Goal: Task Accomplishment & Management: Use online tool/utility

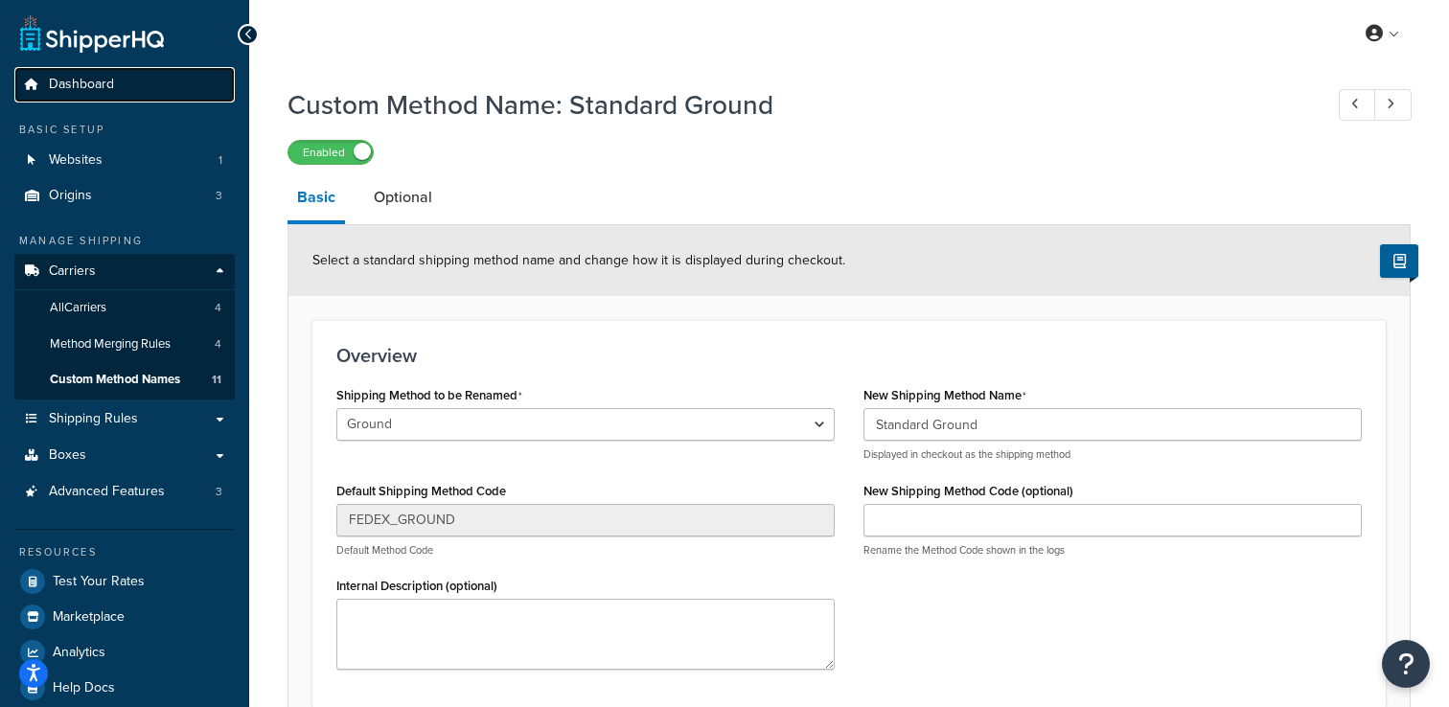
click at [149, 79] on link "Dashboard" at bounding box center [124, 84] width 220 height 35
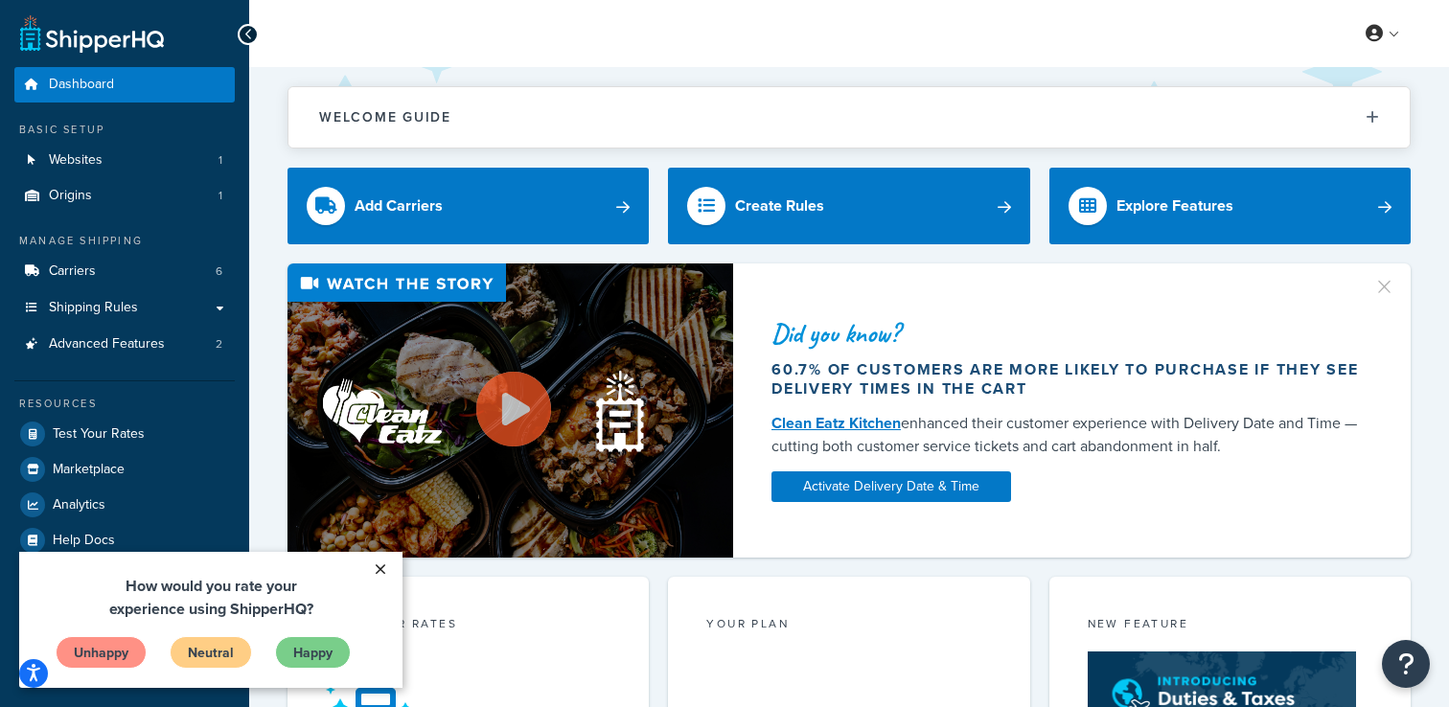
click at [384, 564] on link "×" at bounding box center [380, 569] width 34 height 35
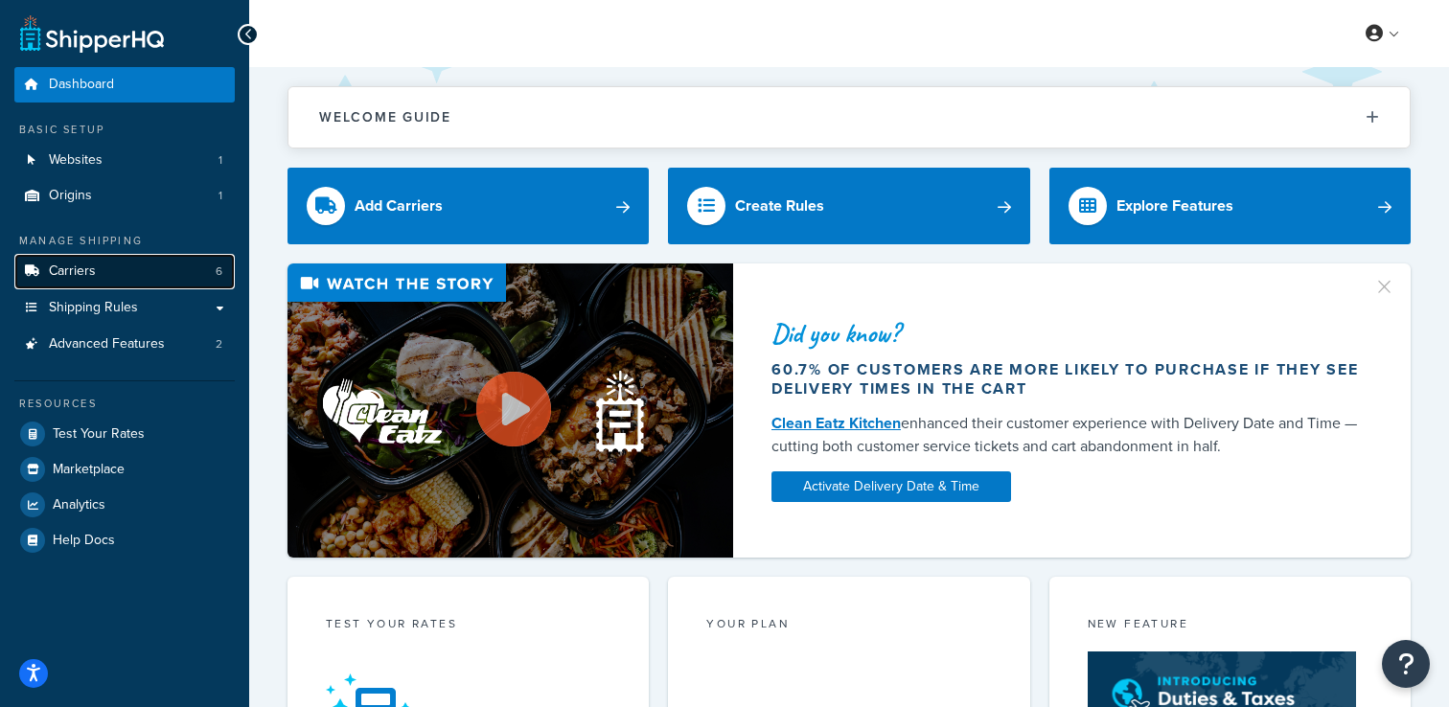
click at [124, 263] on link "Carriers 6" at bounding box center [124, 271] width 220 height 35
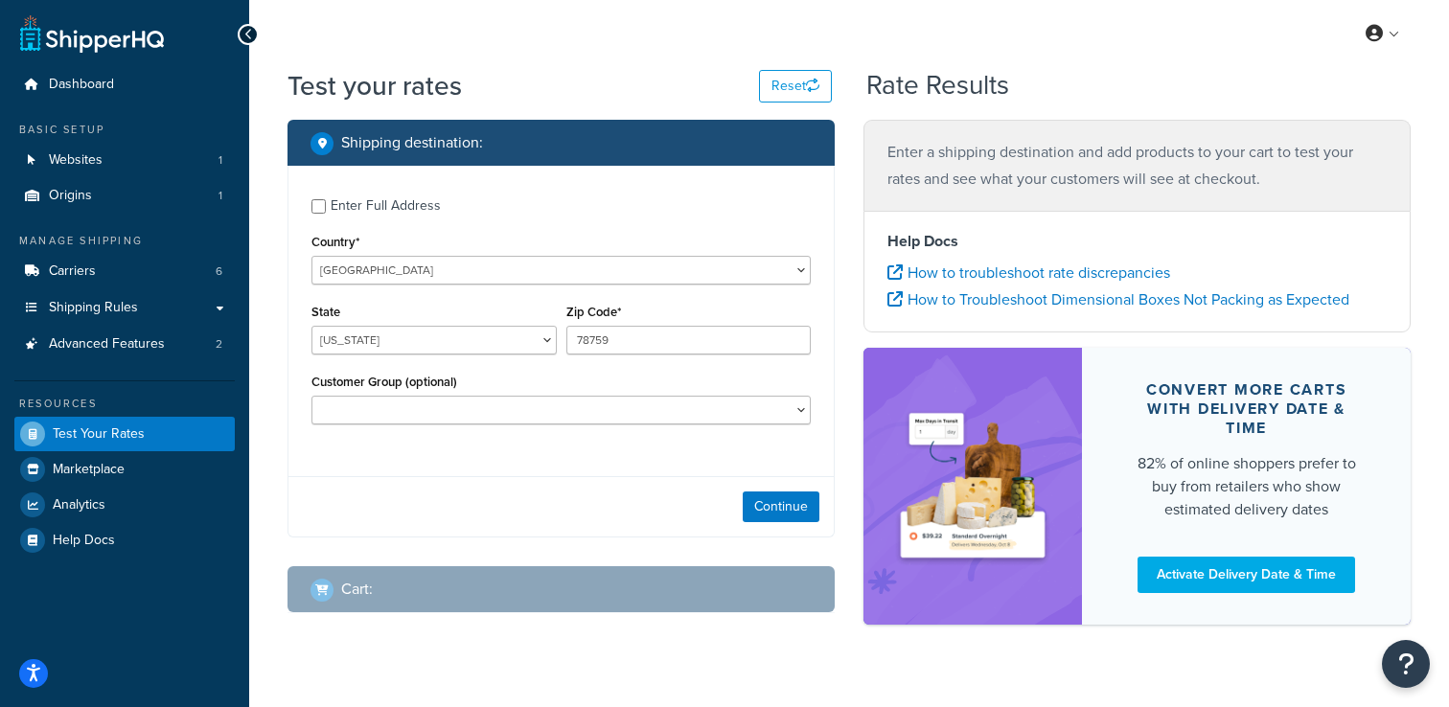
select select "[GEOGRAPHIC_DATA]"
click at [756, 508] on button "Continue" at bounding box center [781, 507] width 77 height 31
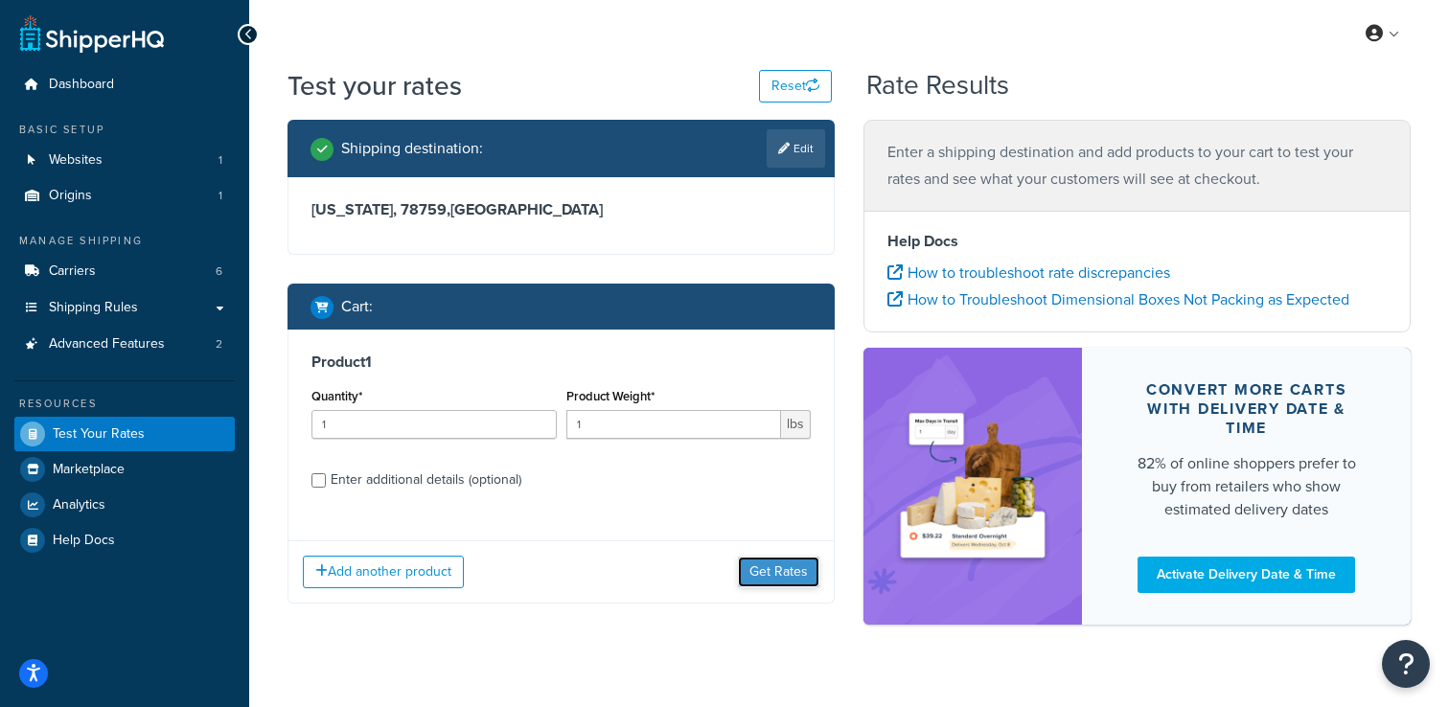
click at [770, 569] on button "Get Rates" at bounding box center [778, 572] width 81 height 31
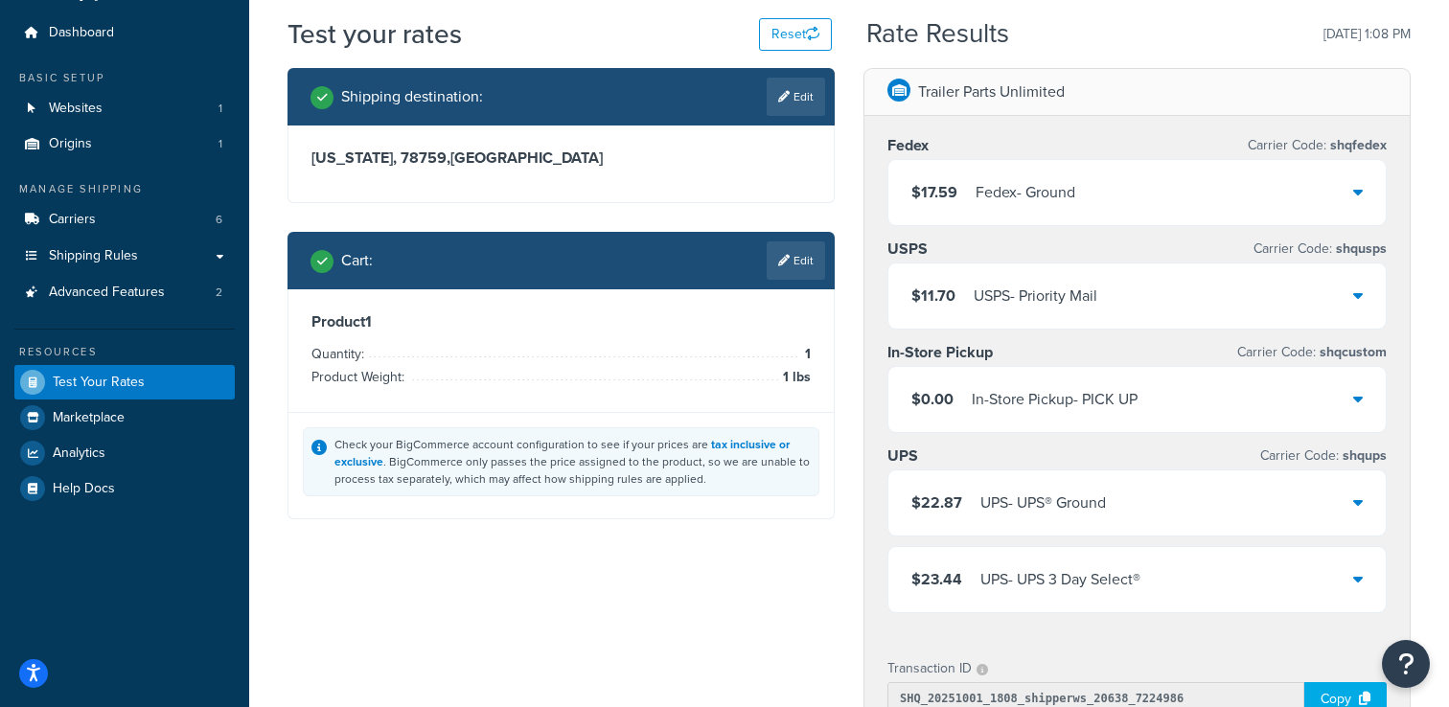
scroll to position [41, 0]
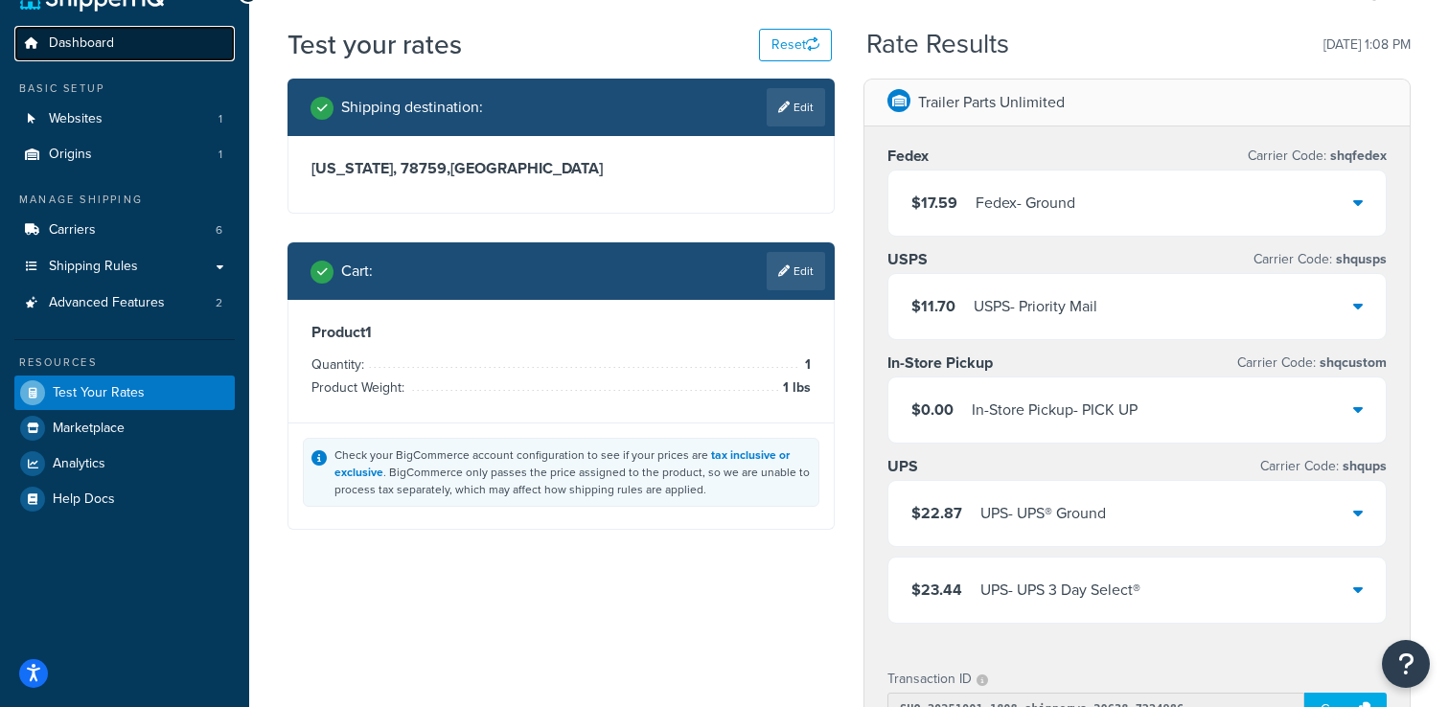
click at [147, 51] on link "Dashboard" at bounding box center [124, 43] width 220 height 35
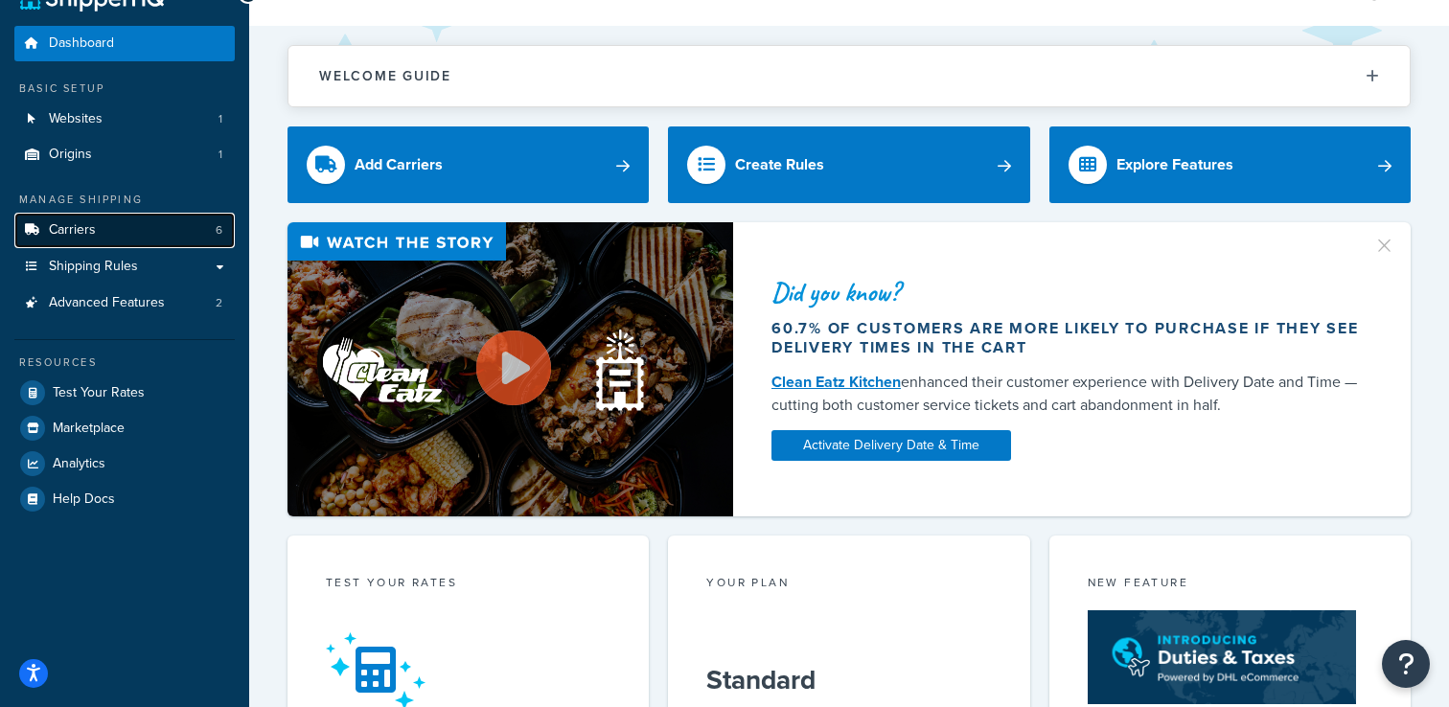
click at [166, 235] on link "Carriers 6" at bounding box center [124, 230] width 220 height 35
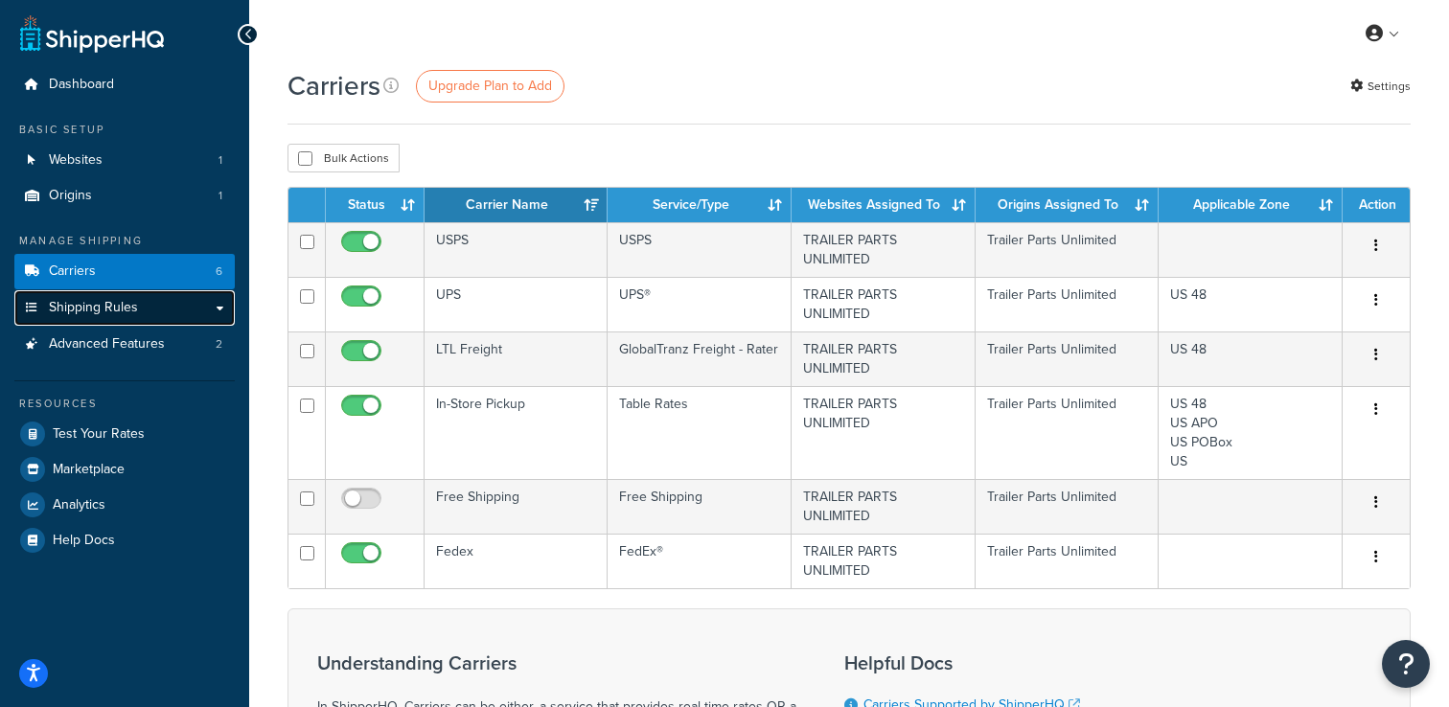
click at [146, 313] on link "Shipping Rules" at bounding box center [124, 307] width 220 height 35
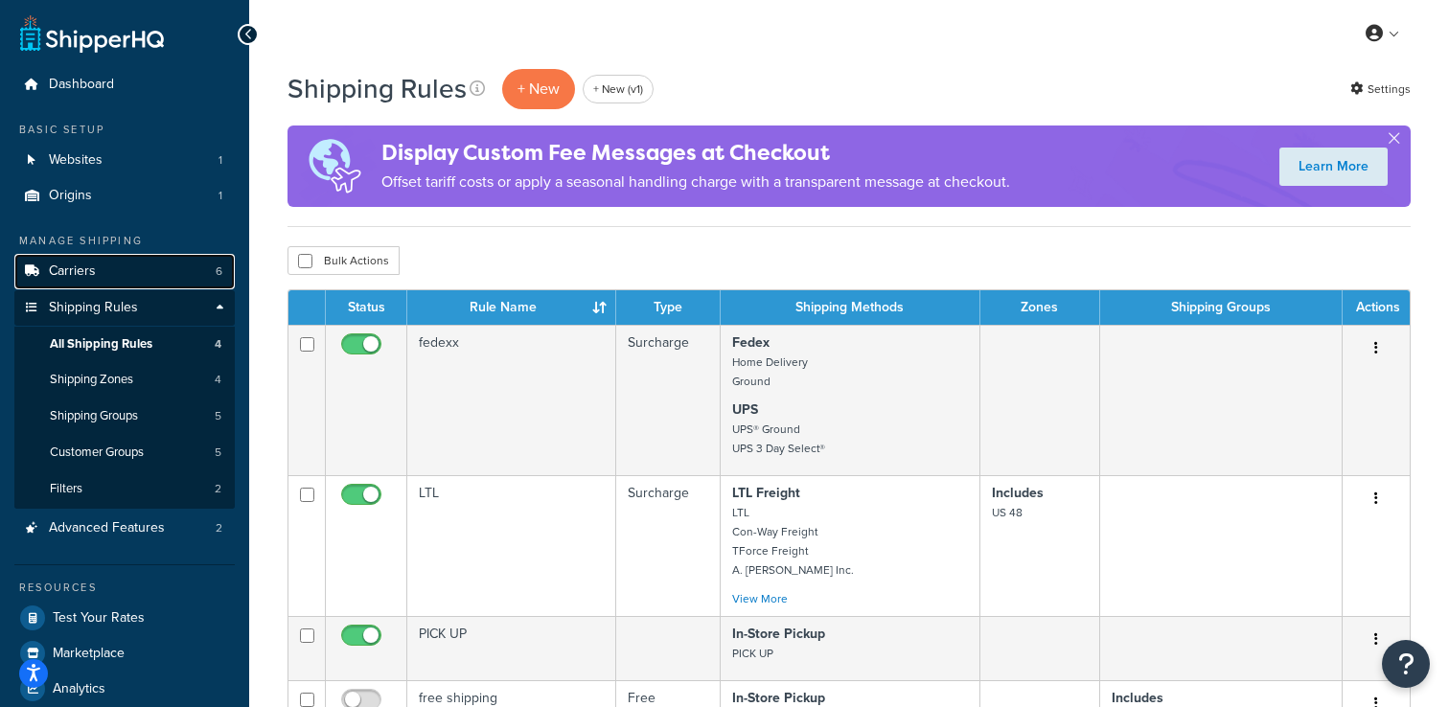
click at [139, 264] on link "Carriers 6" at bounding box center [124, 271] width 220 height 35
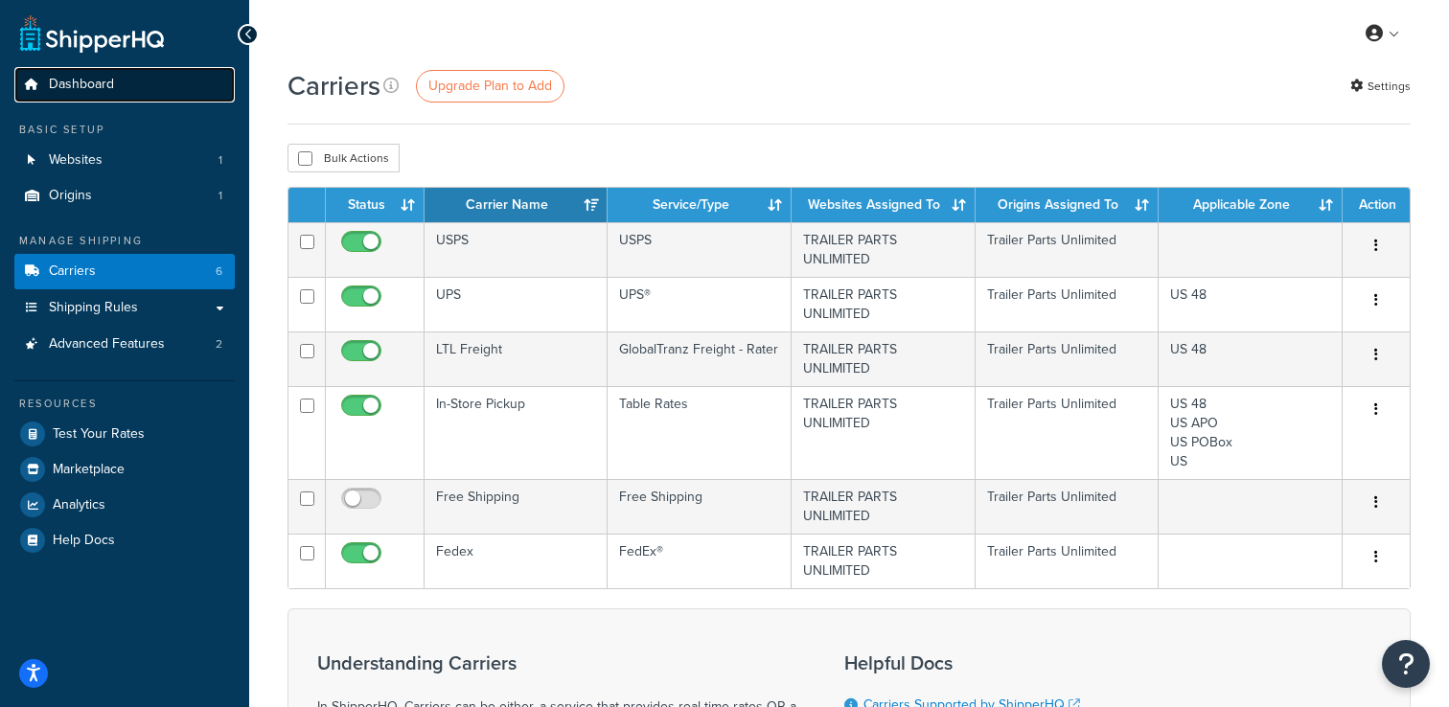
click at [111, 93] on span "Dashboard" at bounding box center [81, 85] width 65 height 16
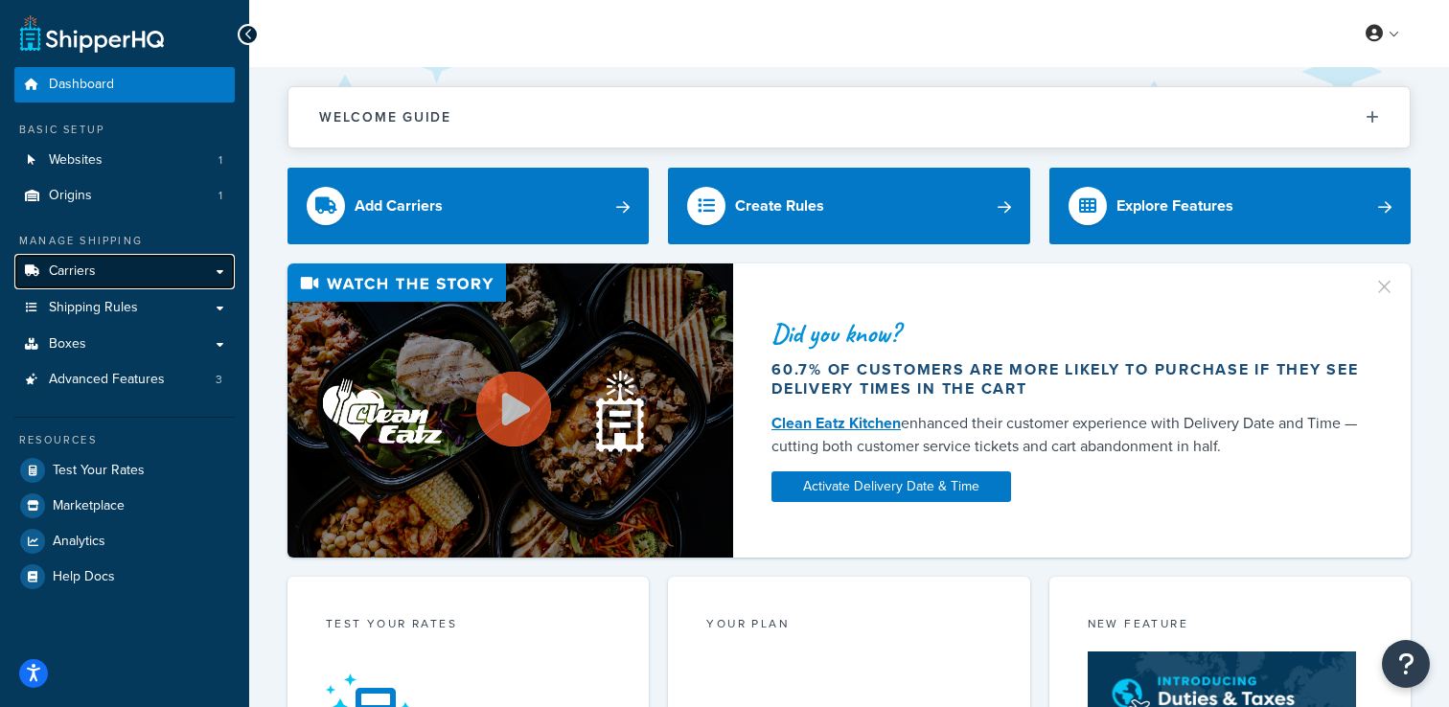
click at [144, 271] on link "Carriers" at bounding box center [124, 271] width 220 height 35
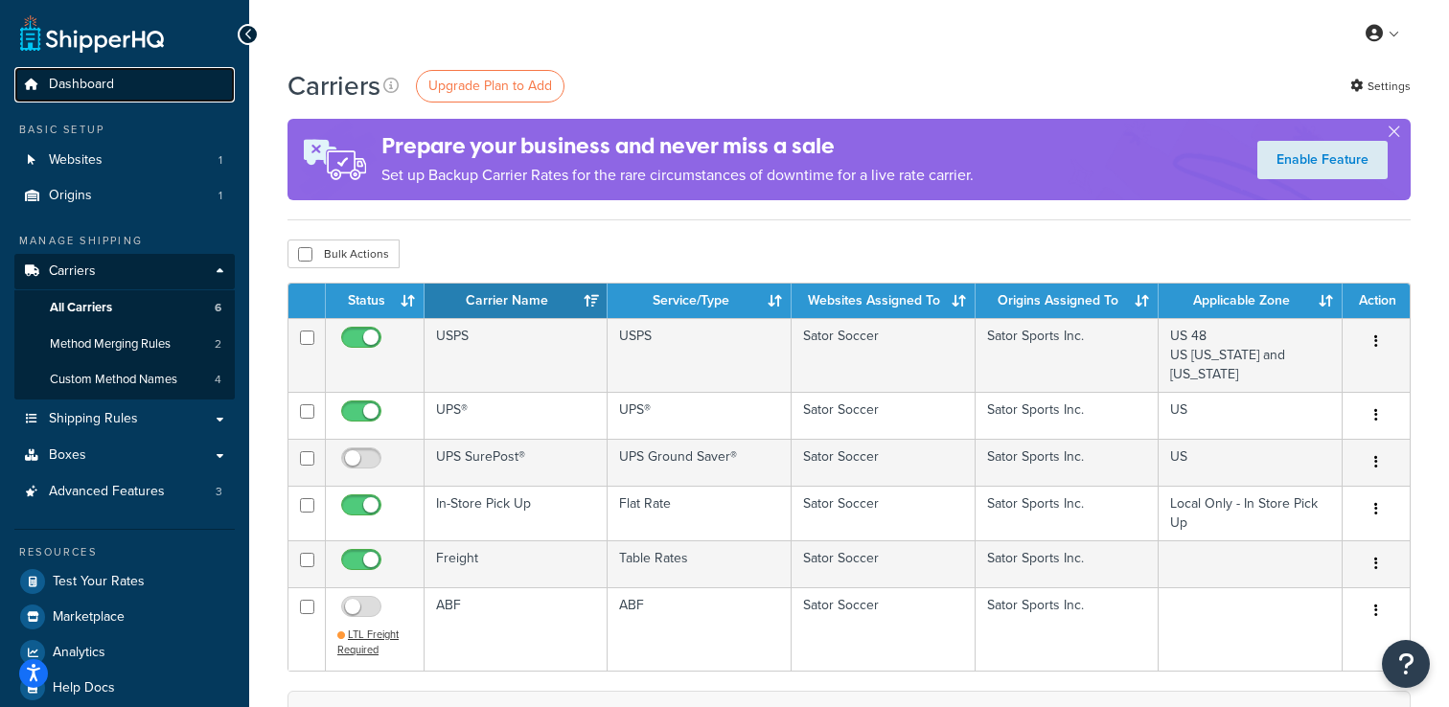
click at [170, 83] on link "Dashboard" at bounding box center [124, 84] width 220 height 35
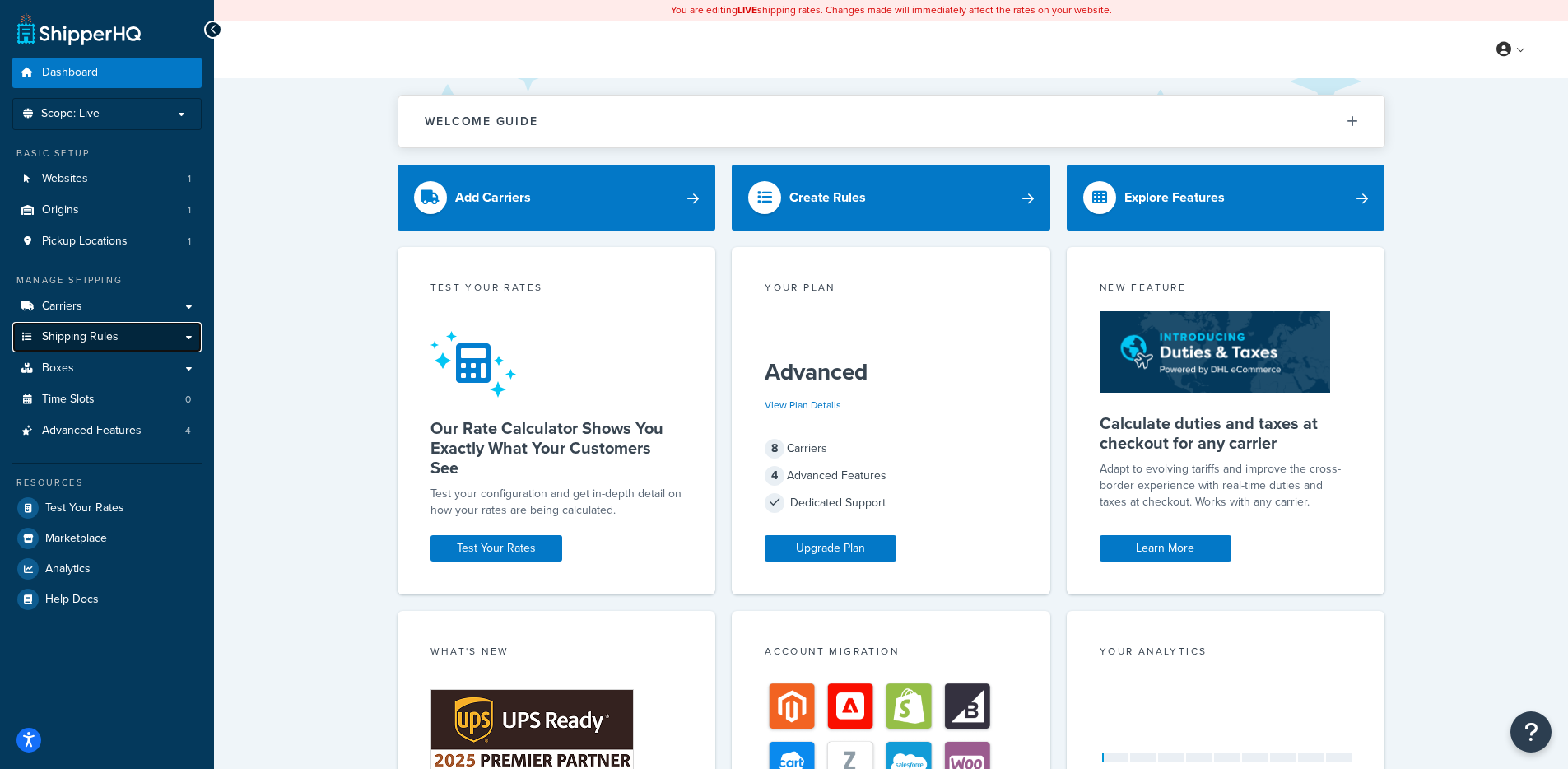
click at [186, 344] on link "Shipping Rules" at bounding box center [106, 337] width 189 height 30
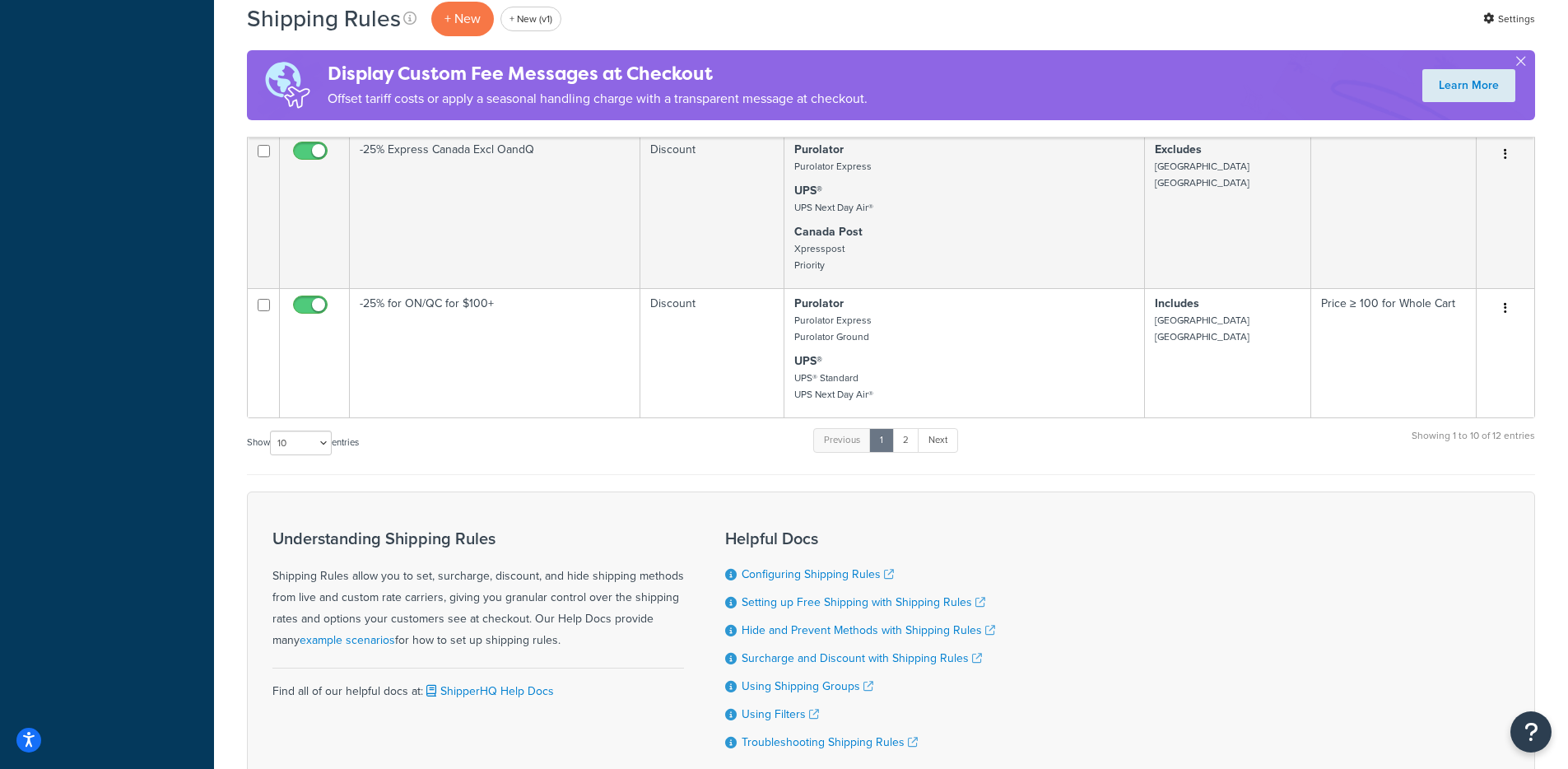
scroll to position [1055, 0]
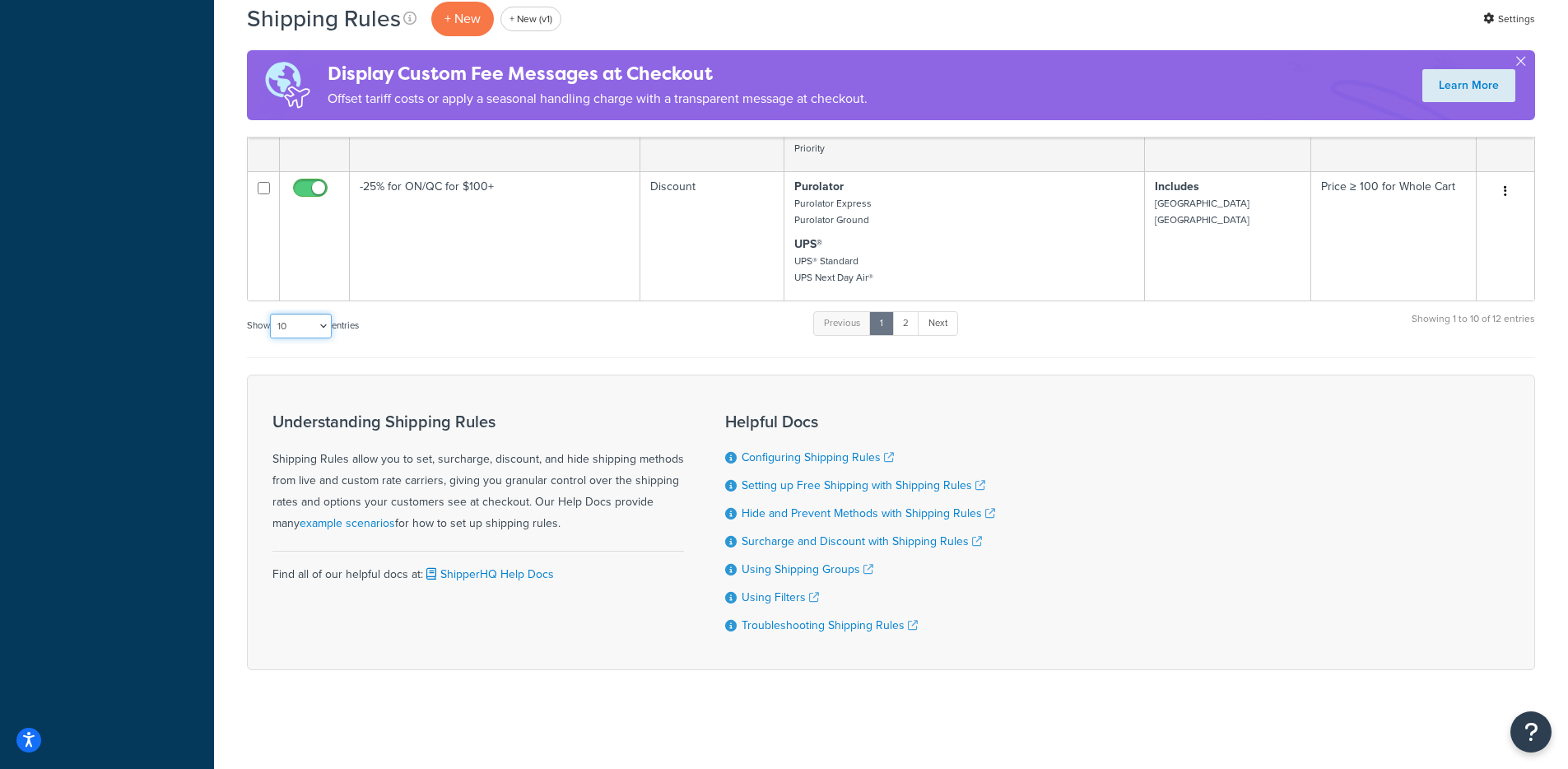
click at [326, 321] on select "10 15 25 50 100 1000" at bounding box center [301, 326] width 62 height 25
click at [271, 314] on select "10 15 25 50 100 1000" at bounding box center [301, 326] width 62 height 25
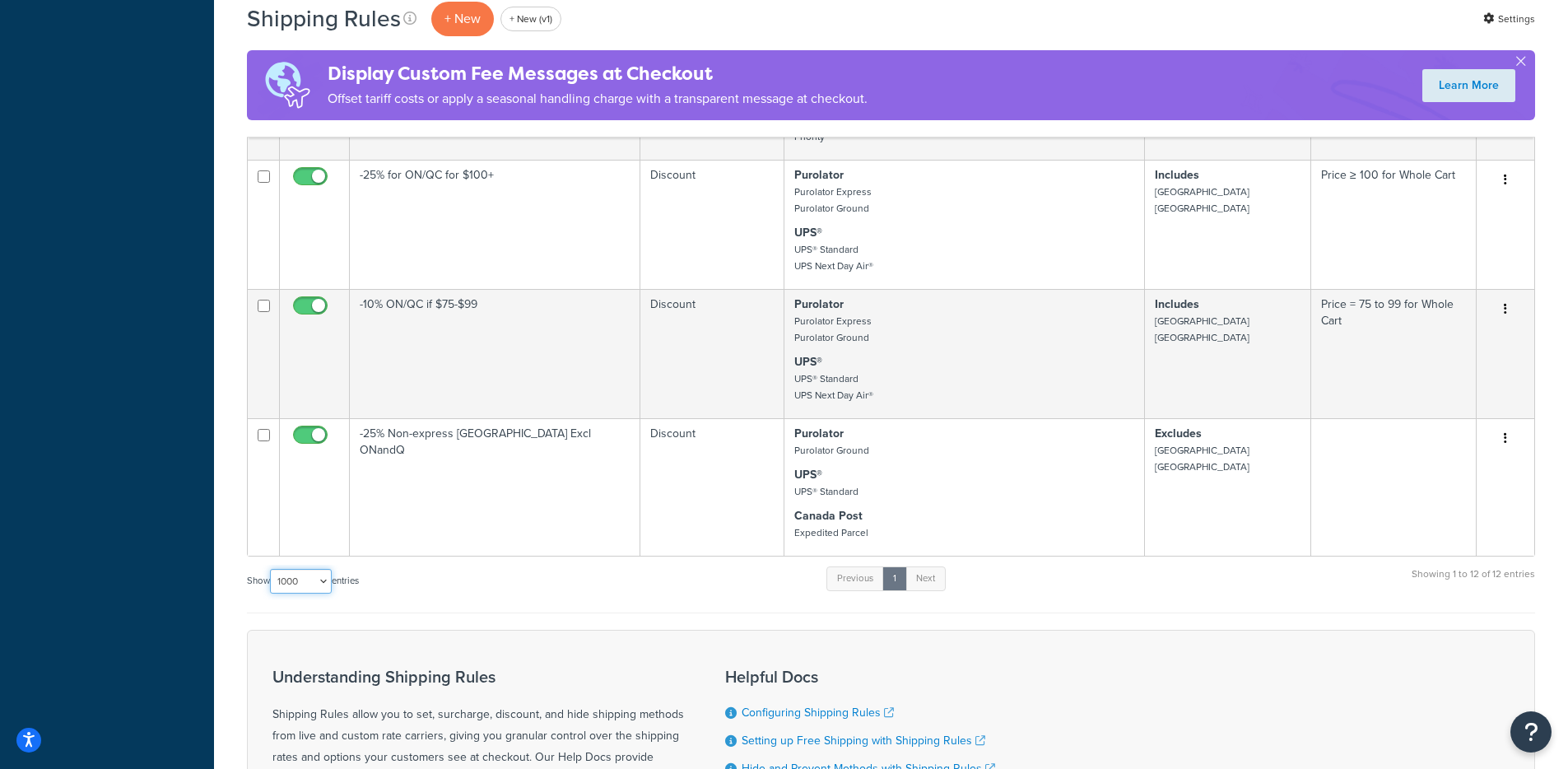
scroll to position [1206, 0]
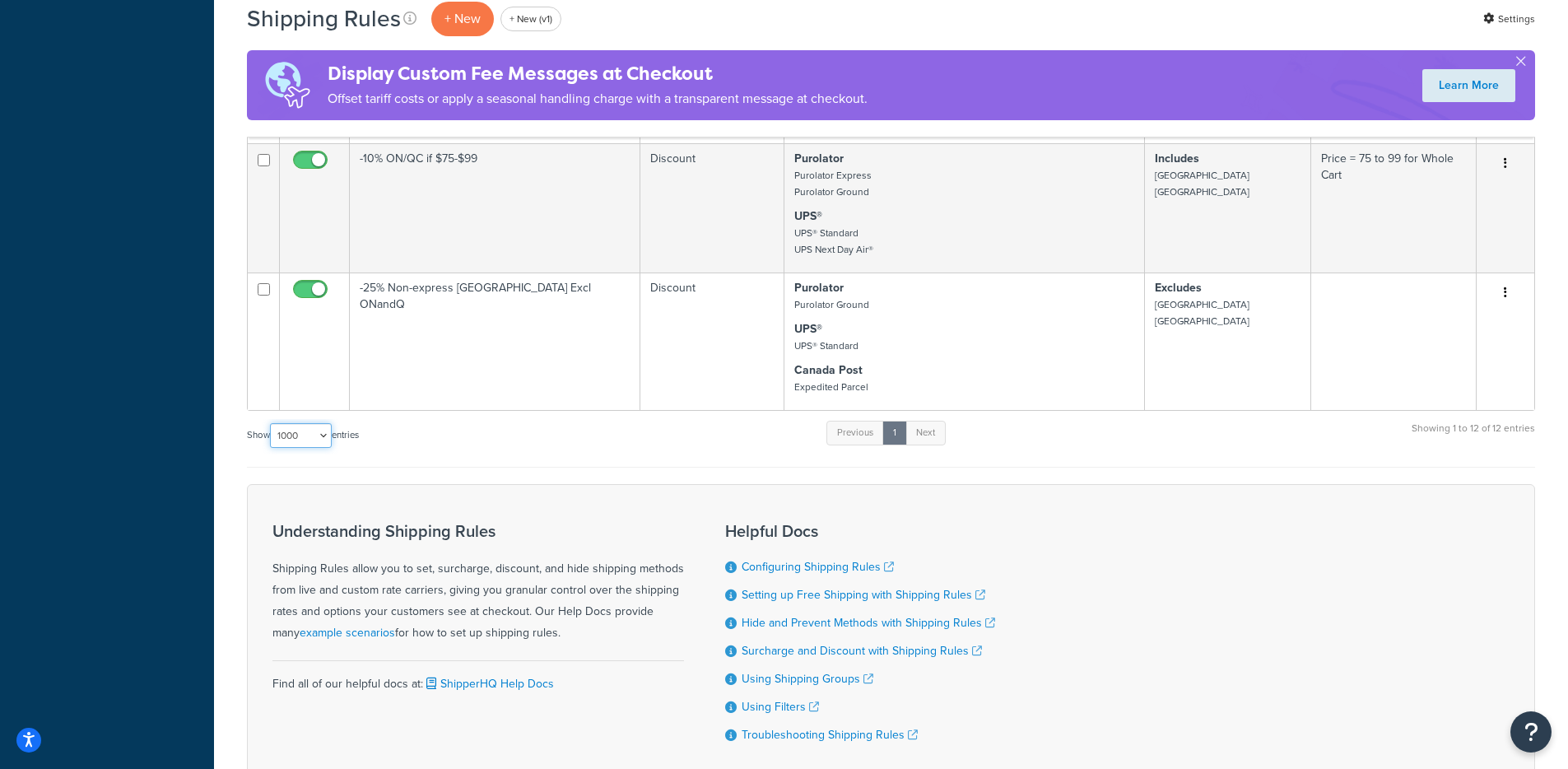
click at [317, 438] on select "10 15 25 50 100 1000" at bounding box center [301, 436] width 62 height 25
select select "10"
click at [271, 424] on select "10 15 25 50 100 1000" at bounding box center [301, 436] width 62 height 25
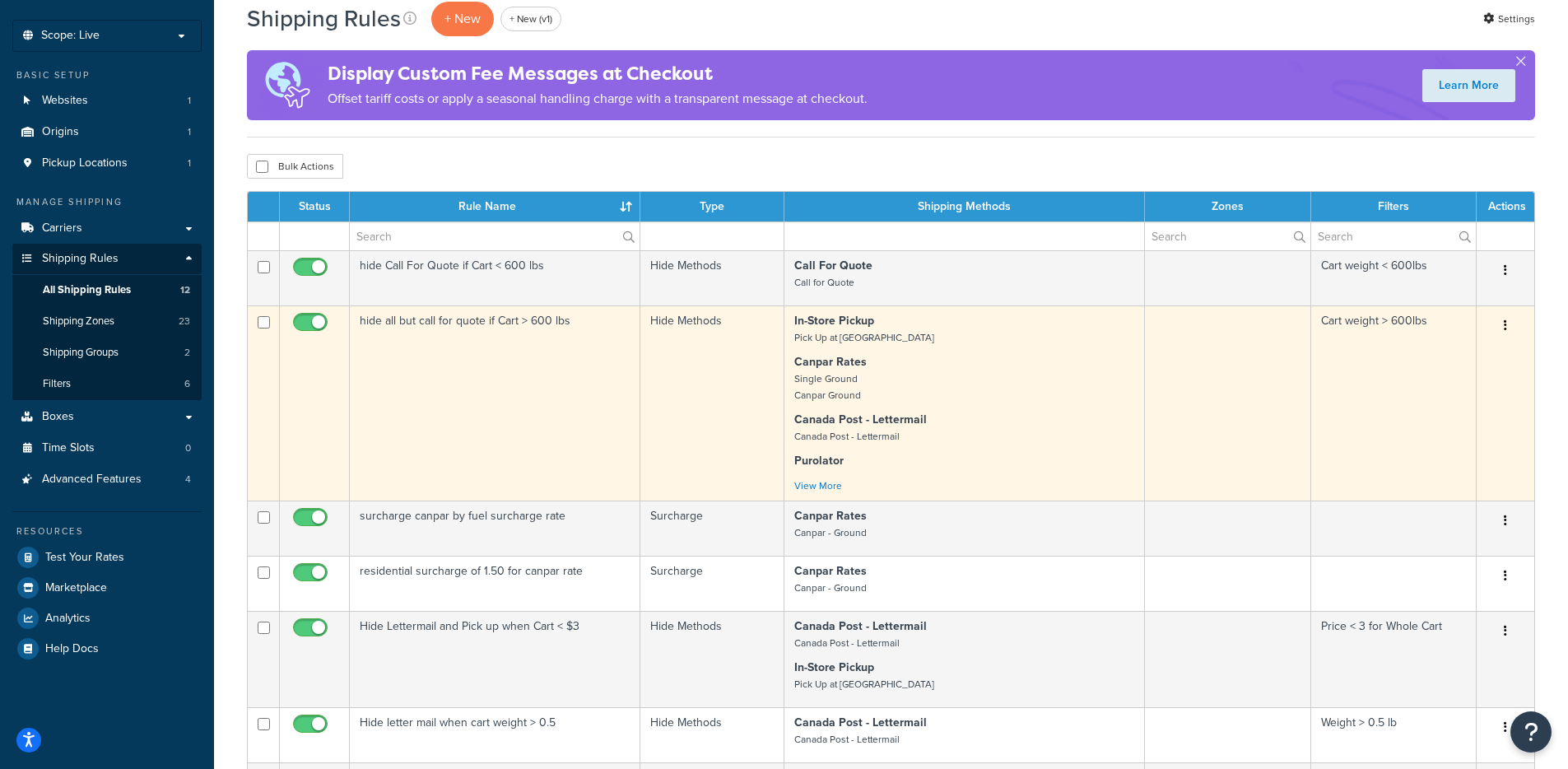
scroll to position [0, 0]
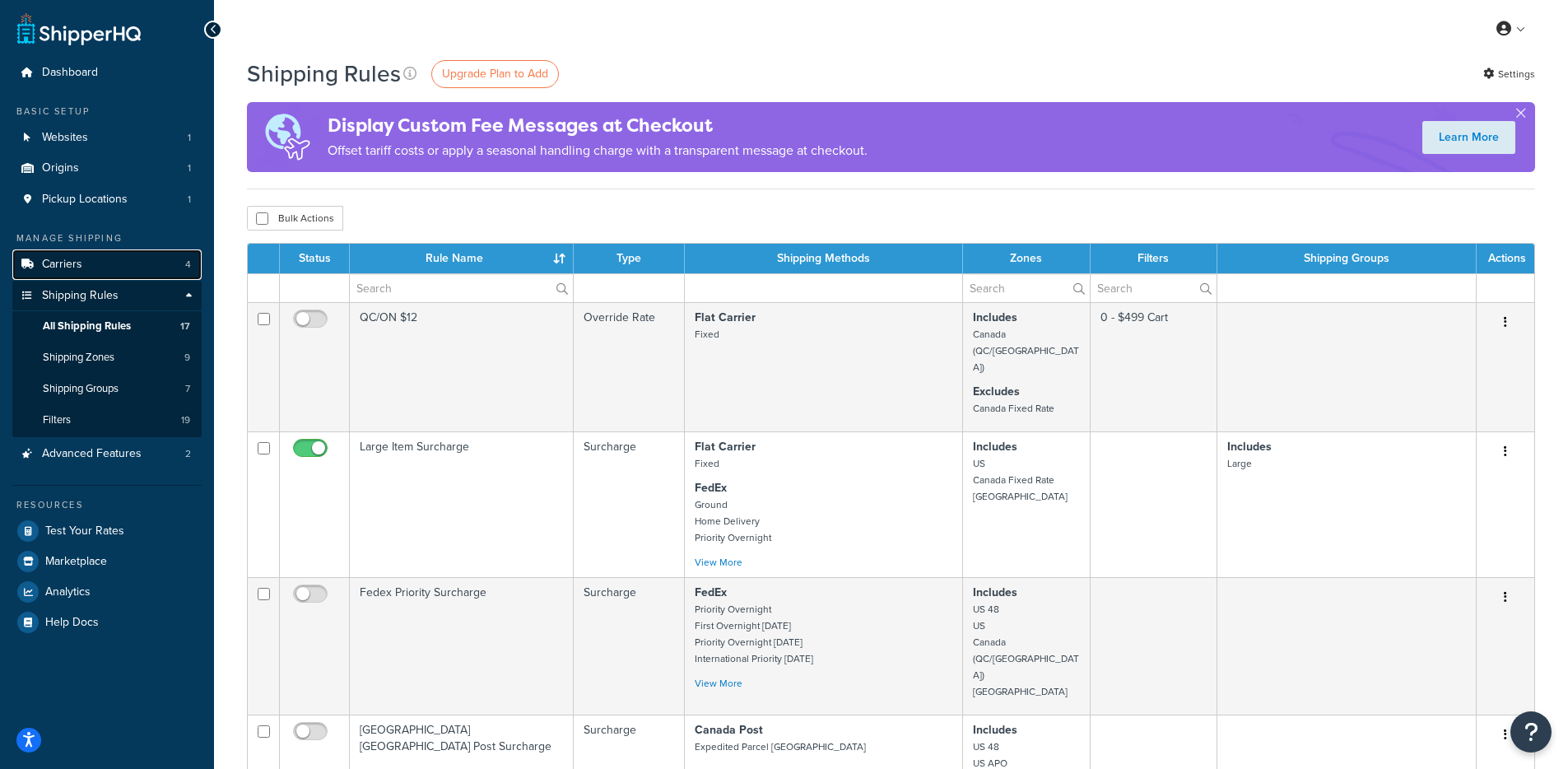
click at [128, 272] on link "Carriers 4" at bounding box center [106, 264] width 189 height 30
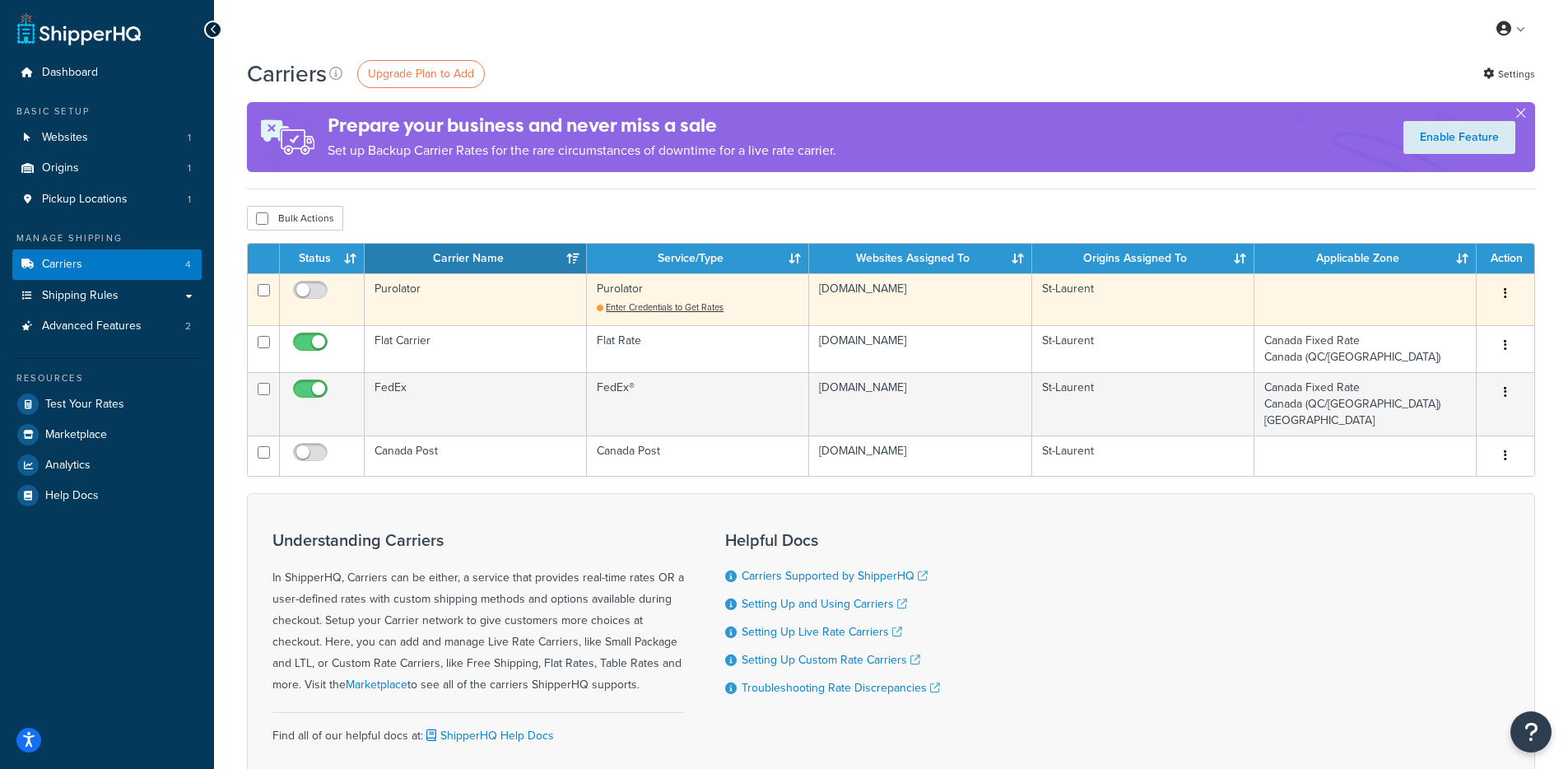
click at [435, 289] on td "Purolator" at bounding box center [476, 299] width 222 height 52
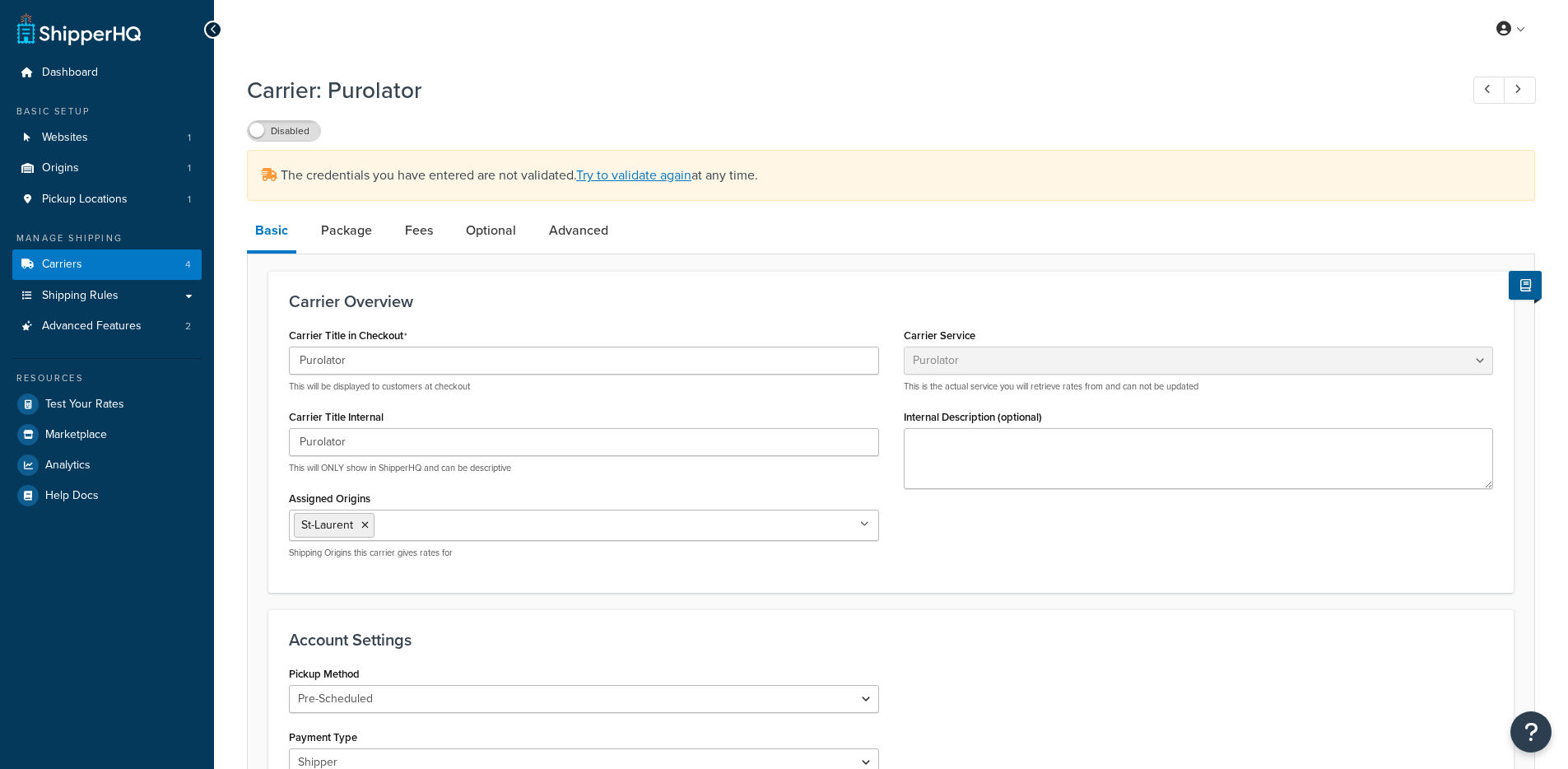
select select "purolator"
select select "PRE_SCHEDULED"
click at [610, 188] on div "The credentials you have entered are not validated. Try to validate again at an…" at bounding box center [891, 174] width 1288 height 51
click at [617, 179] on link "Try to validate again" at bounding box center [634, 175] width 115 height 19
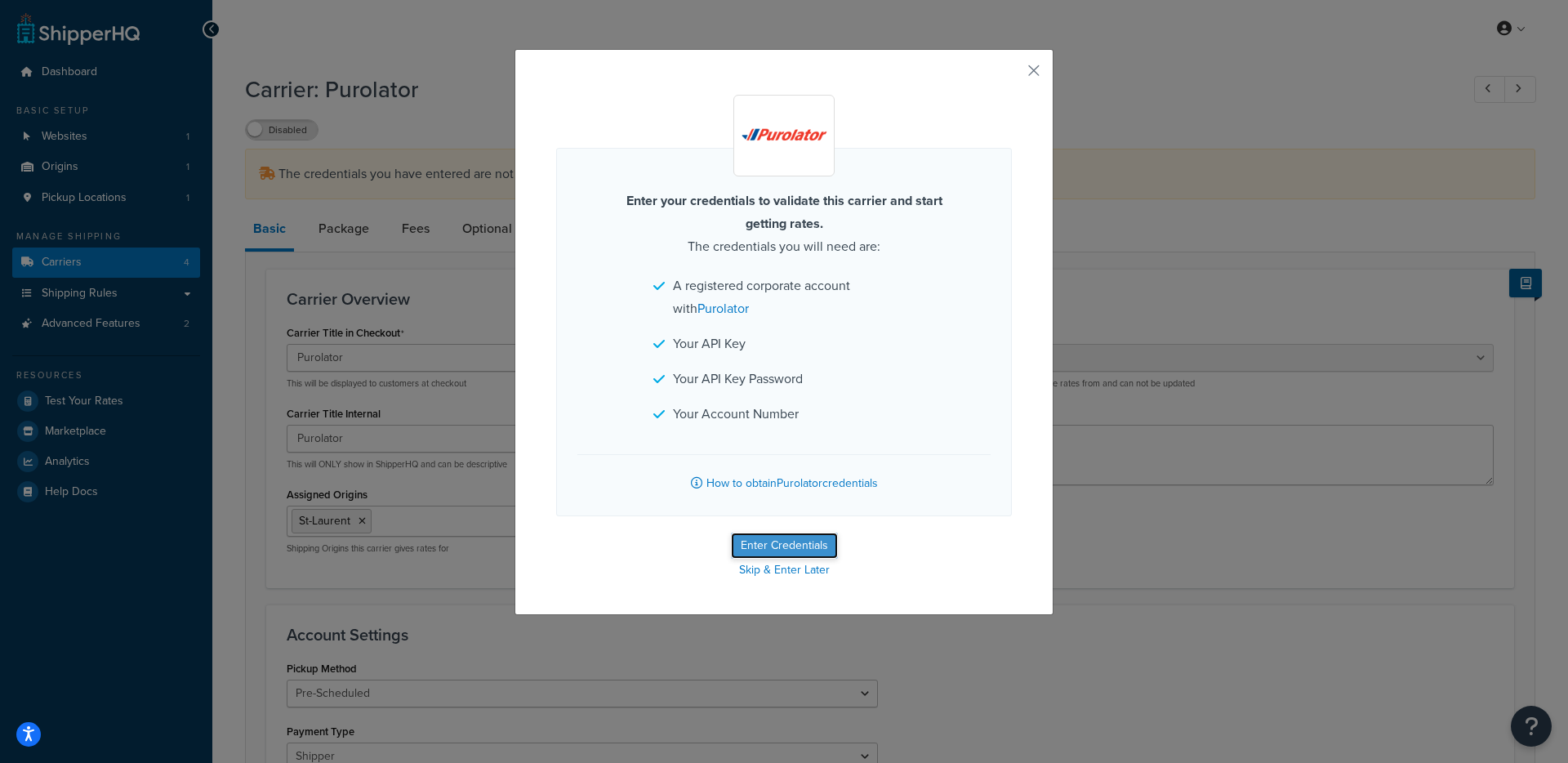
click at [805, 546] on button "Enter Credentials" at bounding box center [785, 546] width 107 height 26
select select "PRE_SCHEDULED"
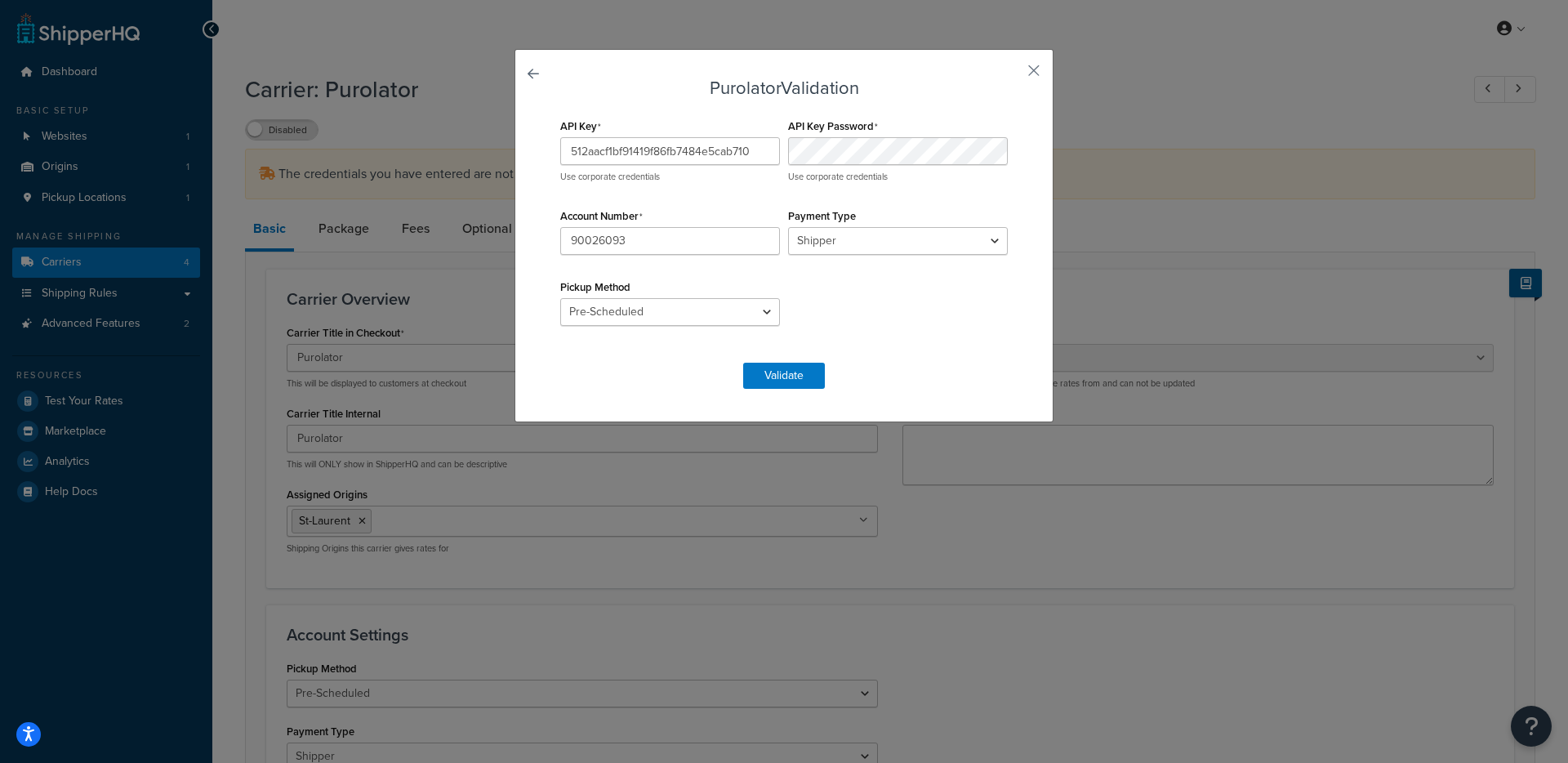
click at [639, 171] on p "Use corporate credentials" at bounding box center [671, 176] width 220 height 12
click at [641, 159] on input "512aacf1bf91419f86fb7484e5cab710" at bounding box center [671, 151] width 220 height 28
click at [641, 159] on input "512aacf1bf91419f86fb7484e5cab710" at bounding box center [671, 151] width 220 height 28
paste input "aead277ab0284a589a8570954911ba4e"
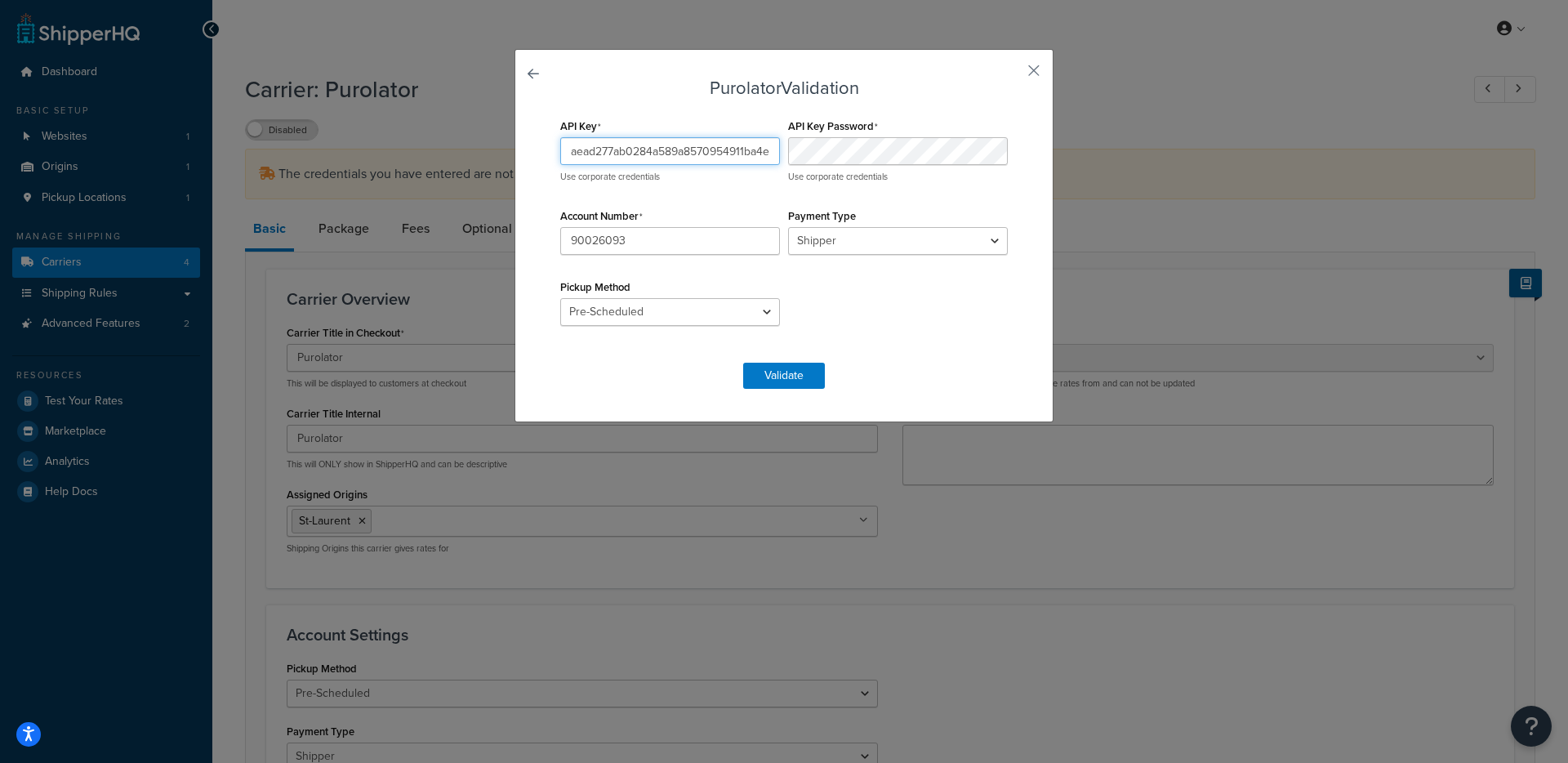
scroll to position [0, 3]
type input "aead277ab0284a589a8570954911ba4e"
click at [743, 366] on button "Validate" at bounding box center [784, 376] width 82 height 26
click at [836, 350] on form "Purolator Validation API Key aead277ab0284a589a8570954911ba4e Use corporate cre…" at bounding box center [784, 234] width 456 height 310
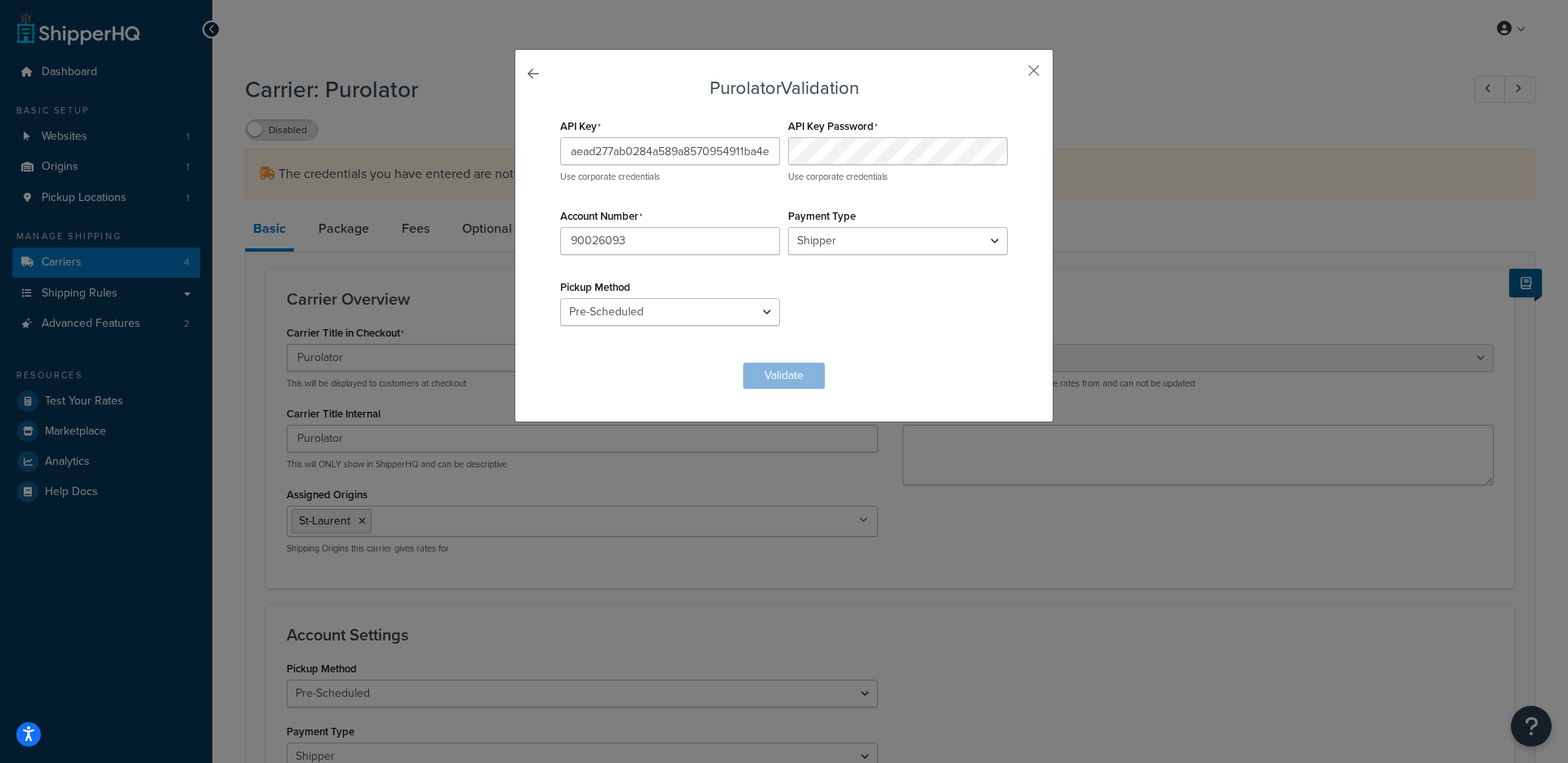
click at [807, 379] on form "Purolator Validation API Key aead277ab0284a589a8570954911ba4e Use corporate cre…" at bounding box center [784, 234] width 456 height 310
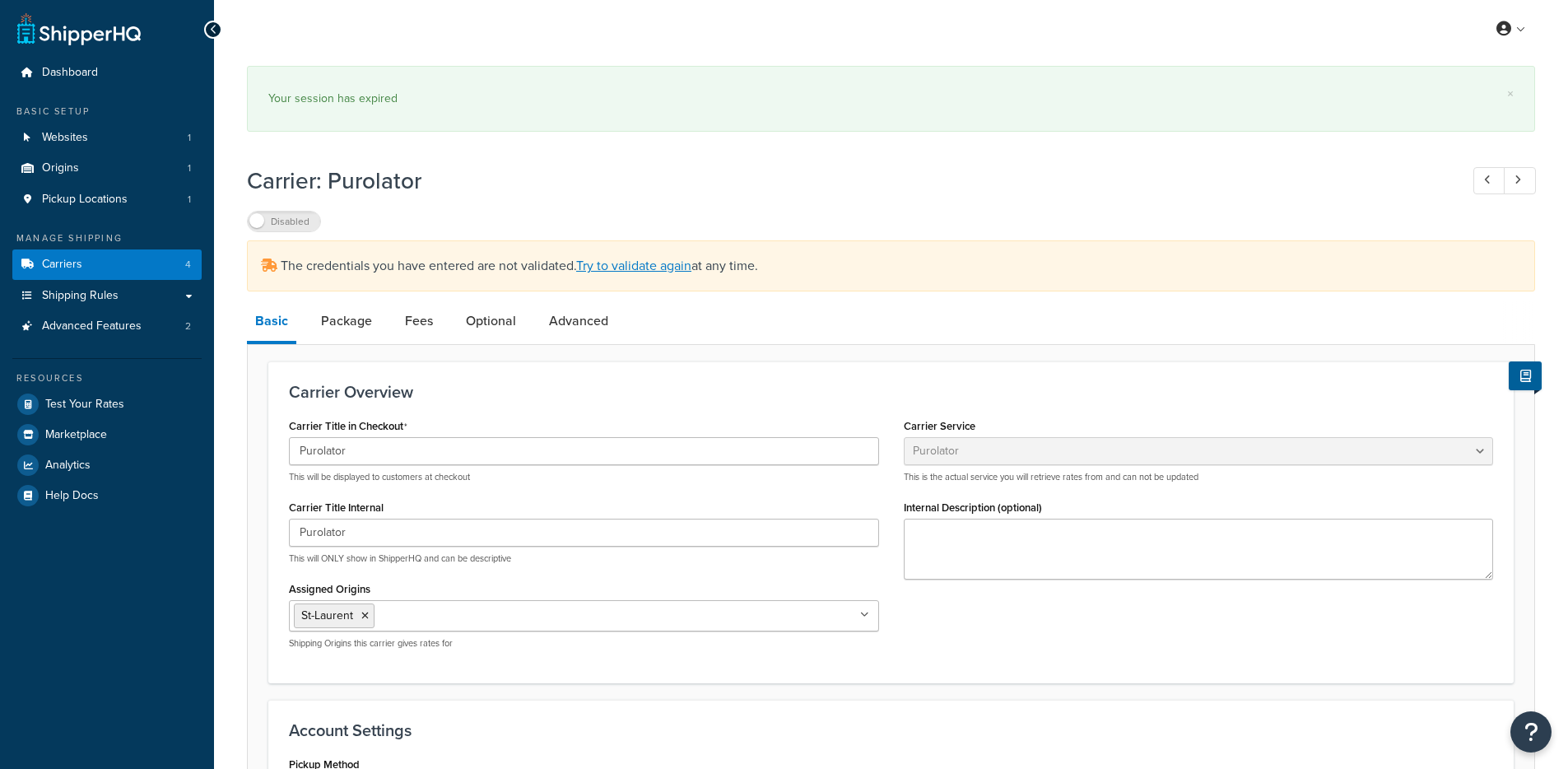
select select "purolator"
select select "PRE_SCHEDULED"
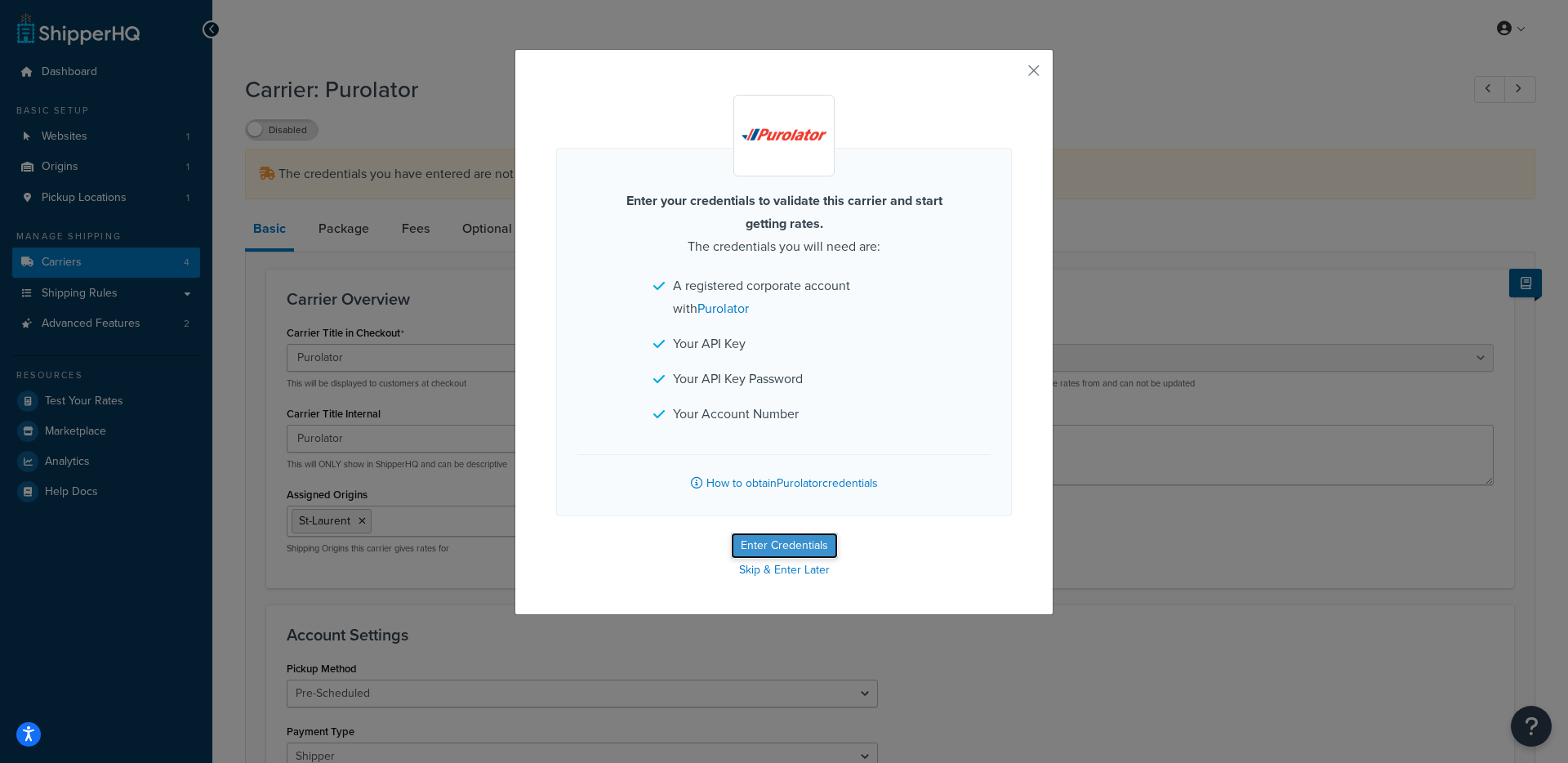
click at [777, 542] on button "Enter Credentials" at bounding box center [785, 546] width 107 height 26
select select "PRE_SCHEDULED"
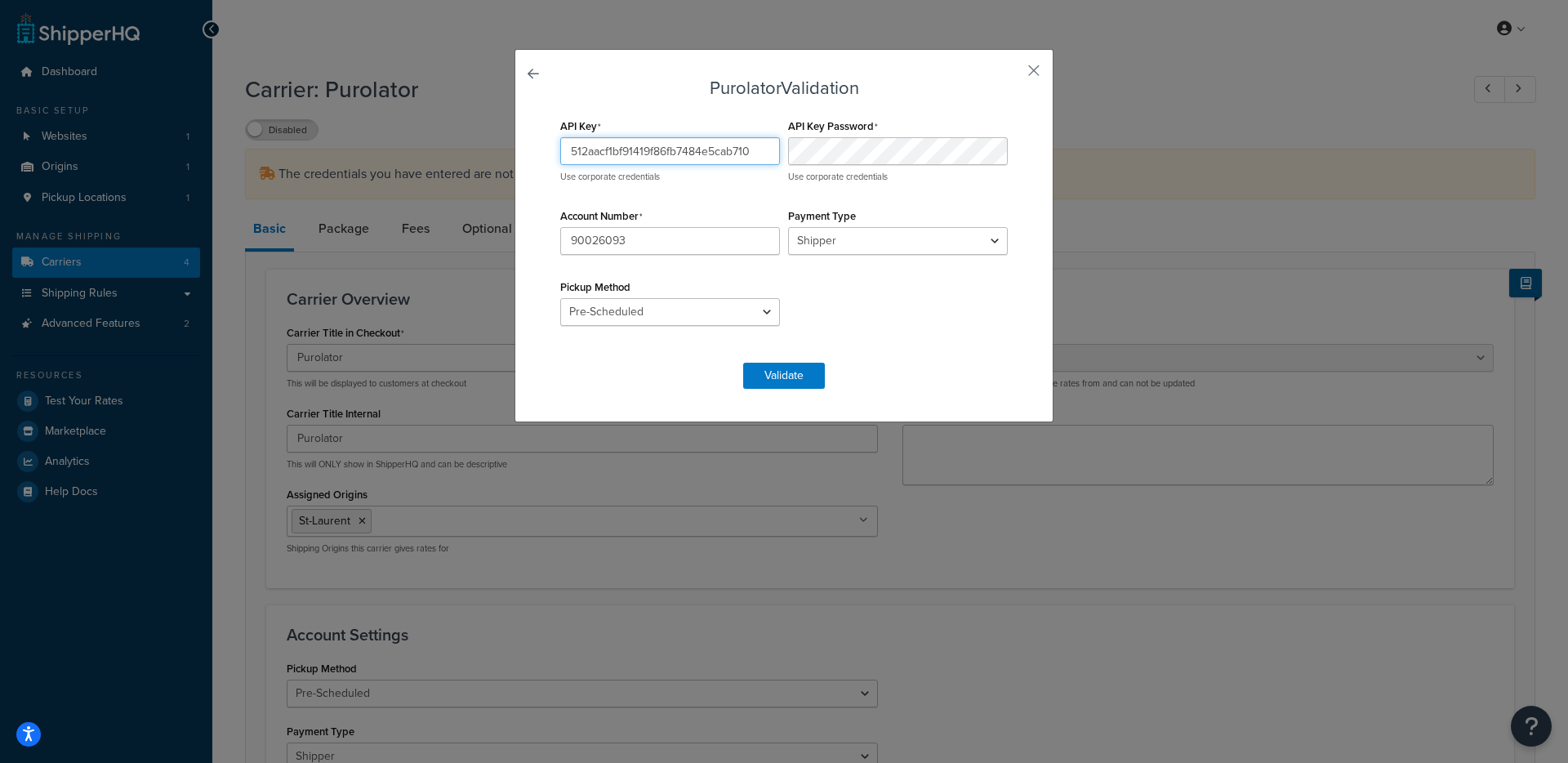
click at [588, 151] on input "512aacf1bf91419f86fb7484e5cab710" at bounding box center [671, 151] width 220 height 28
paste input "aead277ab0284a589a8570954911ba4e"
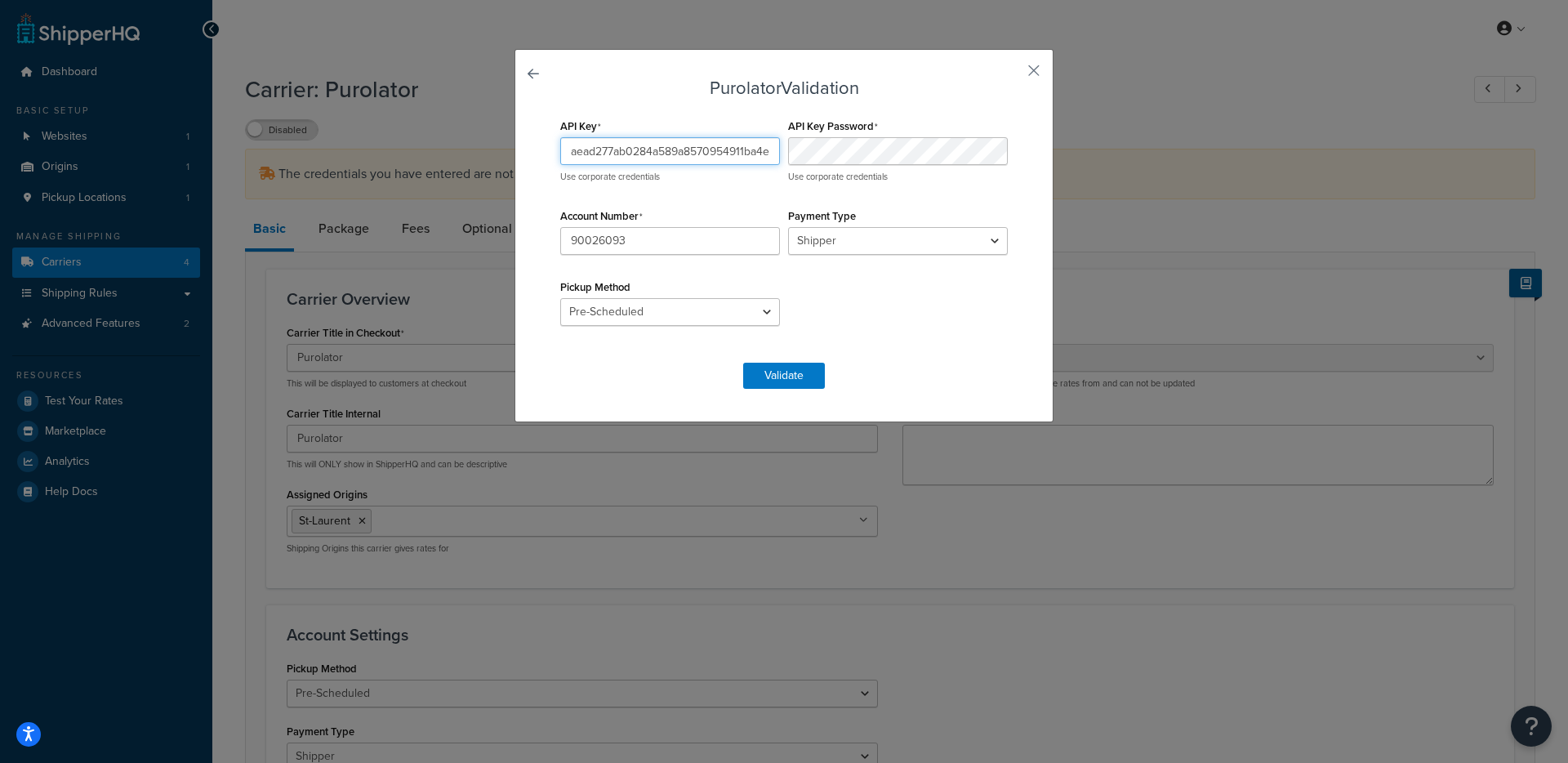
type input "aead277ab0284a589a8570954911ba4e"
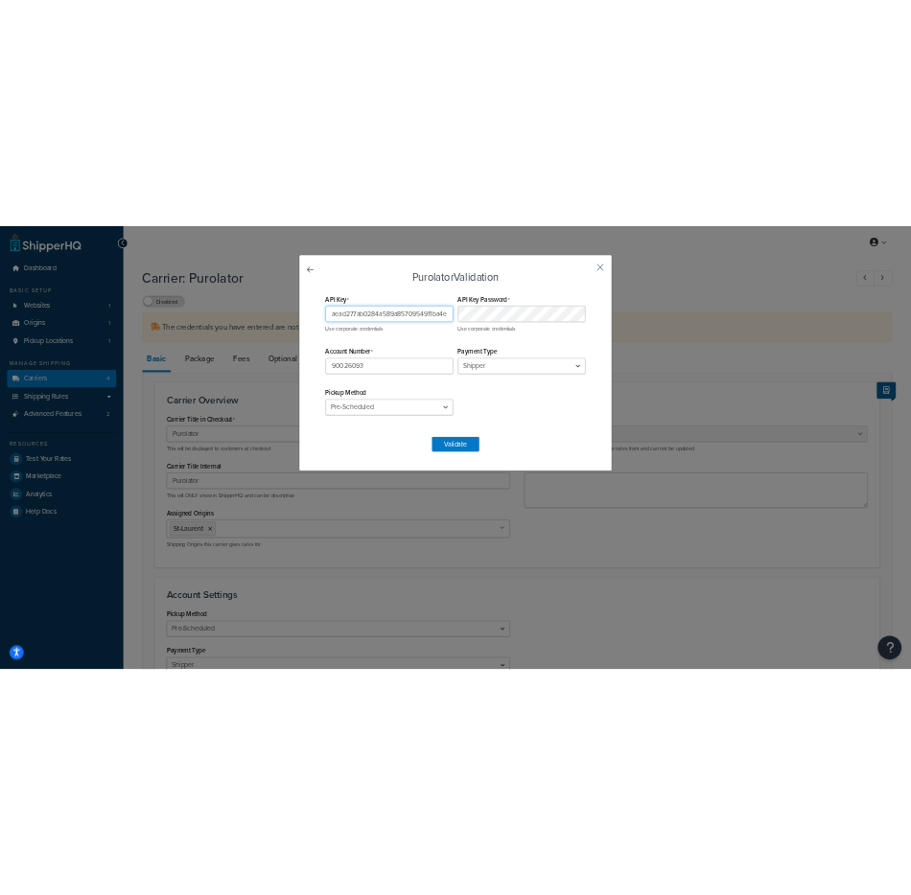
scroll to position [0, 0]
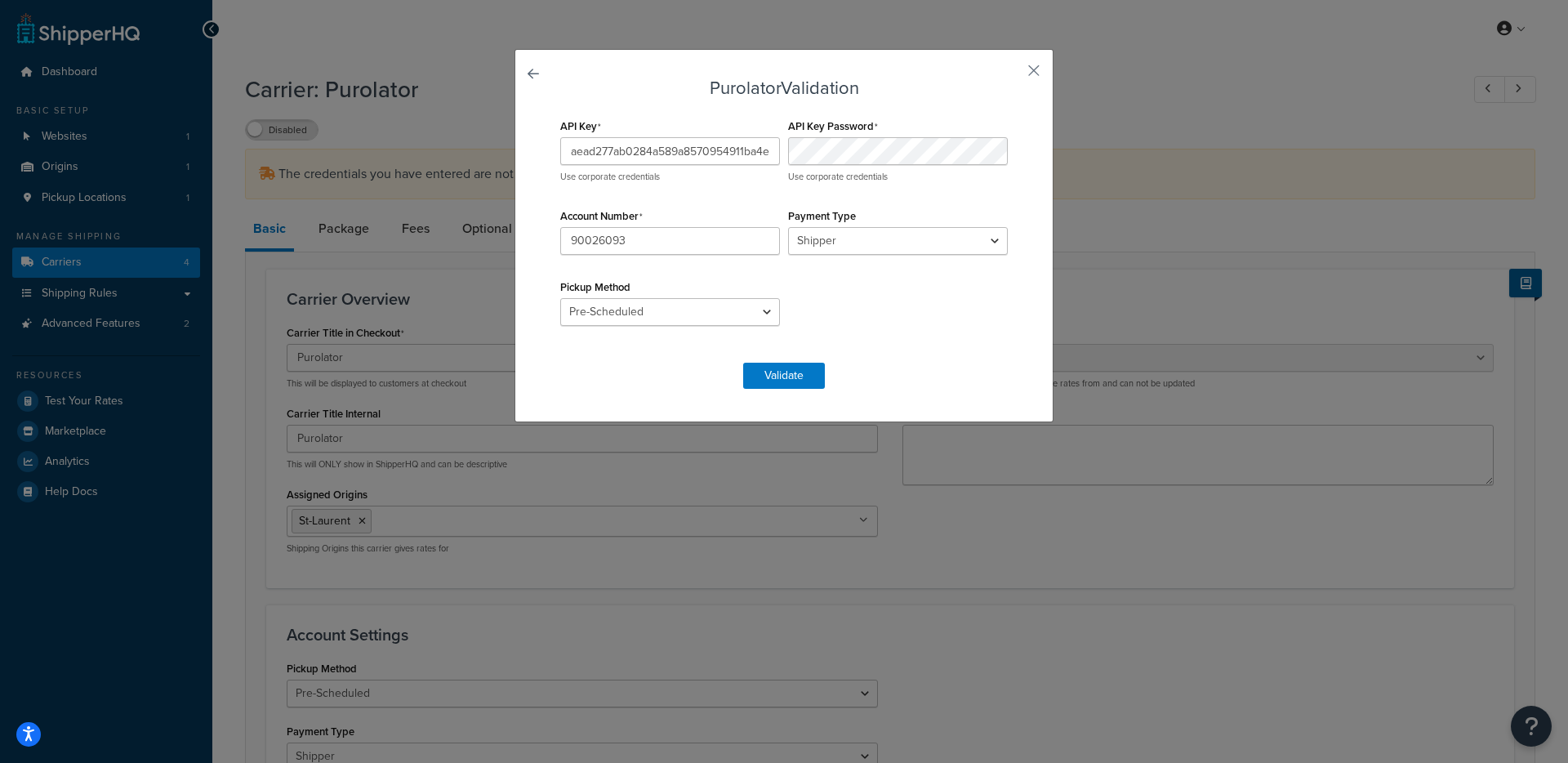
click at [798, 360] on form "Purolator Validation API Key aead277ab0284a589a8570954911ba4e Use corporate cre…" at bounding box center [784, 234] width 456 height 310
click at [798, 369] on button "Validate" at bounding box center [784, 376] width 82 height 26
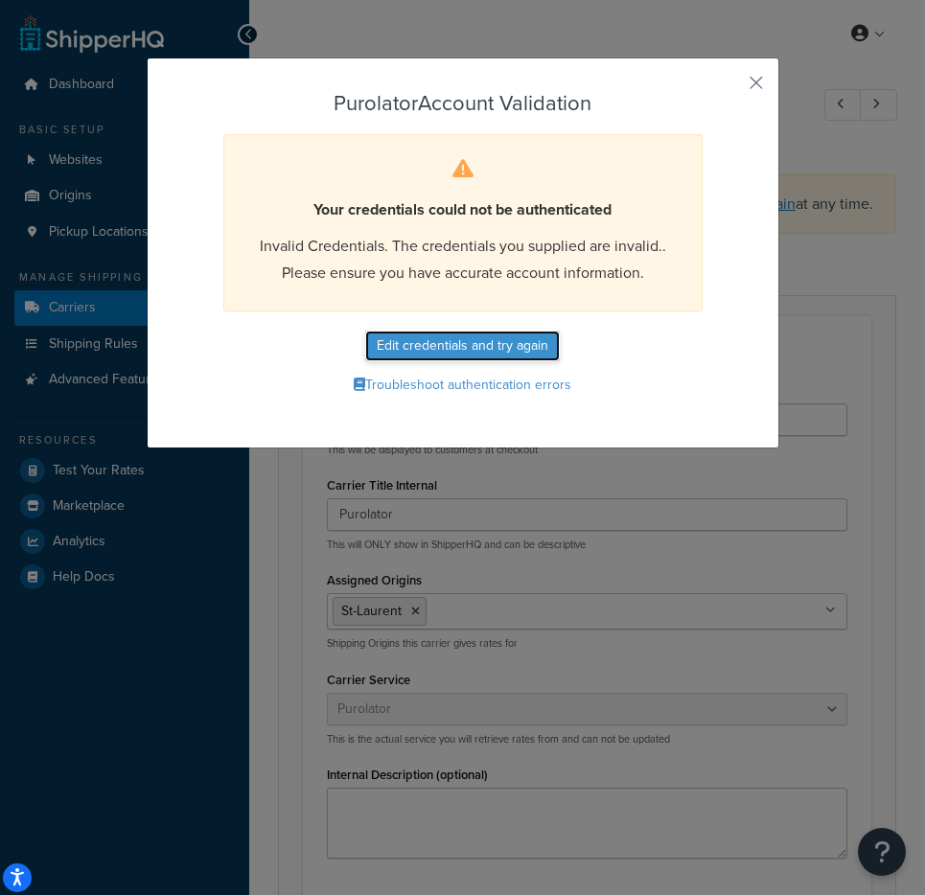
click at [532, 343] on button "Edit credentials and try again" at bounding box center [462, 346] width 195 height 31
select select "PRE_SCHEDULED"
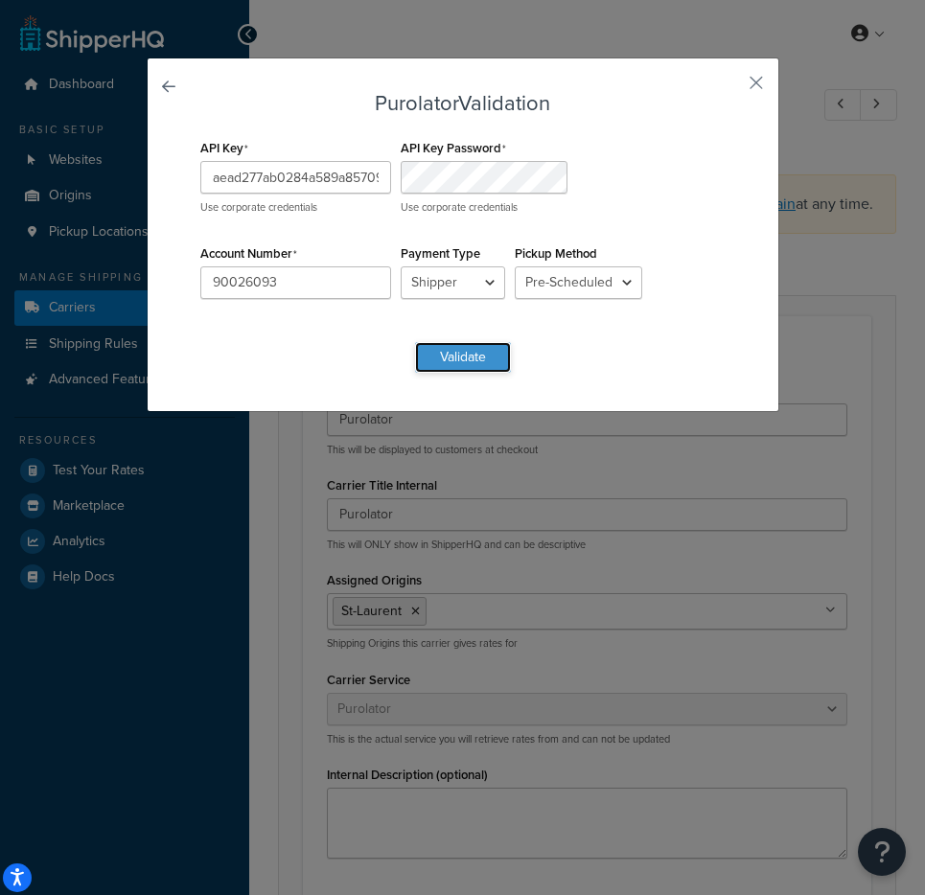
click at [465, 358] on button "Validate" at bounding box center [463, 357] width 96 height 31
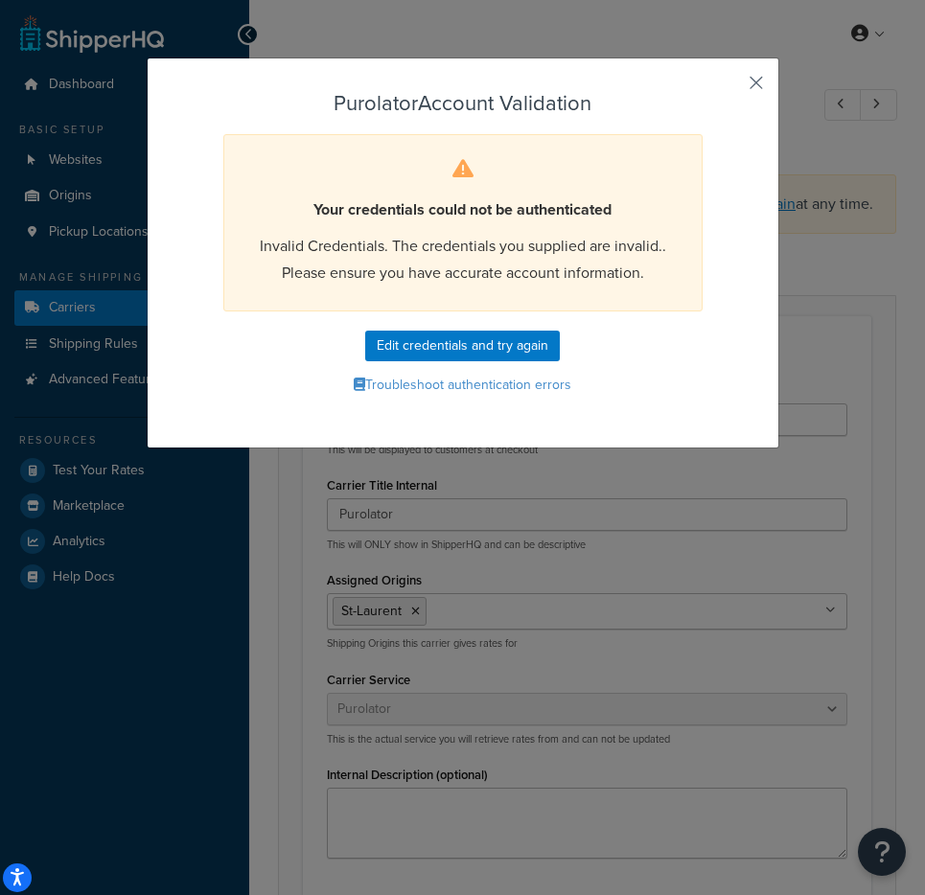
click at [730, 87] on button "button" at bounding box center [728, 89] width 5 height 5
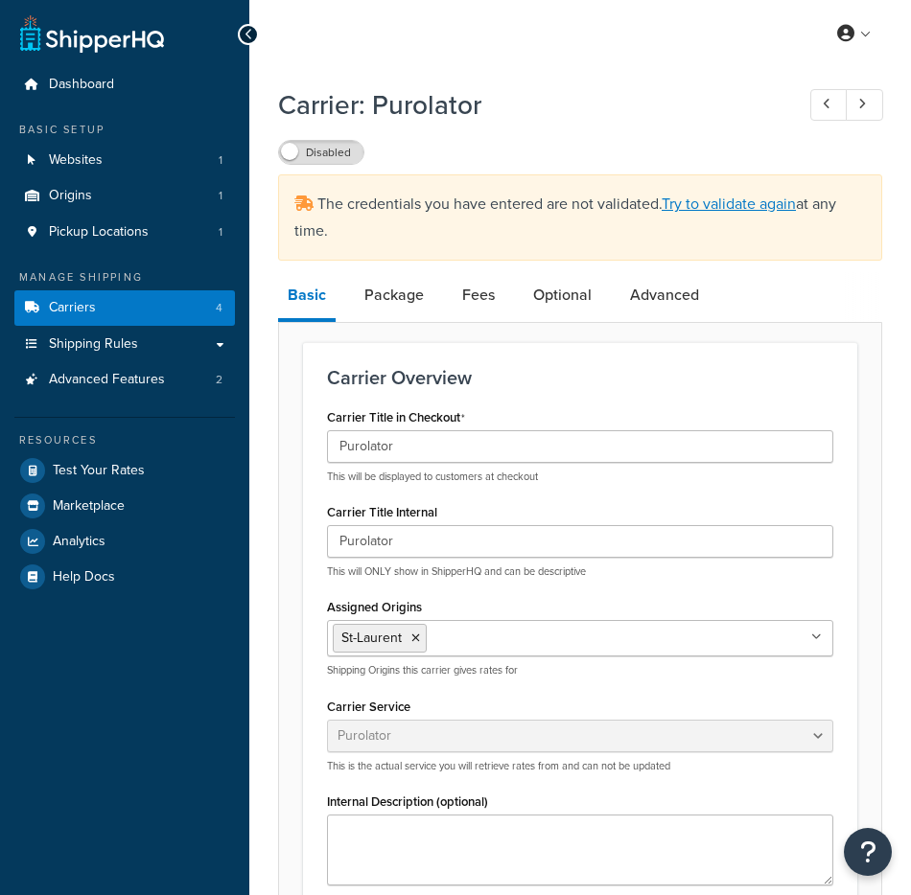
select select "purolator"
select select "PRE_SCHEDULED"
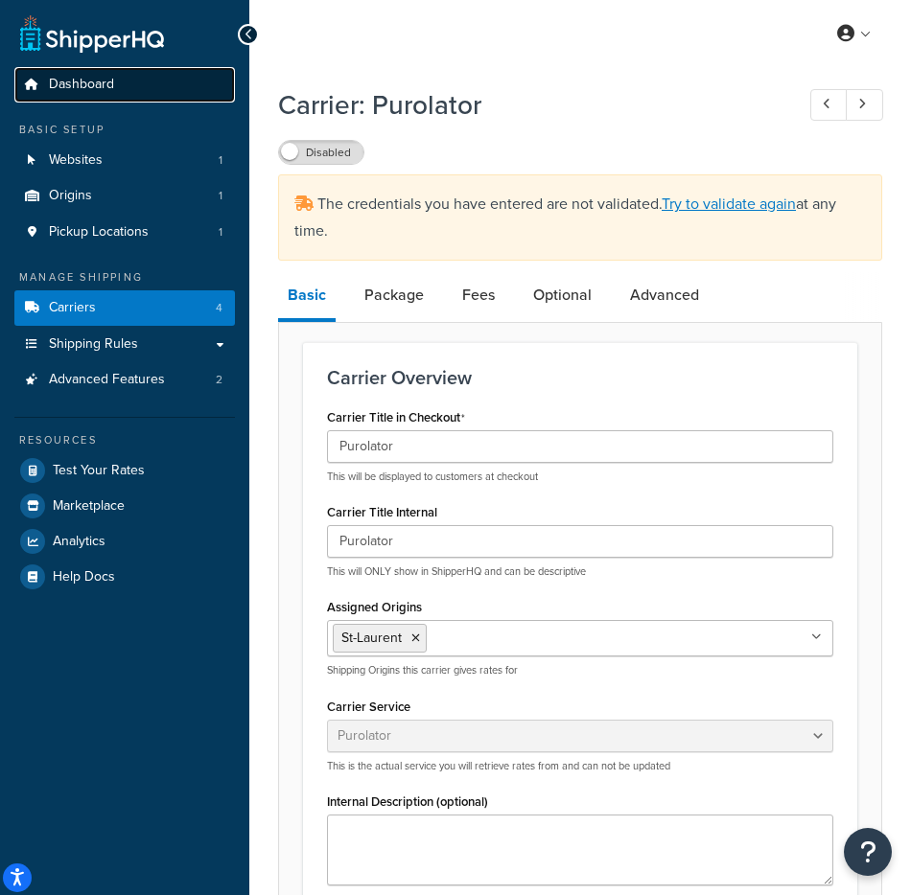
click at [121, 82] on link "Dashboard" at bounding box center [124, 84] width 220 height 35
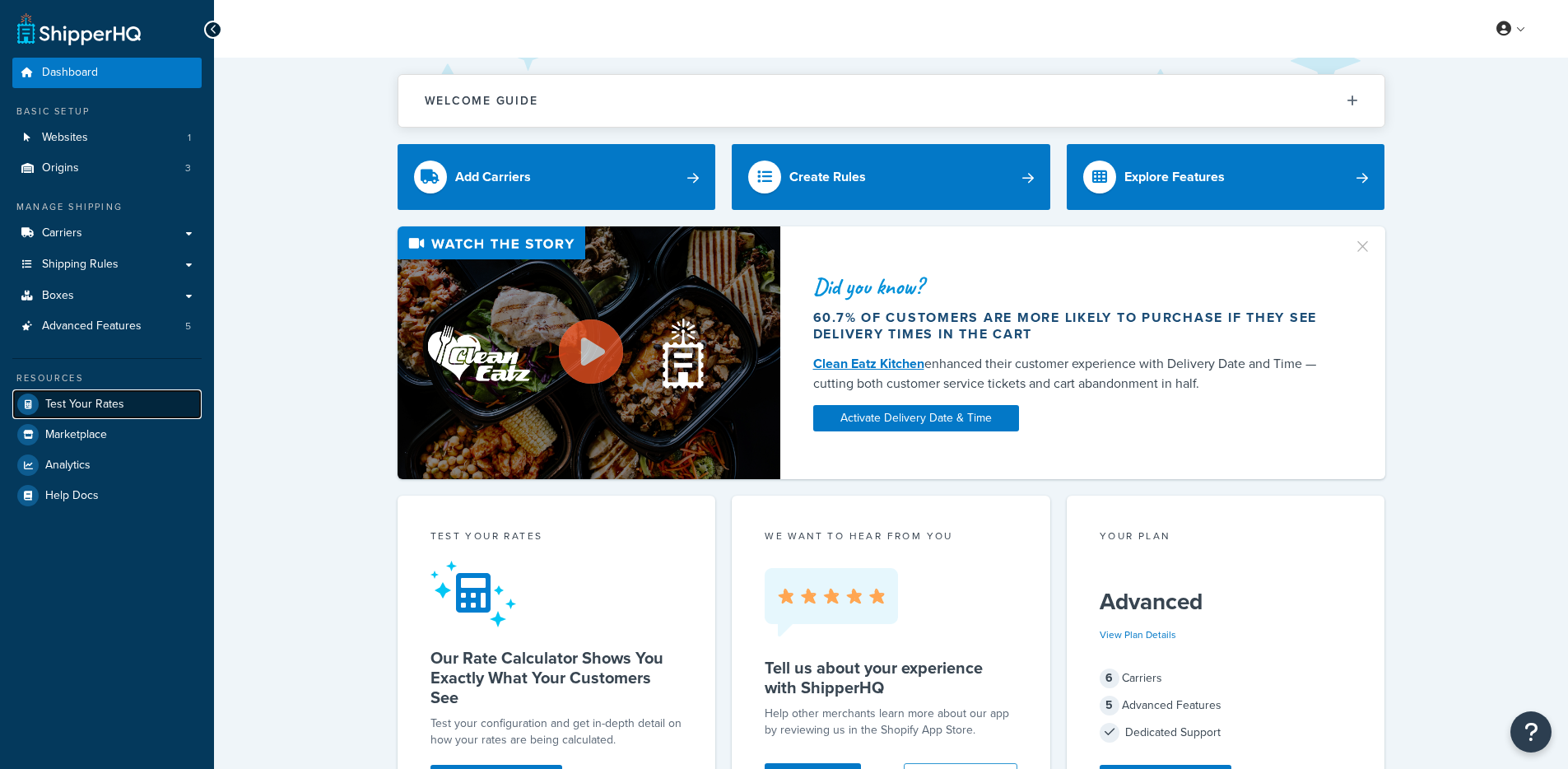
click at [70, 411] on span "Test Your Rates" at bounding box center [85, 405] width 79 height 14
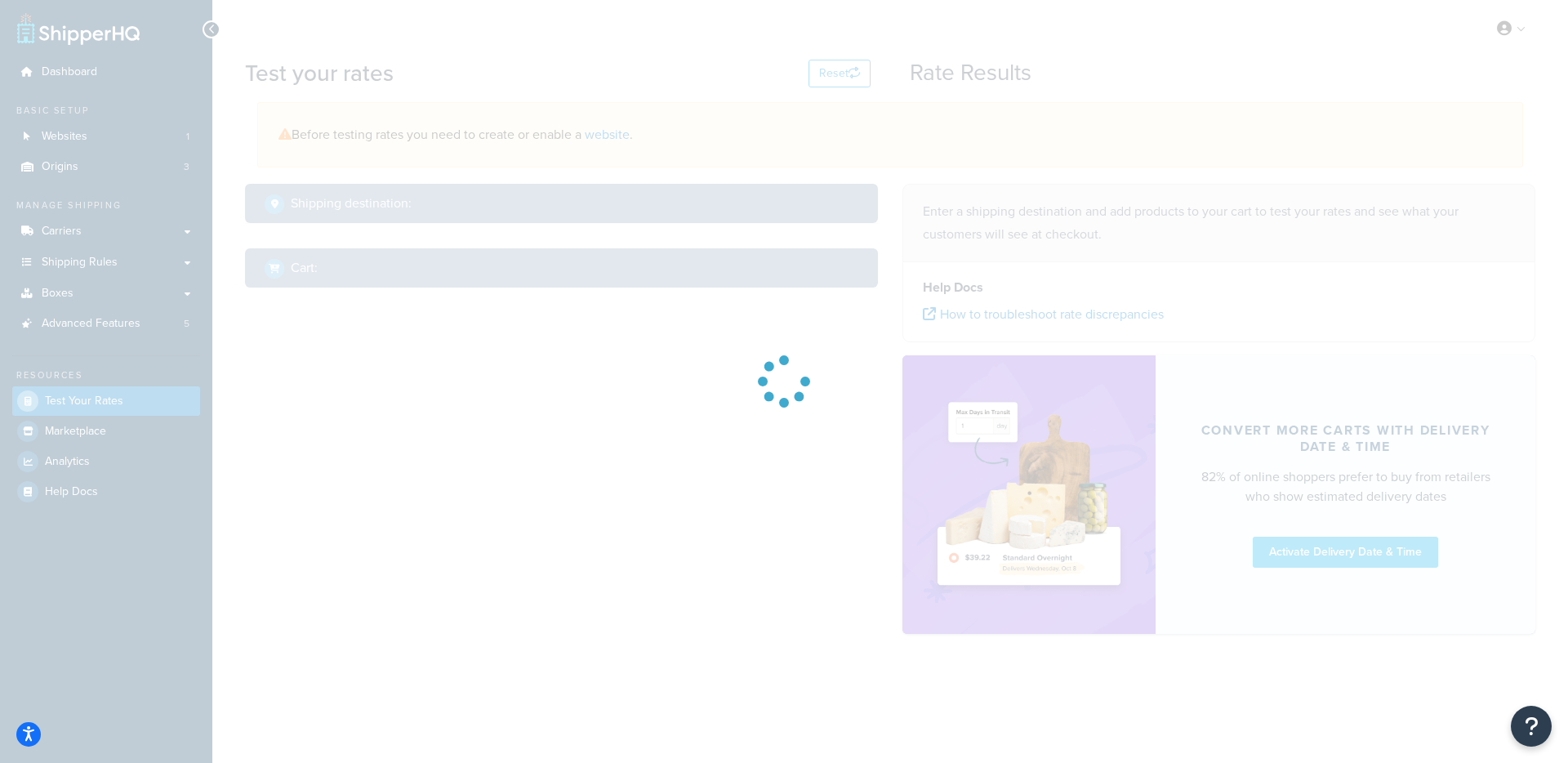
select select "TX"
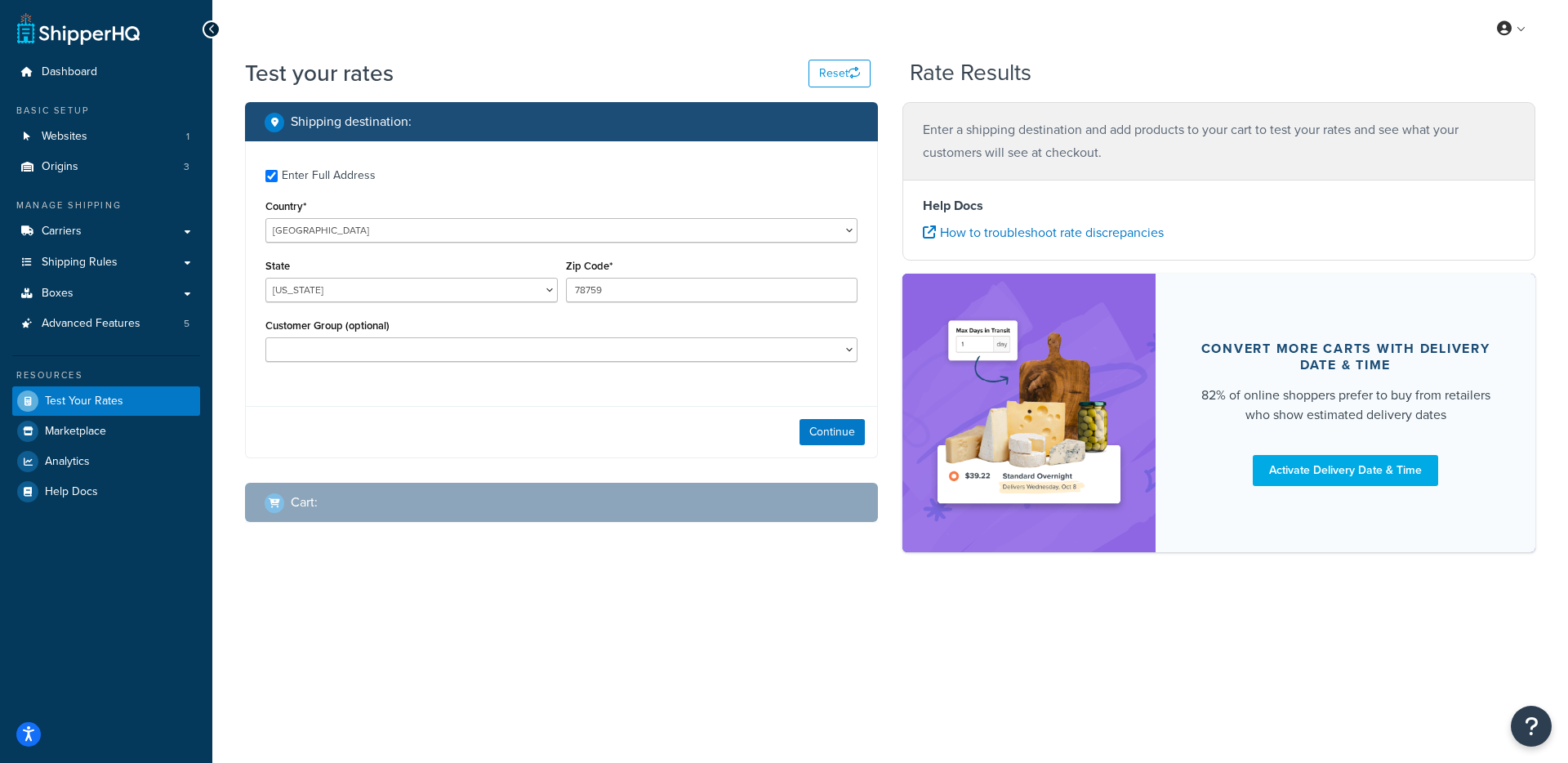
checkbox input "true"
type input "34243"
select select "FL"
select select
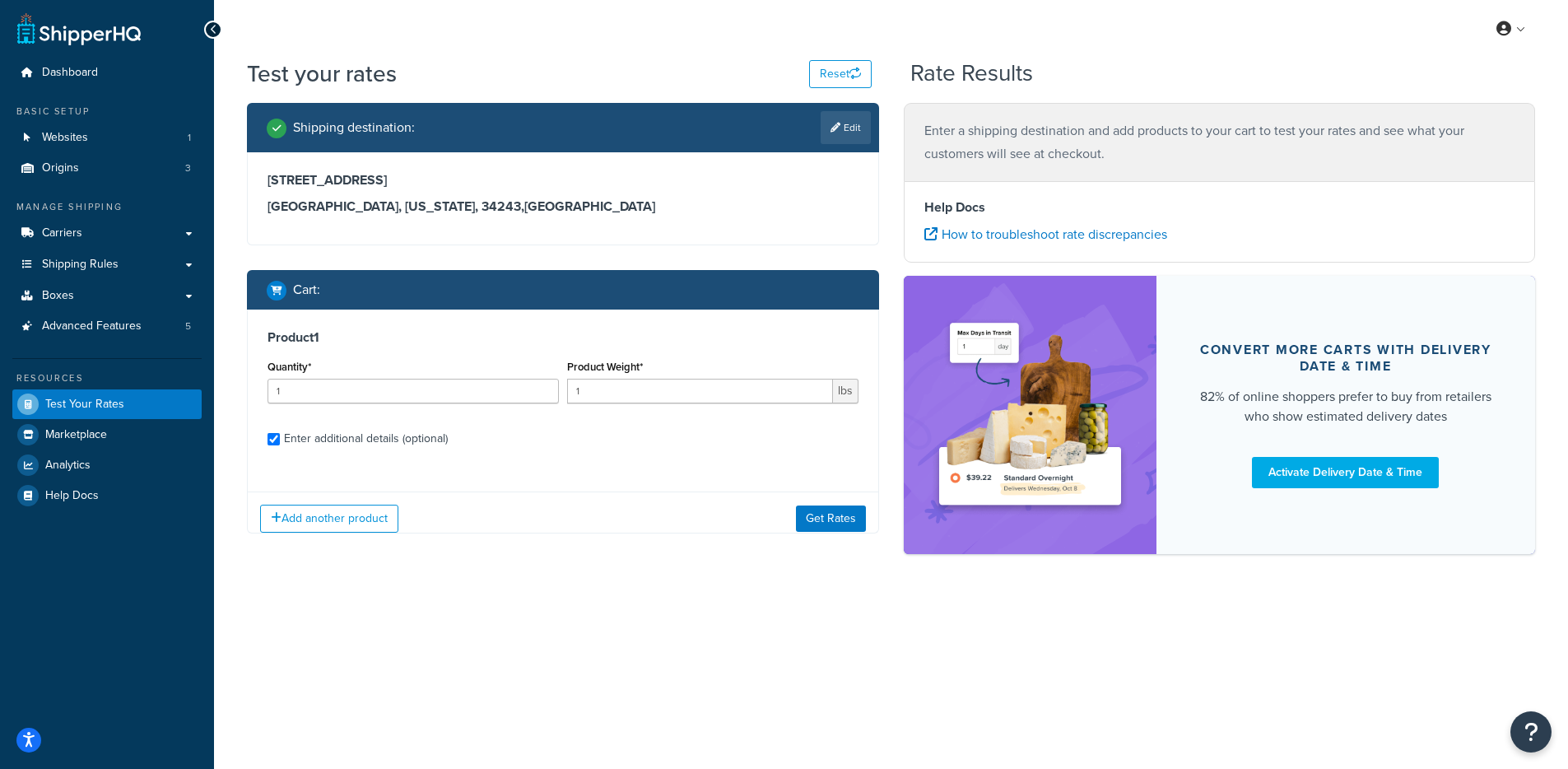
checkbox input "true"
type input "2.4009"
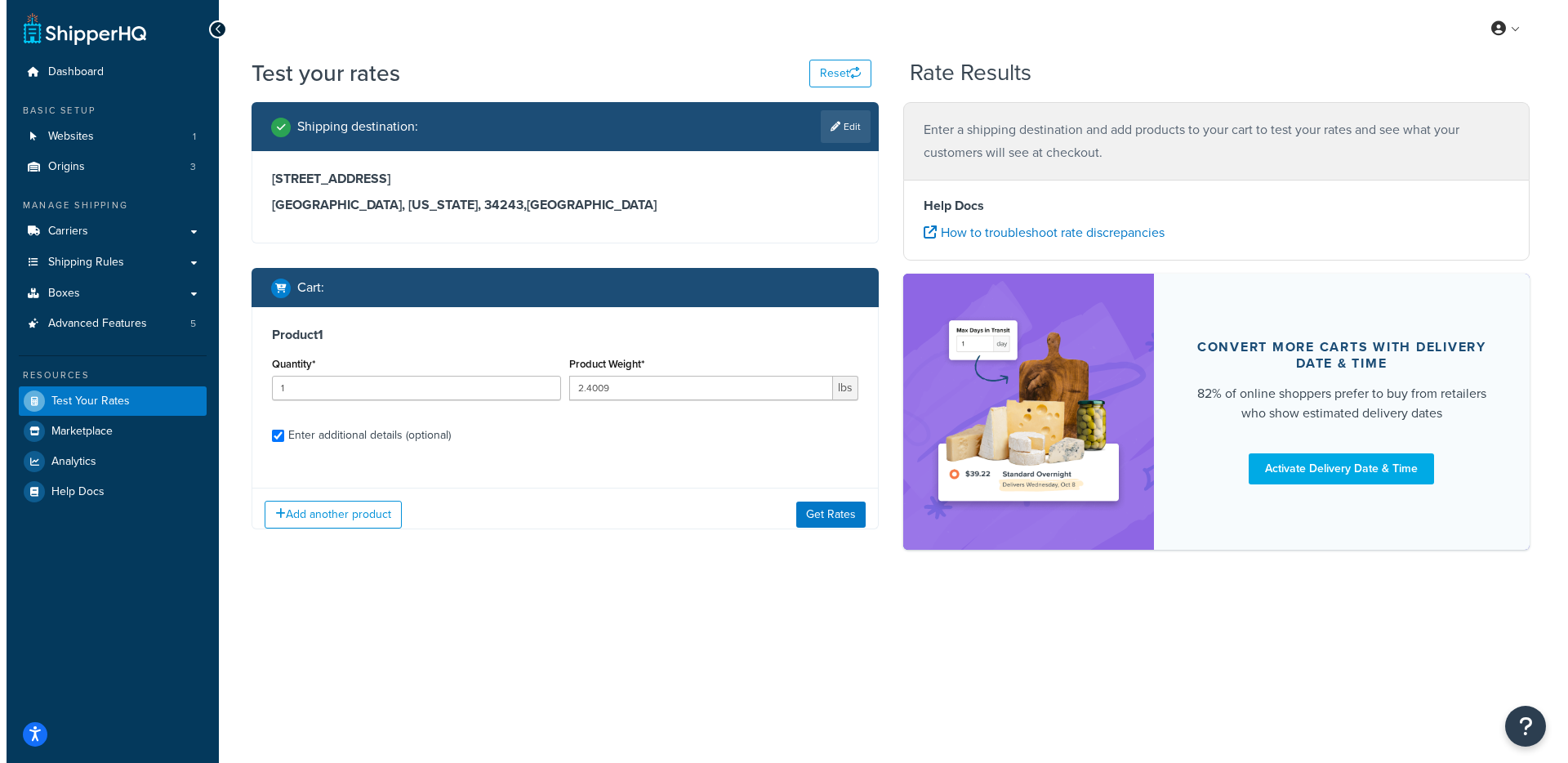
scroll to position [153, 0]
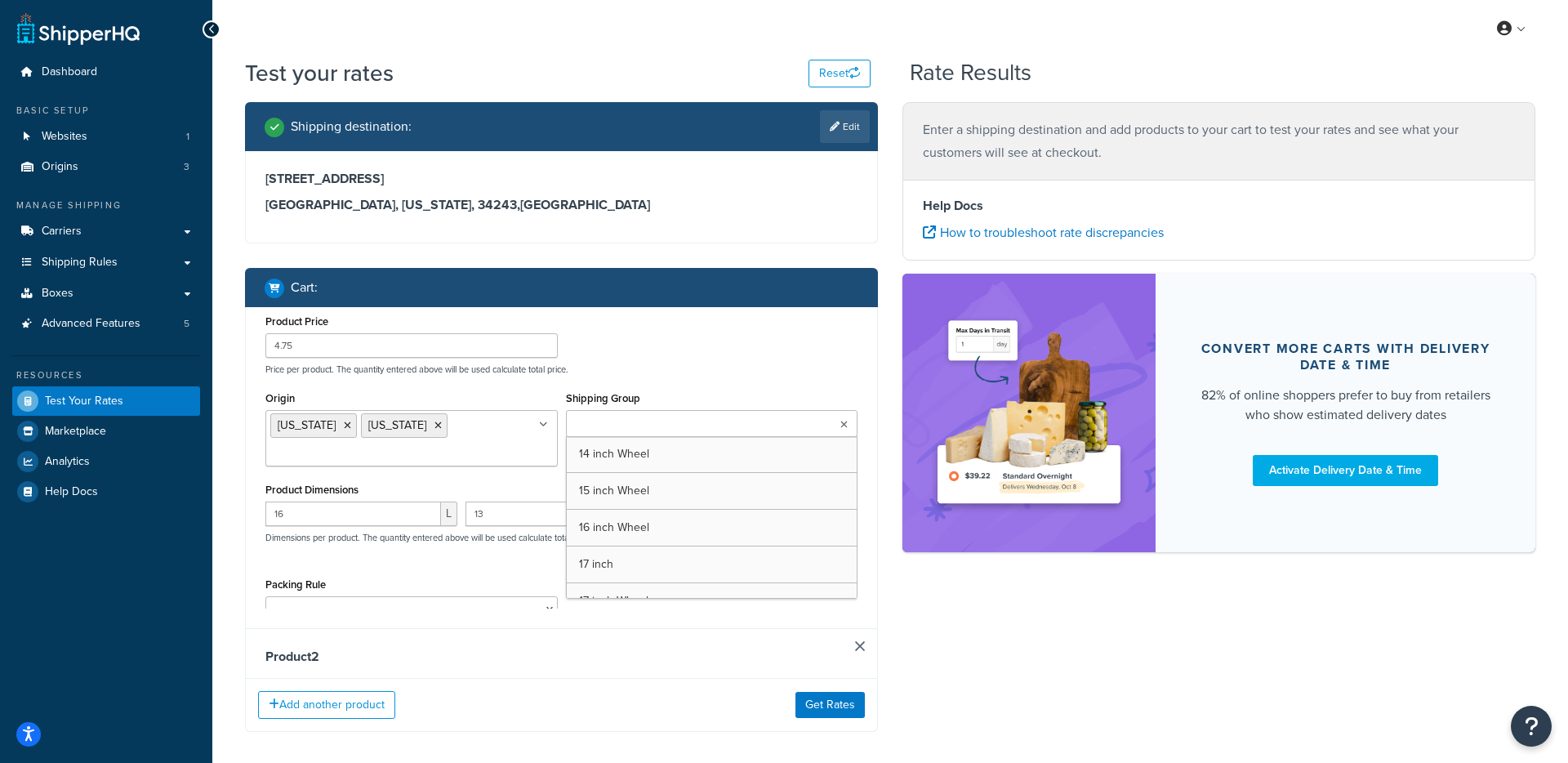
type input "1.9996"
type input "15"
type input "6"
type input "8"
type input "2"
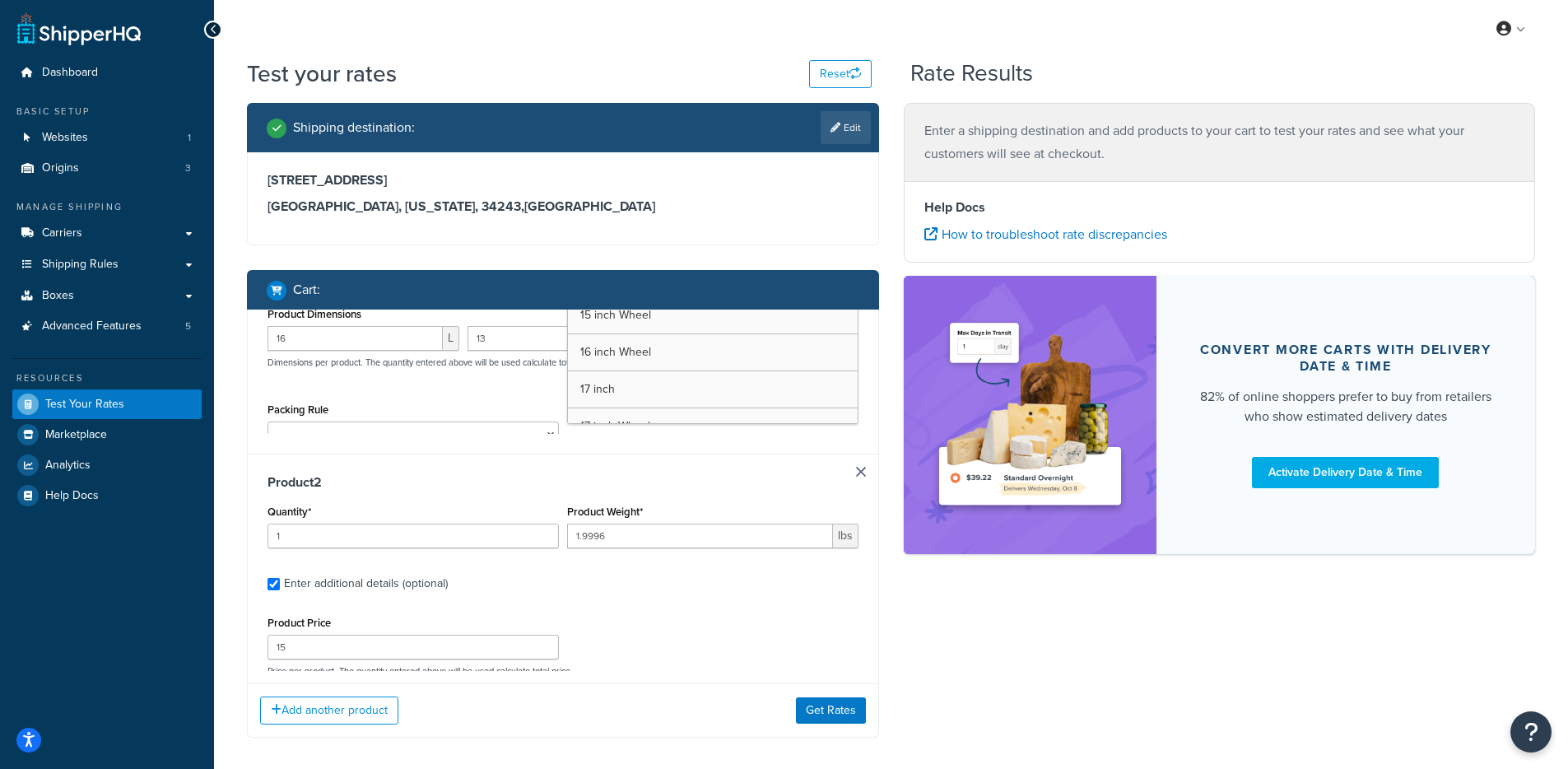
scroll to position [0, 0]
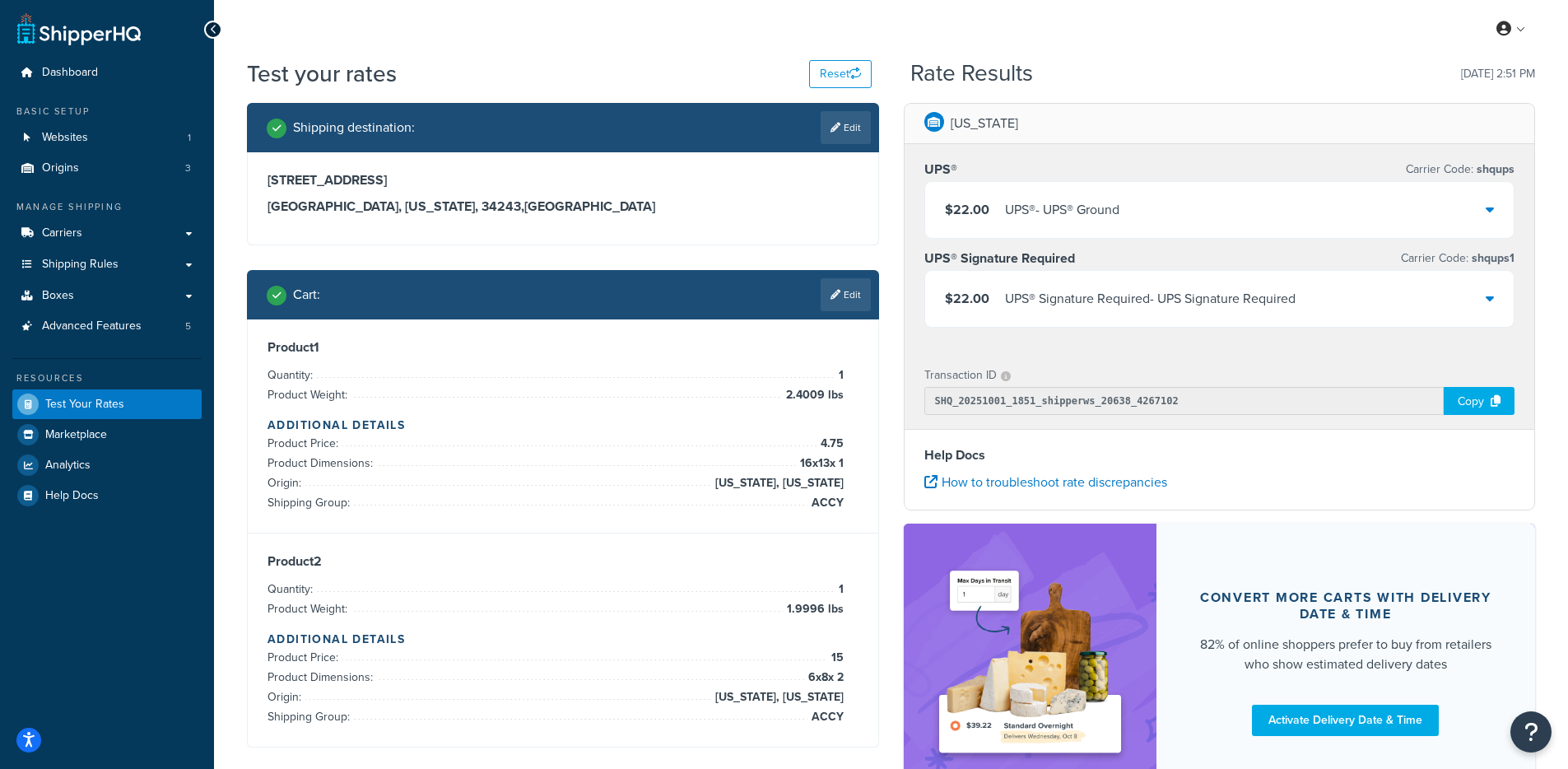
click at [816, 137] on div "Shipping destination : Edit" at bounding box center [569, 127] width 605 height 33
click at [838, 137] on link "Edit" at bounding box center [846, 127] width 50 height 33
select select "FL"
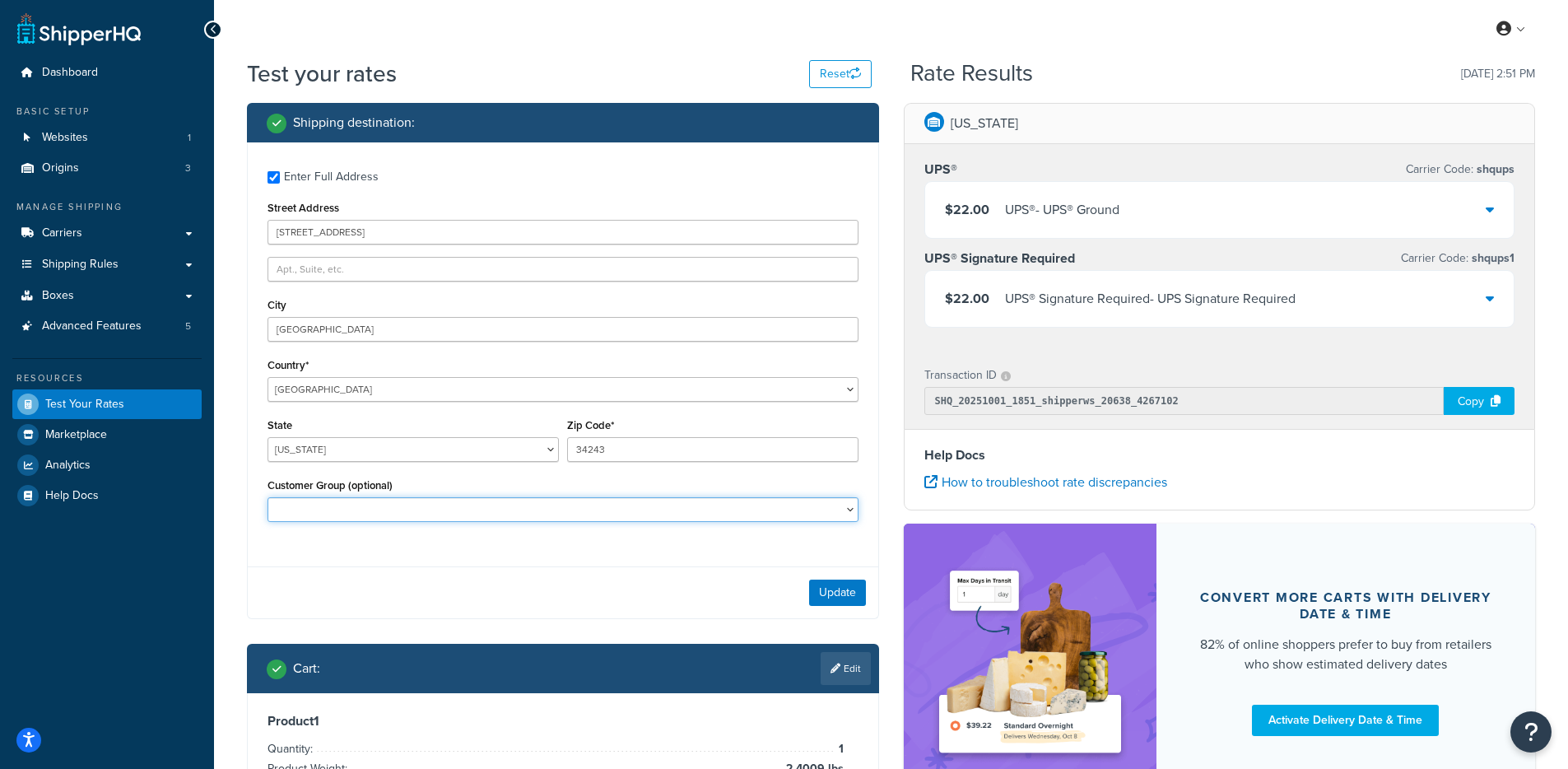
click at [588, 505] on select "Logged In Not Logged in Retail Wholesale" at bounding box center [563, 510] width 591 height 25
select select "Wholesale"
click at [268, 499] on select "Logged In Not Logged in Retail Wholesale" at bounding box center [563, 510] width 591 height 25
click at [856, 594] on button "Update" at bounding box center [837, 593] width 57 height 27
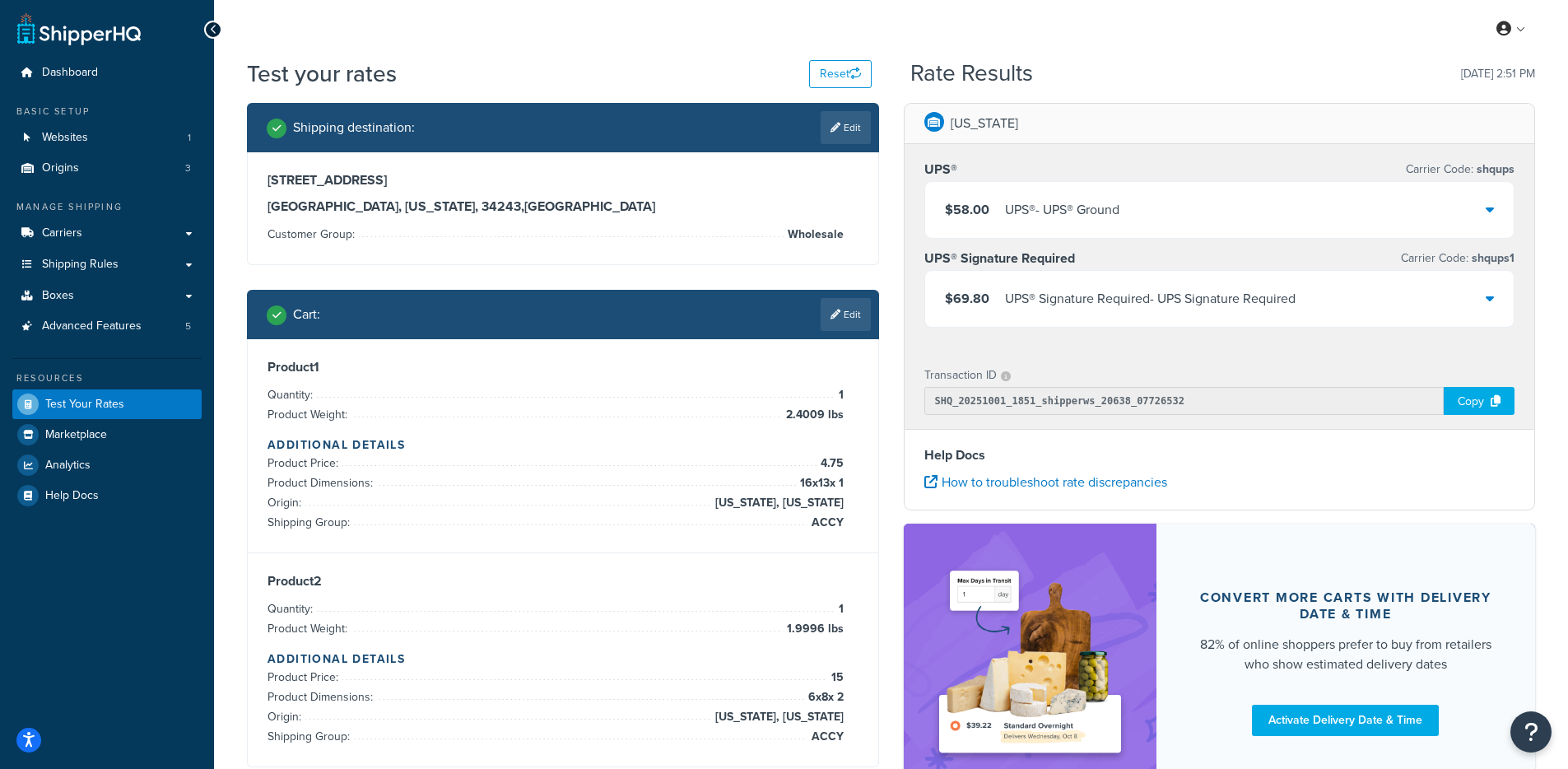
click at [1058, 213] on div "UPS® - UPS® Ground" at bounding box center [1061, 210] width 114 height 23
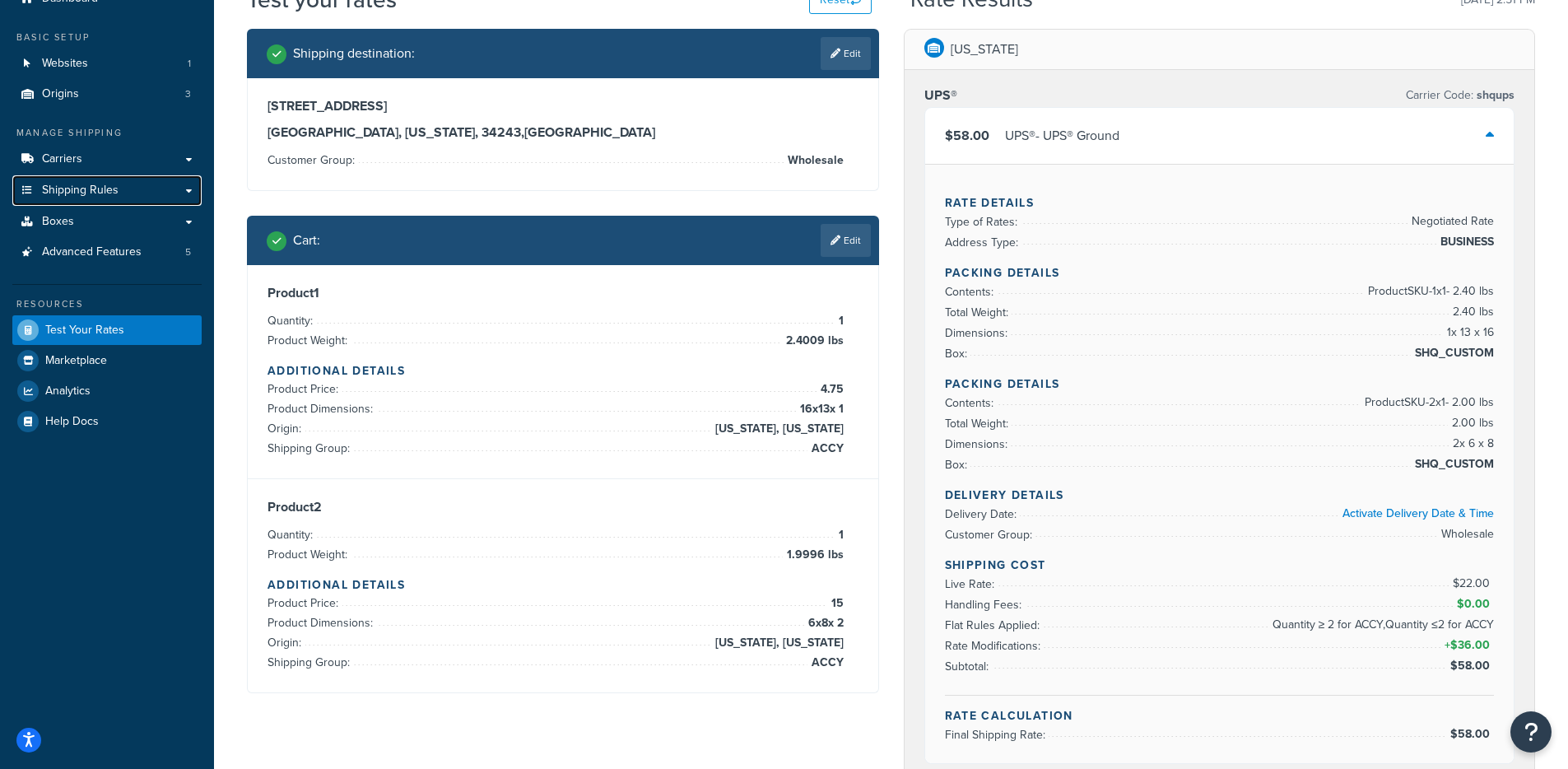
scroll to position [144, 0]
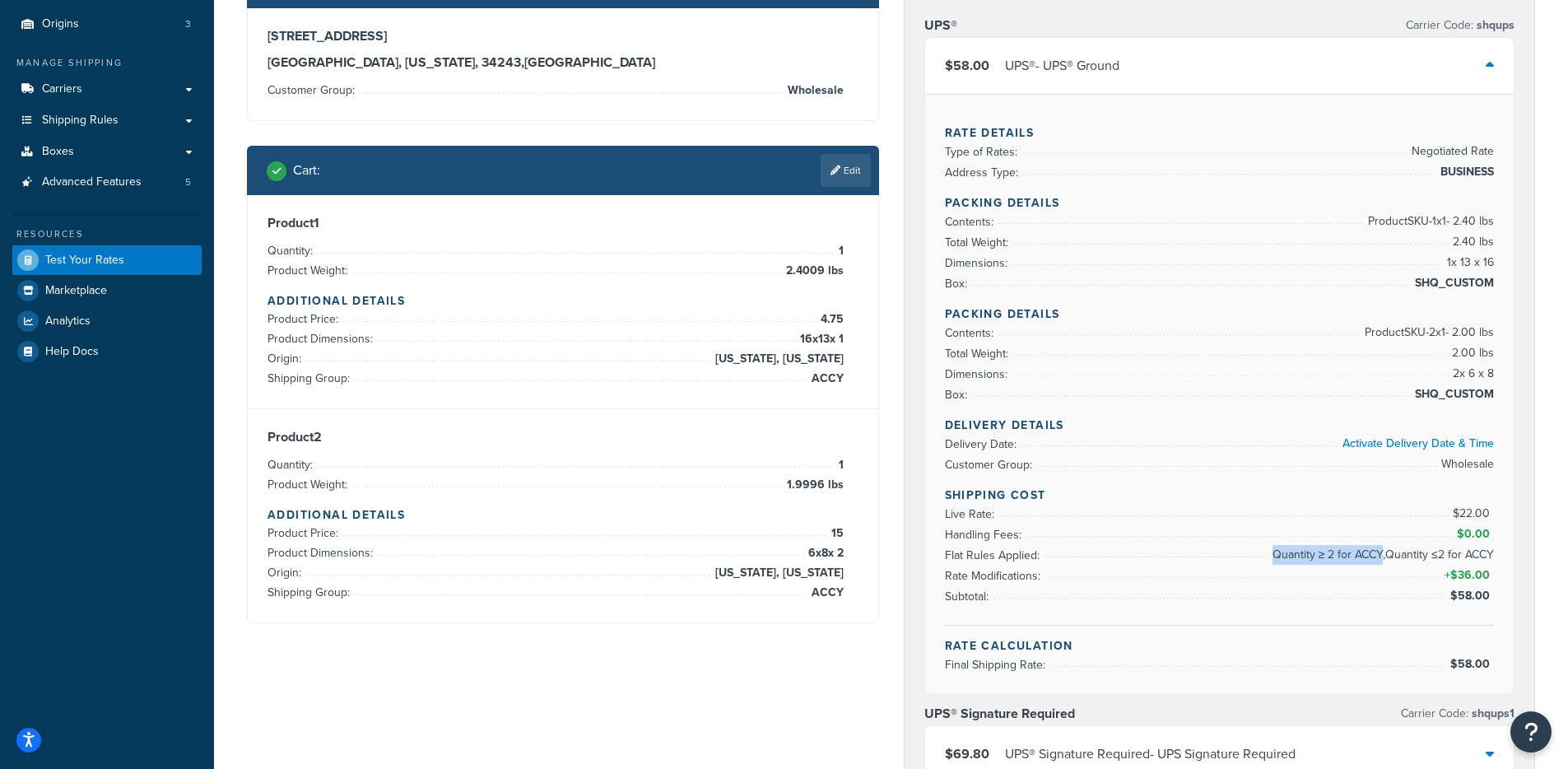
drag, startPoint x: 1273, startPoint y: 555, endPoint x: 1383, endPoint y: 555, distance: 110.0
click at [1383, 555] on span "Quantity ≥ 2 for ACCY,Quantity ≤2 for ACCY" at bounding box center [1381, 555] width 226 height 20
copy span "Quantity ≥ 2 for ACCY"
click at [846, 177] on link "Edit" at bounding box center [846, 170] width 50 height 33
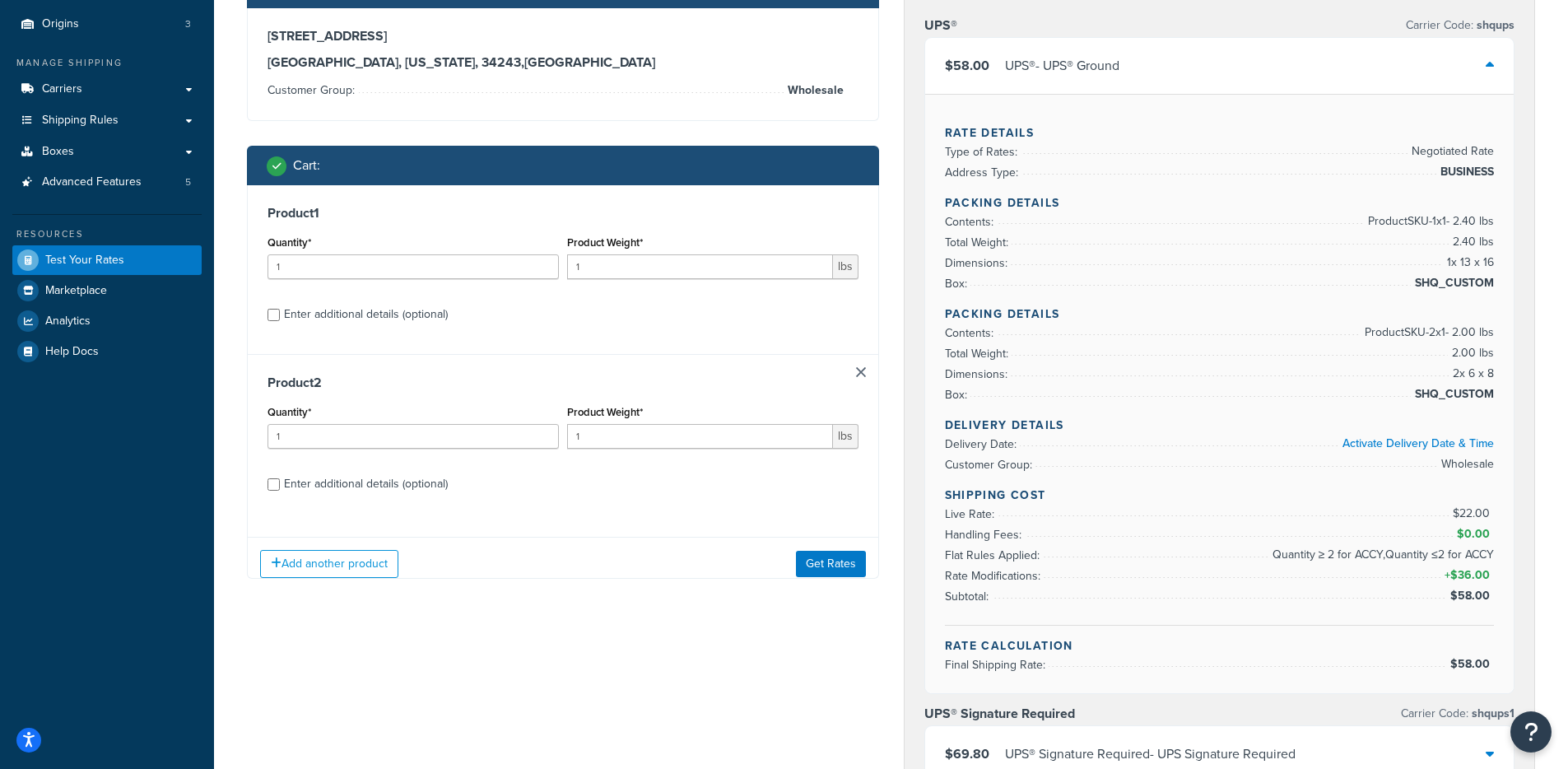
scroll to position [0, 0]
click at [288, 319] on div "Enter additional details (optional)" at bounding box center [366, 314] width 164 height 23
click at [280, 319] on input "Enter additional details (optional)" at bounding box center [274, 314] width 12 height 12
checkbox input "true"
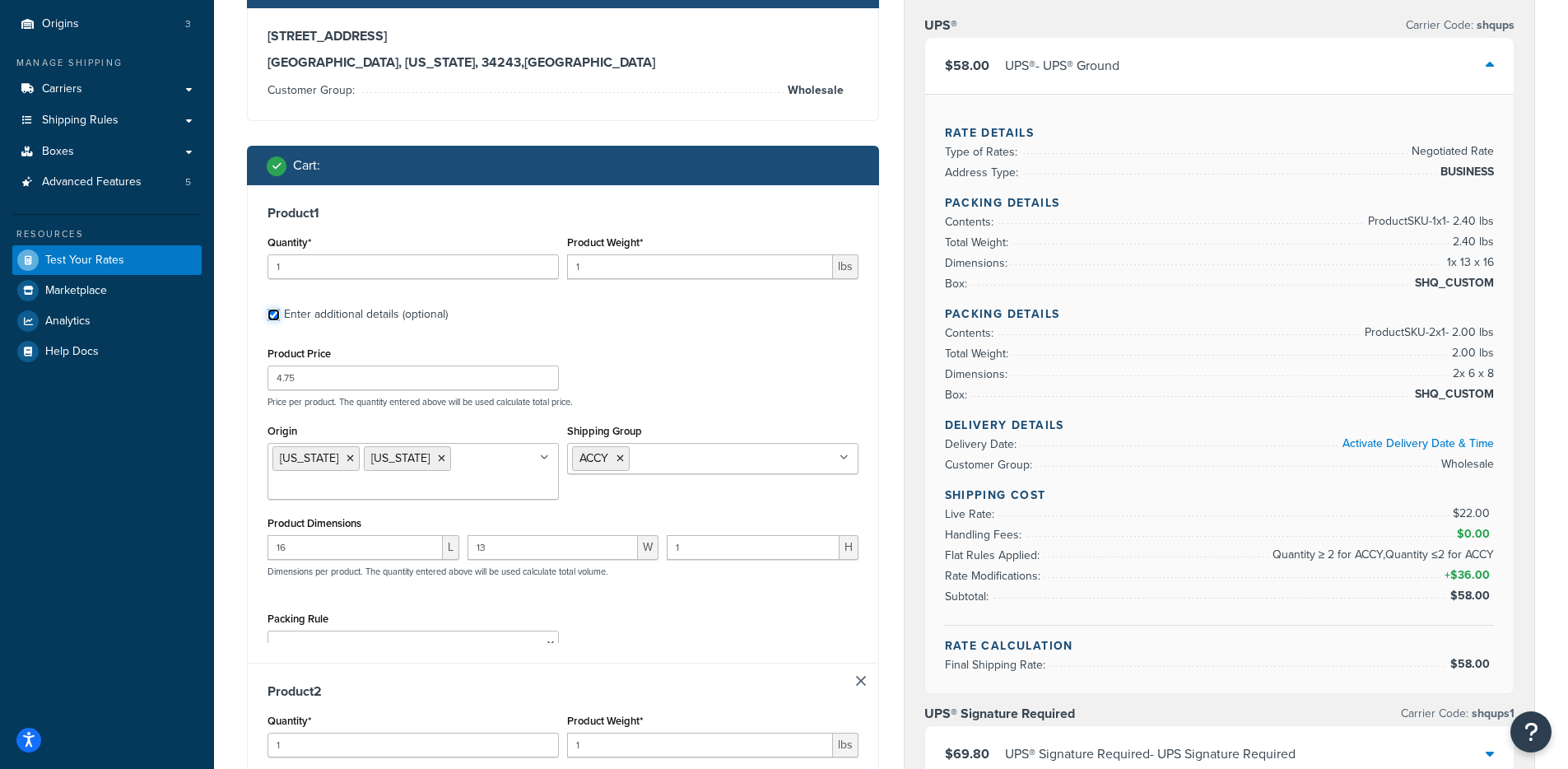
scroll to position [468, 0]
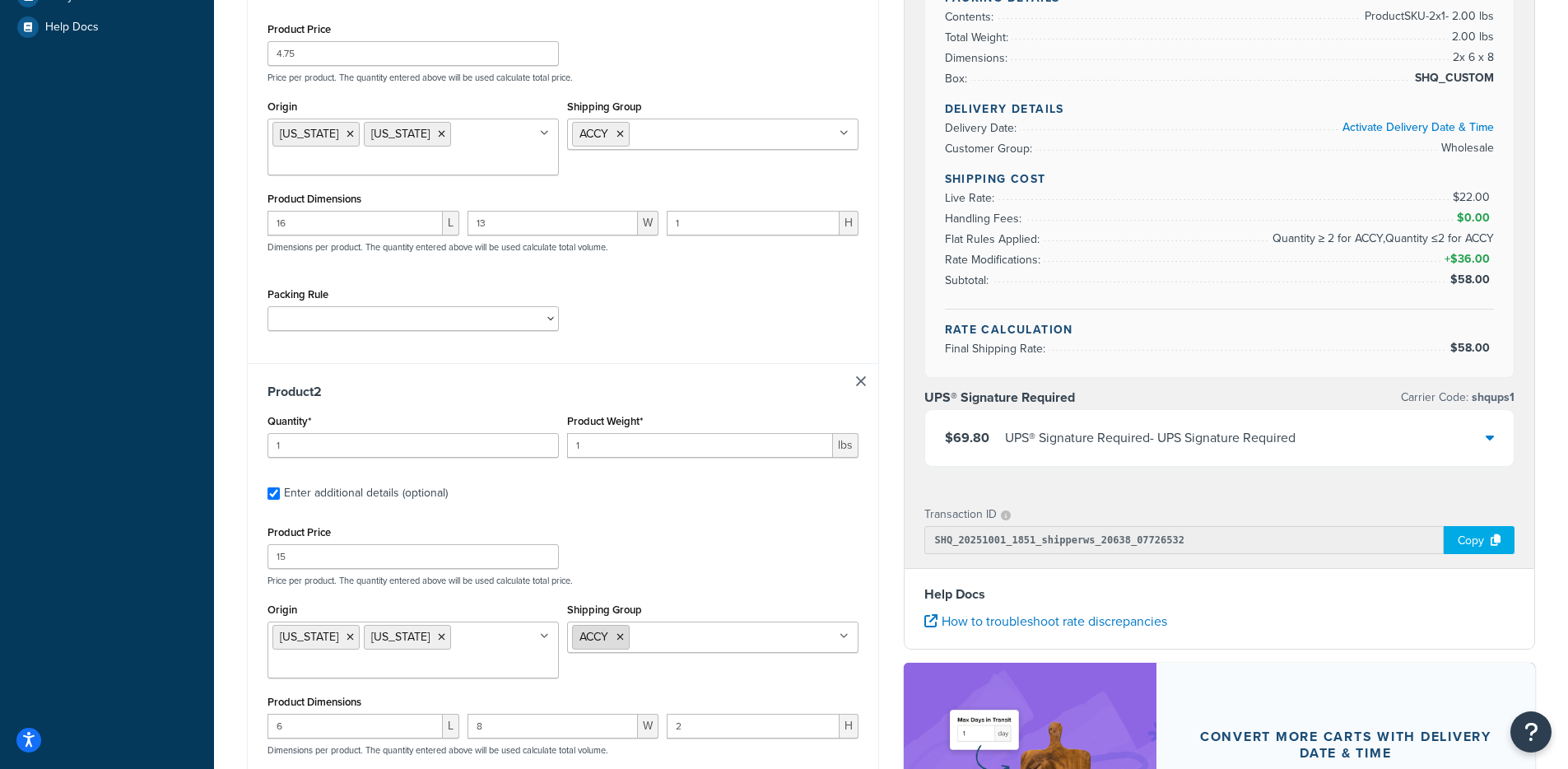
click at [624, 625] on li "ACCY" at bounding box center [600, 637] width 58 height 25
click at [622, 632] on icon at bounding box center [620, 638] width 8 height 10
click at [643, 526] on div "Product Price 15 Price per product. The quantity entered above will be used cal…" at bounding box center [563, 554] width 599 height 65
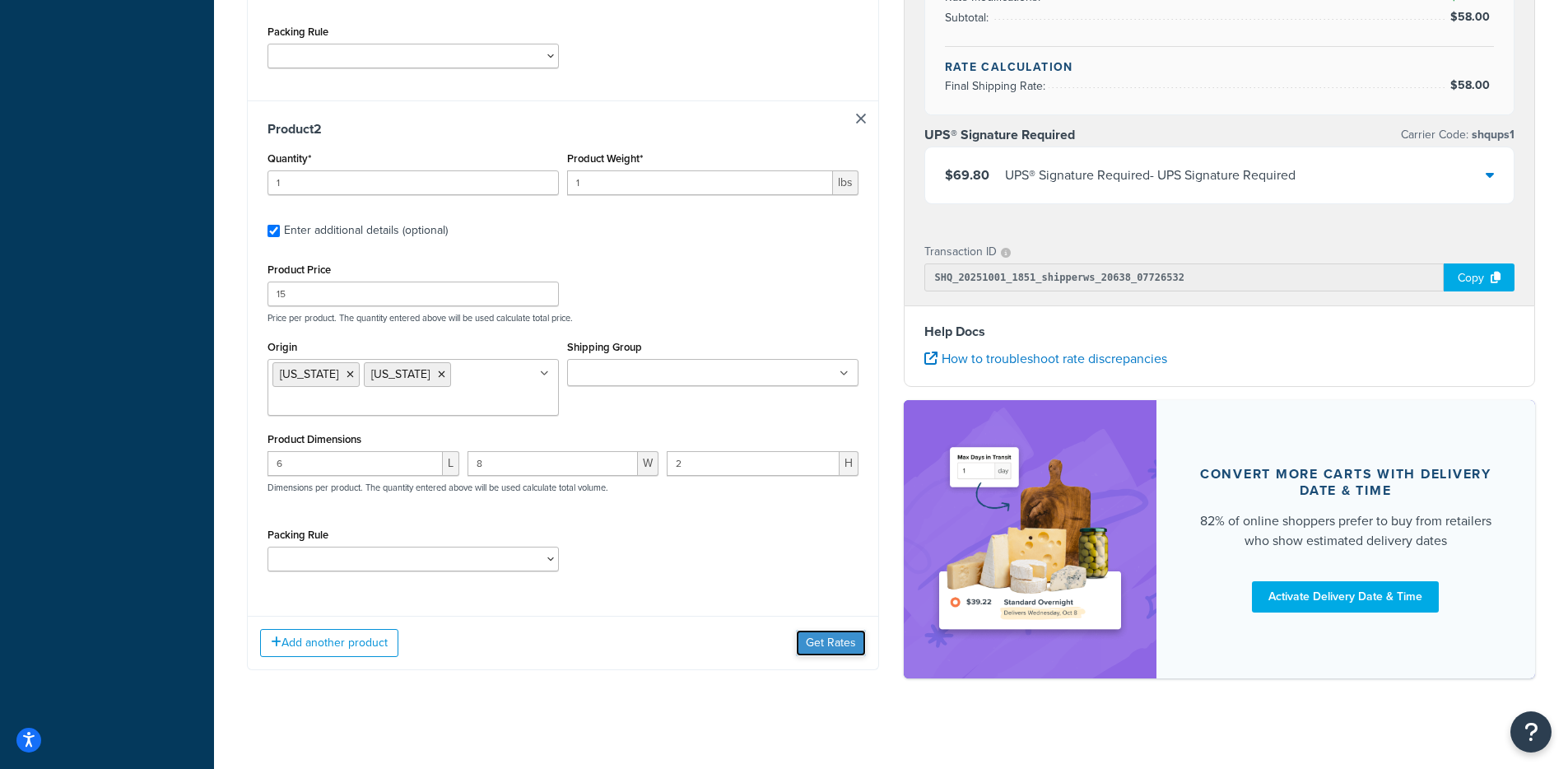
click at [817, 630] on button "Get Rates" at bounding box center [830, 643] width 70 height 27
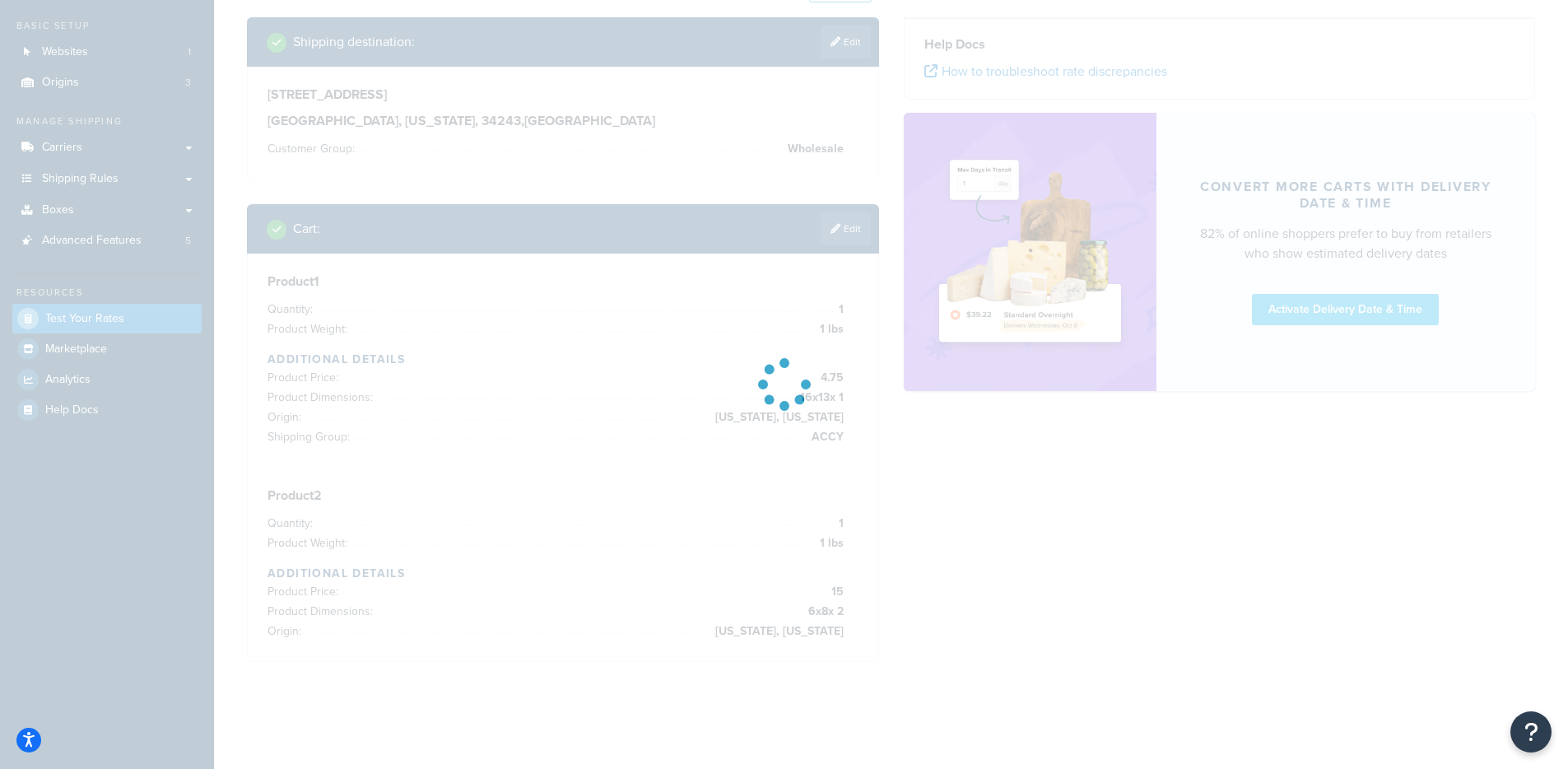
scroll to position [0, 0]
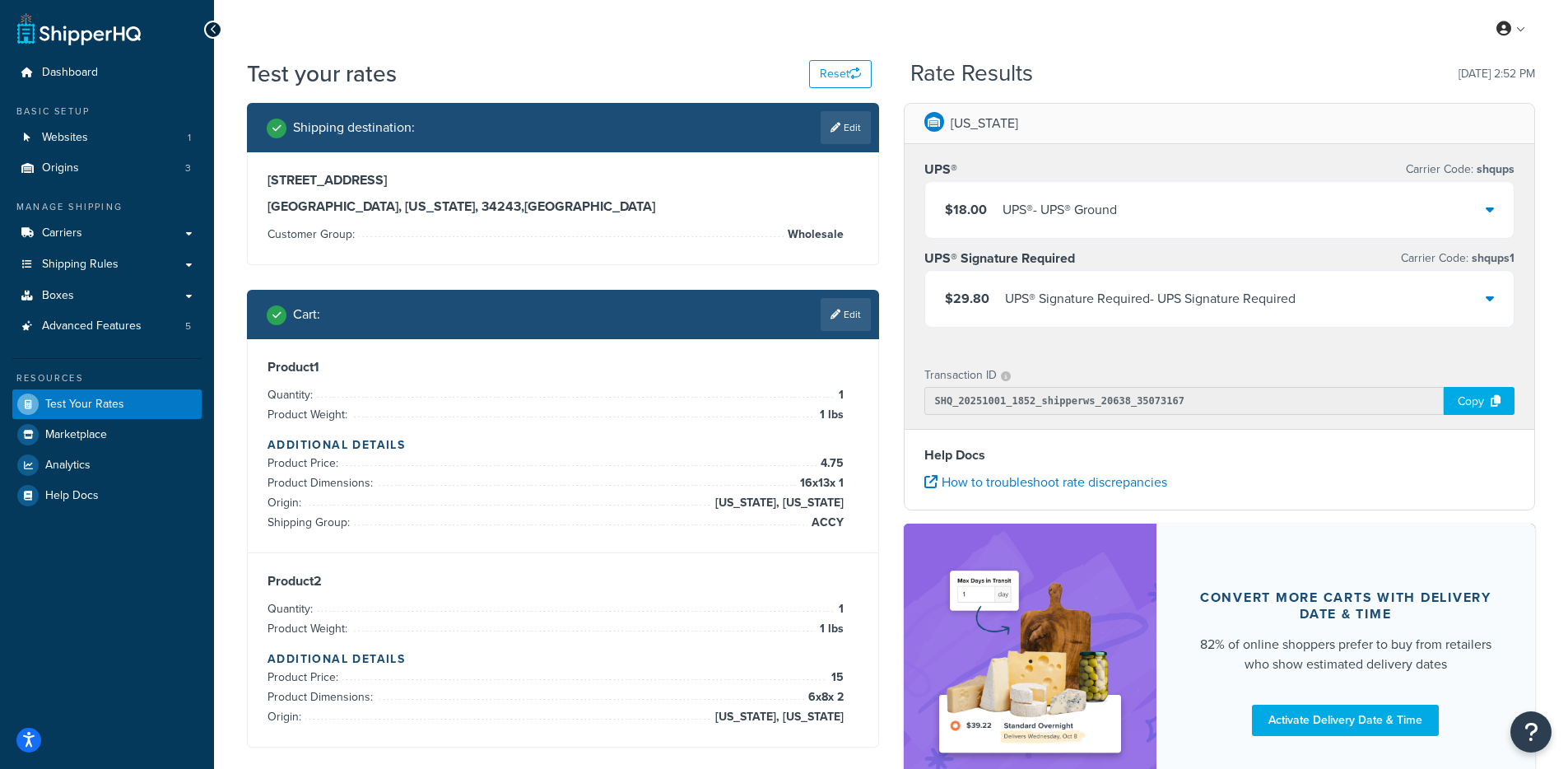
click at [1165, 213] on div "$18.00 UPS® - UPS® Ground" at bounding box center [1219, 210] width 589 height 56
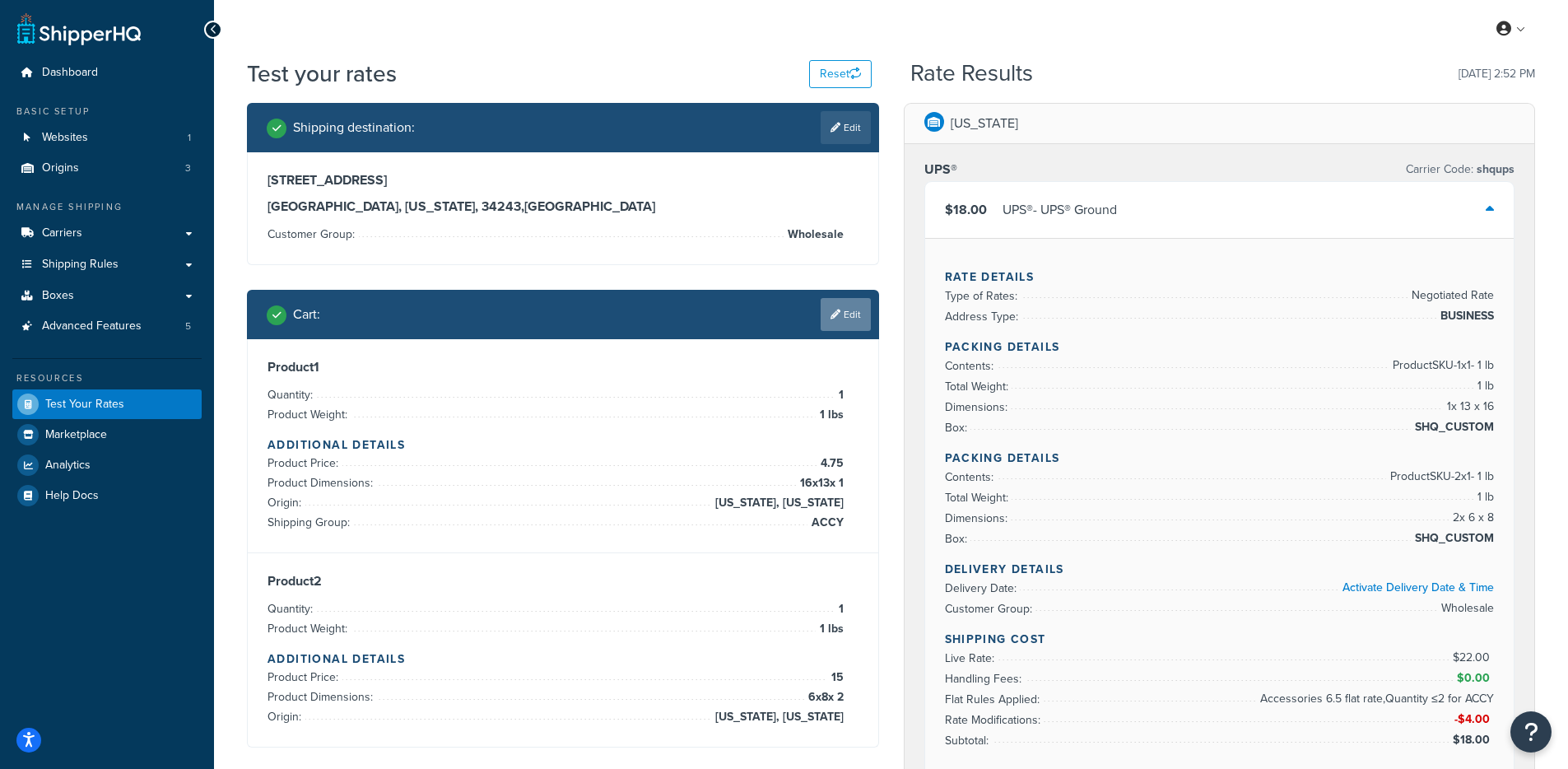
click at [831, 325] on link "Edit" at bounding box center [846, 314] width 50 height 33
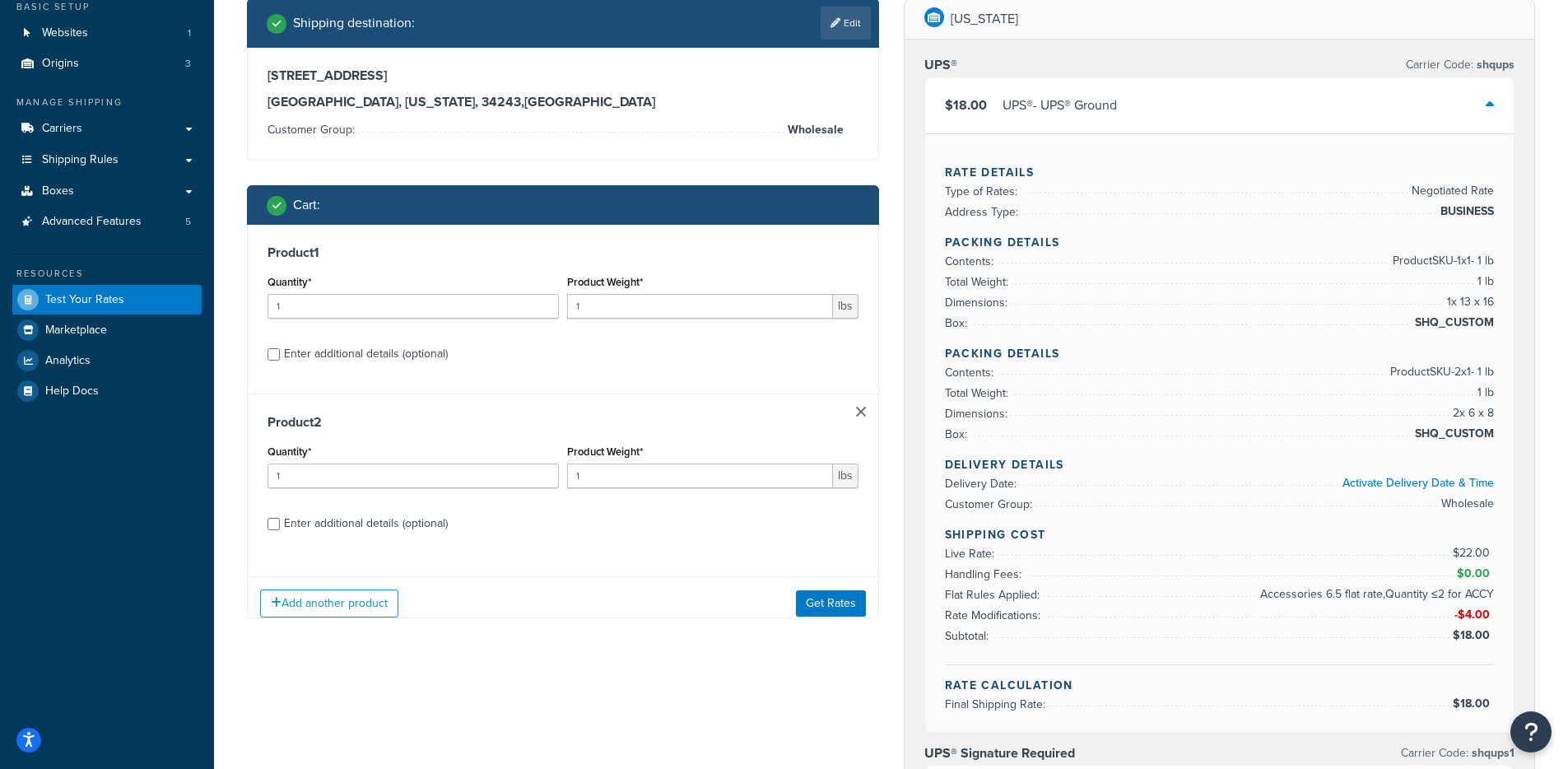
scroll to position [293, 0]
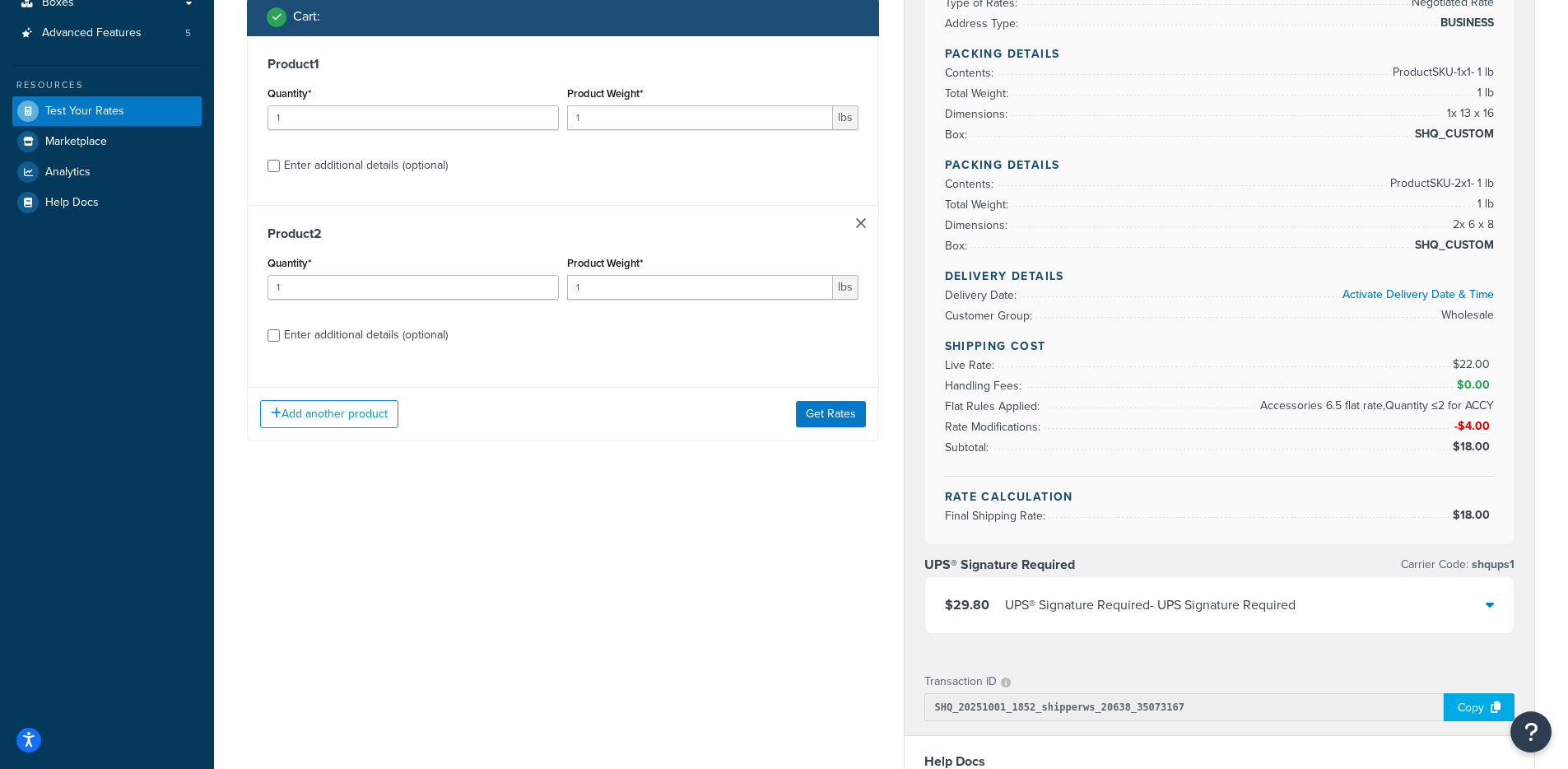
click at [860, 222] on link at bounding box center [861, 223] width 10 height 10
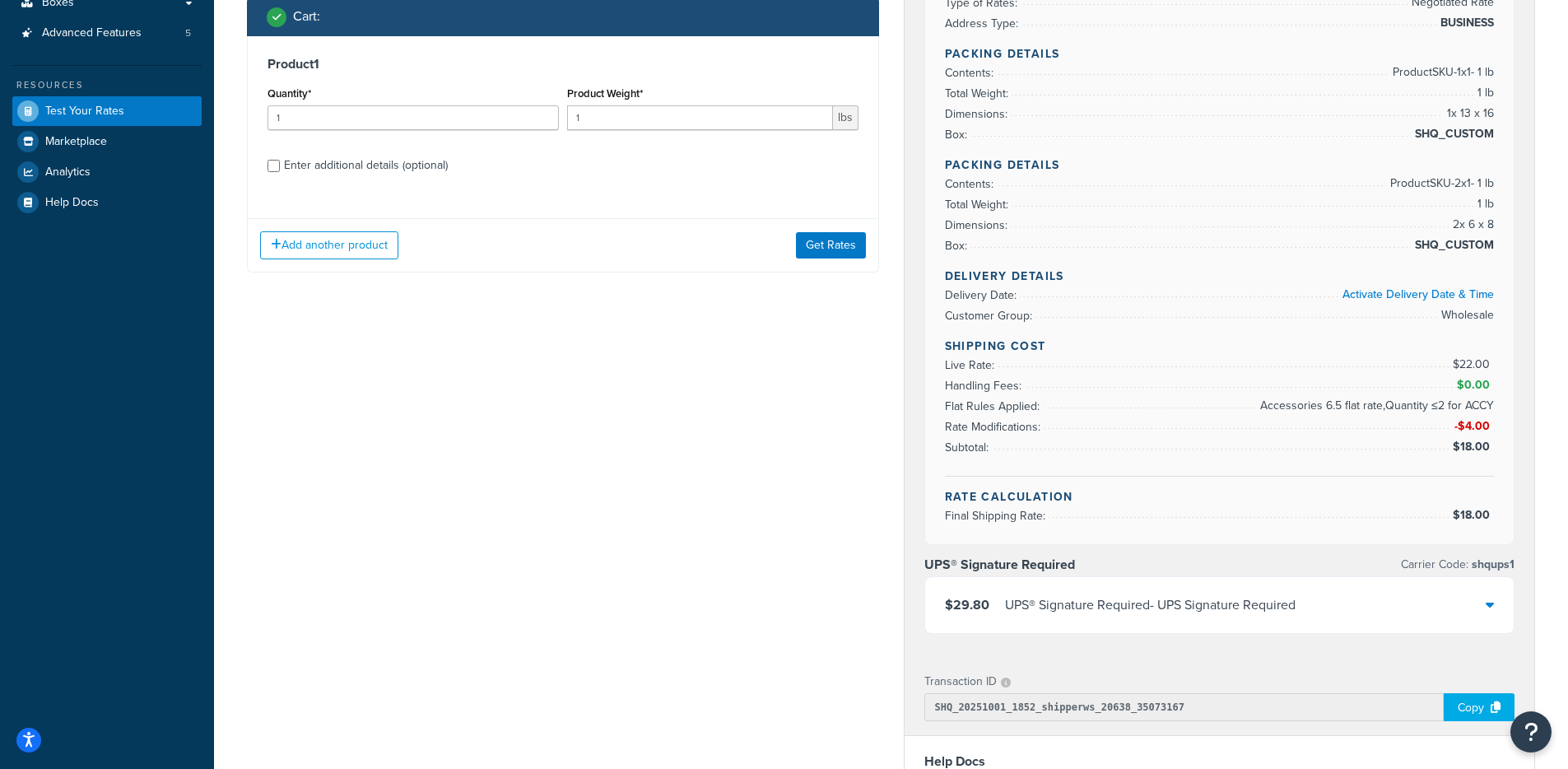
click at [840, 274] on div "Shipping destination : Edit 1906 72nd Dr E Sarasota, Florida, 34243 , United St…" at bounding box center [562, 53] width 657 height 487
click at [838, 235] on button "Get Rates" at bounding box center [830, 244] width 70 height 27
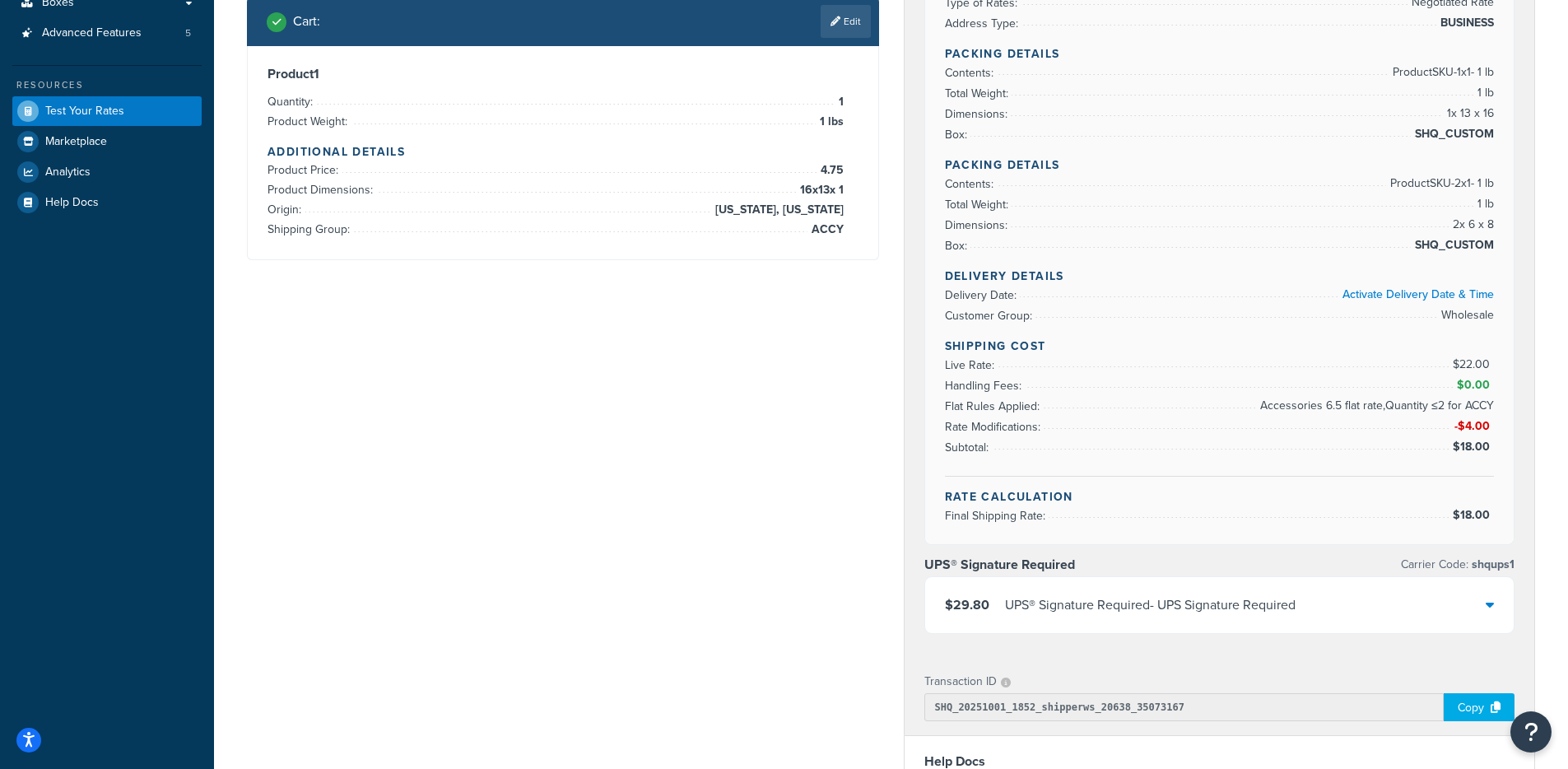
scroll to position [0, 0]
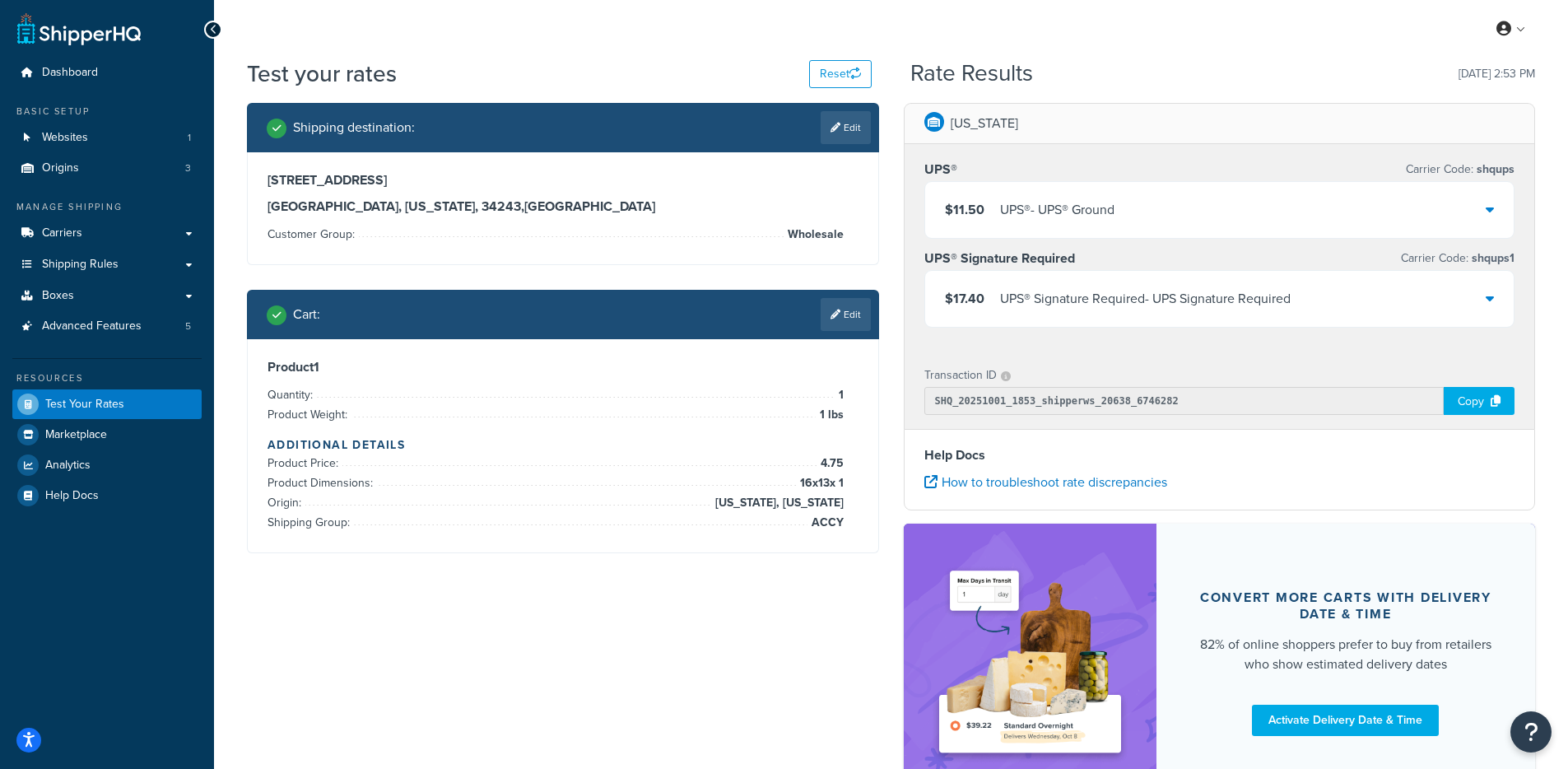
click at [1074, 211] on div "UPS® - UPS® Ground" at bounding box center [1057, 210] width 114 height 23
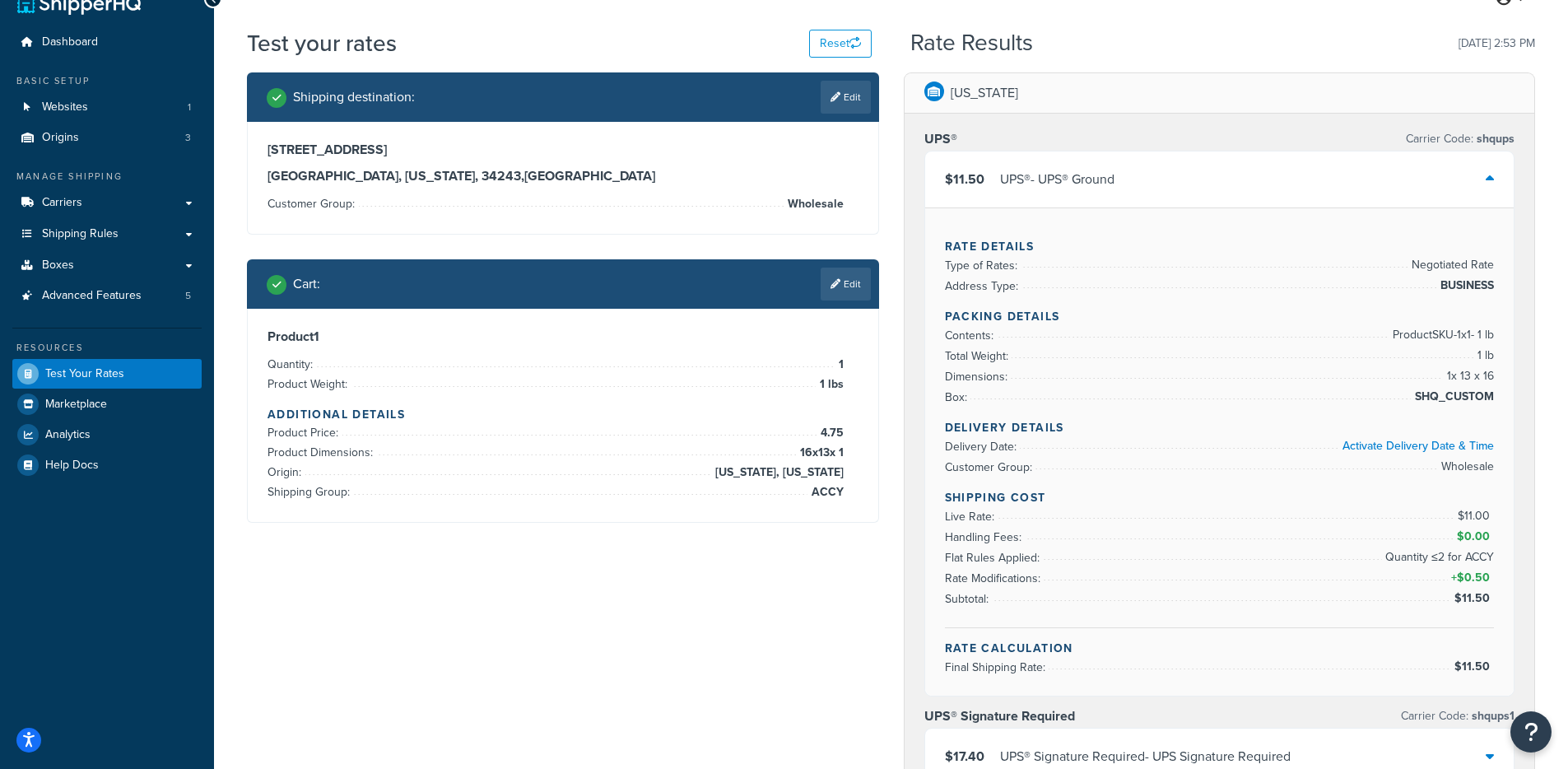
scroll to position [31, 0]
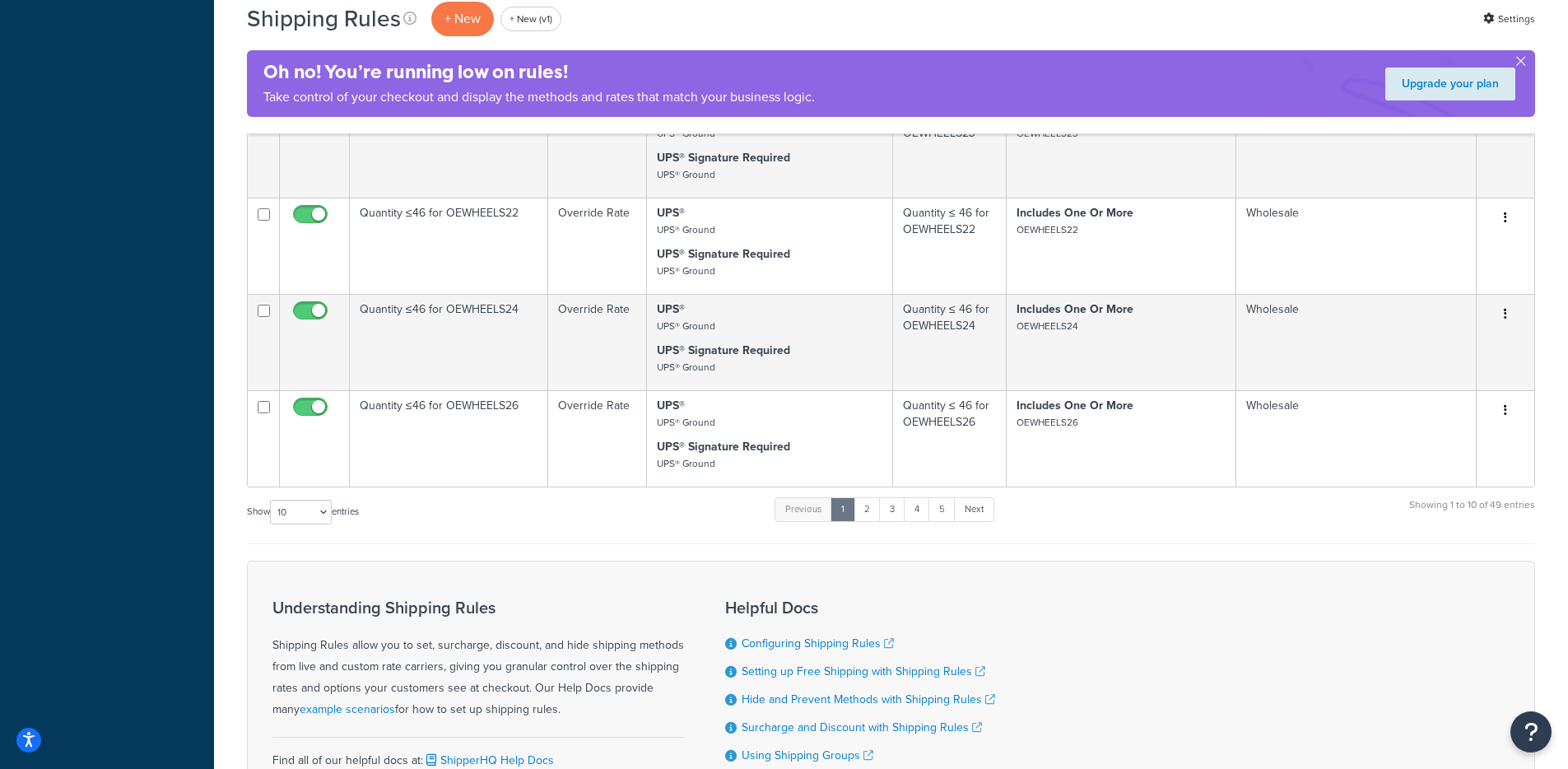
scroll to position [1089, 0]
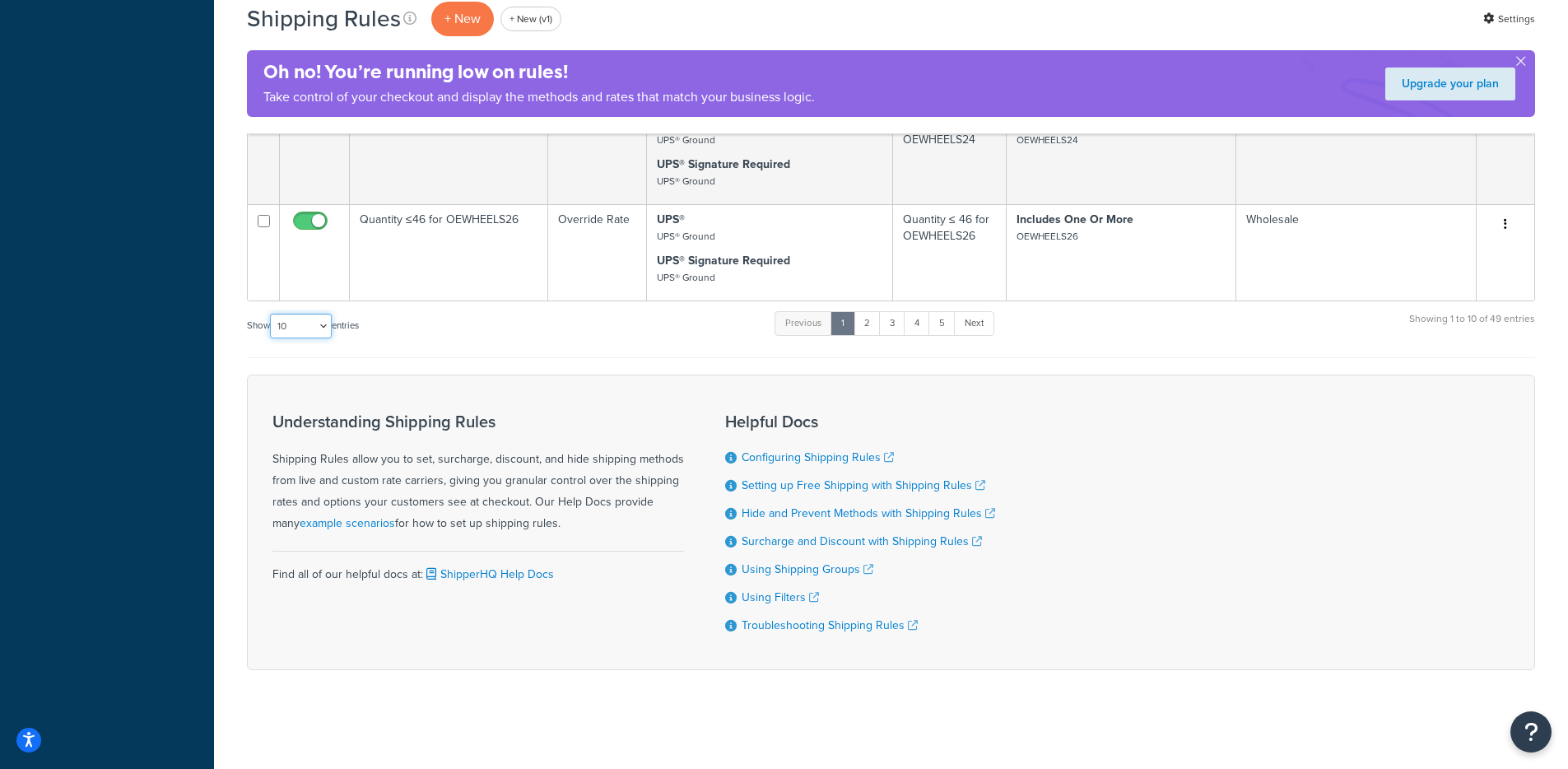
click at [305, 324] on select "10 15 25 50 100 1000" at bounding box center [301, 326] width 62 height 25
select select "1000"
click at [271, 314] on select "10 15 25 50 100 1000" at bounding box center [301, 326] width 62 height 25
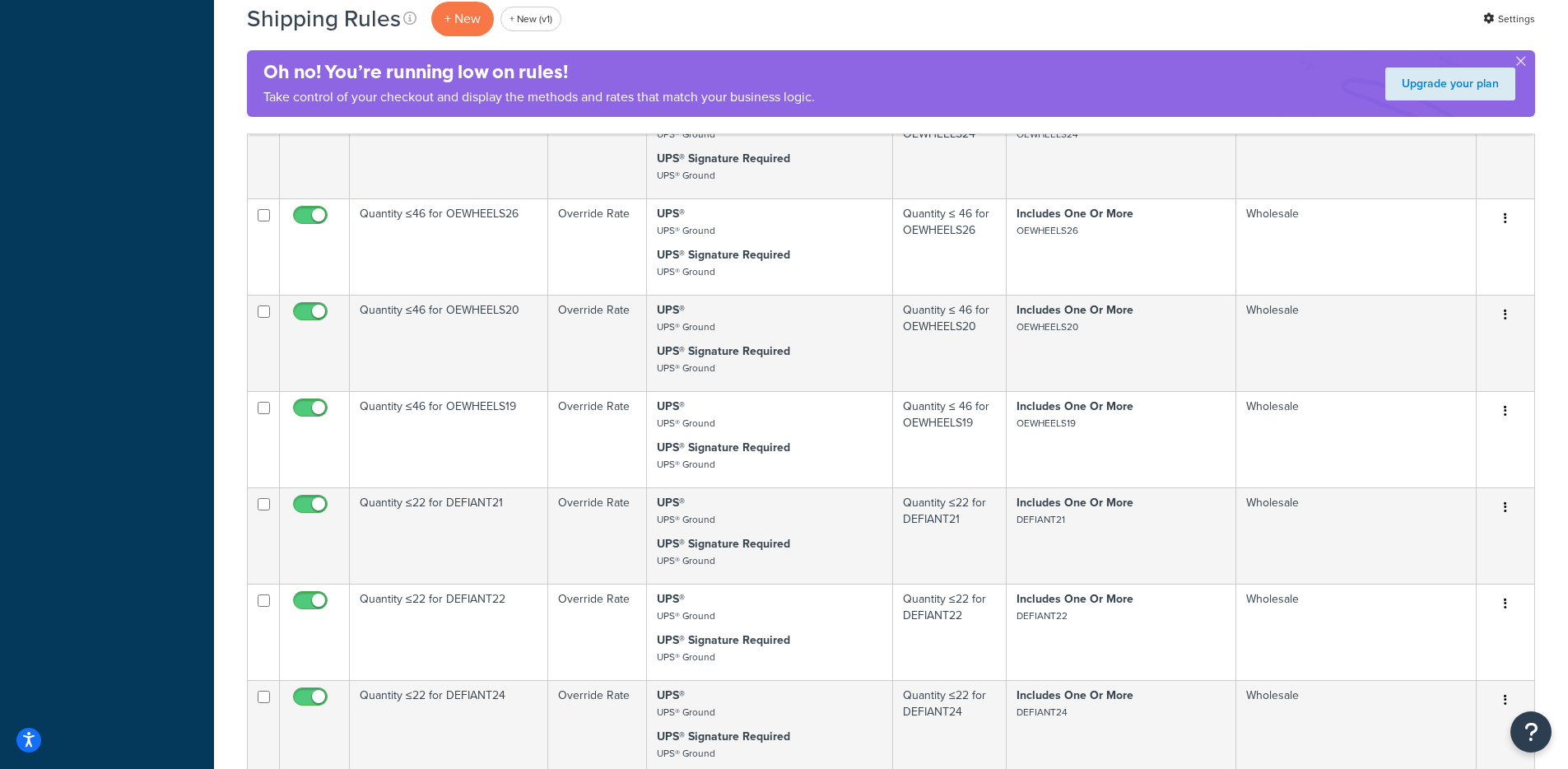
scroll to position [2558, 0]
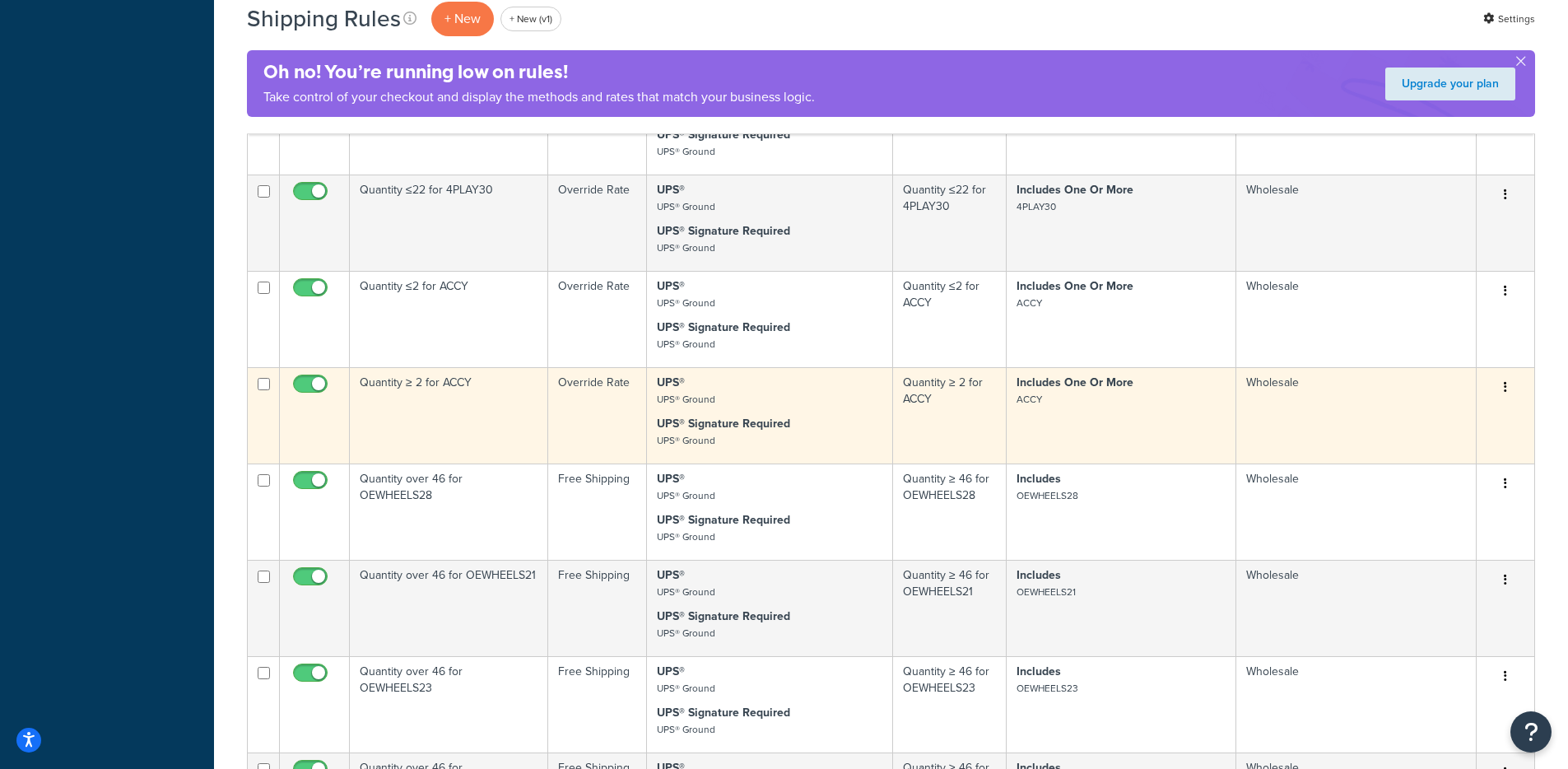
click at [1505, 387] on icon "button" at bounding box center [1505, 387] width 3 height 11
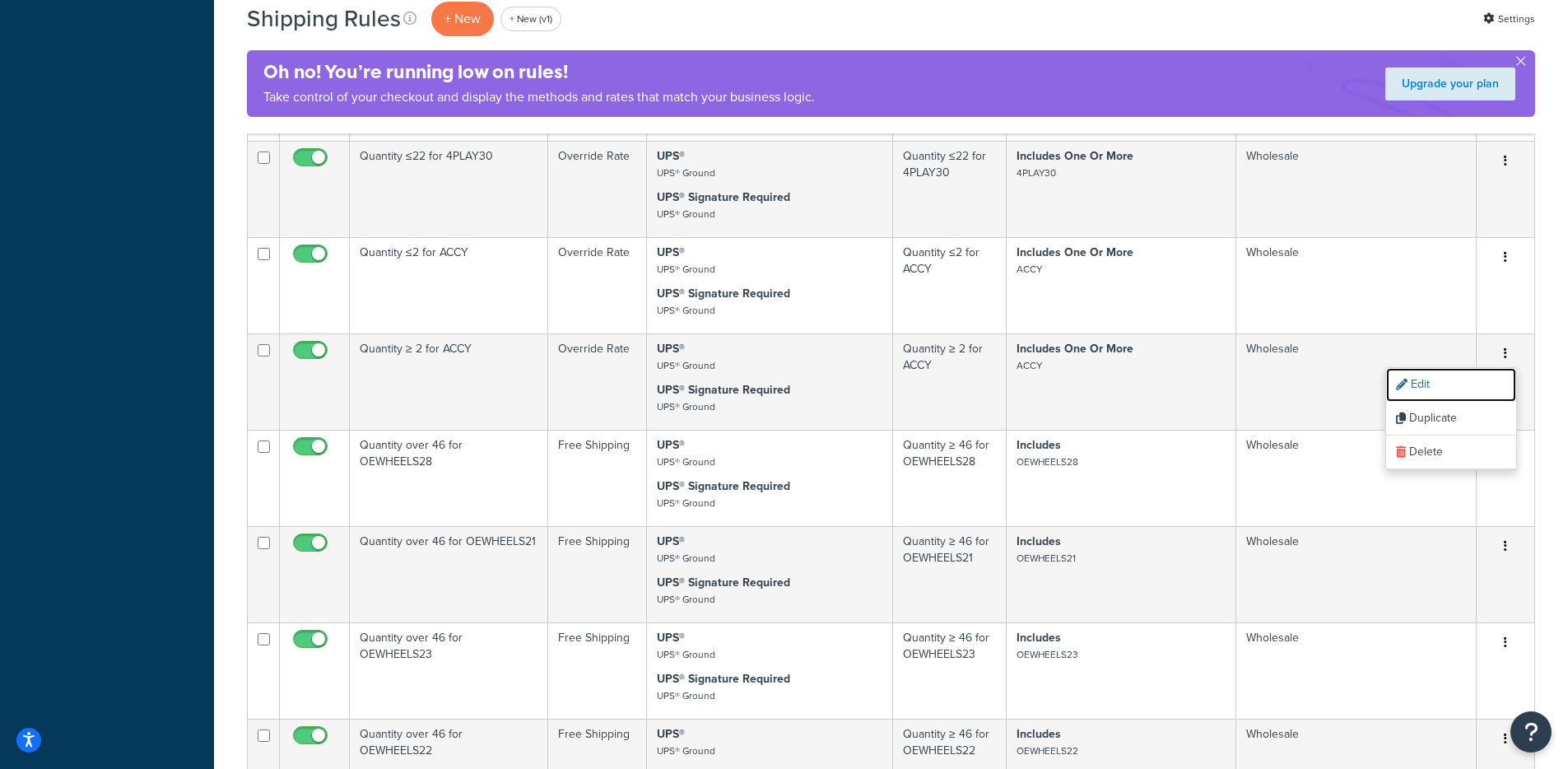
scroll to position [2488, 0]
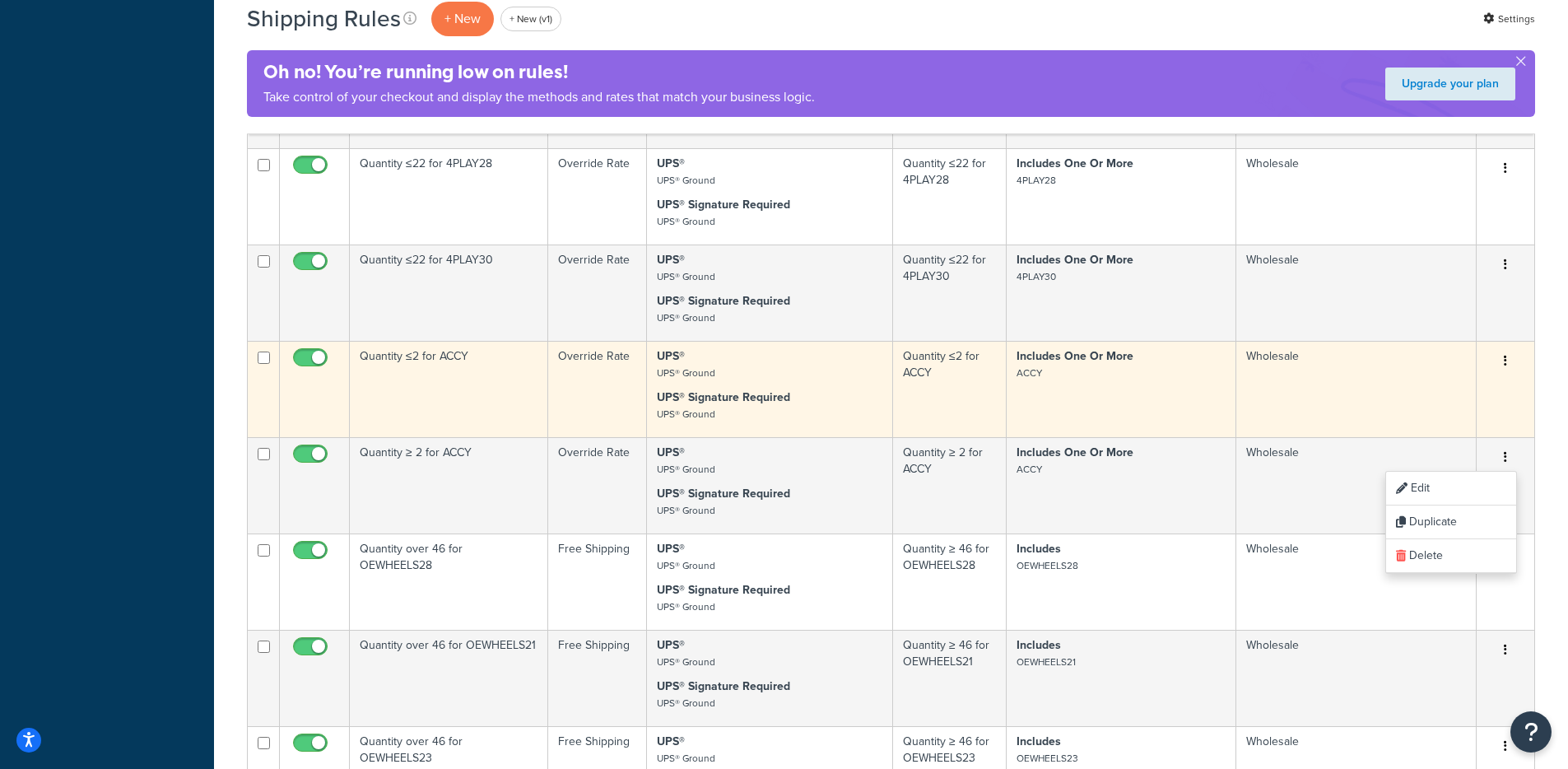
click at [1506, 363] on icon "button" at bounding box center [1505, 360] width 3 height 11
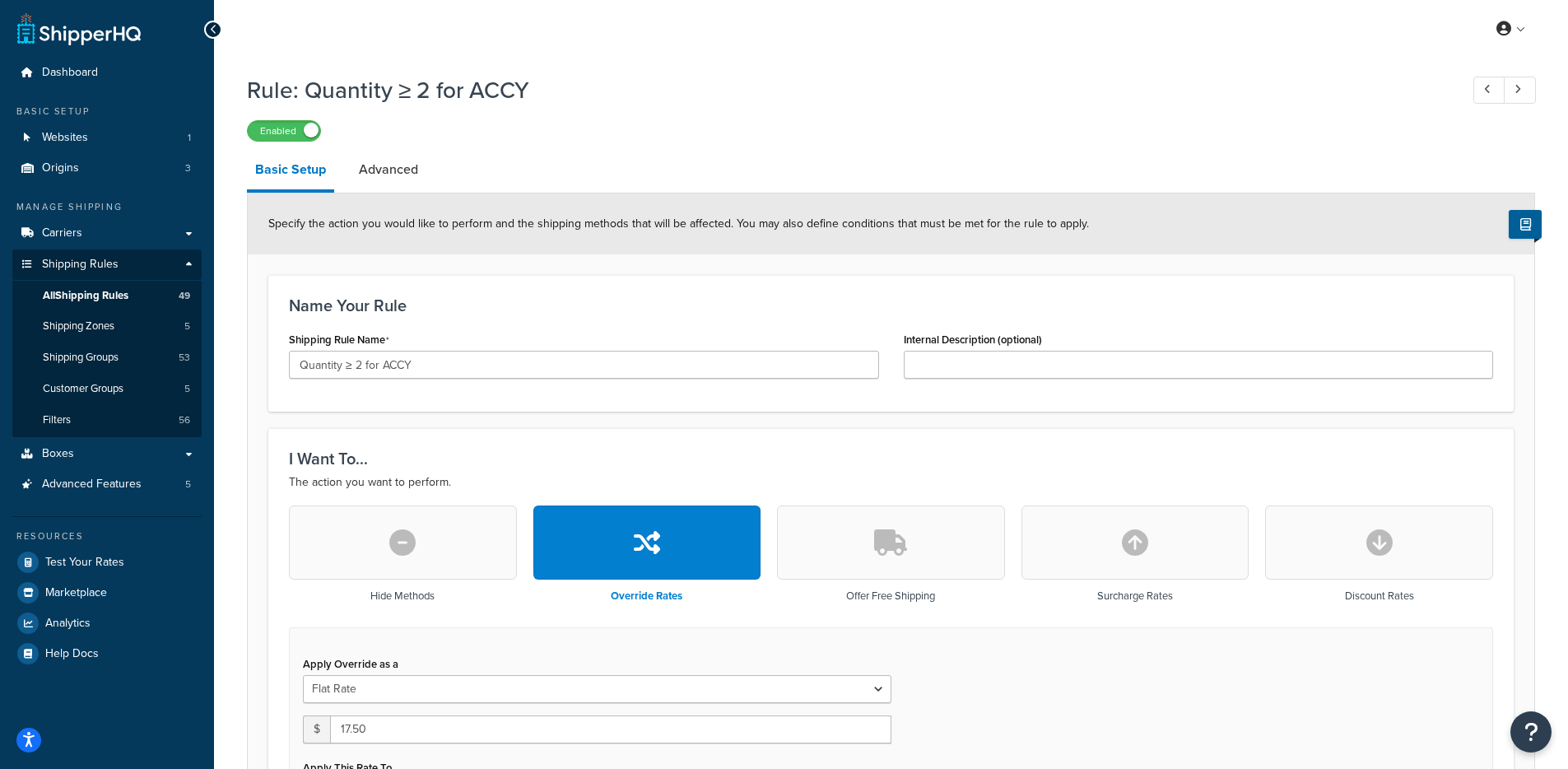
select select "ITEM"
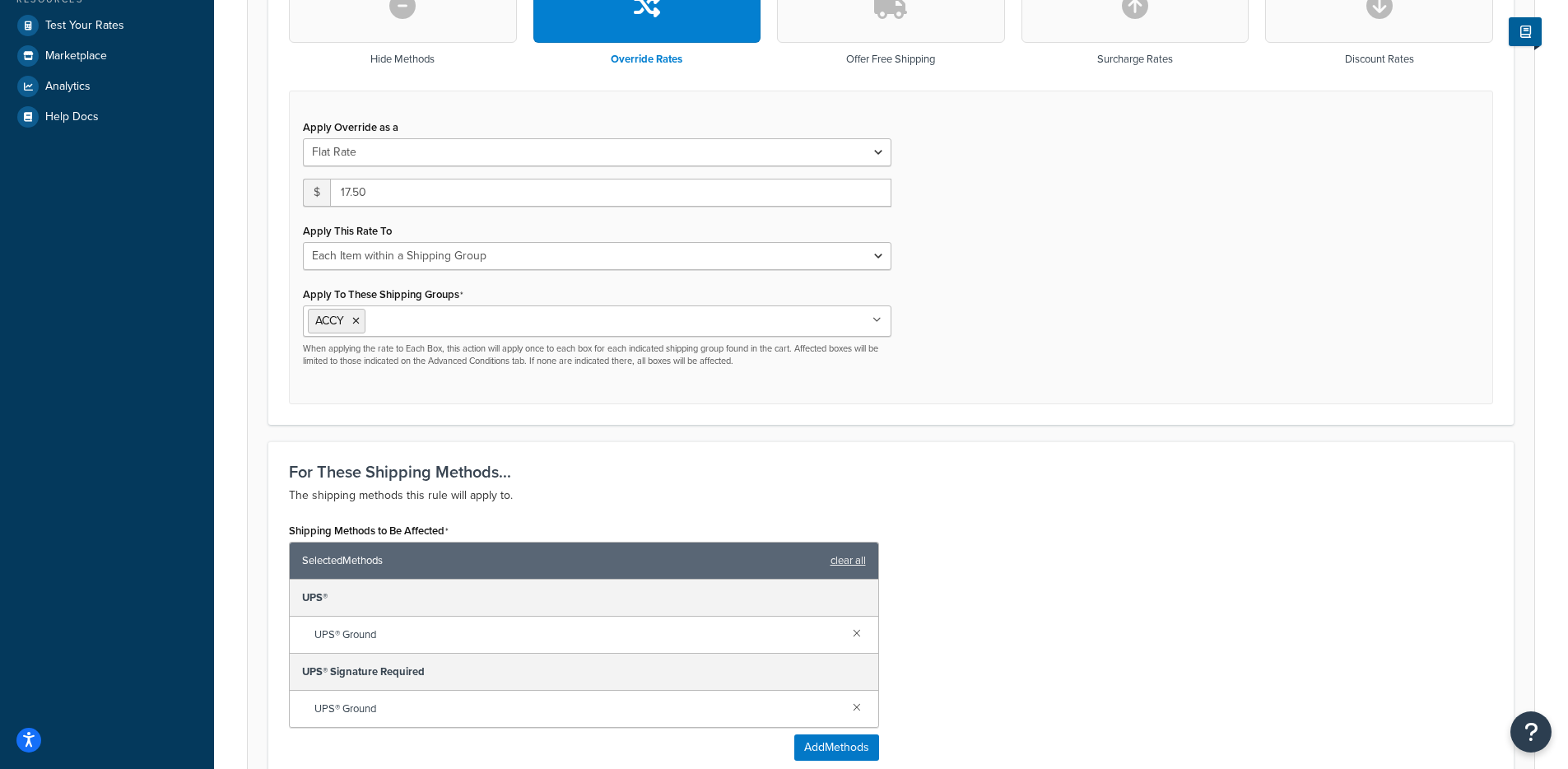
scroll to position [540, 0]
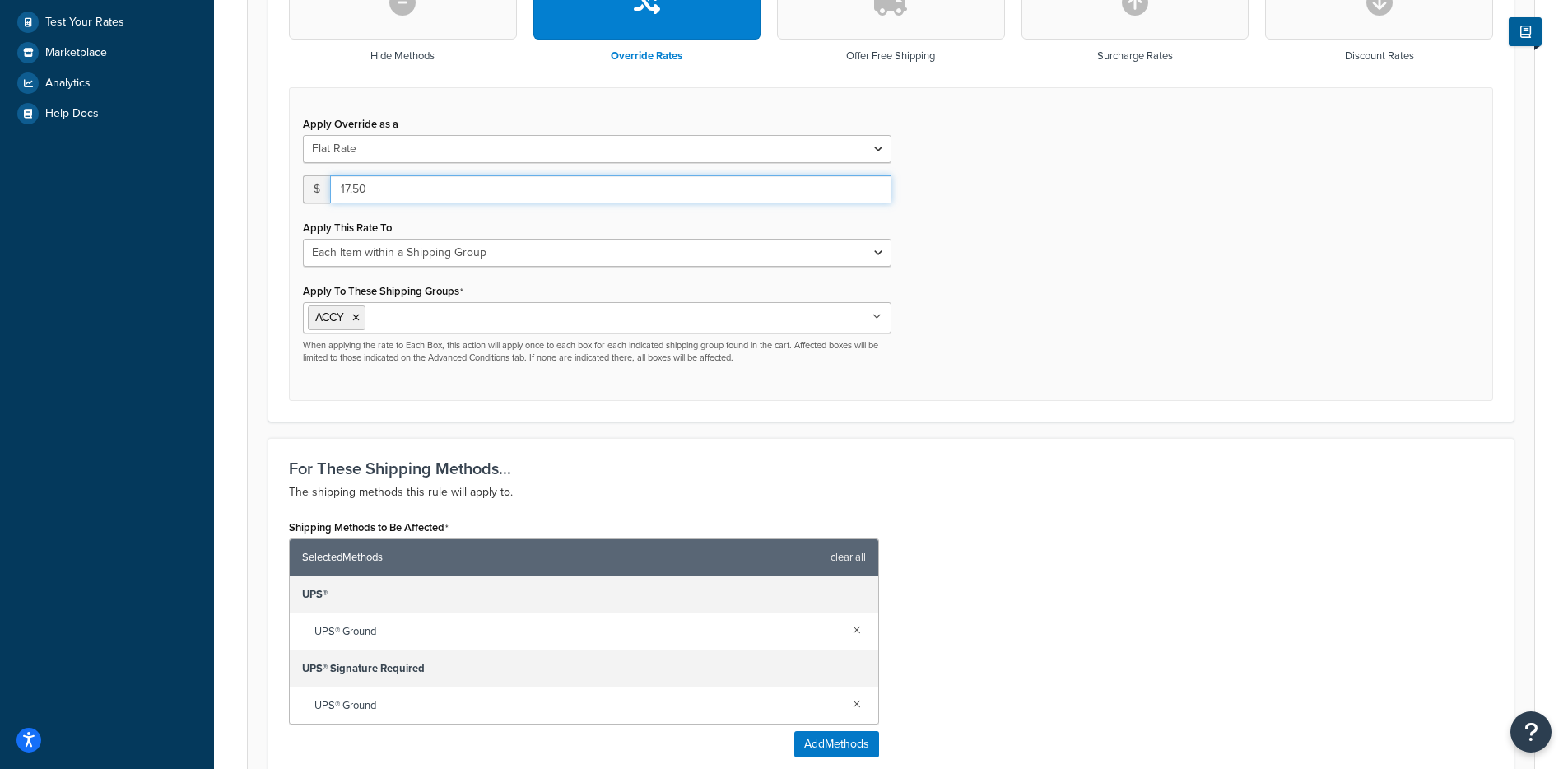
click at [348, 195] on input "17.50" at bounding box center [611, 189] width 562 height 28
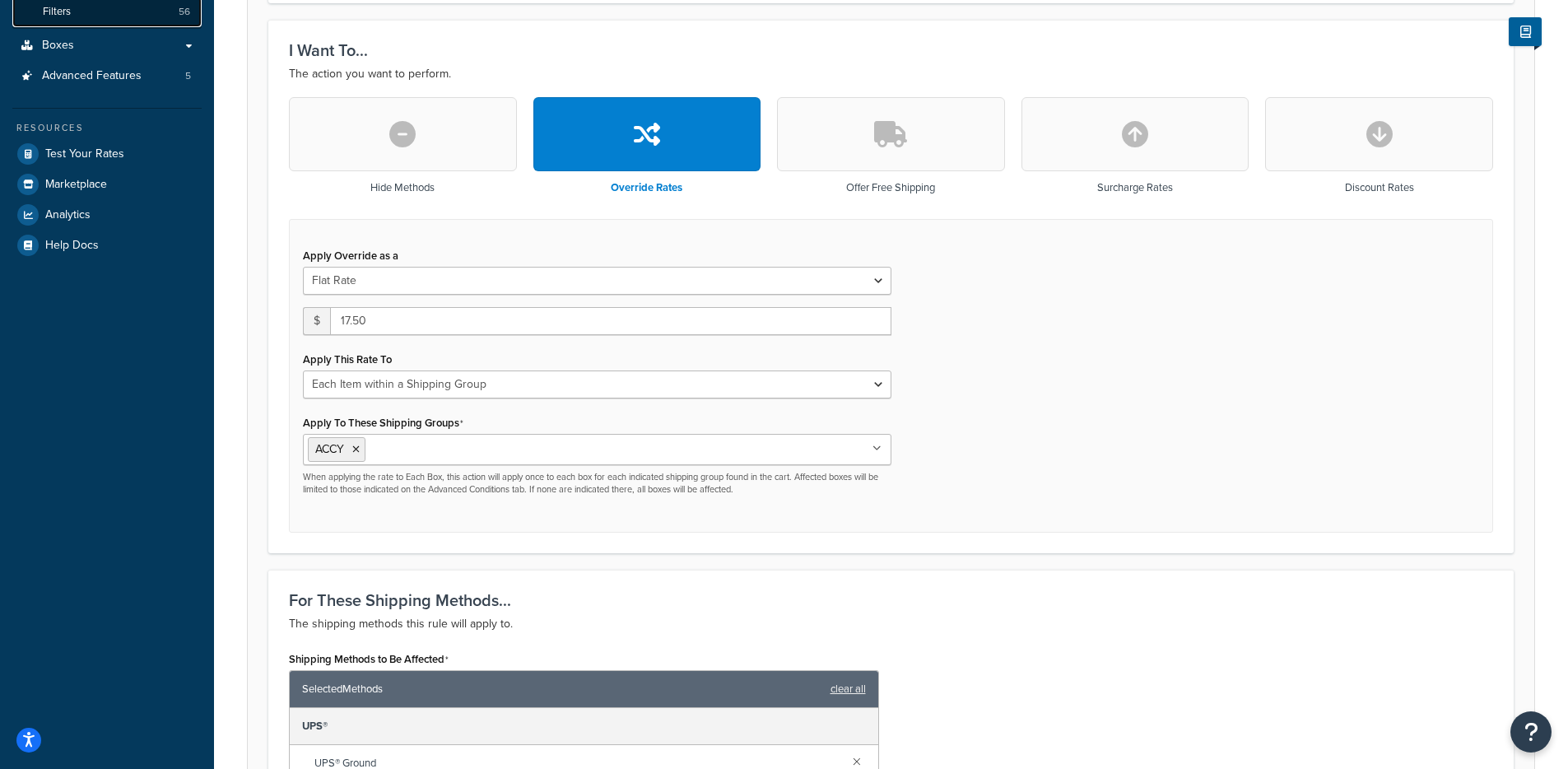
scroll to position [56, 0]
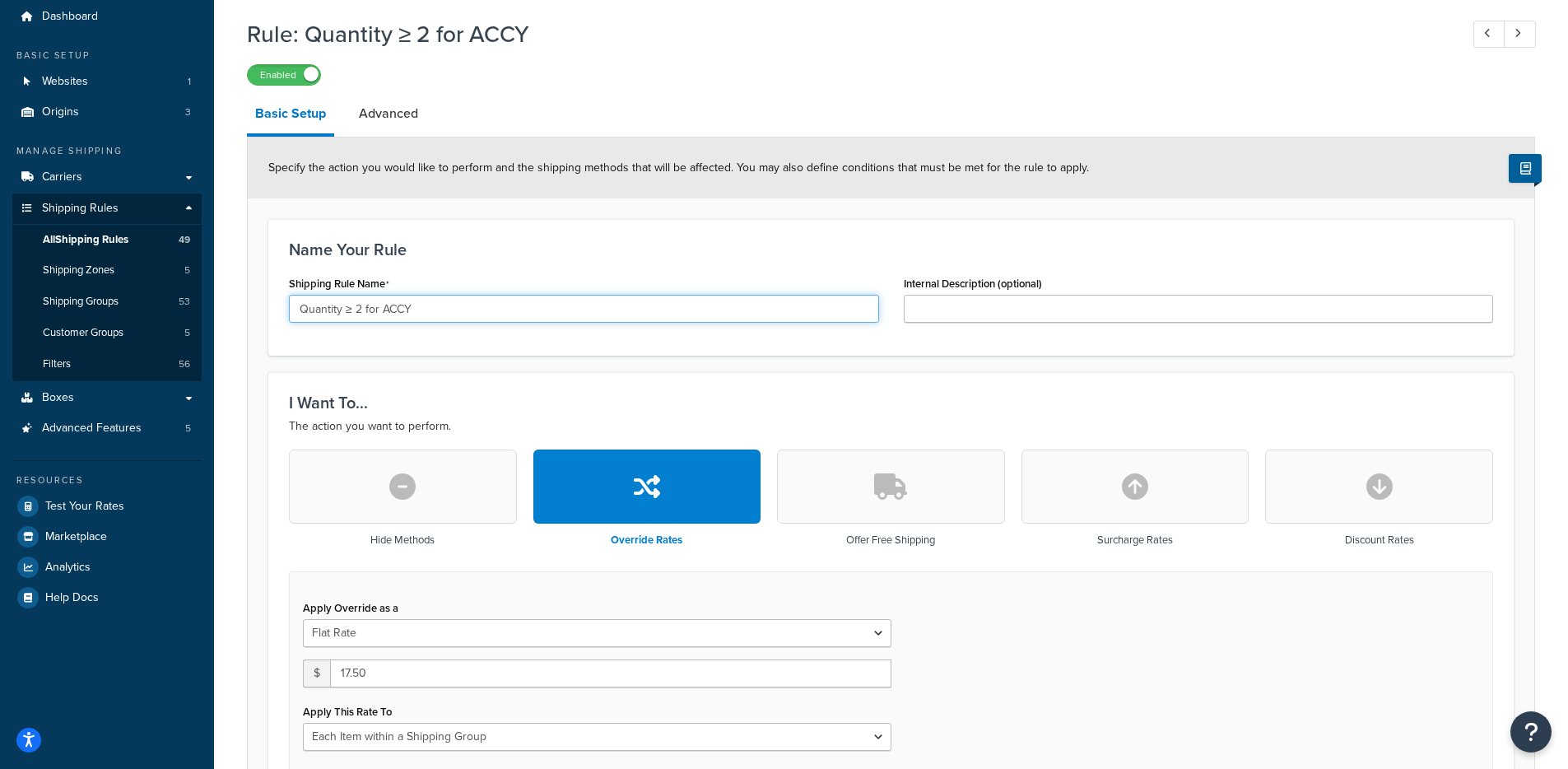
click at [434, 310] on input "Quantity ≥ 2 for ACCY" at bounding box center [583, 308] width 590 height 28
click at [435, 310] on input "Quantity ≥ 2 for ACCY" at bounding box center [583, 308] width 590 height 28
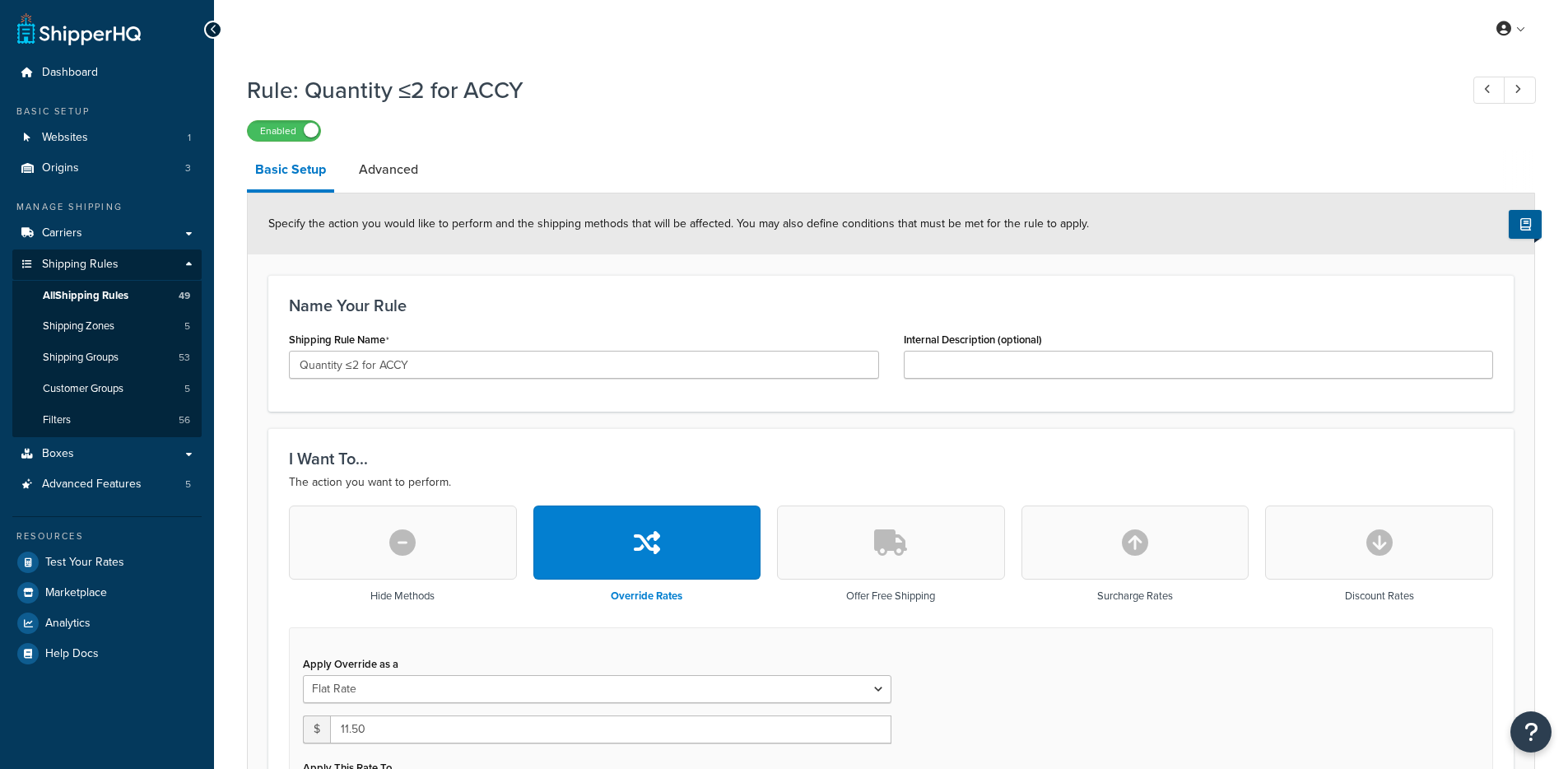
select select "ITEM"
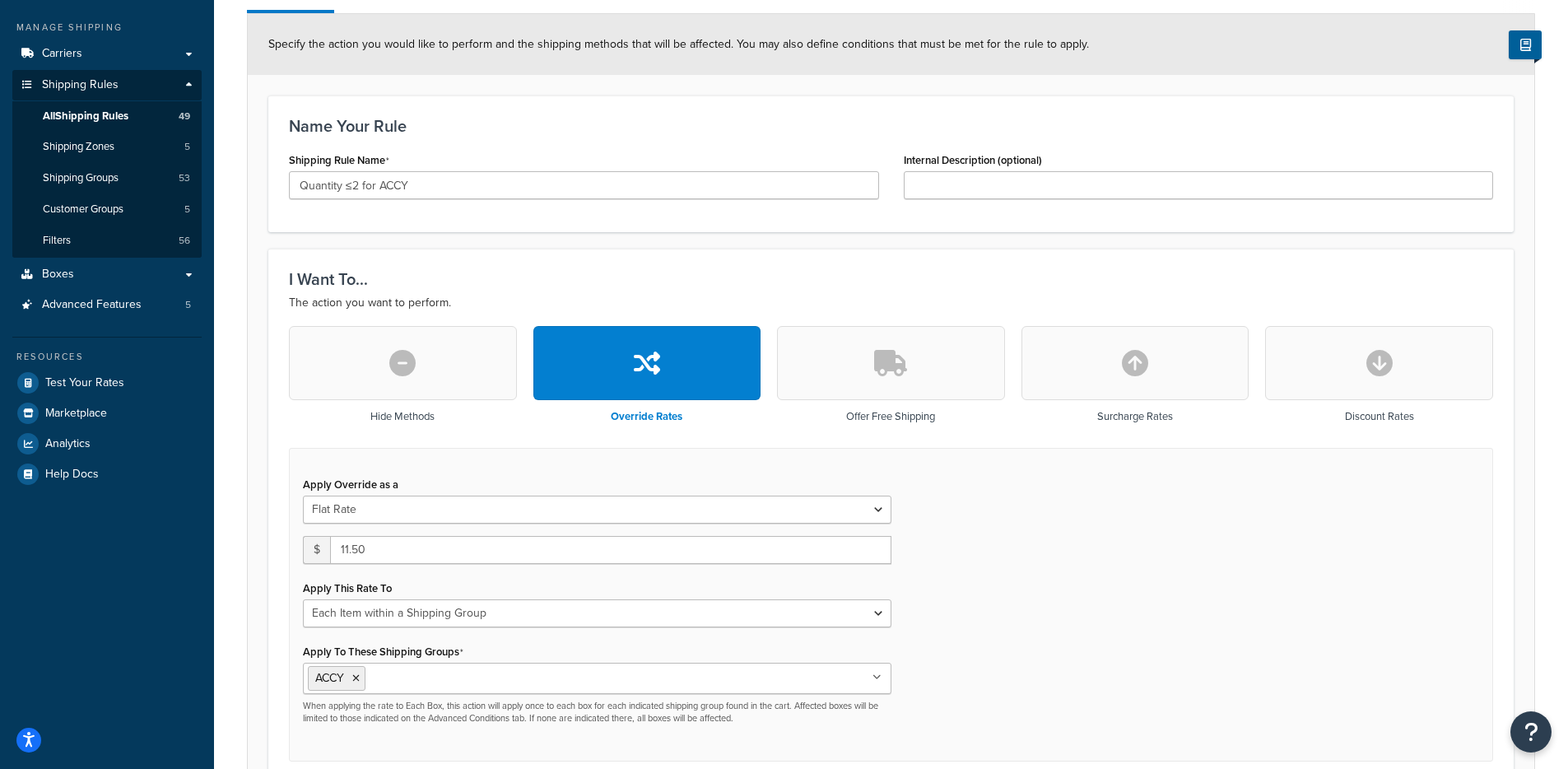
scroll to position [180, 0]
click at [343, 188] on input "Quantity ≤2 for ACCY" at bounding box center [583, 184] width 590 height 28
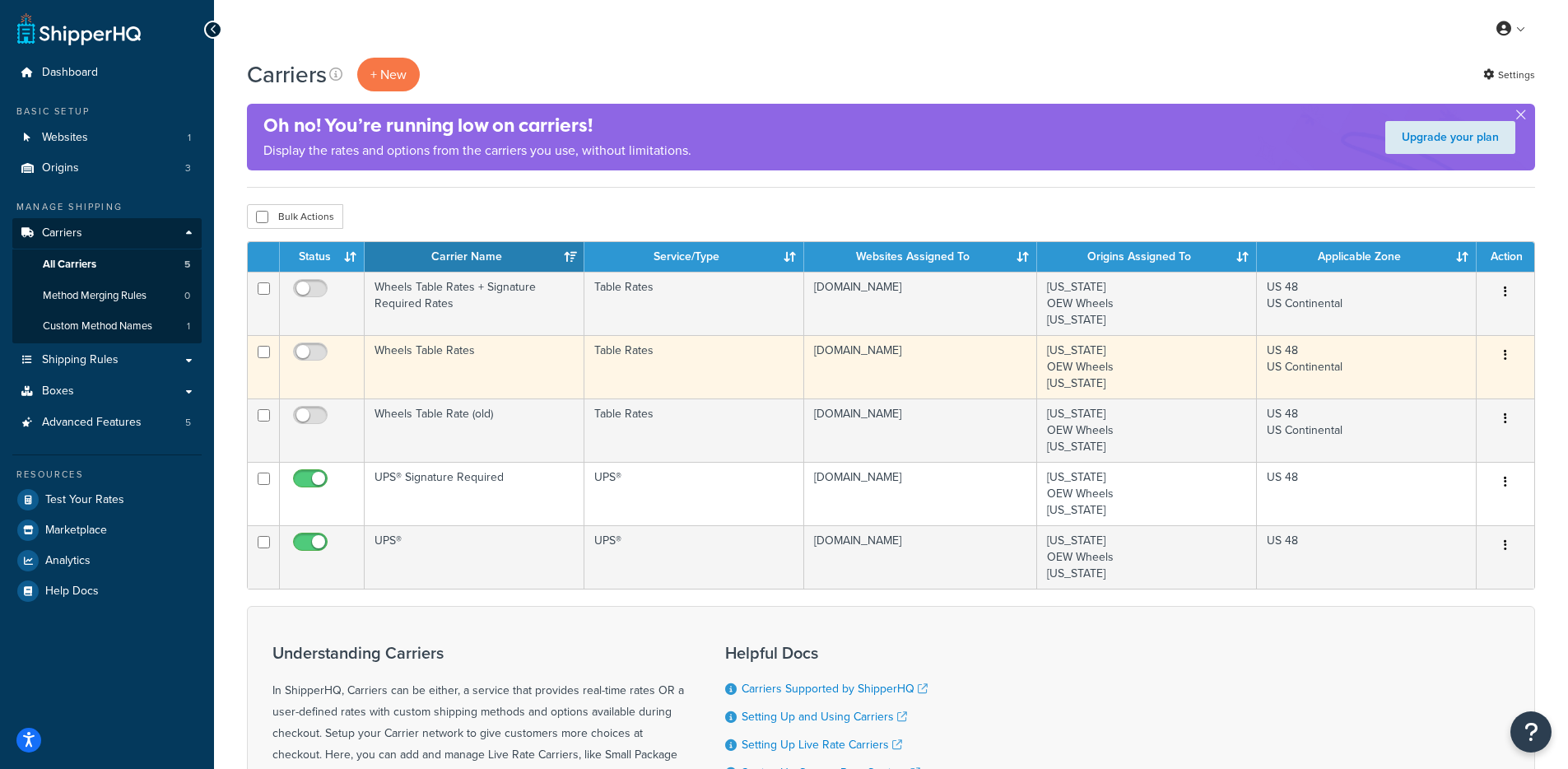
click at [495, 342] on td "Wheels Table Rates" at bounding box center [475, 367] width 220 height 64
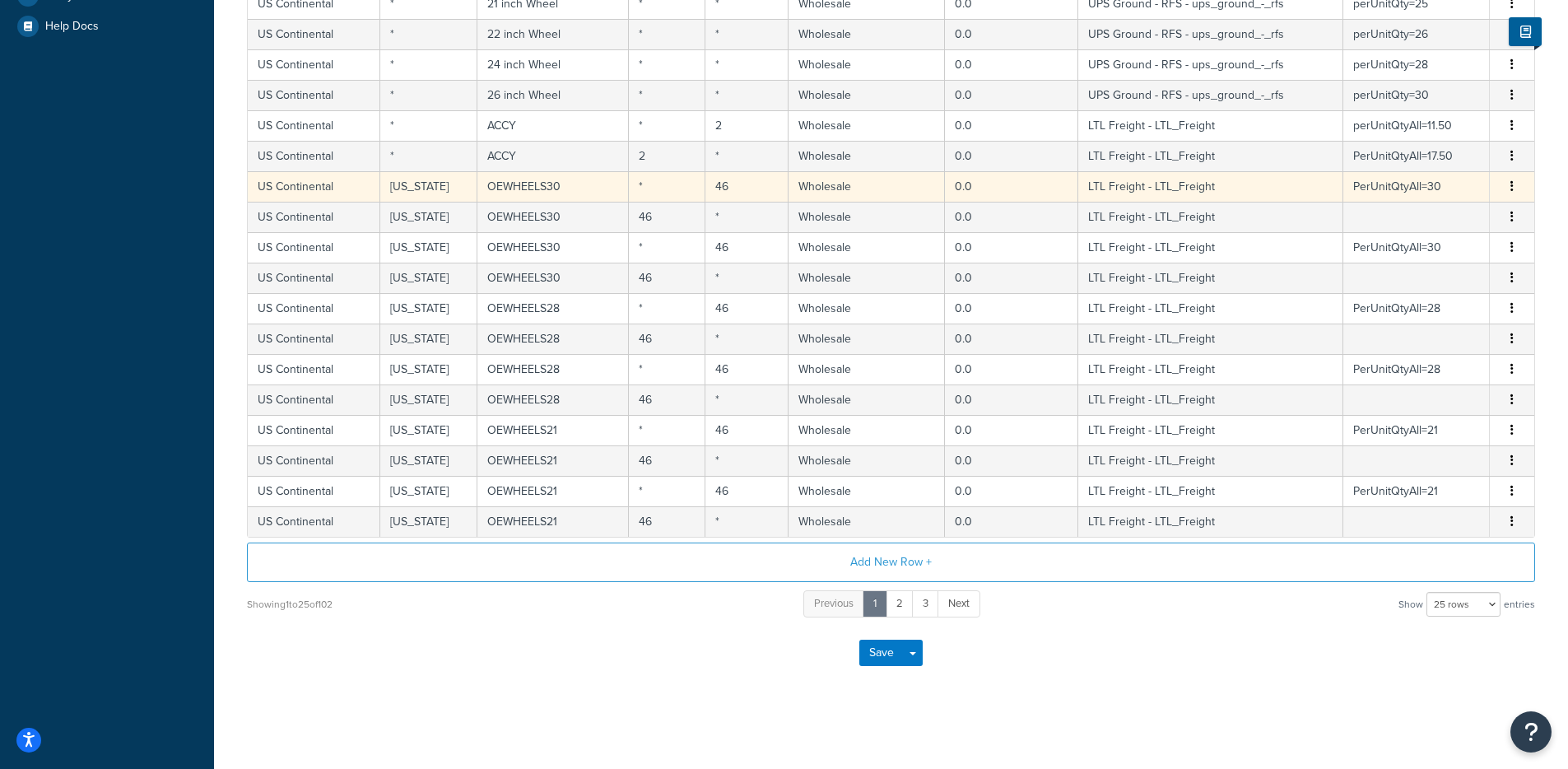
scroll to position [540, 0]
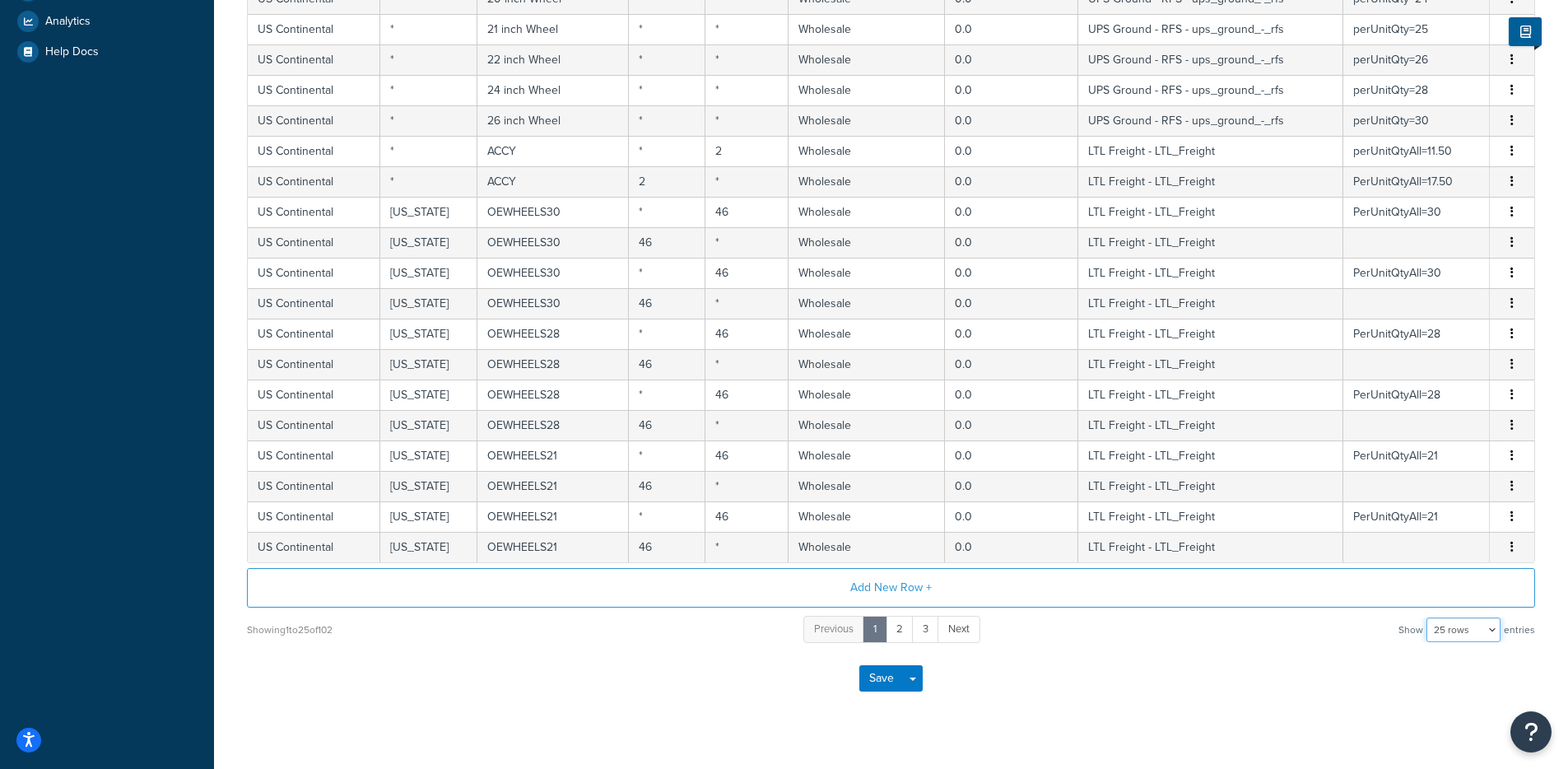
click at [1482, 632] on select "10 rows 15 rows 25 rows 50 rows 100 rows 1000 rows" at bounding box center [1463, 630] width 74 height 25
select select "1000"
click at [1428, 620] on select "10 rows 15 rows 25 rows 50 rows 100 rows 1000 rows" at bounding box center [1463, 630] width 74 height 25
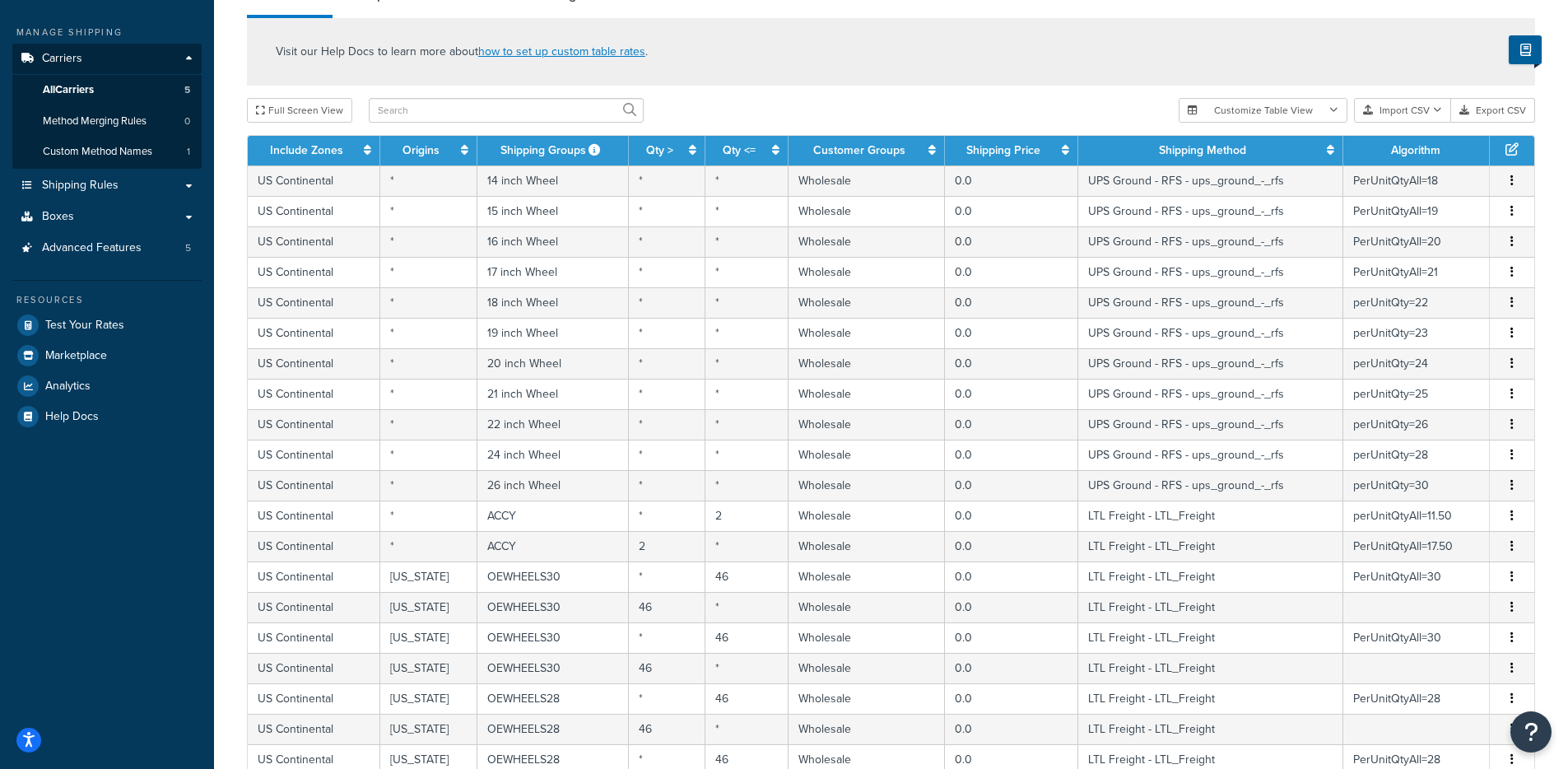
scroll to position [192, 0]
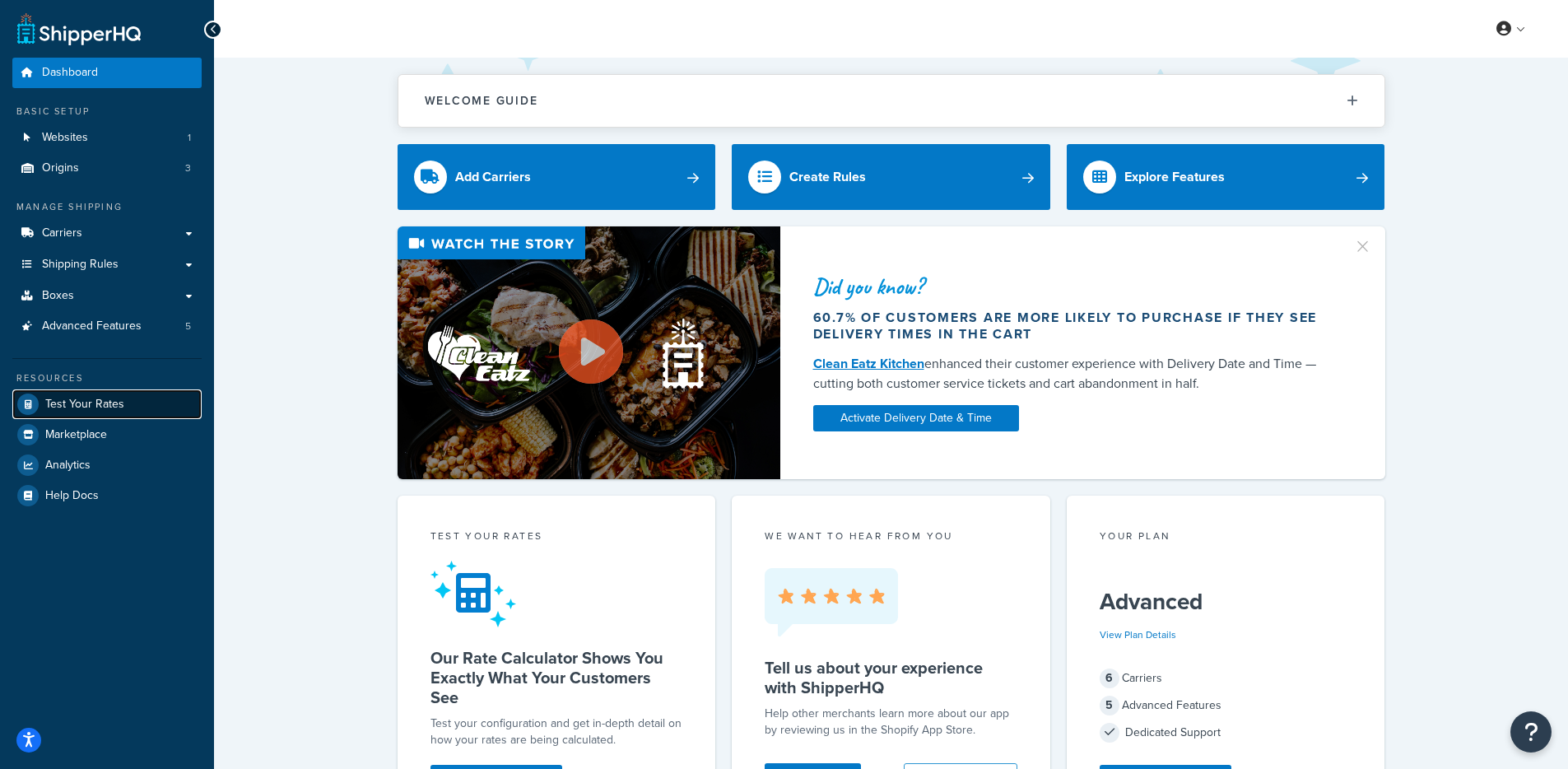
click at [91, 398] on span "Test Your Rates" at bounding box center [85, 405] width 79 height 14
click at [72, 403] on span "Test Your Rates" at bounding box center [85, 405] width 79 height 14
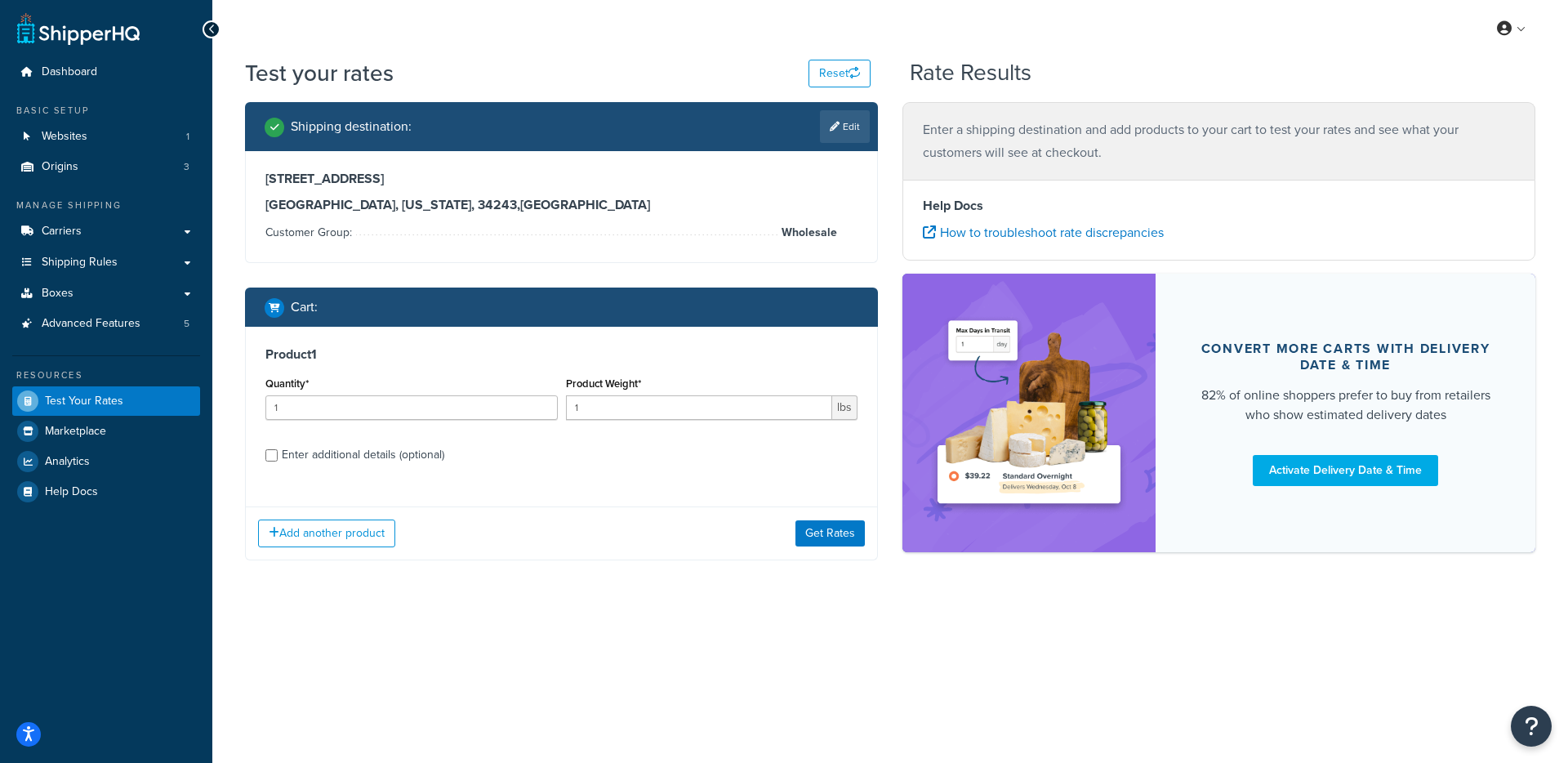
select select "TX"
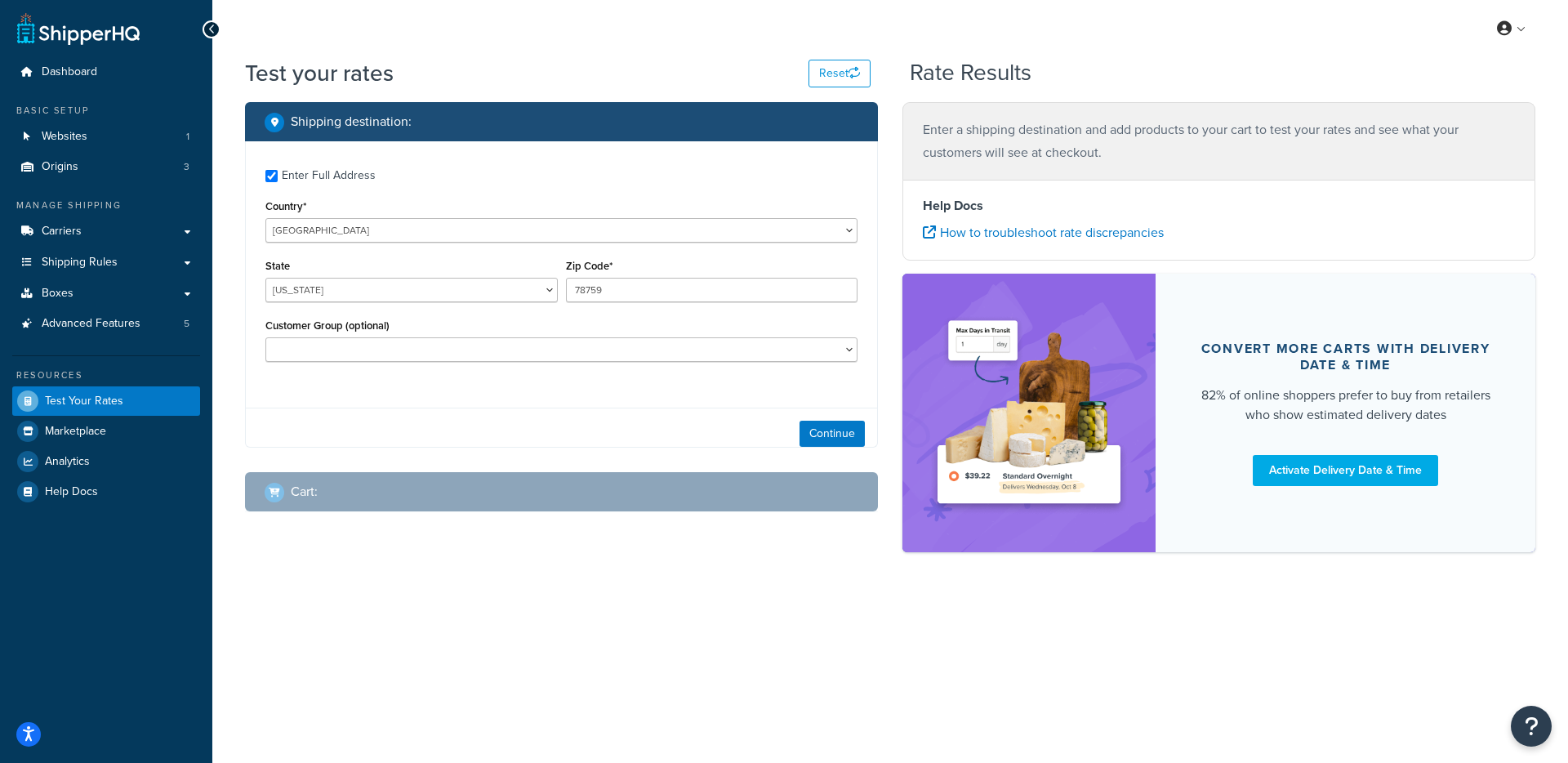
checkbox input "true"
type input "74055"
select select "OK"
select select
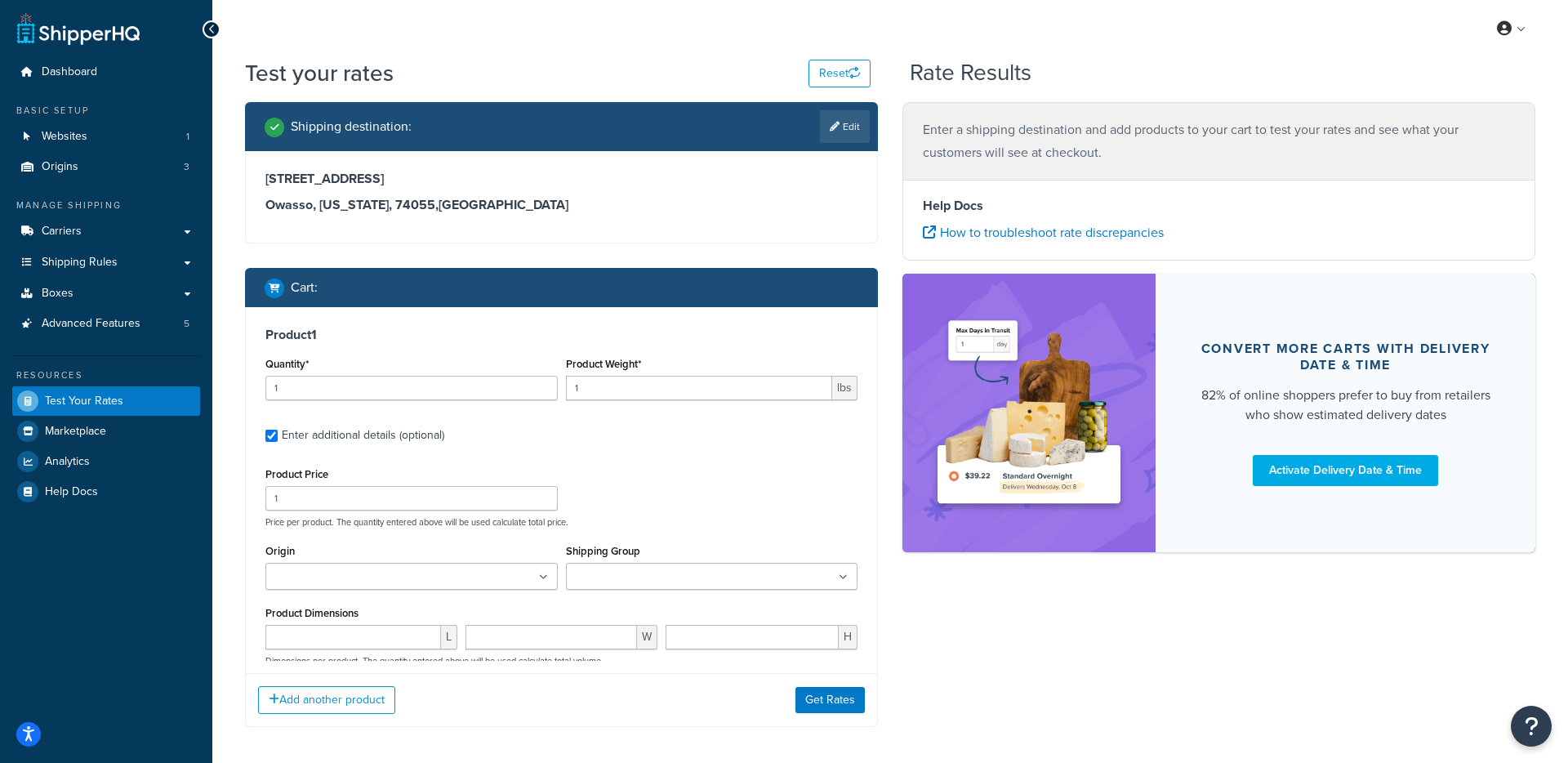
type input "2.4009"
type input "6.59"
type input "16"
type input "13"
type input "1"
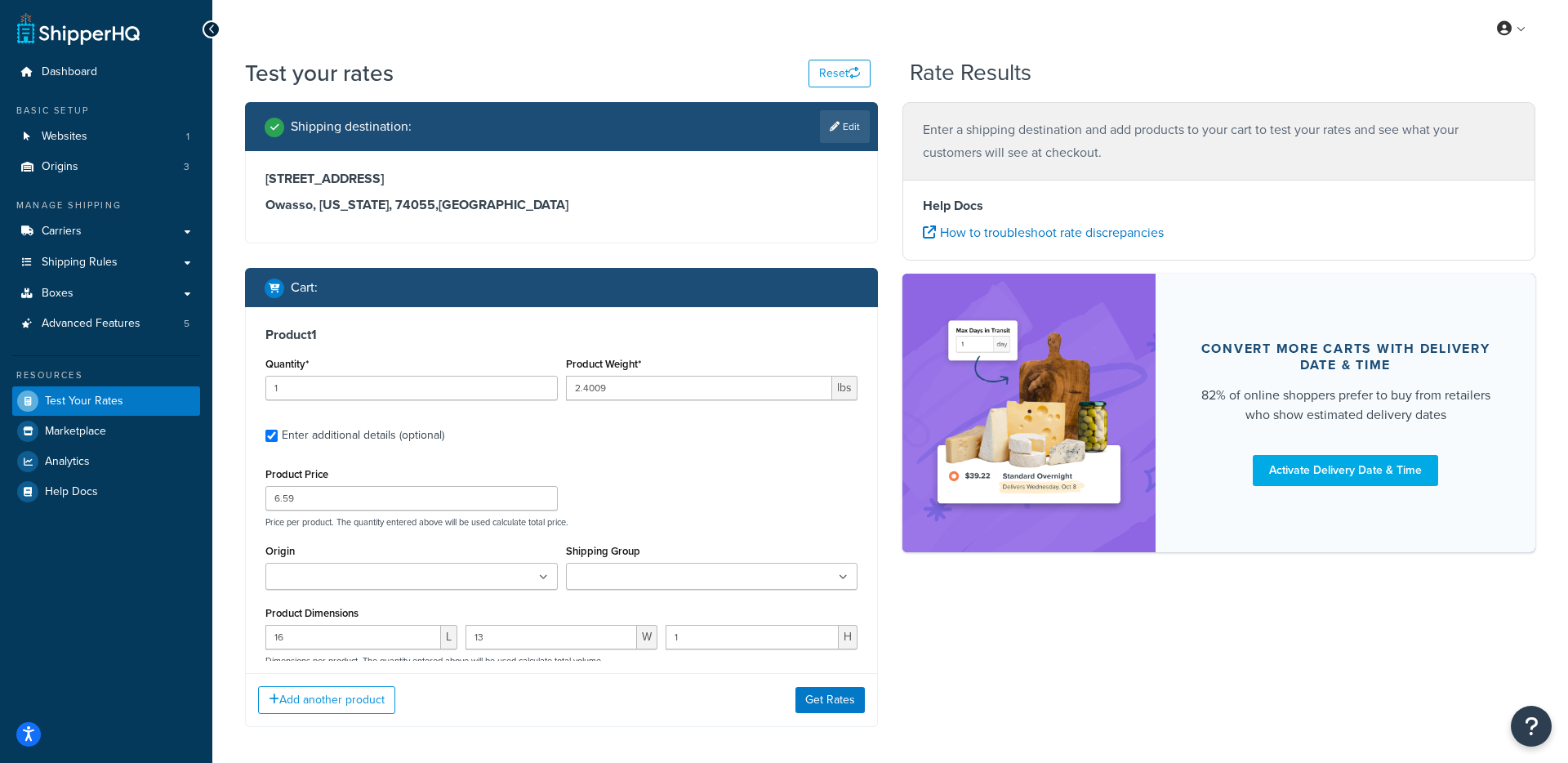
scroll to position [113, 0]
type input "1.9996"
type input "15"
type input "6"
type input "8"
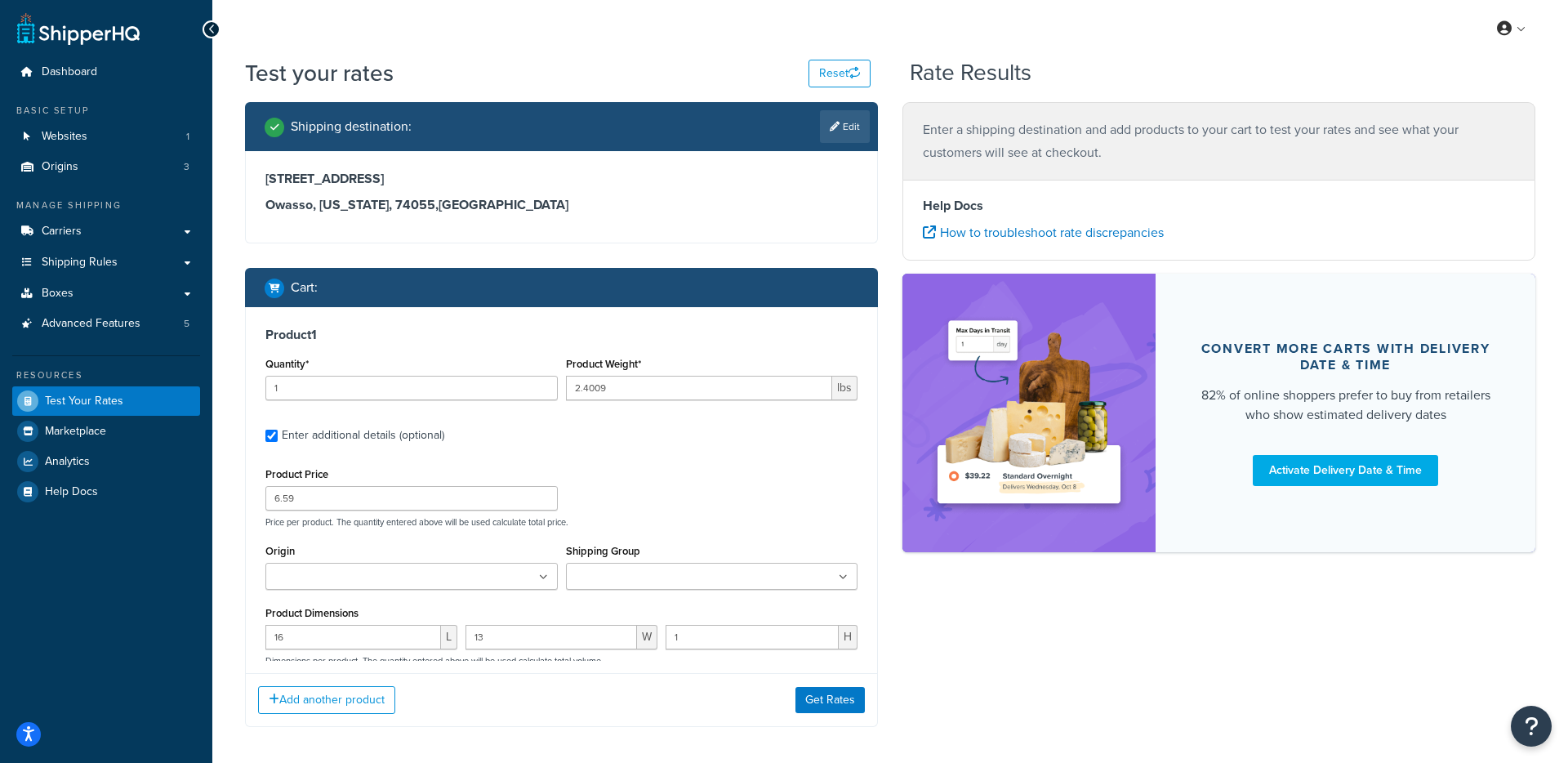
type input "2"
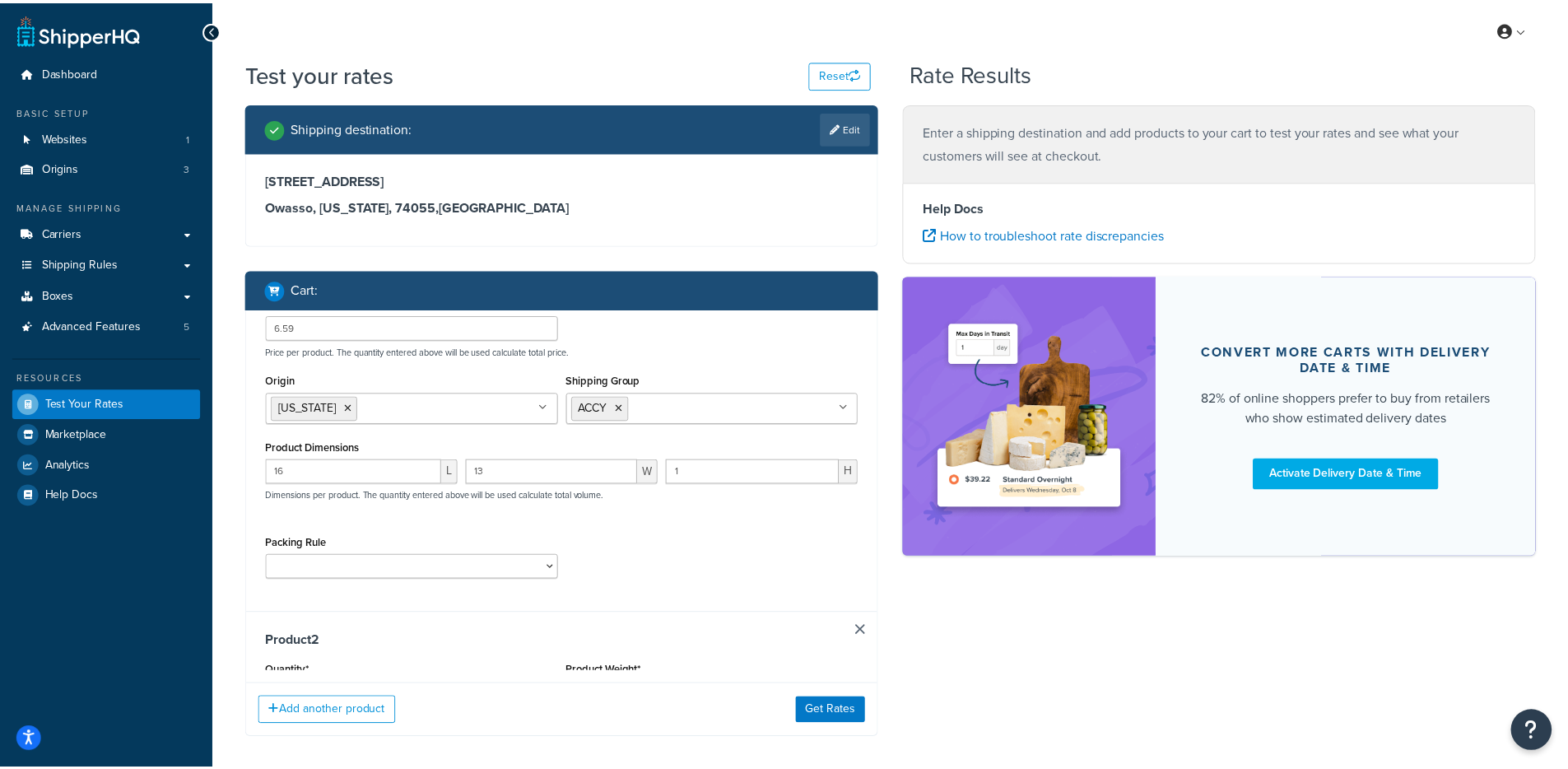
scroll to position [0, 0]
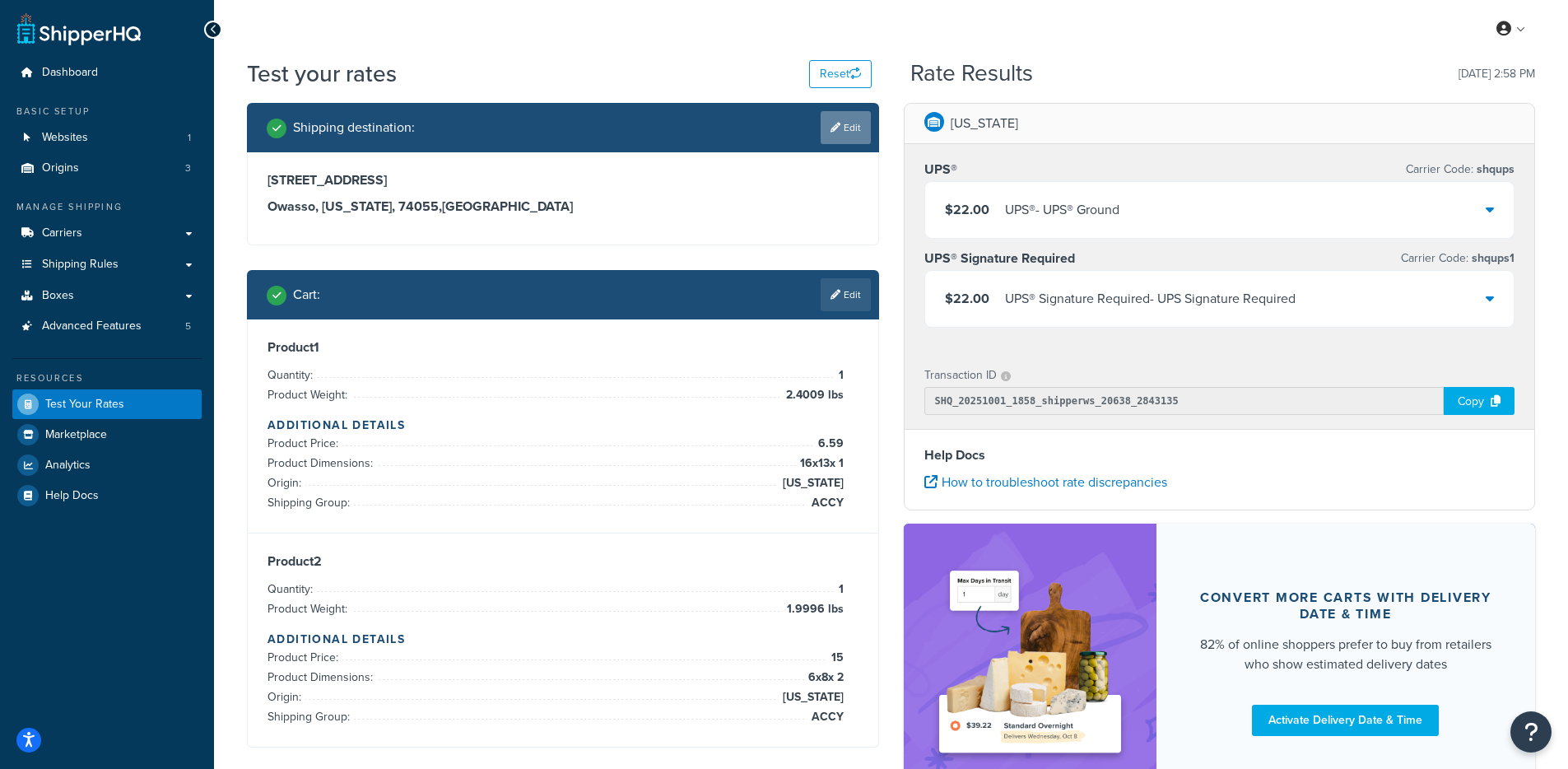
click at [842, 137] on link "Edit" at bounding box center [846, 127] width 50 height 33
select select "OK"
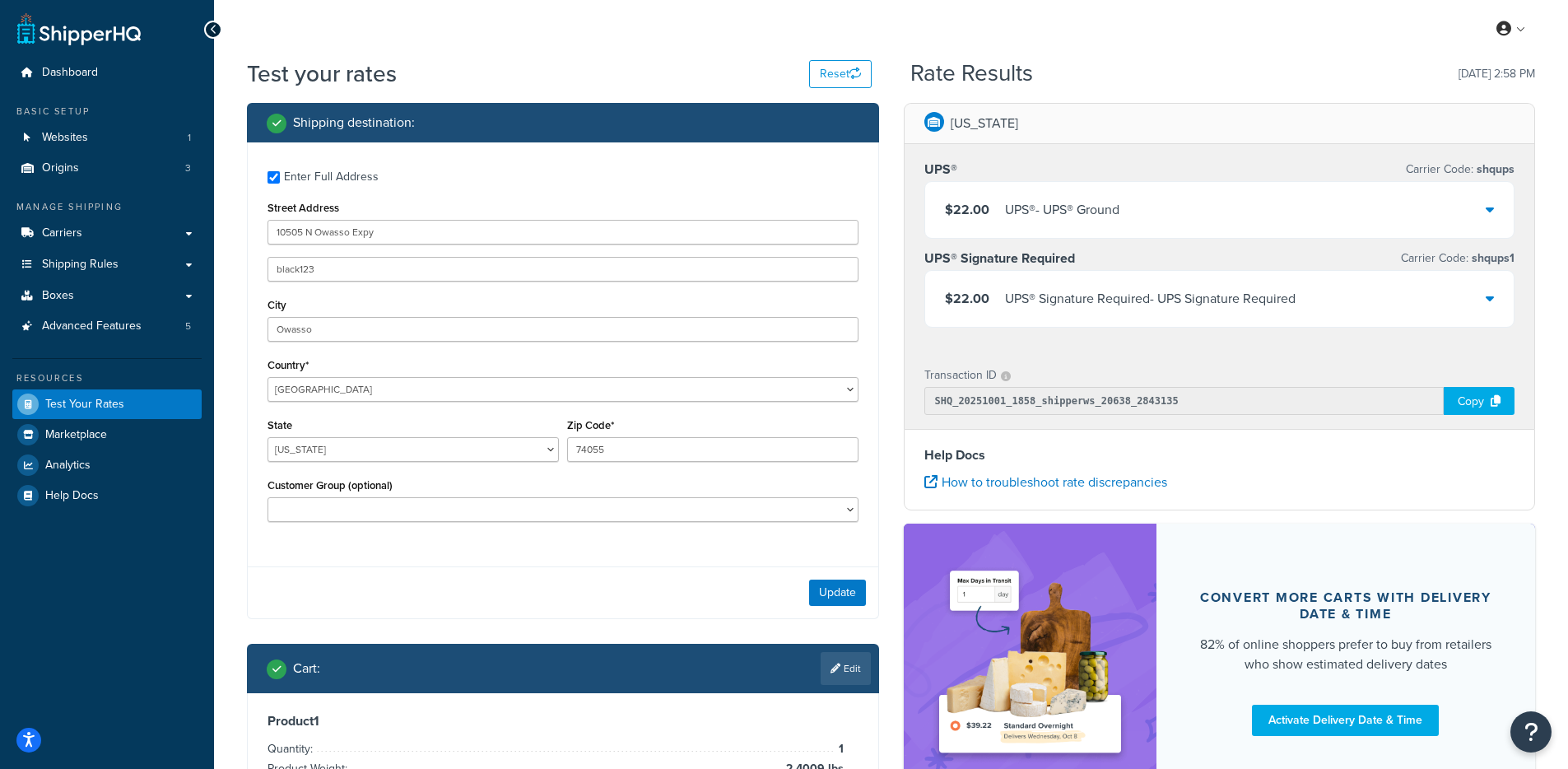
click at [602, 482] on div "Customer Group (optional) Logged In Not Logged in Retail Wholesale" at bounding box center [563, 498] width 591 height 48
click at [611, 498] on div "Logged In Not Logged in Retail Wholesale" at bounding box center [563, 510] width 591 height 25
click at [611, 515] on select "Logged In Not Logged in Retail Wholesale" at bounding box center [563, 510] width 591 height 25
select select "Wholesale"
click at [268, 499] on select "Logged In Not Logged in Retail Wholesale" at bounding box center [563, 510] width 591 height 25
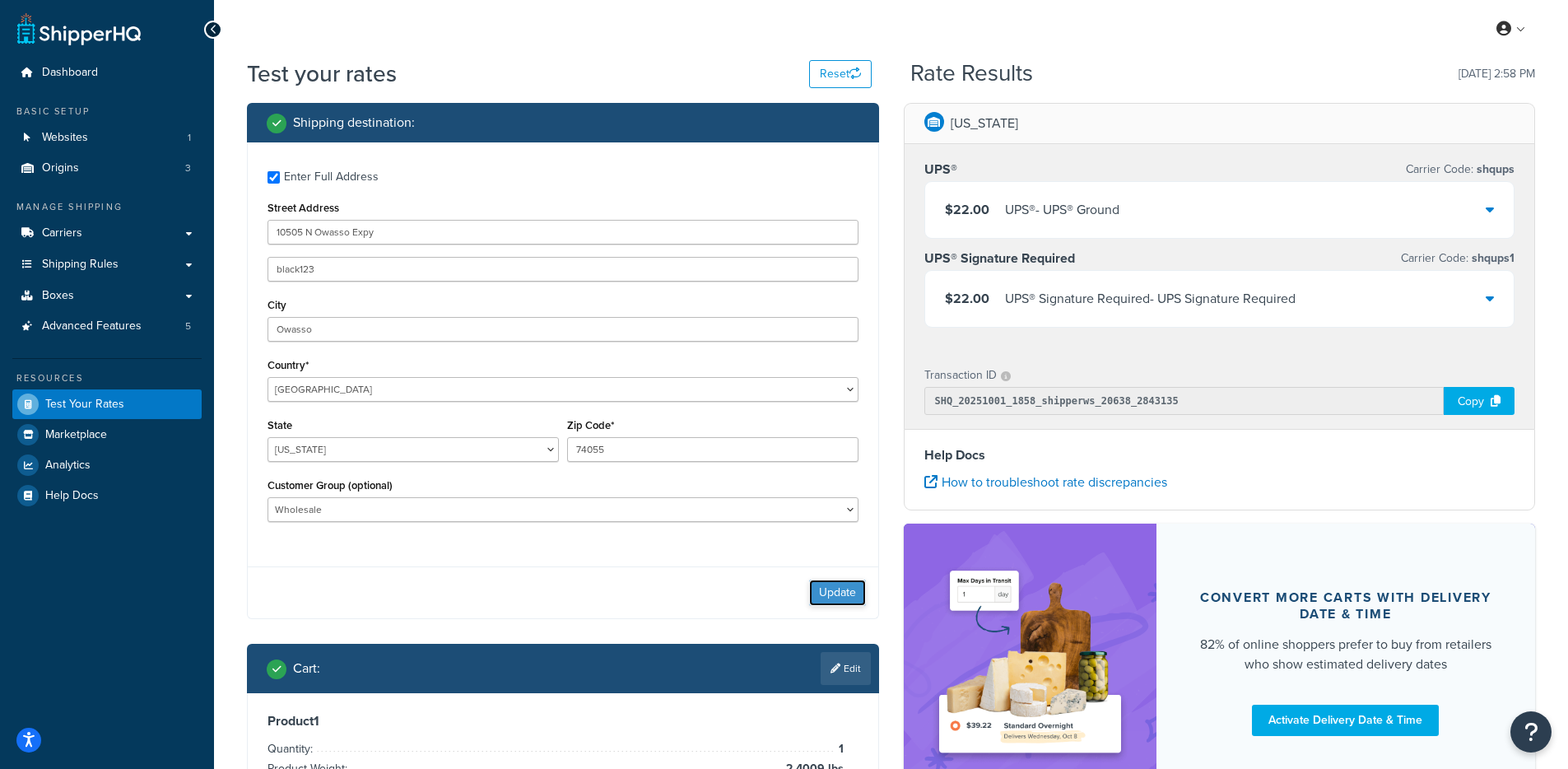
click at [821, 589] on button "Update" at bounding box center [837, 593] width 57 height 27
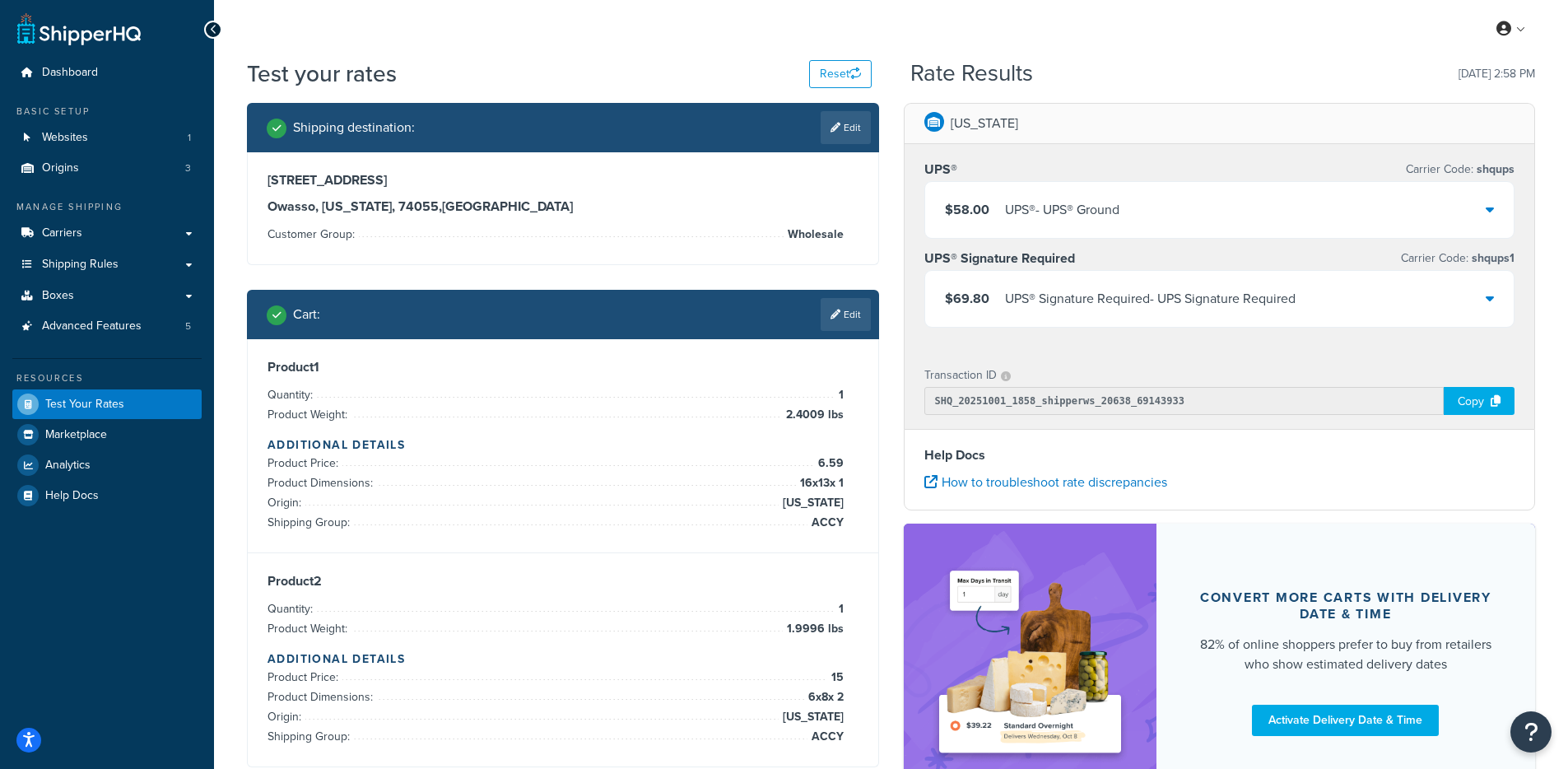
click at [1103, 205] on div "UPS® - UPS® Ground" at bounding box center [1061, 210] width 114 height 23
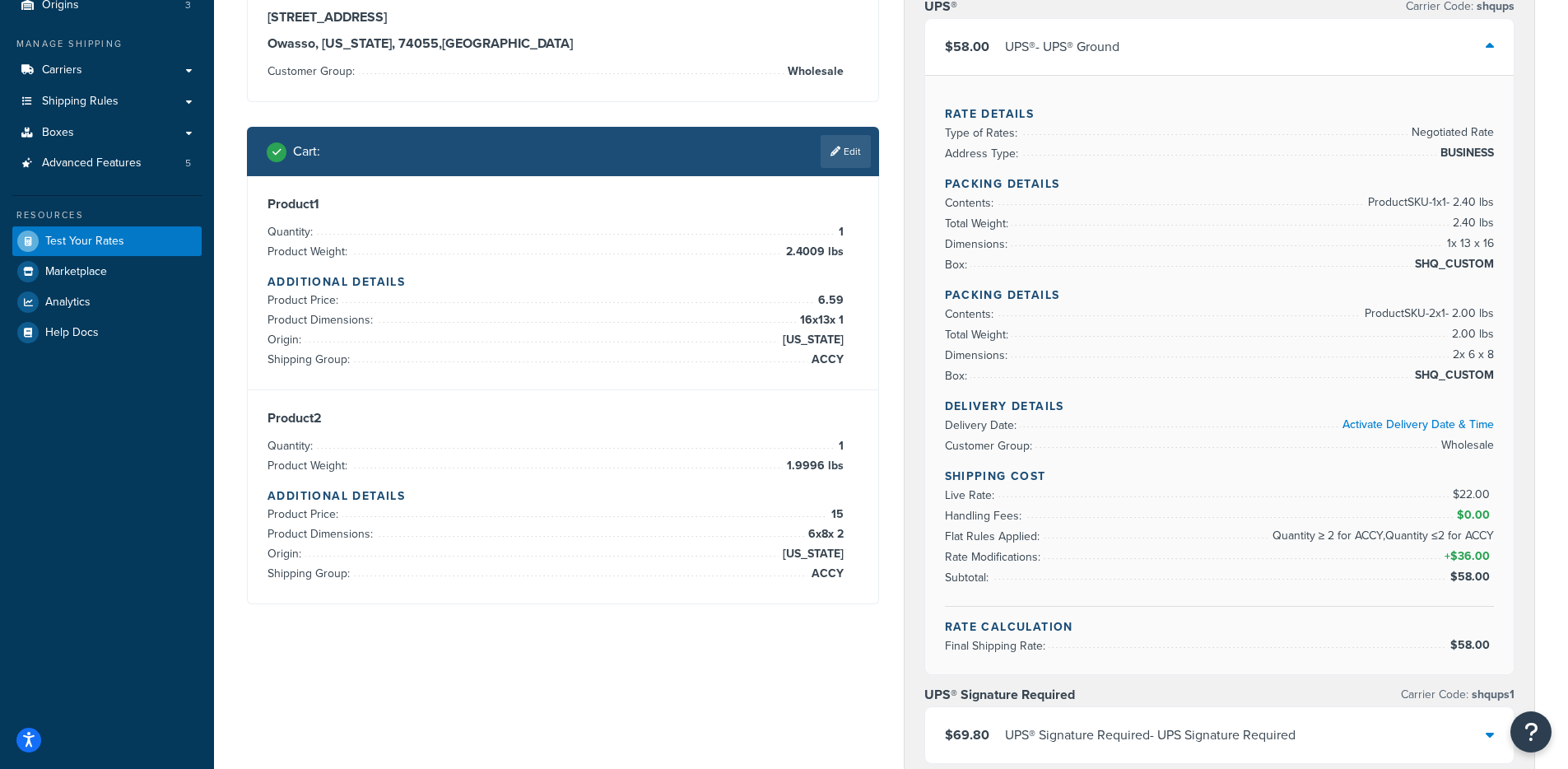
scroll to position [229, 0]
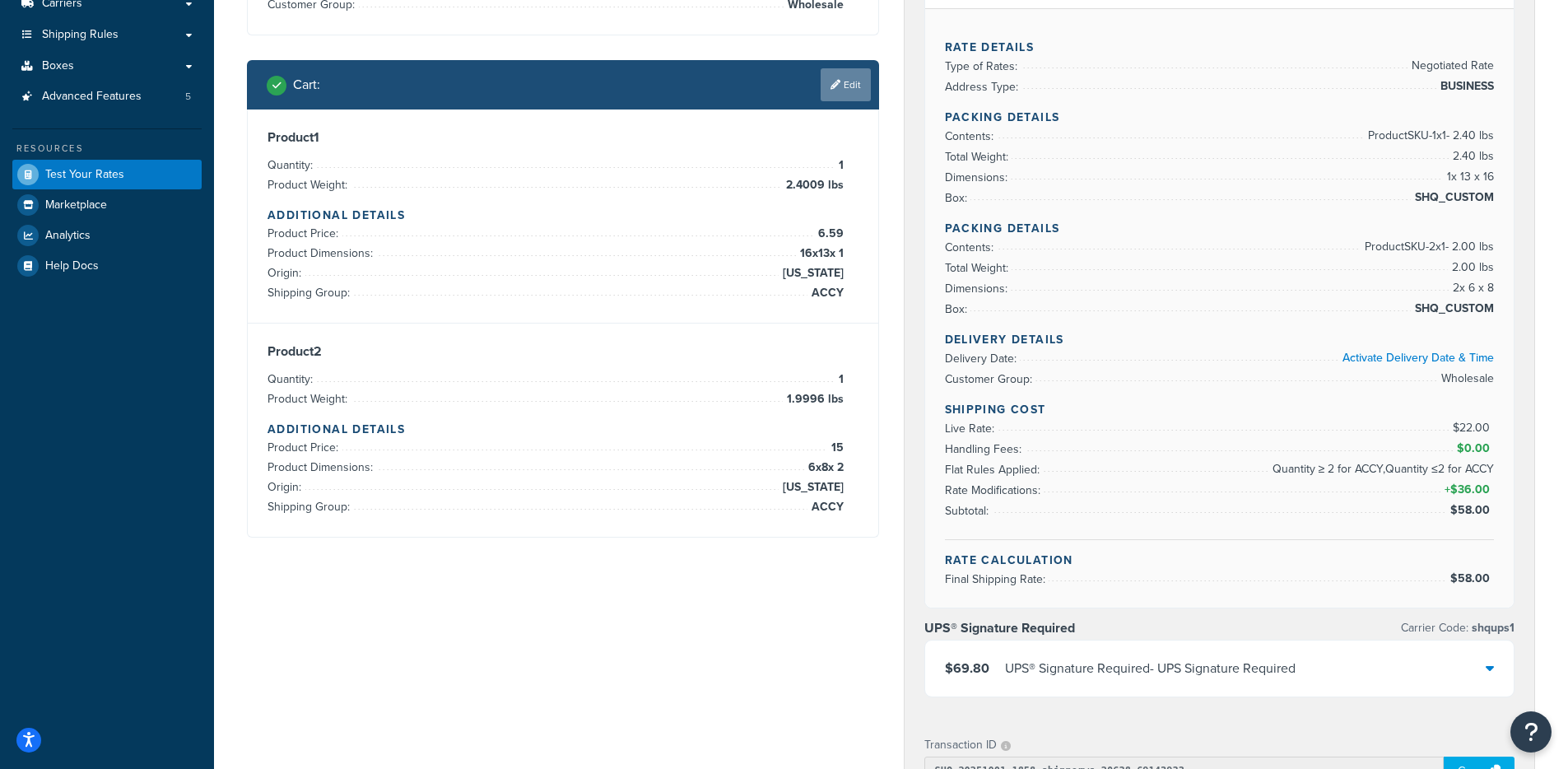
click at [850, 78] on link "Edit" at bounding box center [846, 85] width 50 height 33
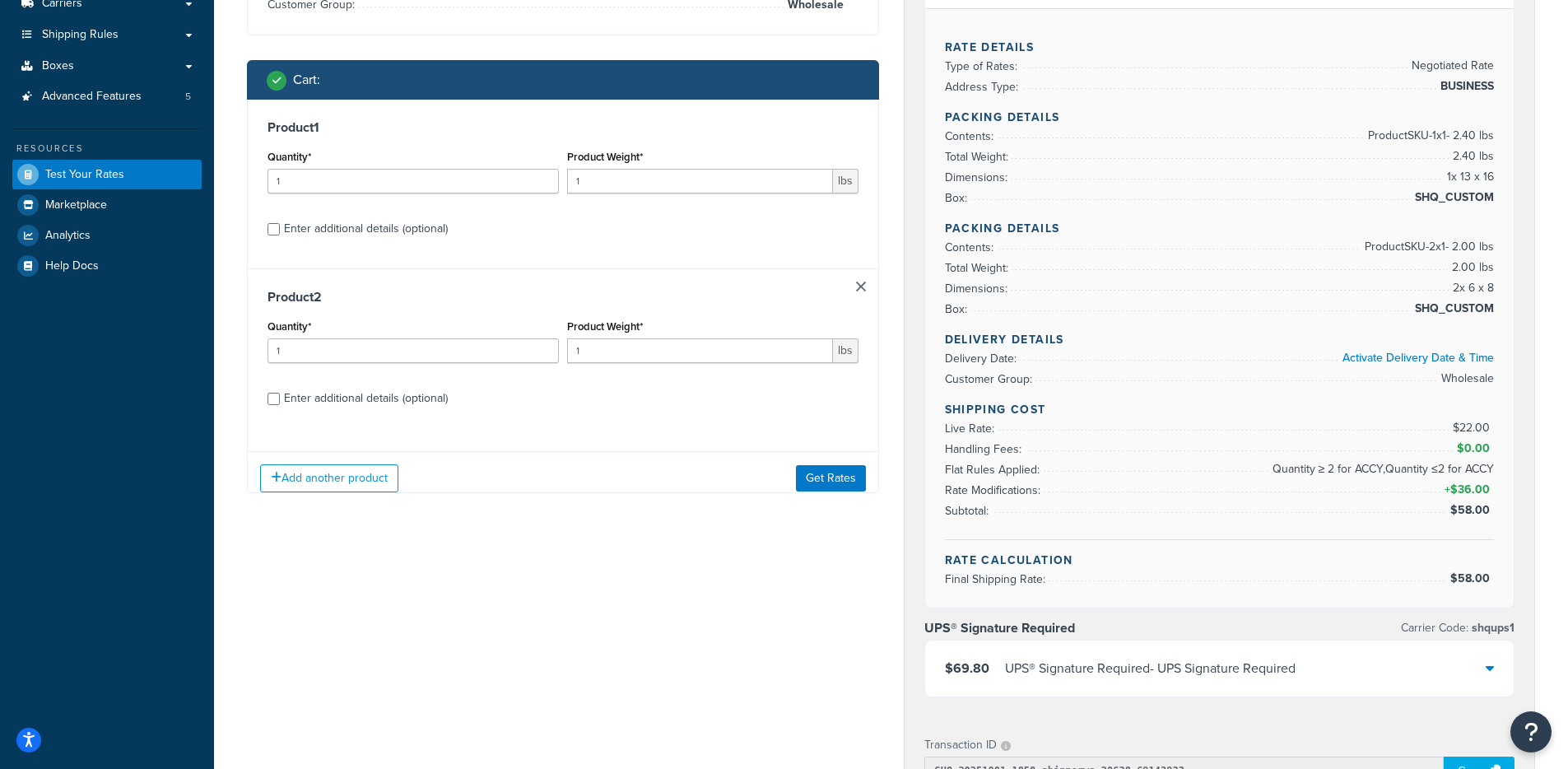
scroll to position [0, 0]
select select "TX"
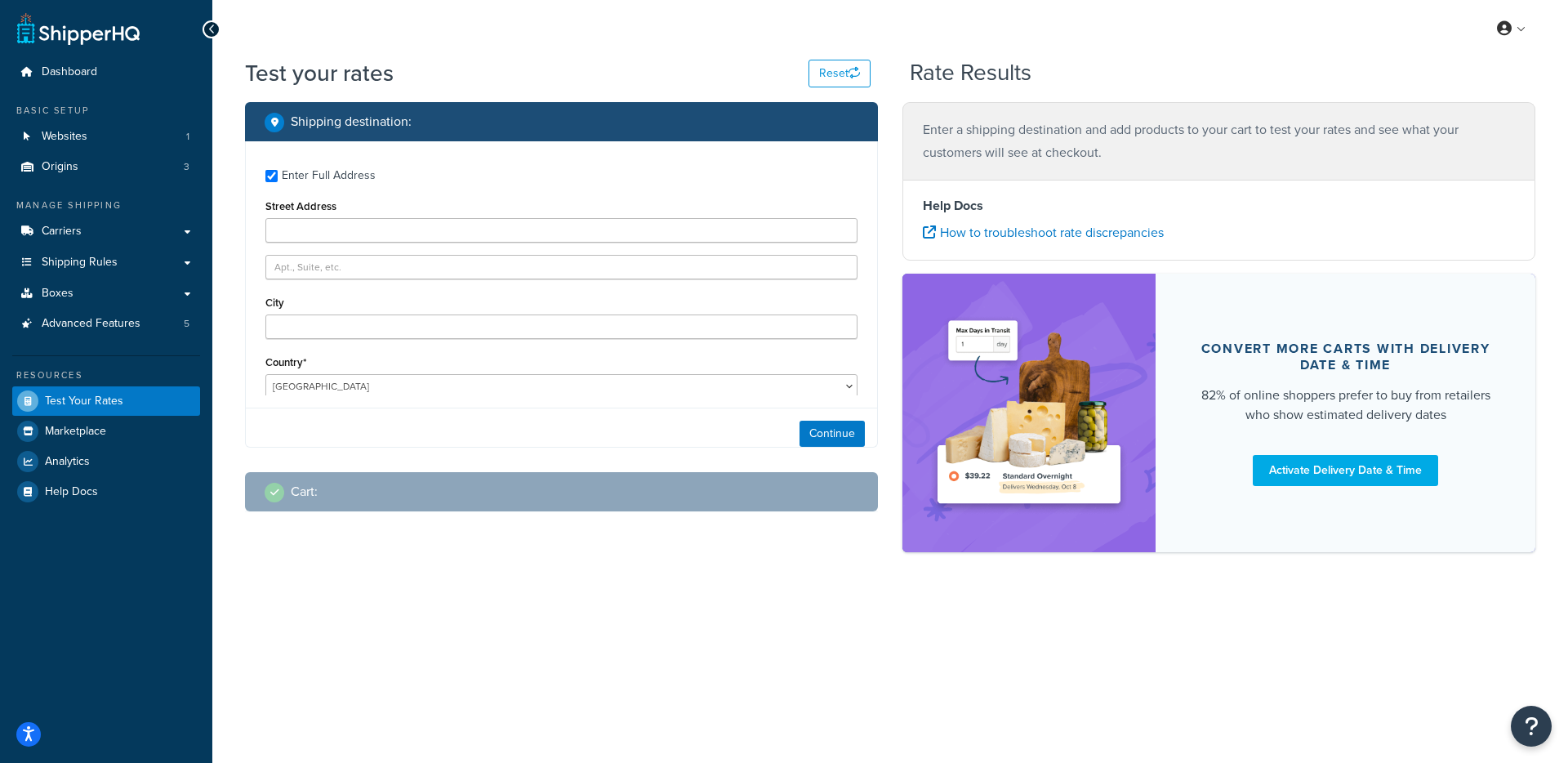
type input "10505 N Owasso Expy"
type input "black123"
type input "Owasso"
type input "74055"
select select "OK"
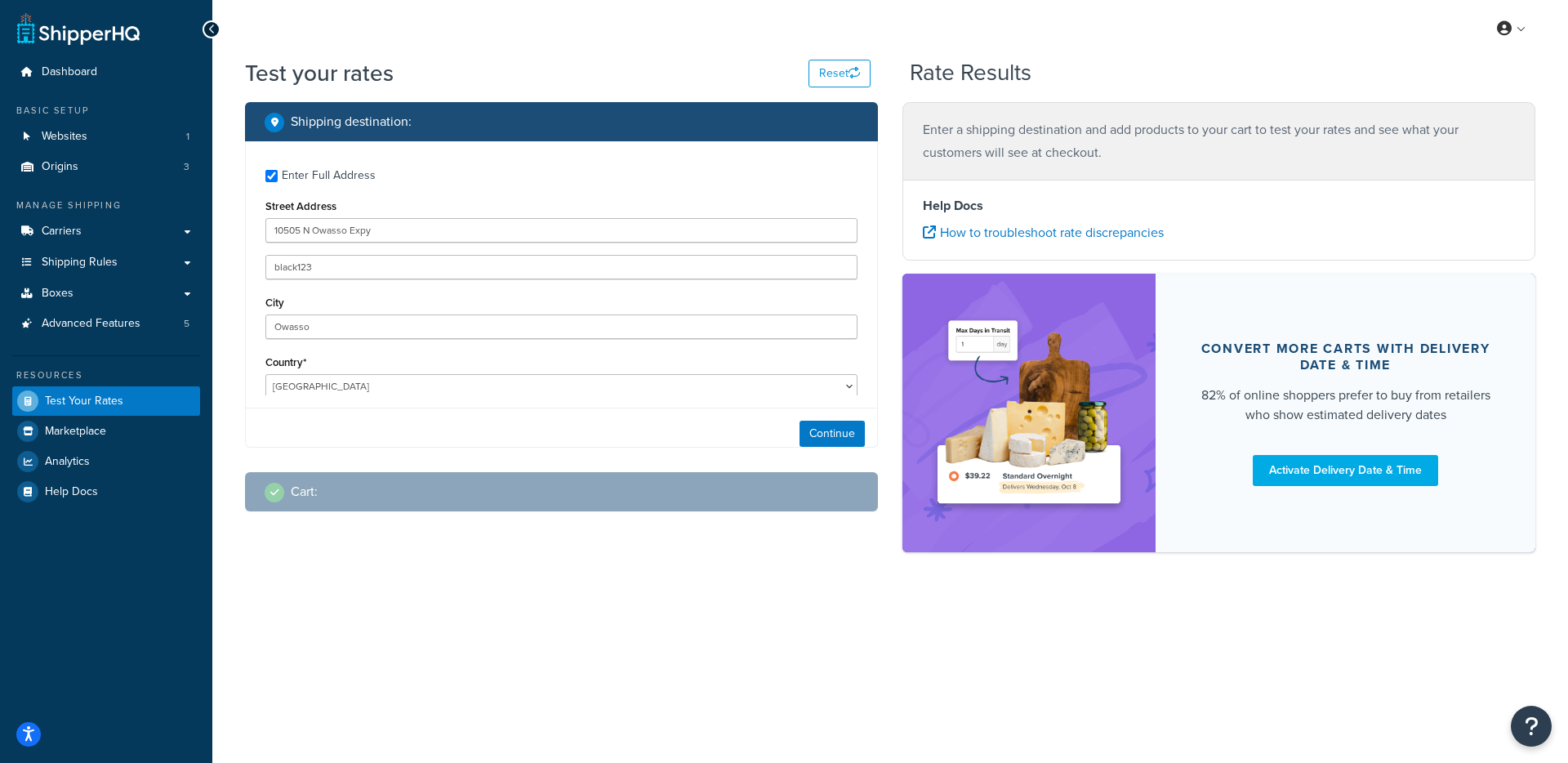
select select
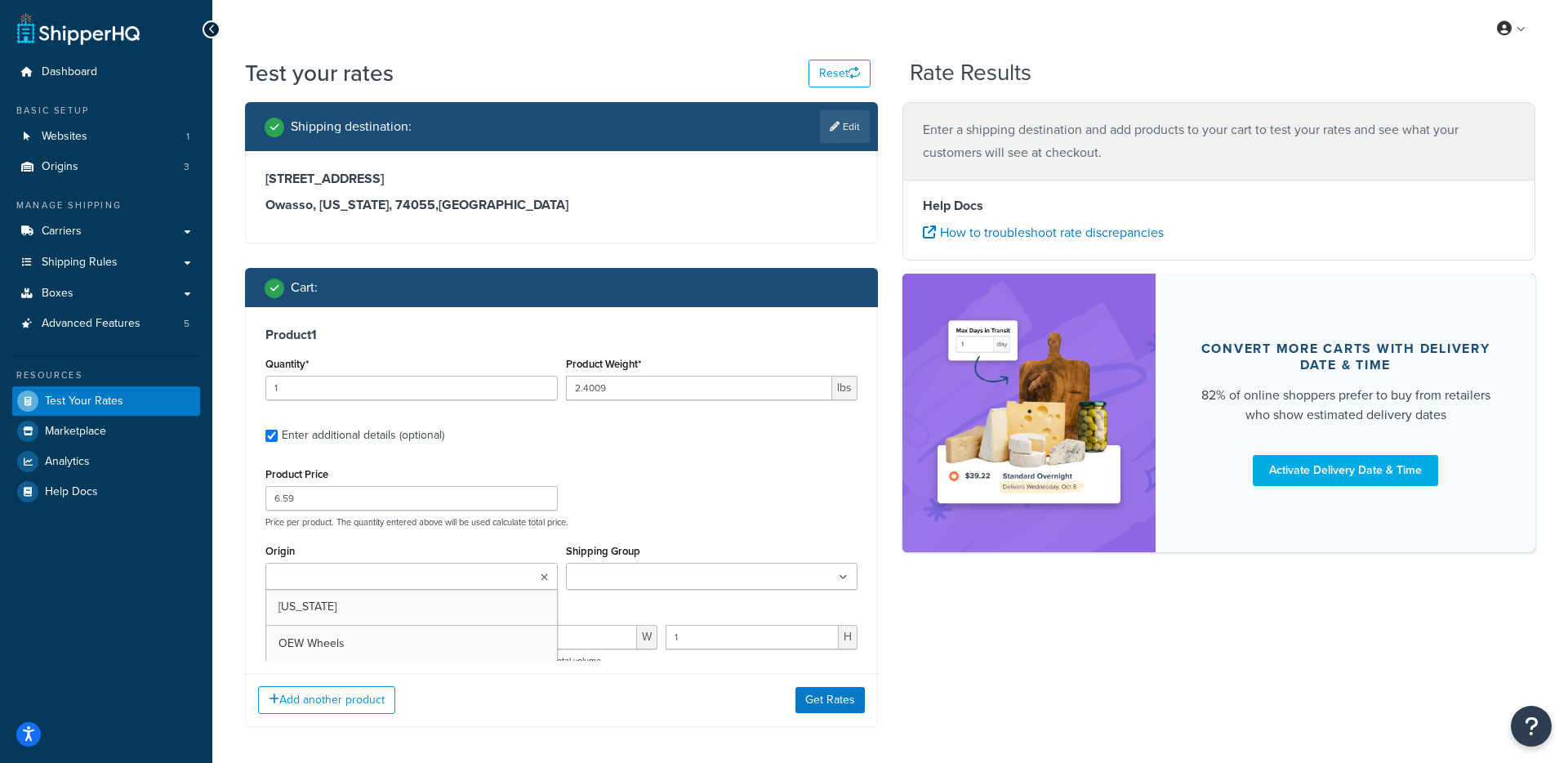
type input "1.9996"
type input "15"
type input "6"
type input "8"
type input "2"
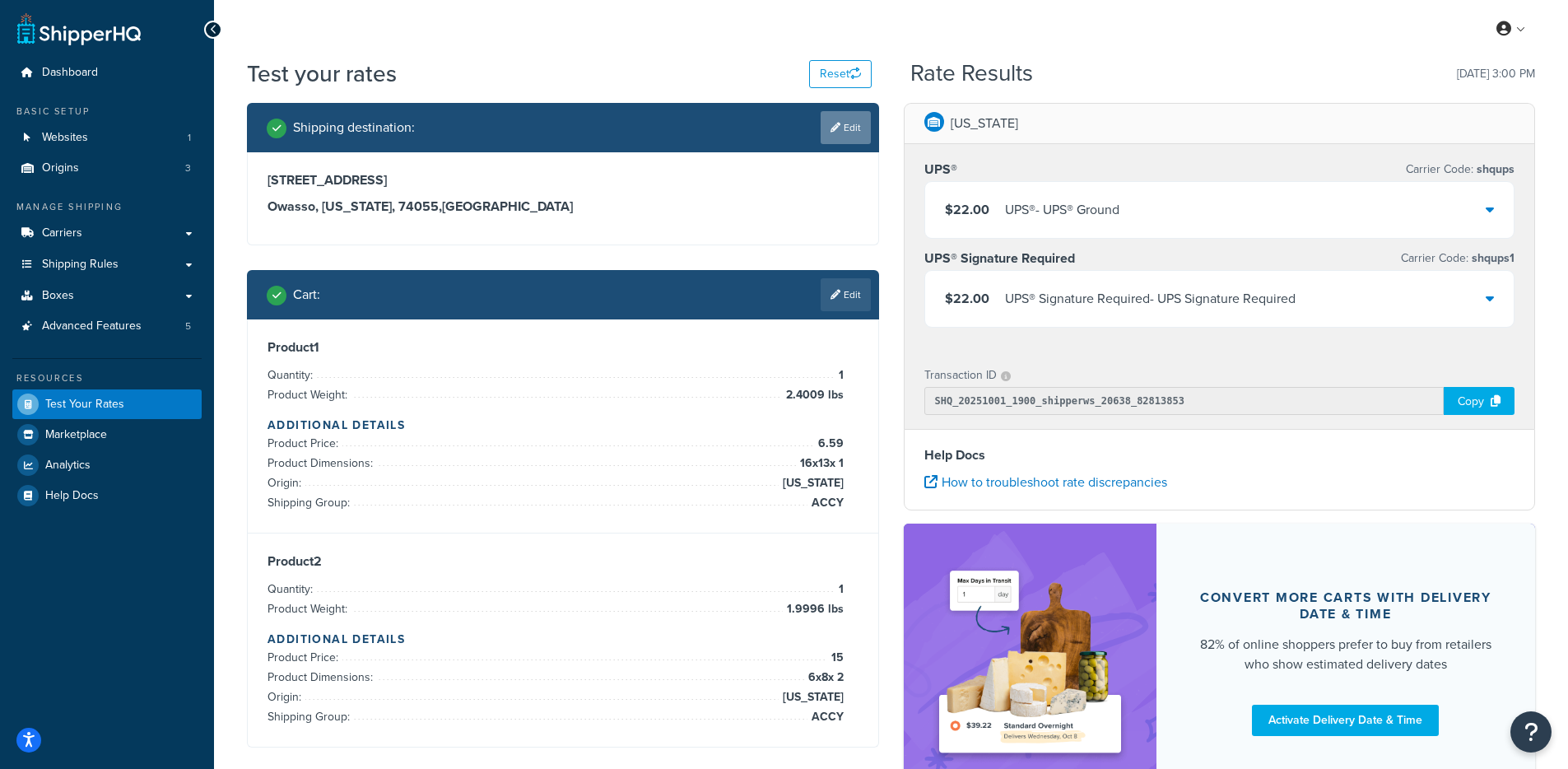
click at [821, 137] on link "Edit" at bounding box center [846, 127] width 50 height 33
select select "OK"
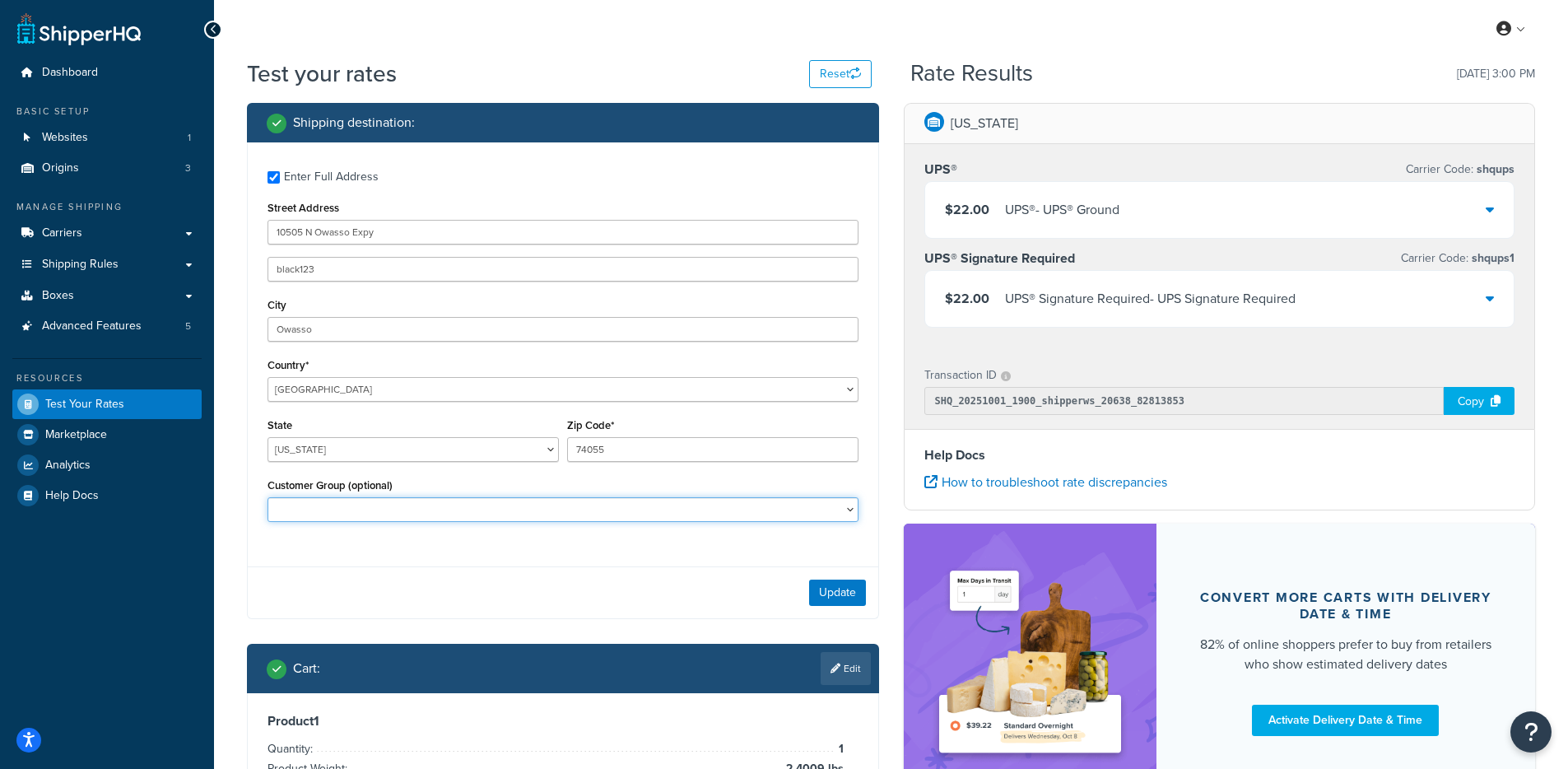
click at [540, 516] on select "Logged In Not Logged in Retail Wholesale" at bounding box center [563, 510] width 591 height 25
select select "Wholesale"
click at [268, 499] on select "Logged In Not Logged in Retail Wholesale" at bounding box center [563, 510] width 591 height 25
click at [838, 611] on div "Update" at bounding box center [562, 592] width 630 height 52
click at [835, 606] on button "Update" at bounding box center [837, 593] width 57 height 27
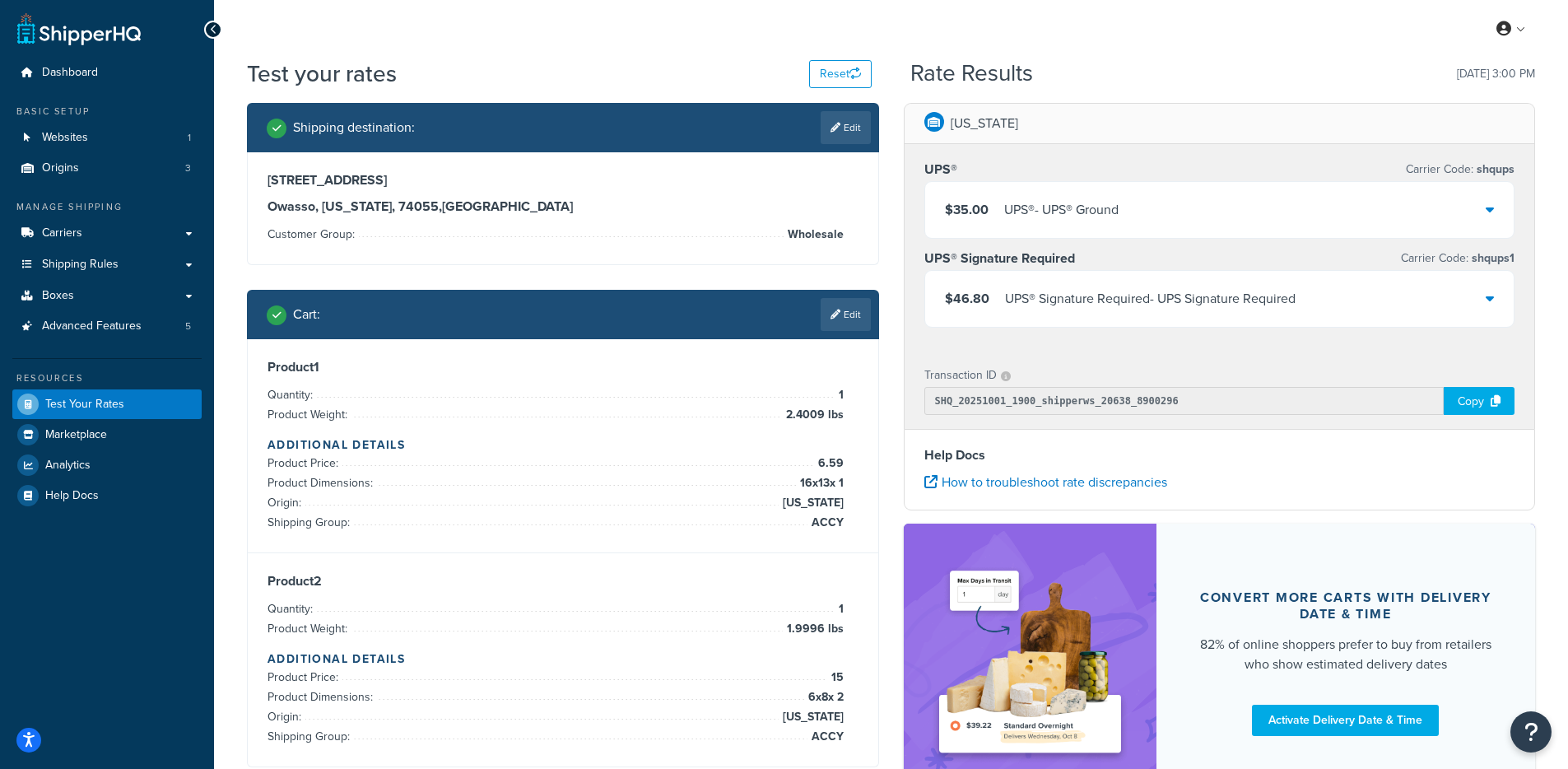
click at [1103, 199] on div "UPS® - UPS® Ground" at bounding box center [1061, 210] width 114 height 23
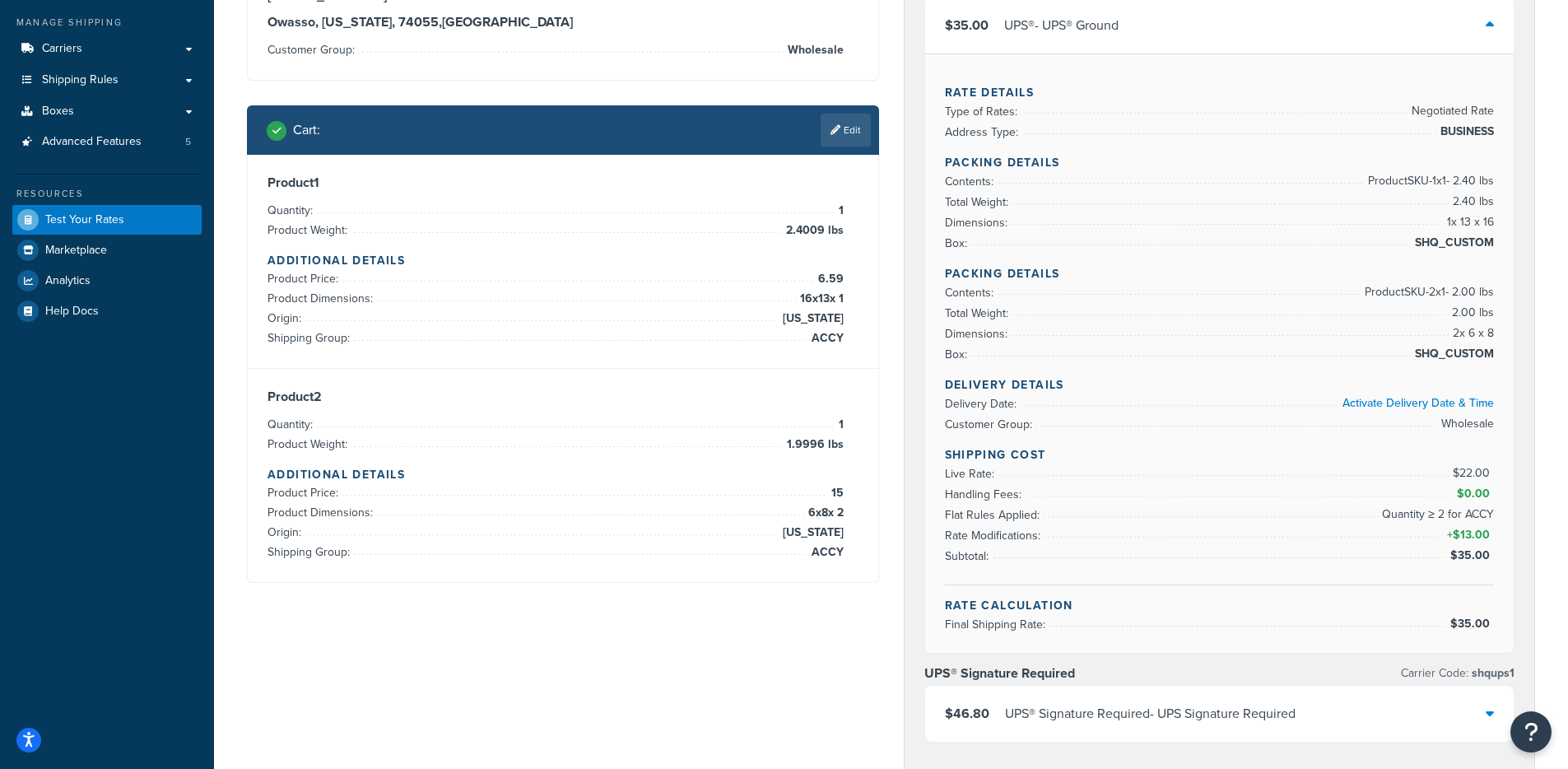
scroll to position [95, 0]
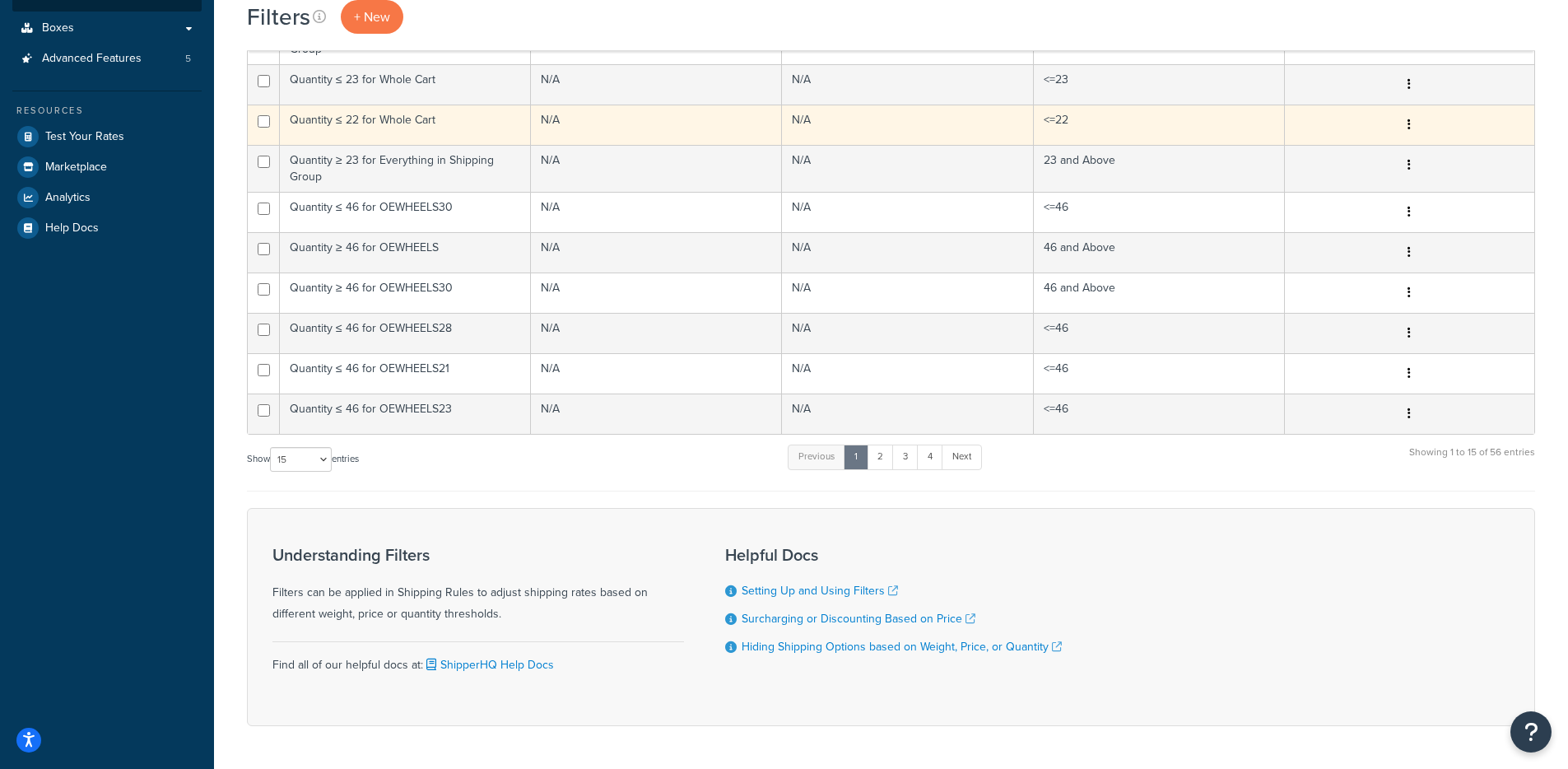
scroll to position [472, 0]
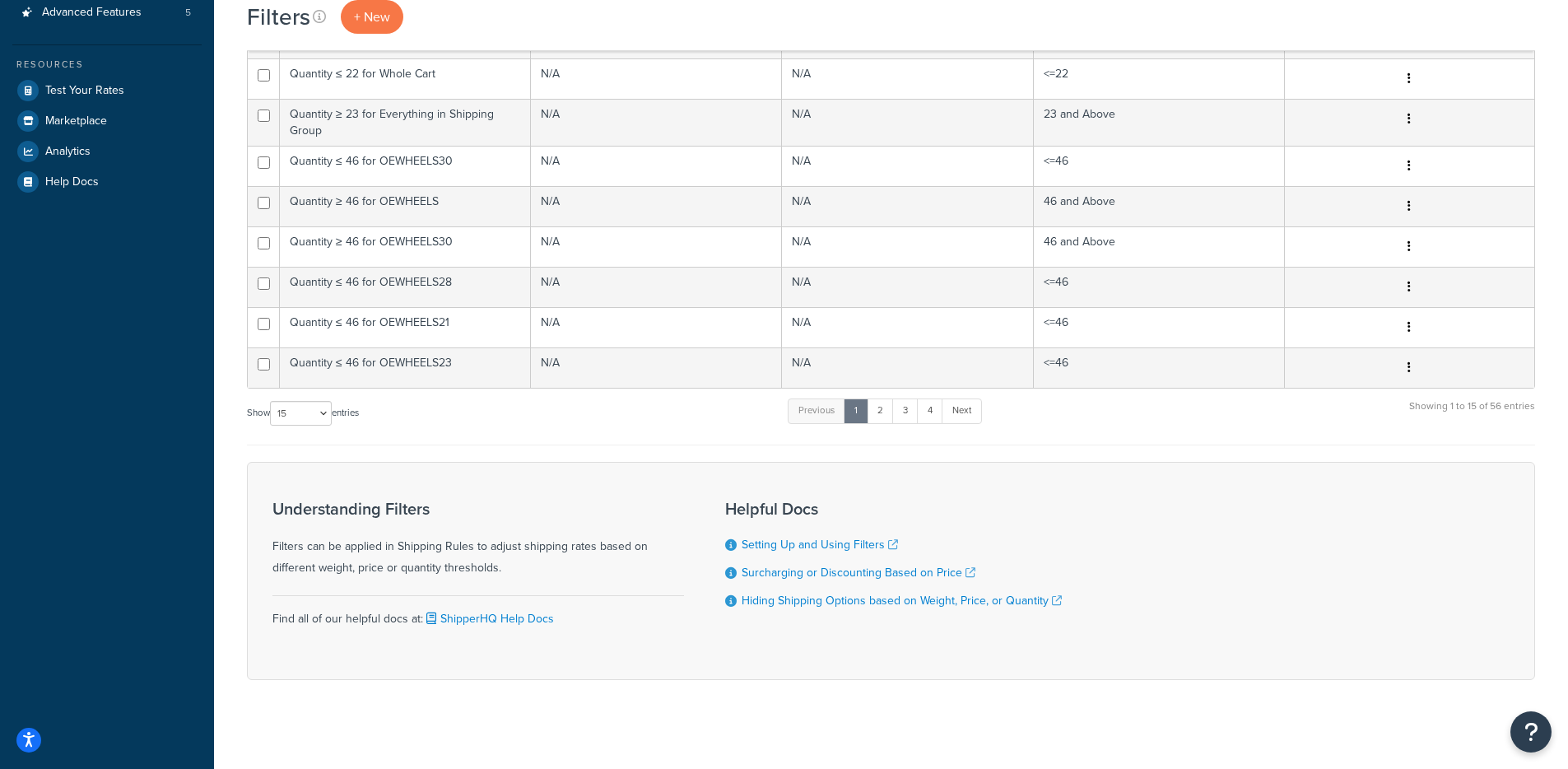
click at [258, 410] on label "Show 10 15 25 50 100 entries" at bounding box center [303, 413] width 112 height 25
click at [270, 410] on select "10 15 25 50 100" at bounding box center [301, 413] width 62 height 25
click at [288, 413] on select "10 15 25 50 100" at bounding box center [301, 413] width 62 height 25
select select "100"
click at [271, 426] on select "10 15 25 50 100" at bounding box center [301, 413] width 62 height 25
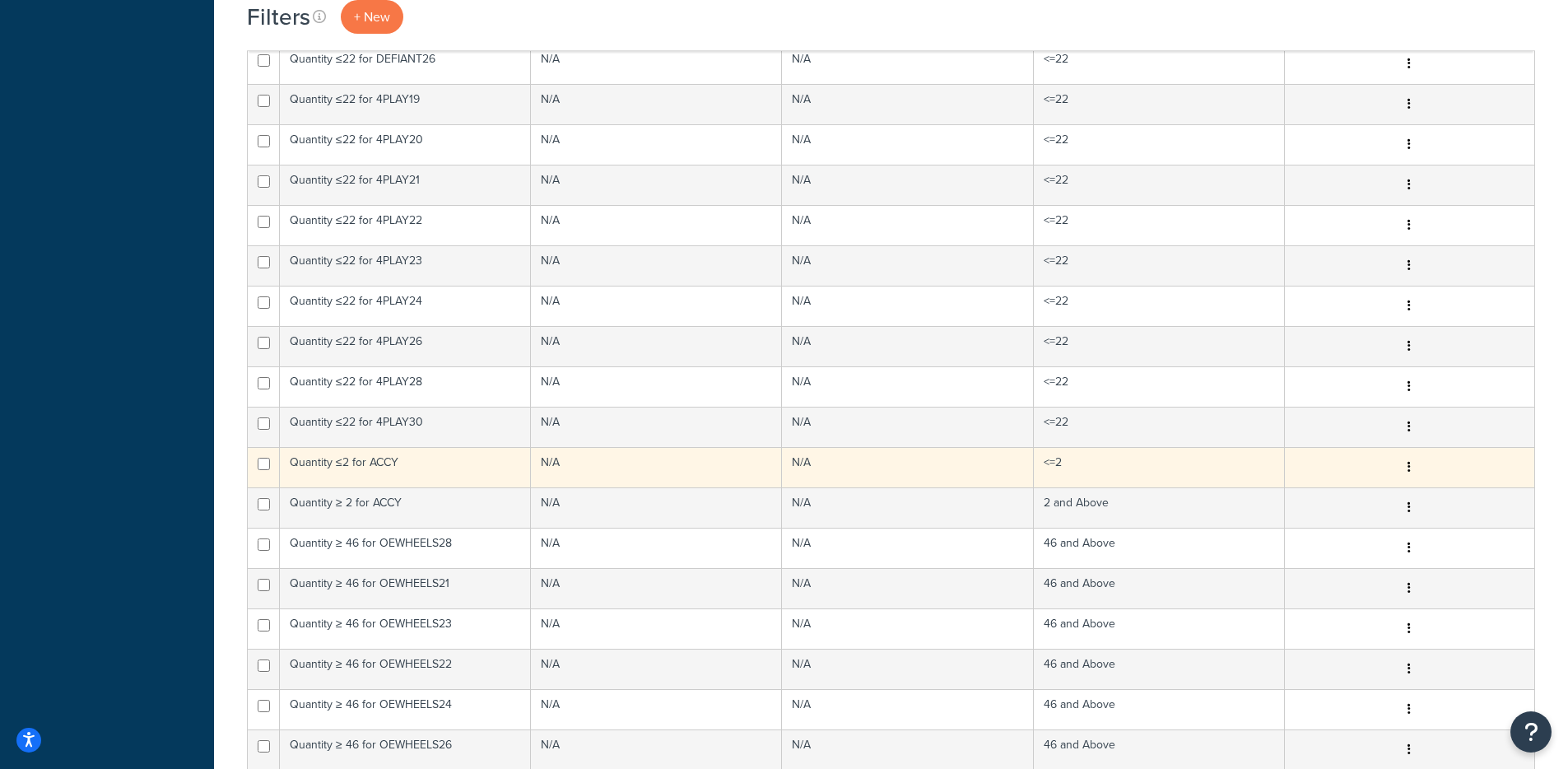
scroll to position [1150, 0]
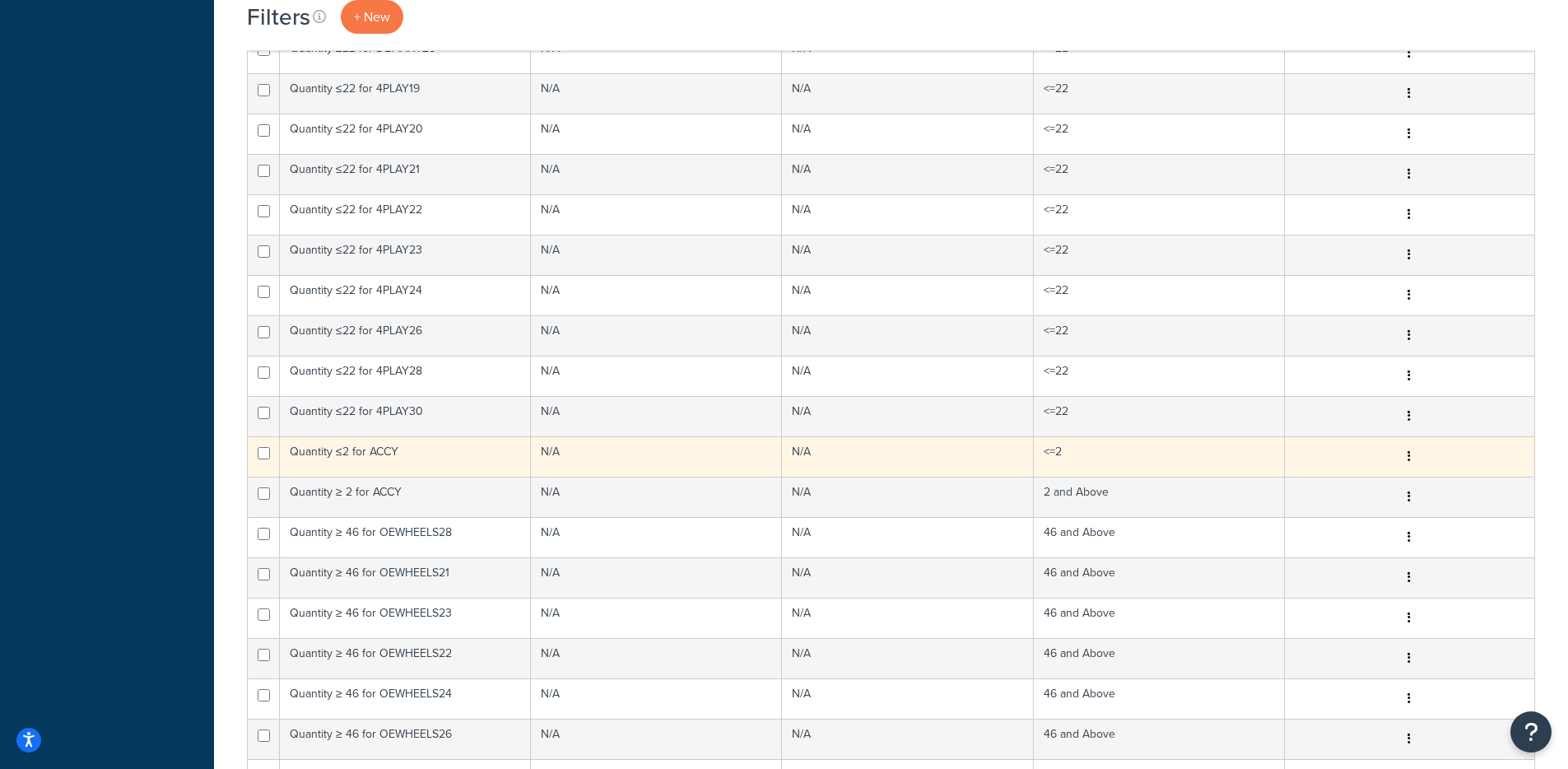
click at [384, 456] on td "Quantity ≤2 for ACCY" at bounding box center [405, 456] width 251 height 40
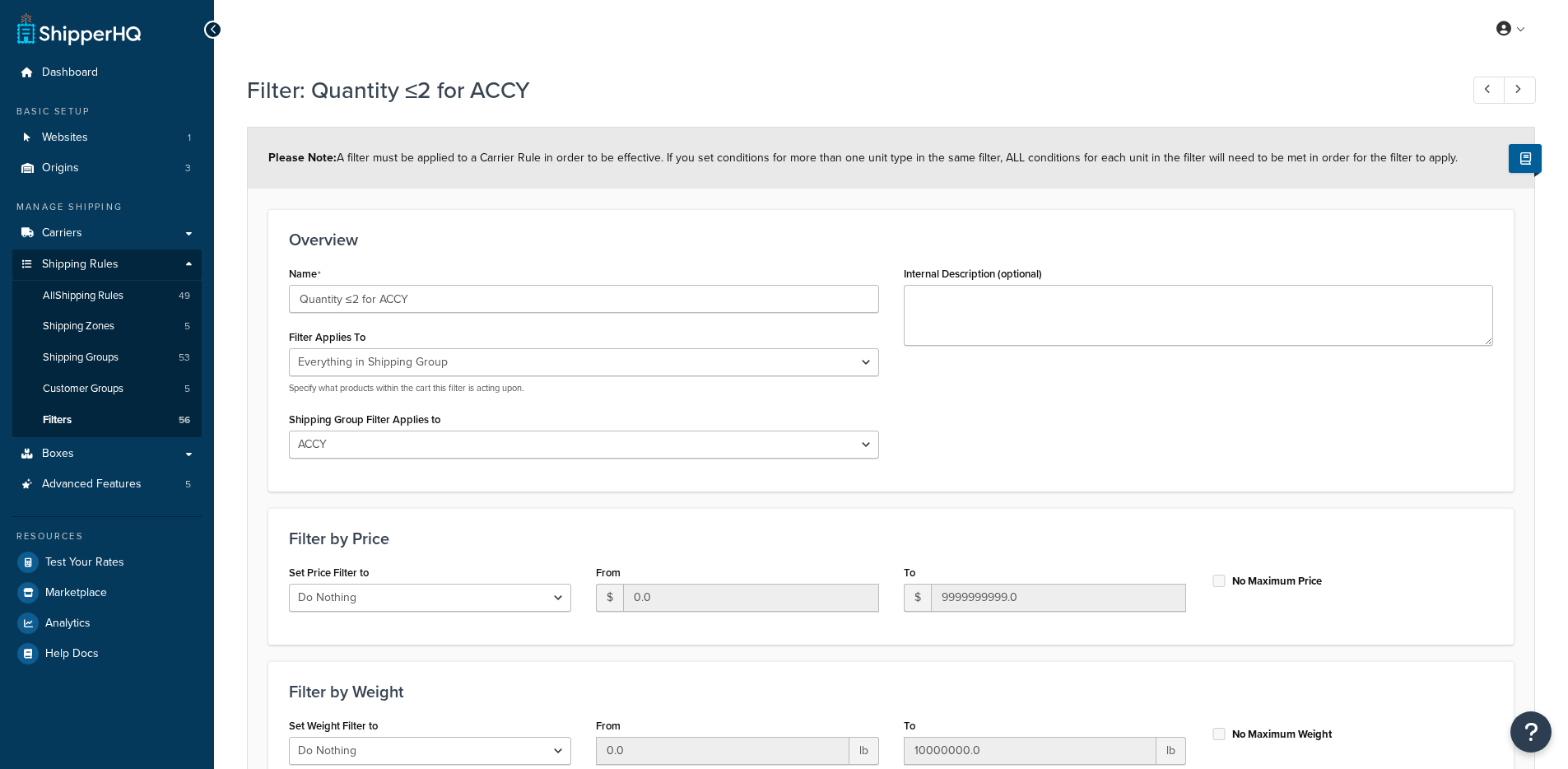
select select "SHIPPING_GROUP"
select select "274691"
select select "range"
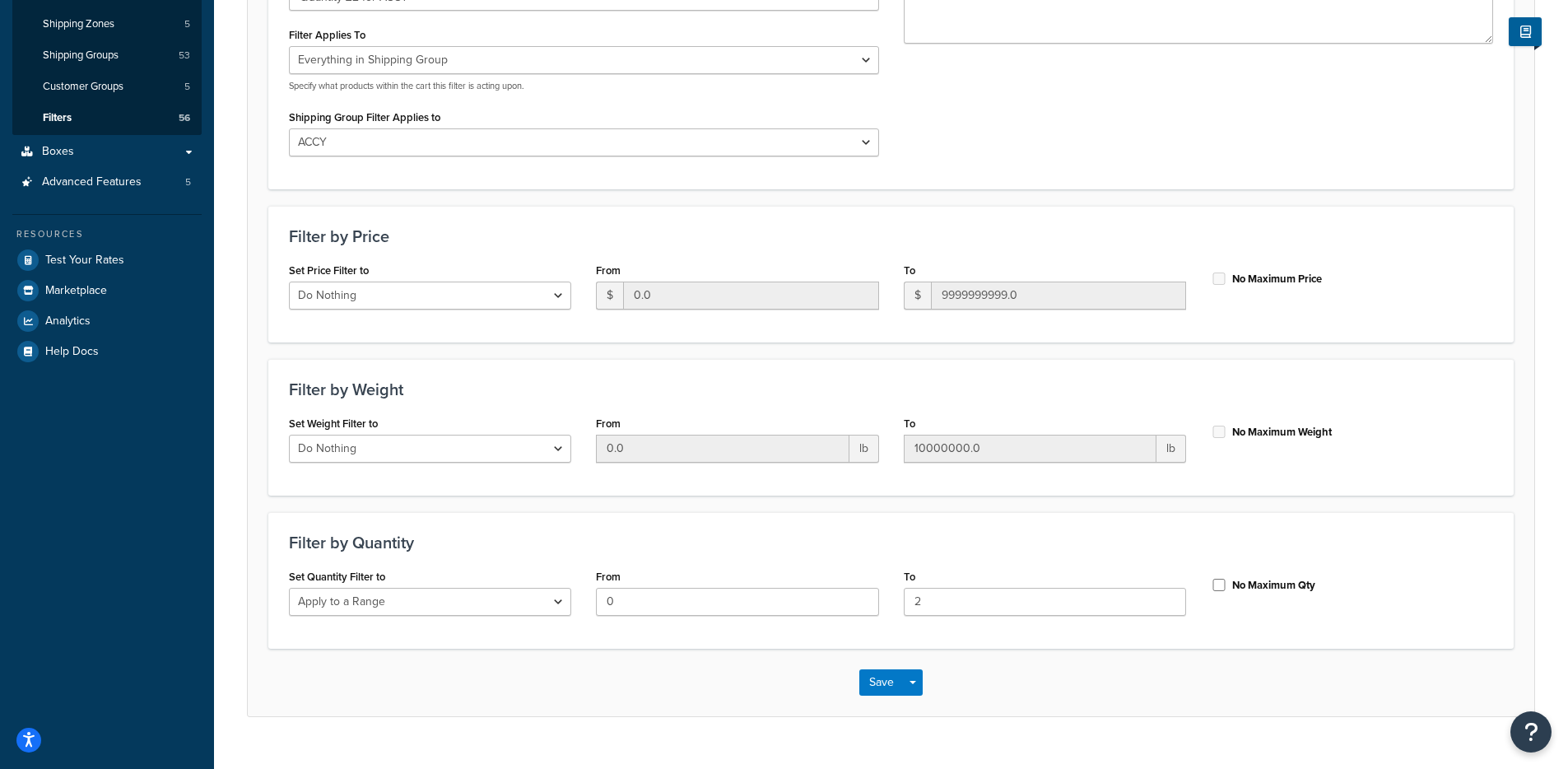
scroll to position [318, 0]
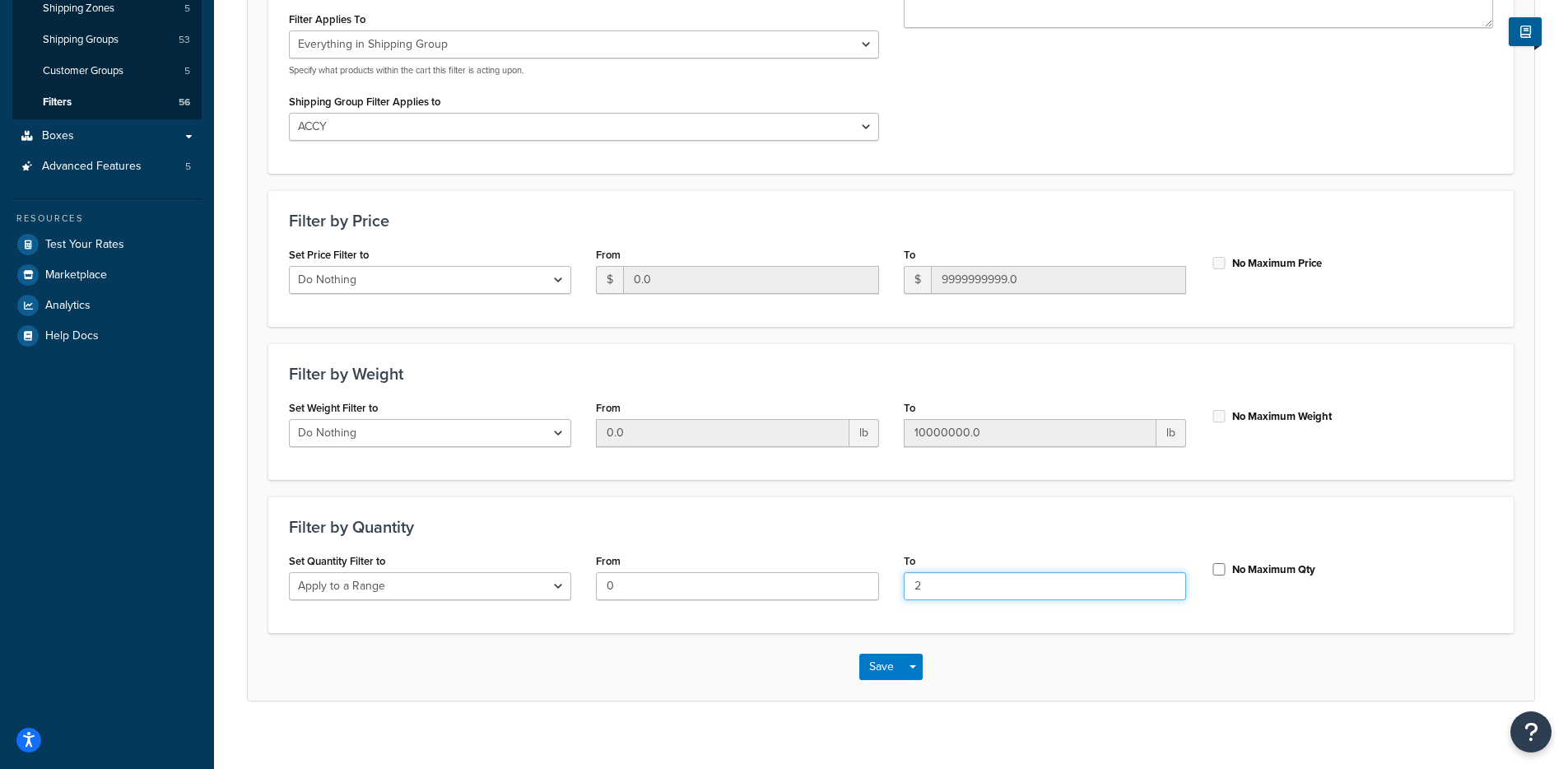
click at [926, 583] on input "2" at bounding box center [1044, 586] width 283 height 28
type input "1"
click at [912, 666] on span "button" at bounding box center [913, 667] width 7 height 3
click at [928, 692] on button "Save and Edit" at bounding box center [939, 698] width 159 height 34
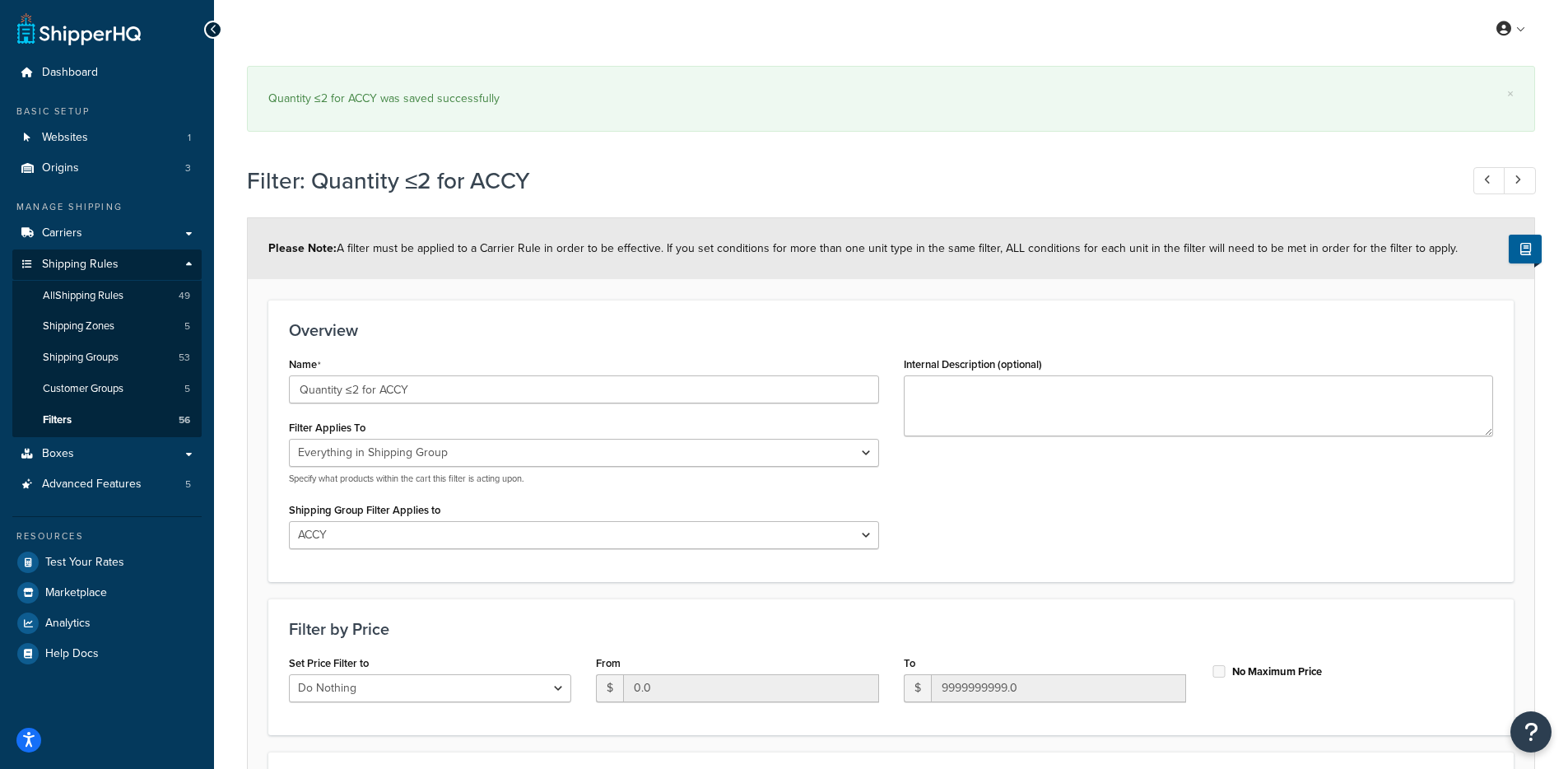
select select "SHIPPING_GROUP"
select select "274691"
select select "range"
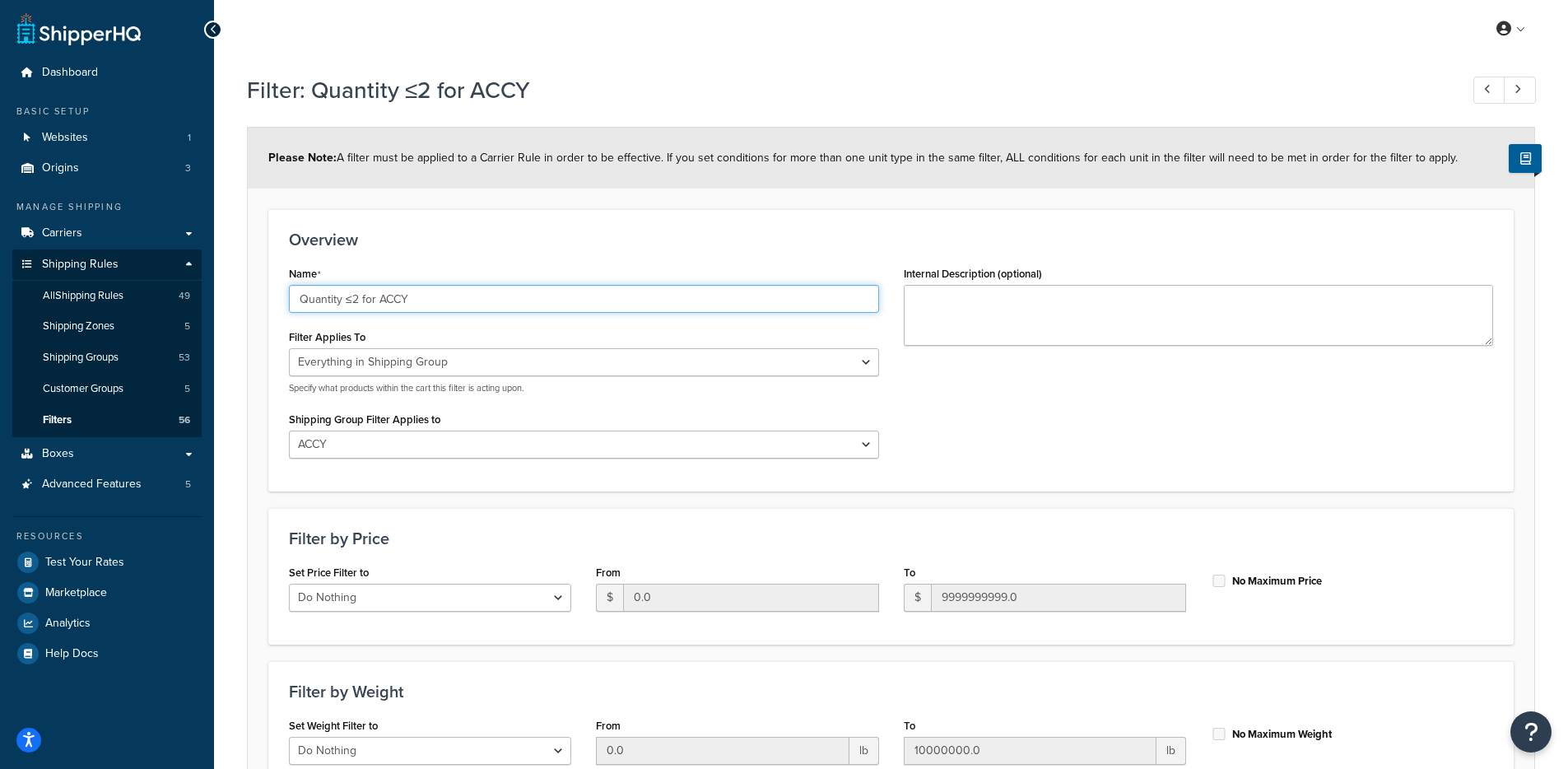
click at [365, 297] on input "Quantity ≤2 for ACCY" at bounding box center [583, 299] width 590 height 28
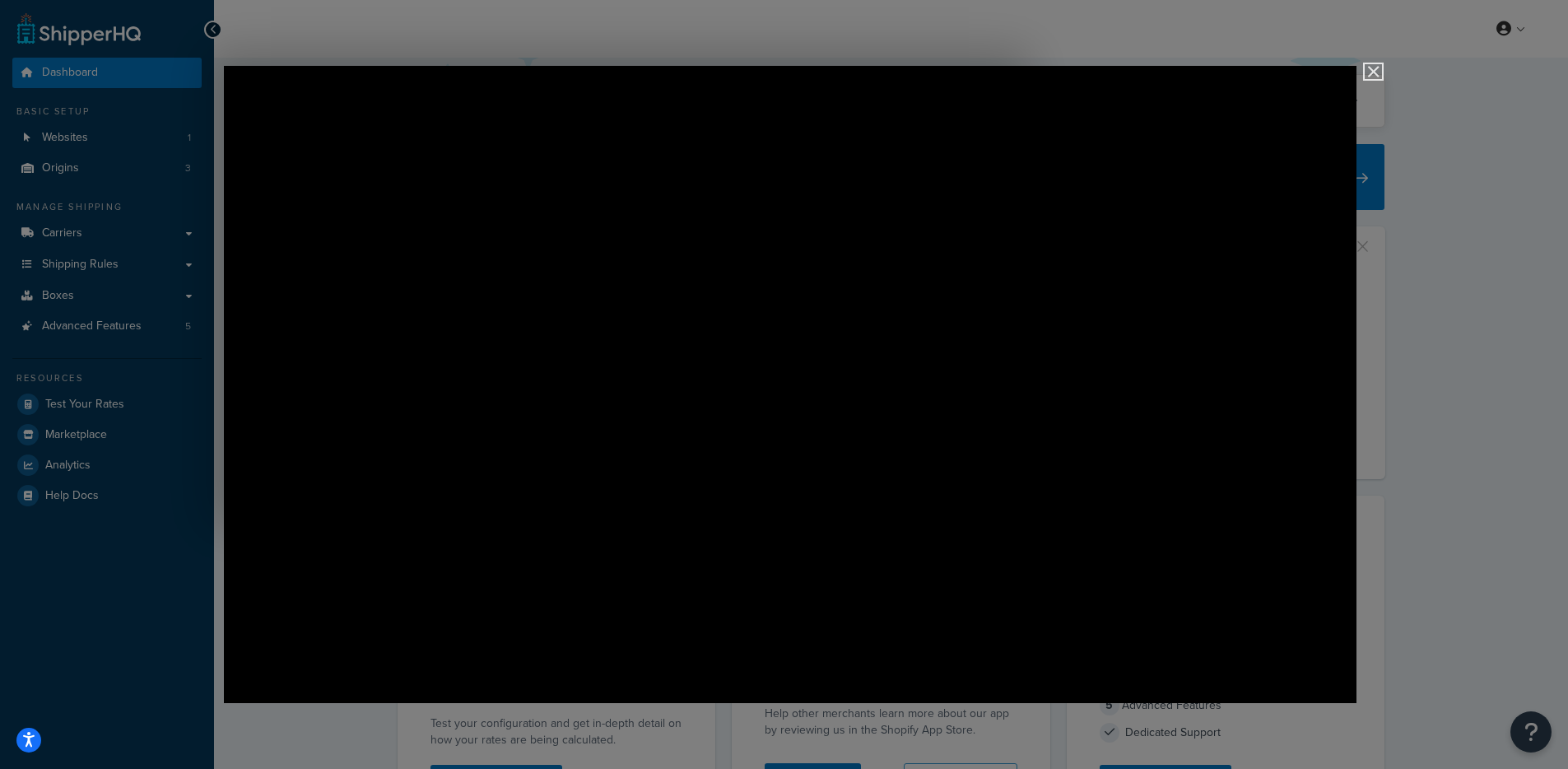
click at [1370, 71] on img "Close" at bounding box center [1366, 79] width 28 height 28
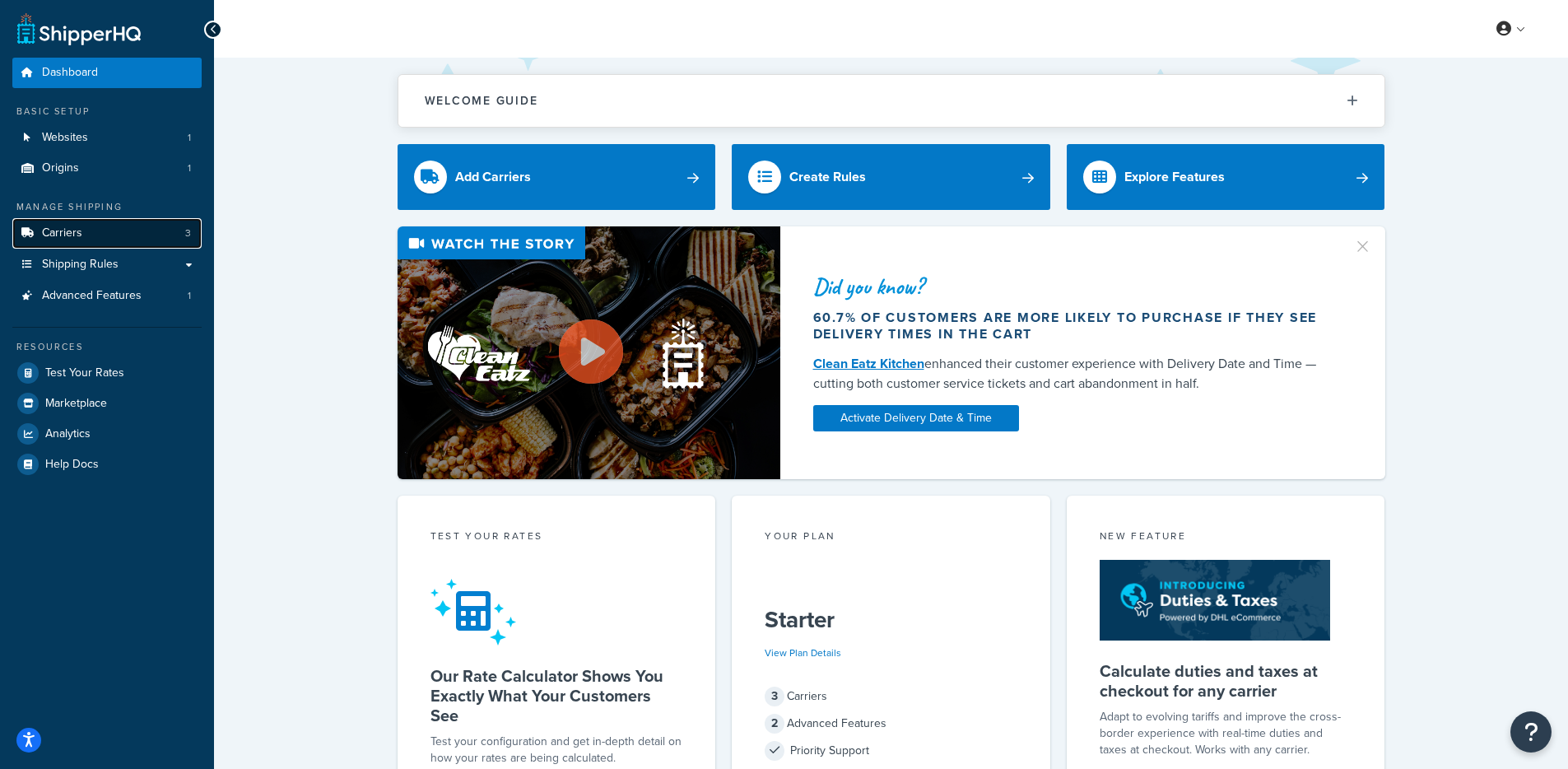
click at [136, 244] on link "Carriers 3" at bounding box center [106, 233] width 189 height 30
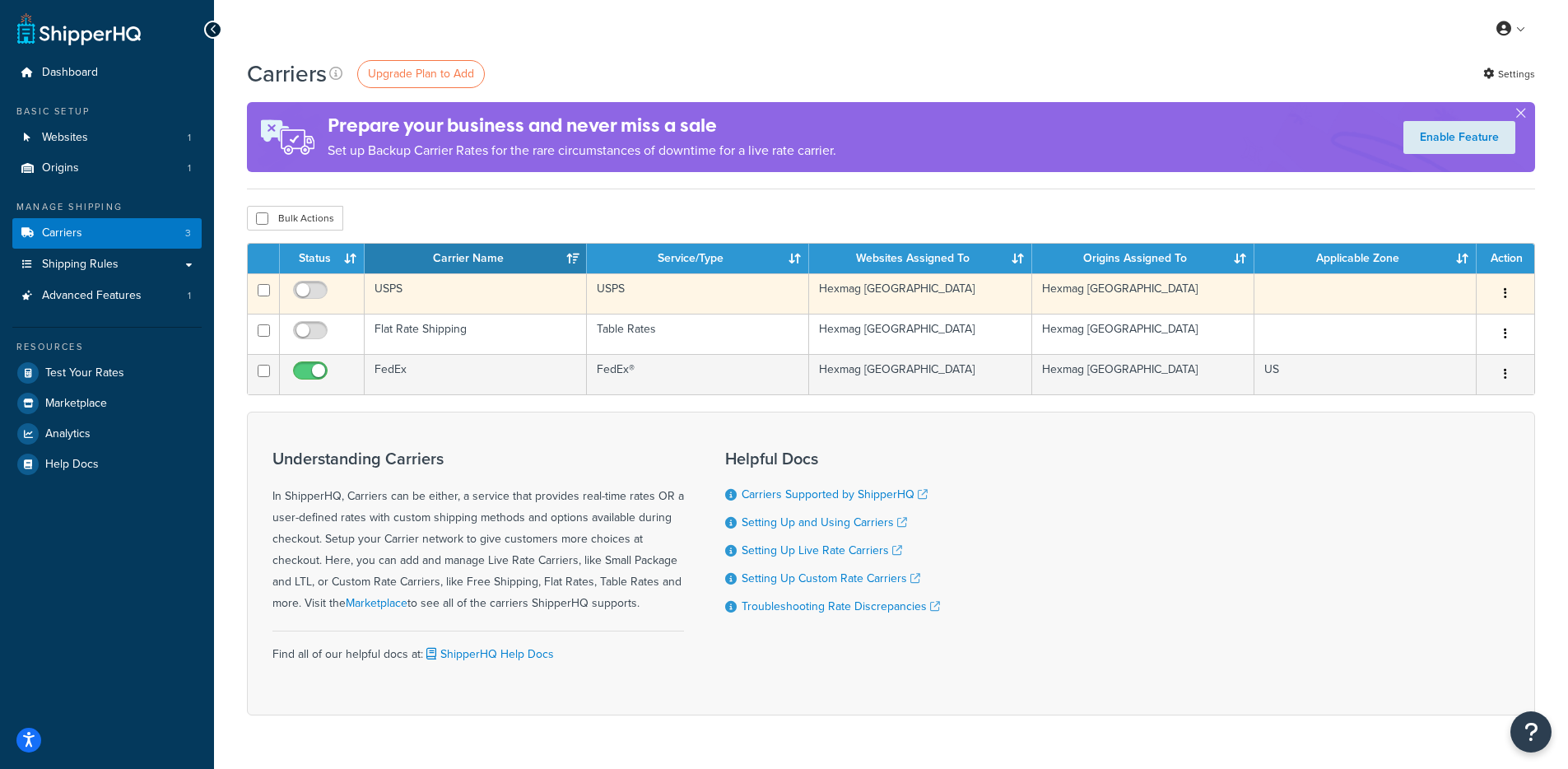
click at [428, 291] on td "USPS" at bounding box center [476, 293] width 222 height 40
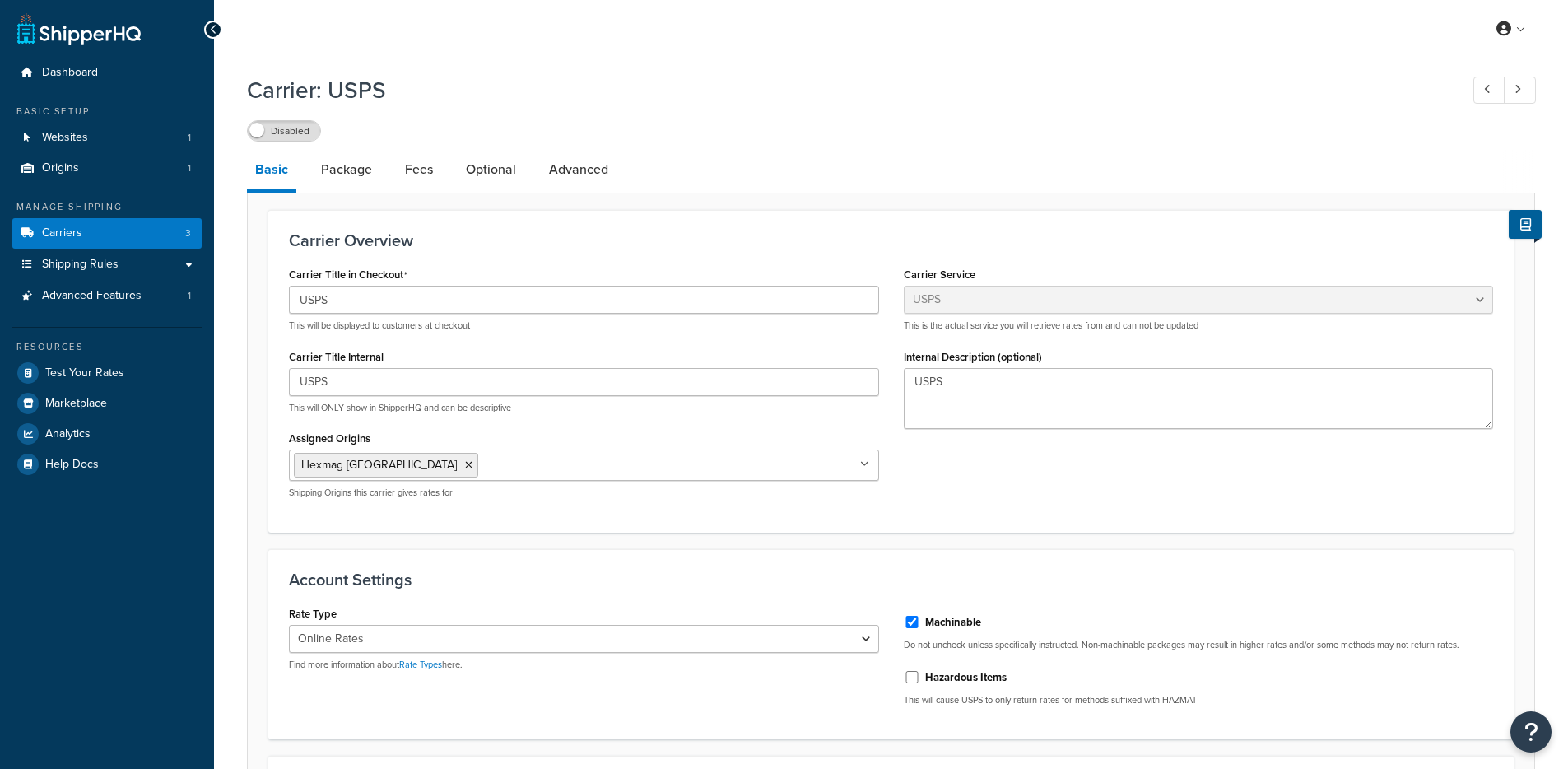
select select "usps"
select select "ONLINE"
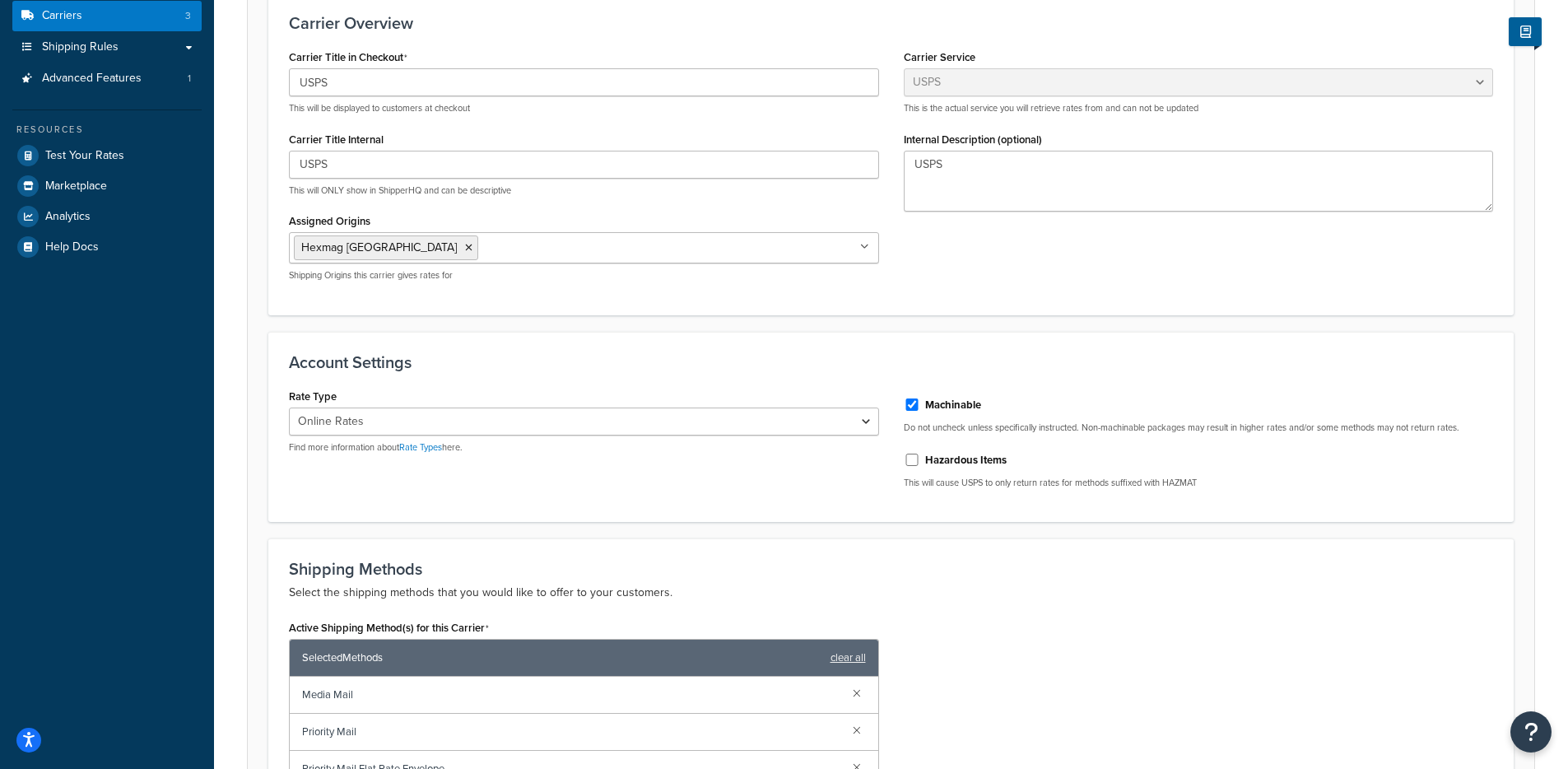
scroll to position [289, 0]
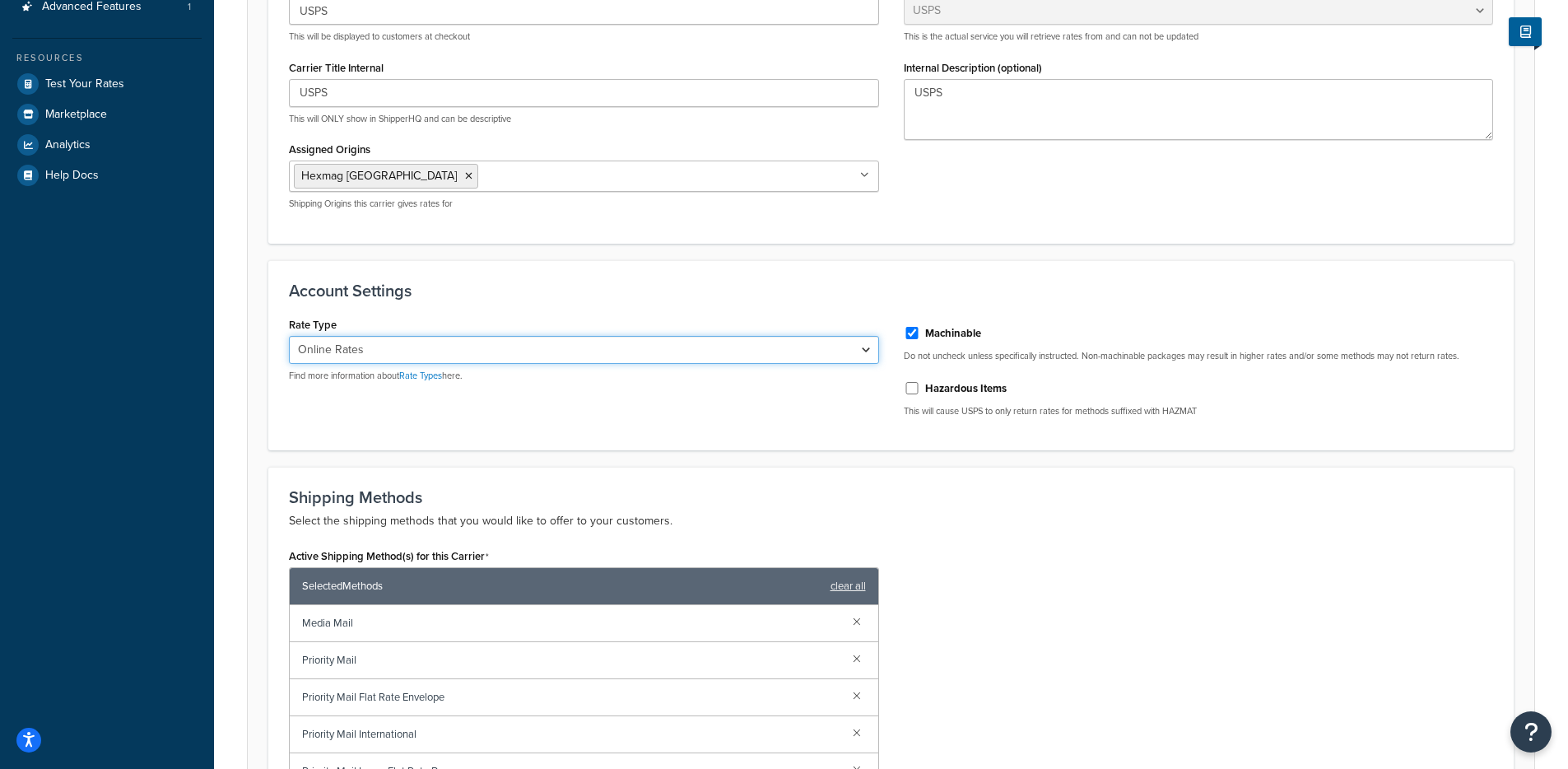
click at [598, 351] on select "Retail Rates Online Rates Commercial Plus" at bounding box center [583, 350] width 590 height 28
click at [544, 339] on select "Retail Rates Online Rates Commercial Plus" at bounding box center [583, 350] width 590 height 28
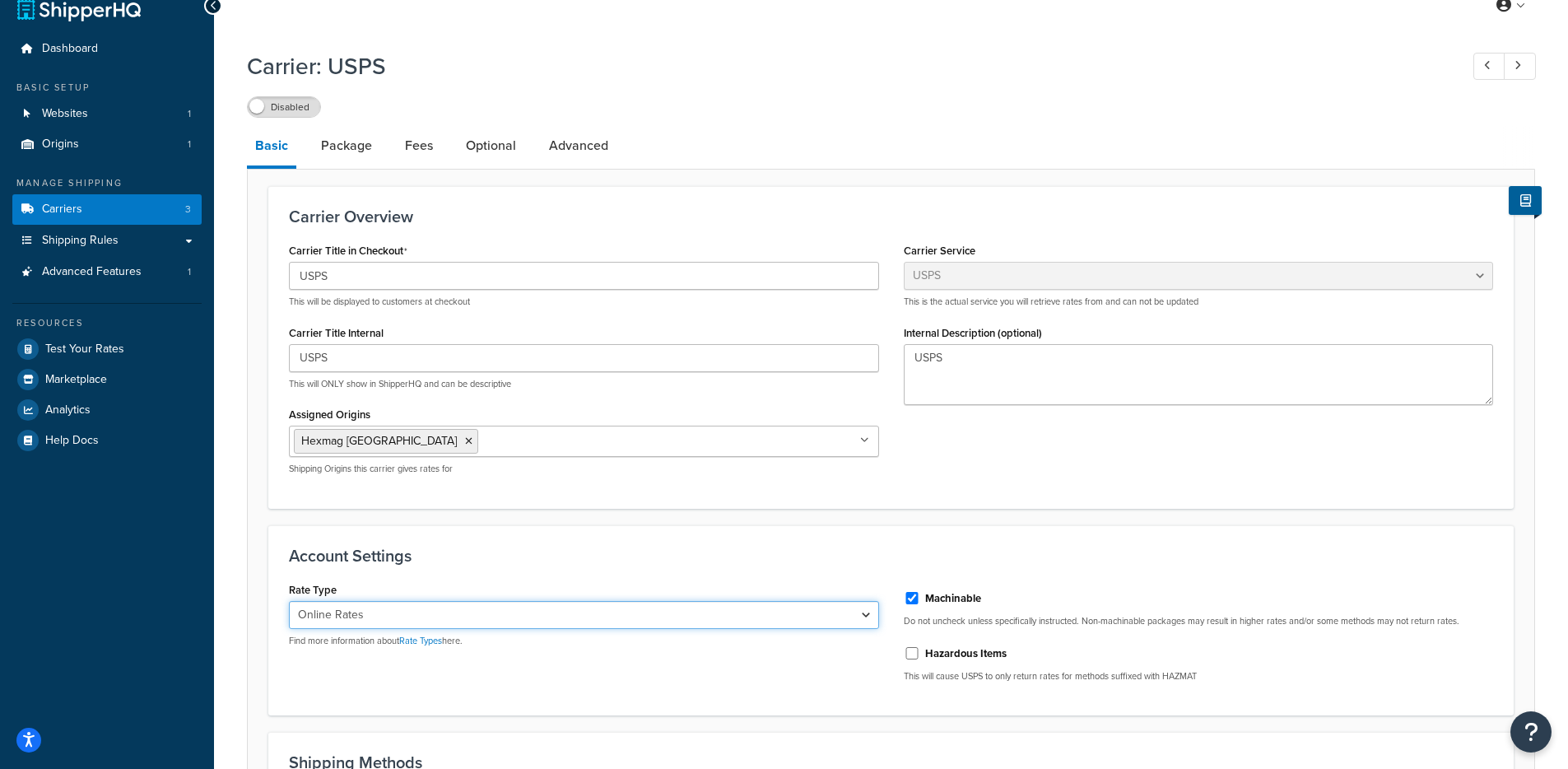
scroll to position [0, 0]
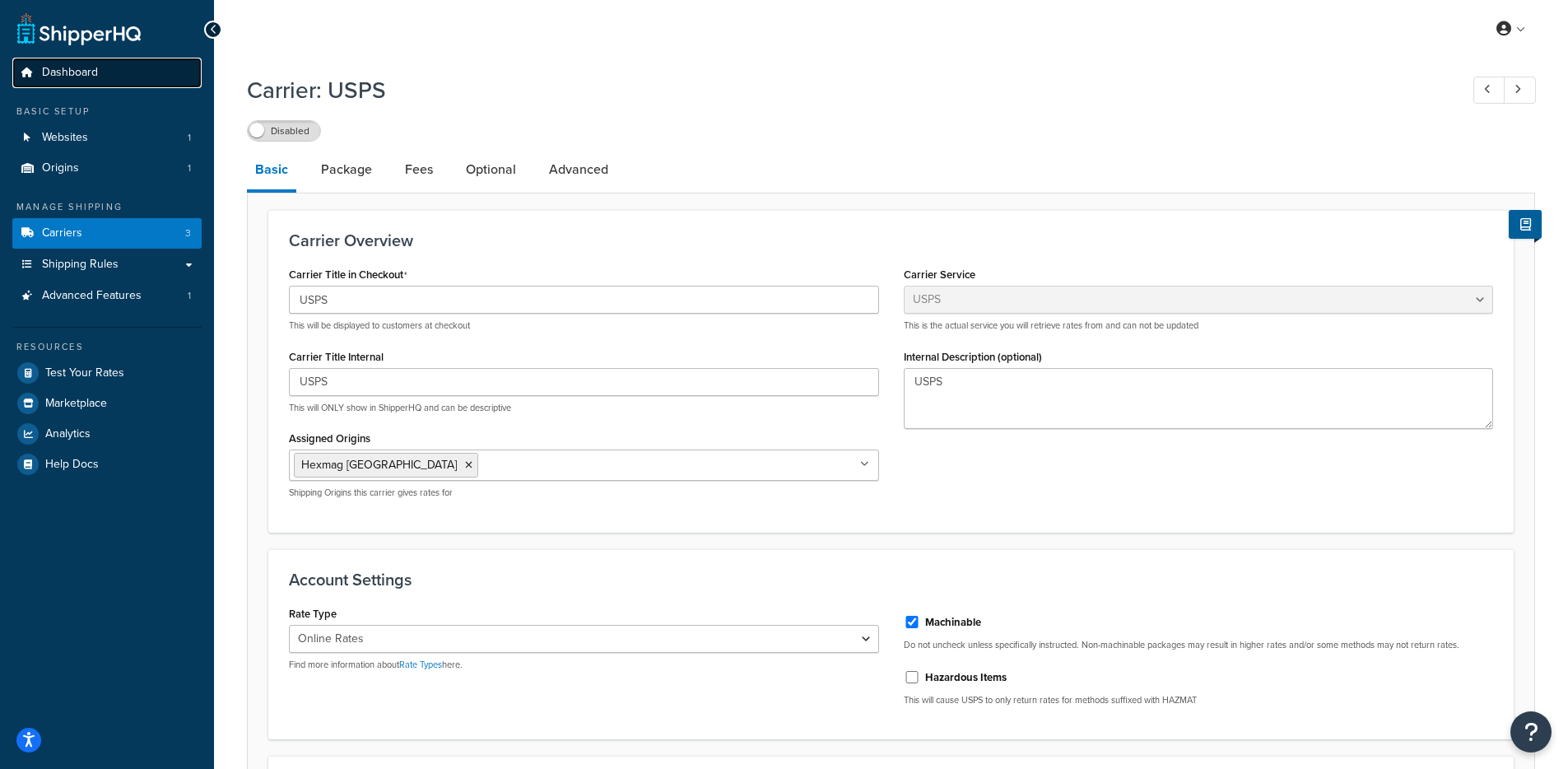
click at [82, 86] on link "Dashboard" at bounding box center [106, 72] width 189 height 30
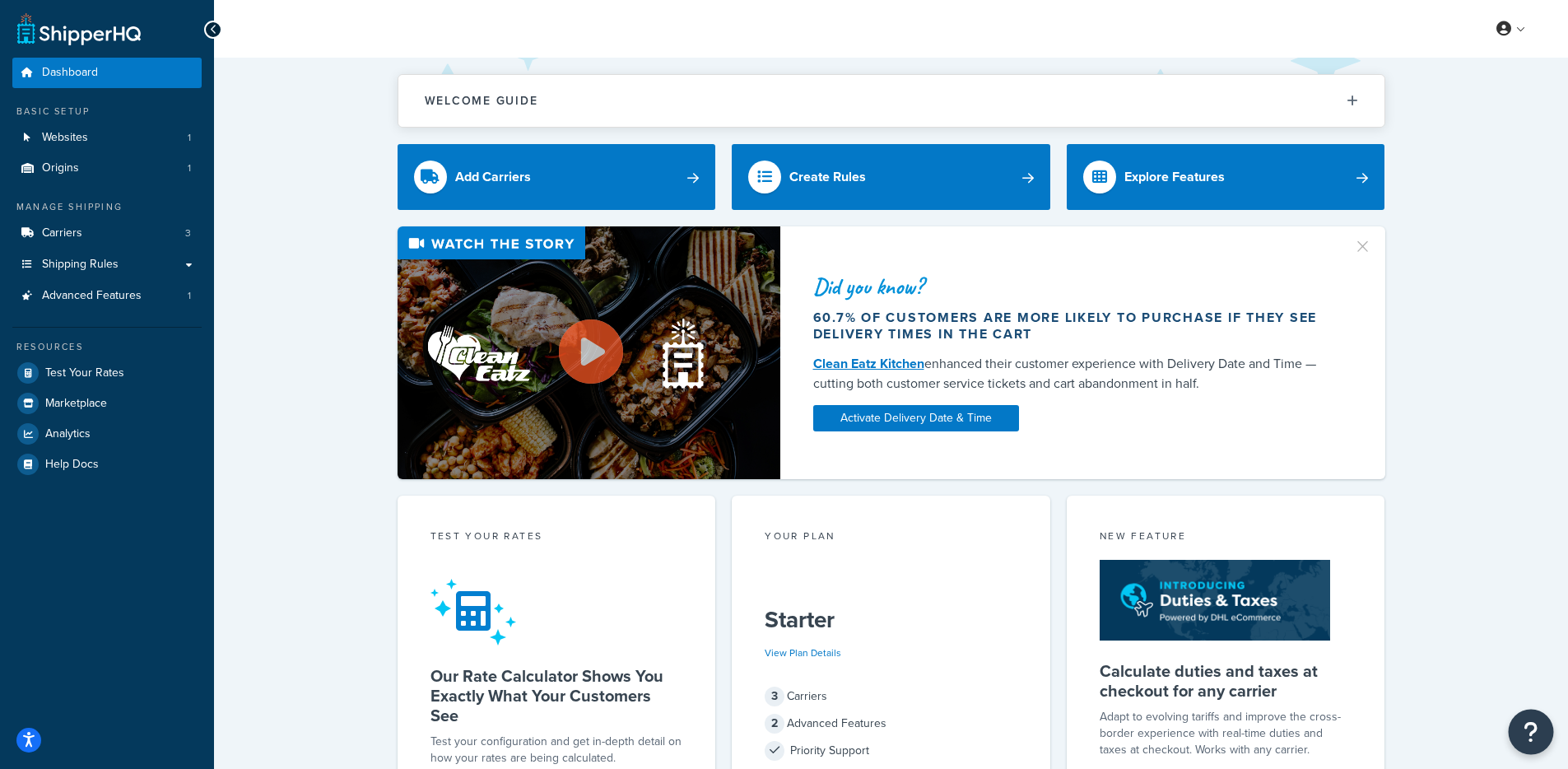
click at [1529, 730] on icon "Open Resource Center" at bounding box center [1531, 732] width 15 height 23
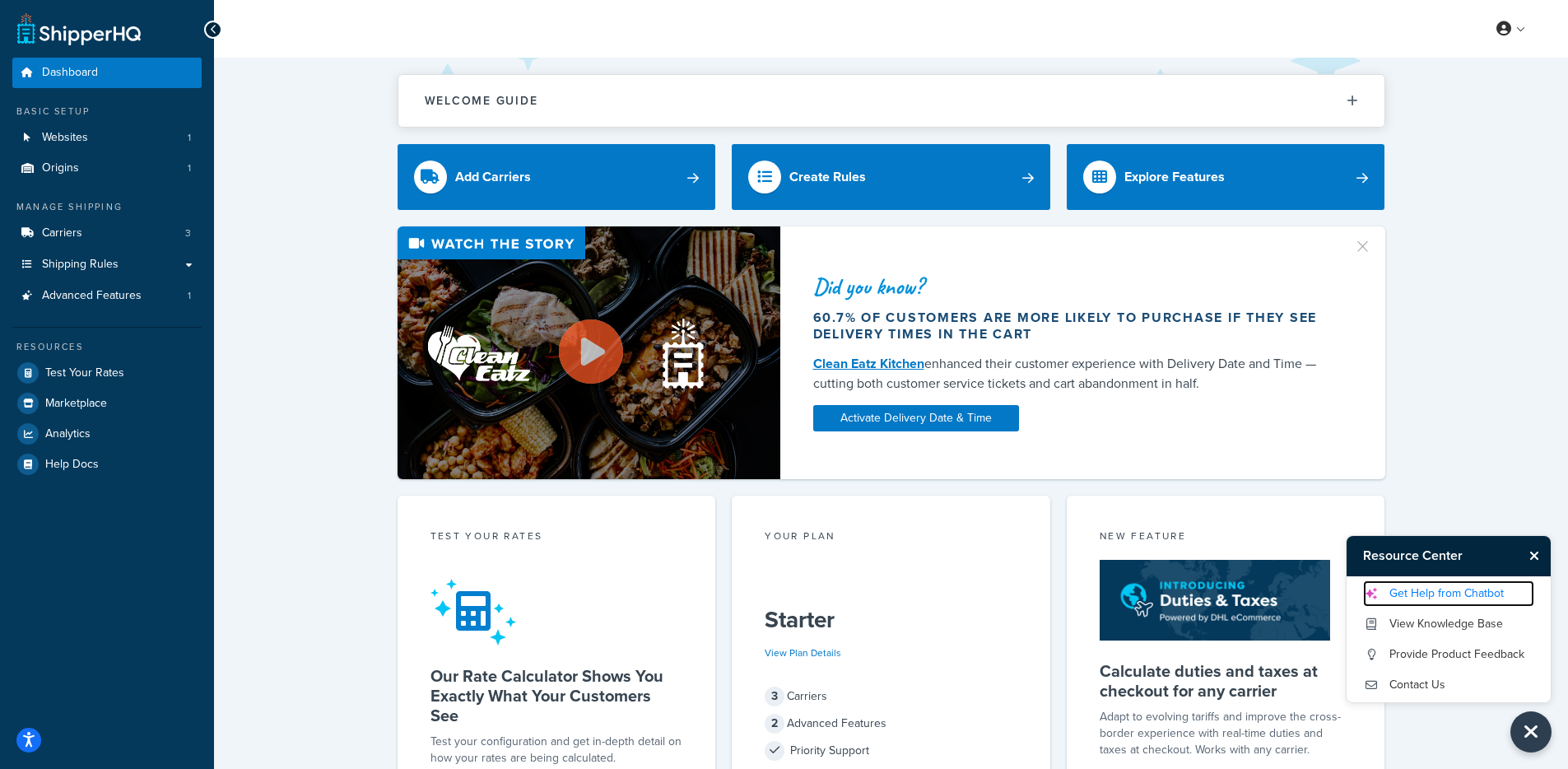
click at [1451, 593] on link "Get Help from Chatbot" at bounding box center [1448, 594] width 171 height 27
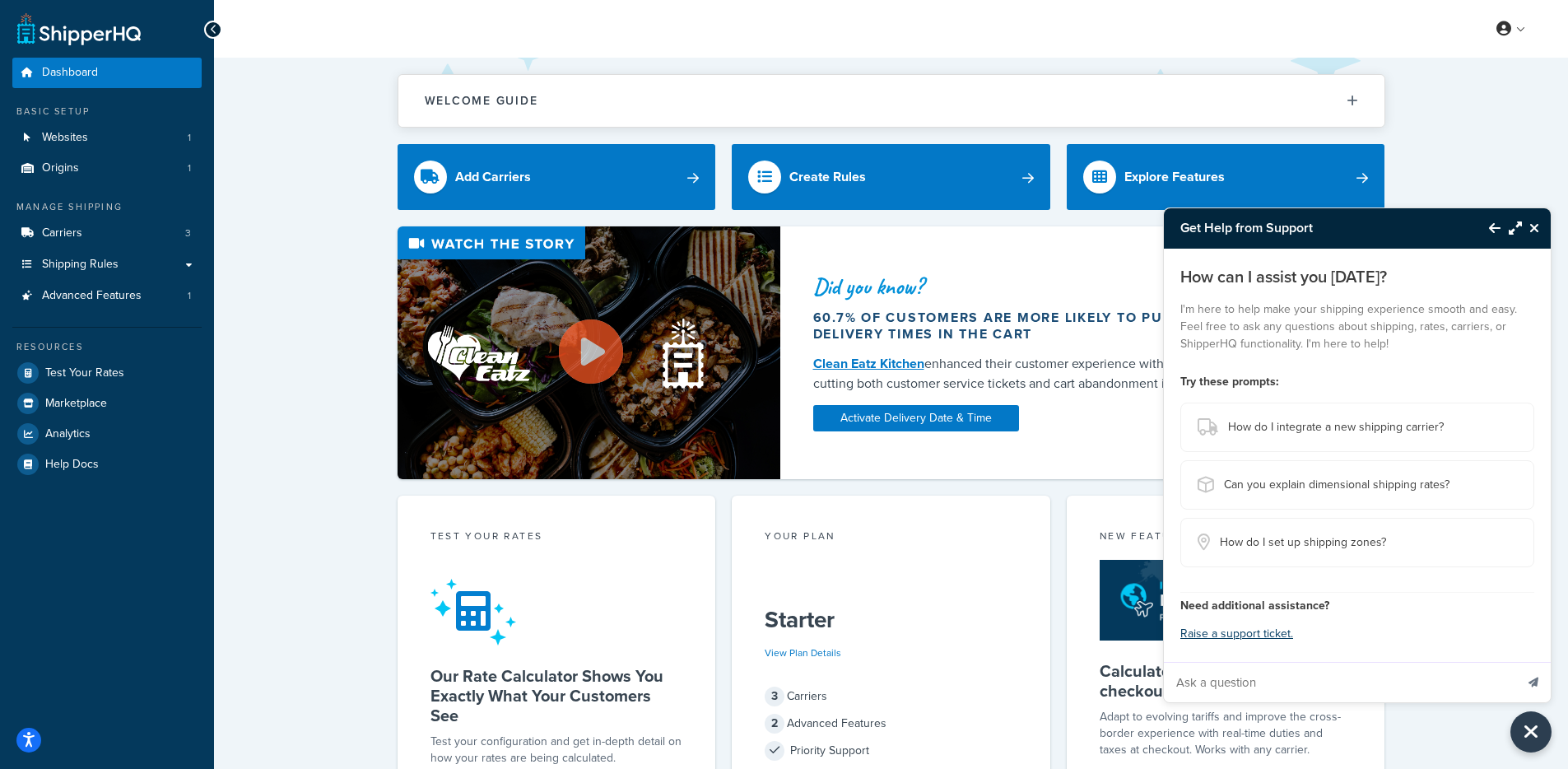
click at [1278, 675] on input "Ask a question" at bounding box center [1339, 683] width 350 height 40
click at [1363, 690] on input "Ask a question" at bounding box center [1339, 683] width 350 height 40
paste input "I'm in need of assistance with setting up our USPS rates within ShipperHQ so th…"
type input "I'm in need of assistance with setting up our USPS rates within ShipperHQ so th…"
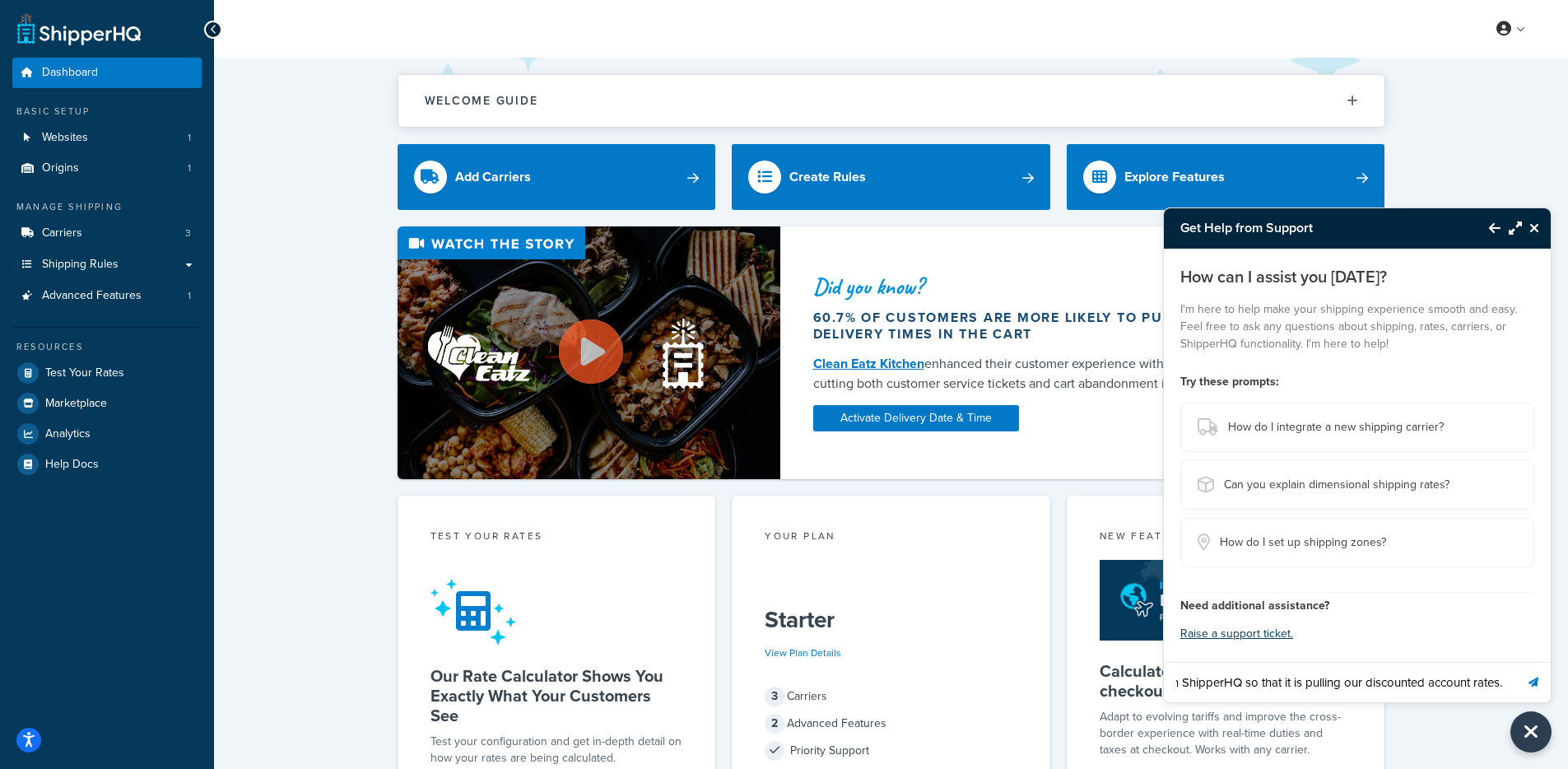
click at [1516, 662] on button "Send message" at bounding box center [1533, 682] width 34 height 40
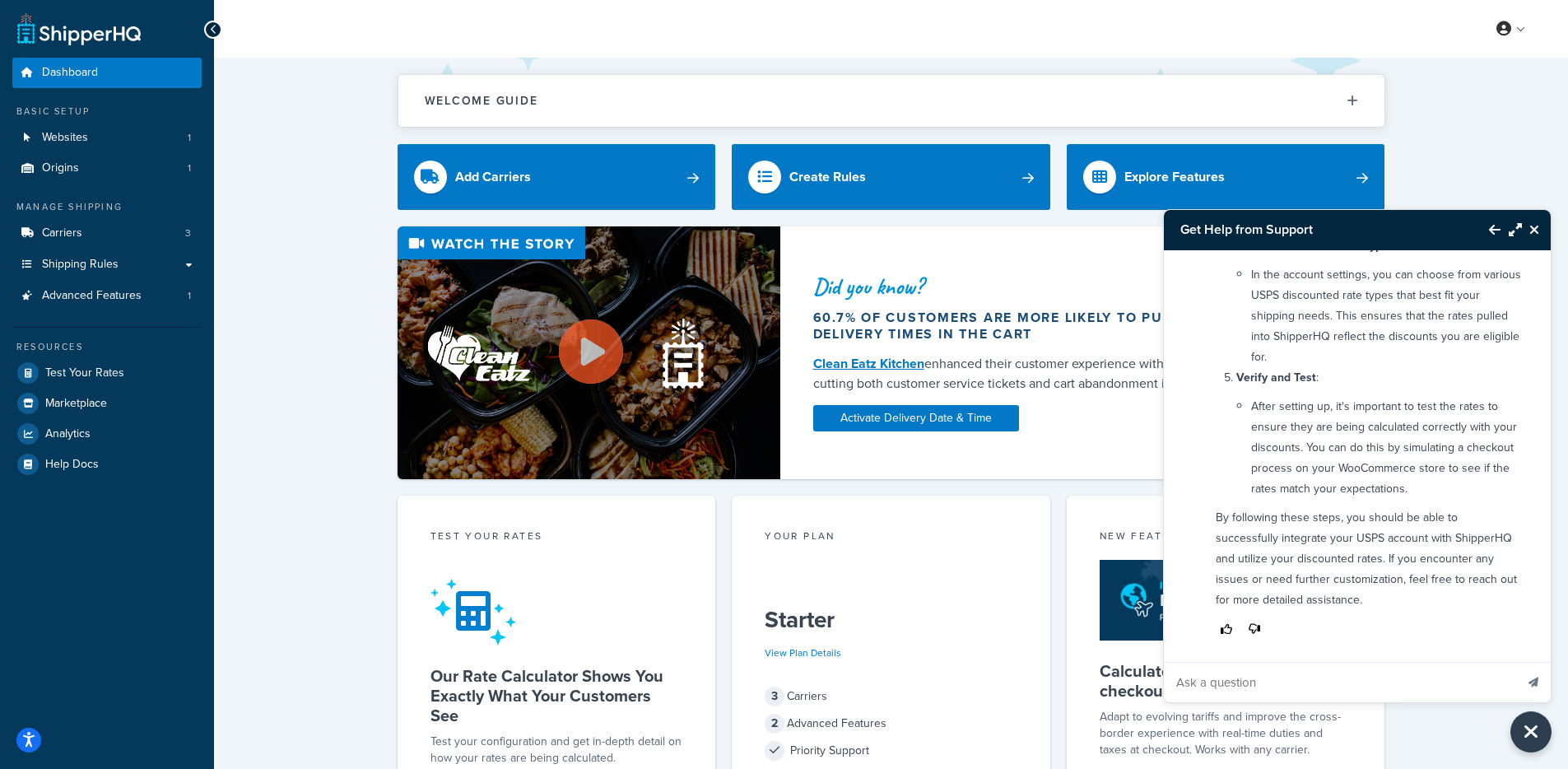
scroll to position [607, 0]
click at [1265, 686] on input "Ask a question" at bounding box center [1339, 683] width 350 height 40
paste input "https://docs.shipperhq.com/usps-carrier-setup"
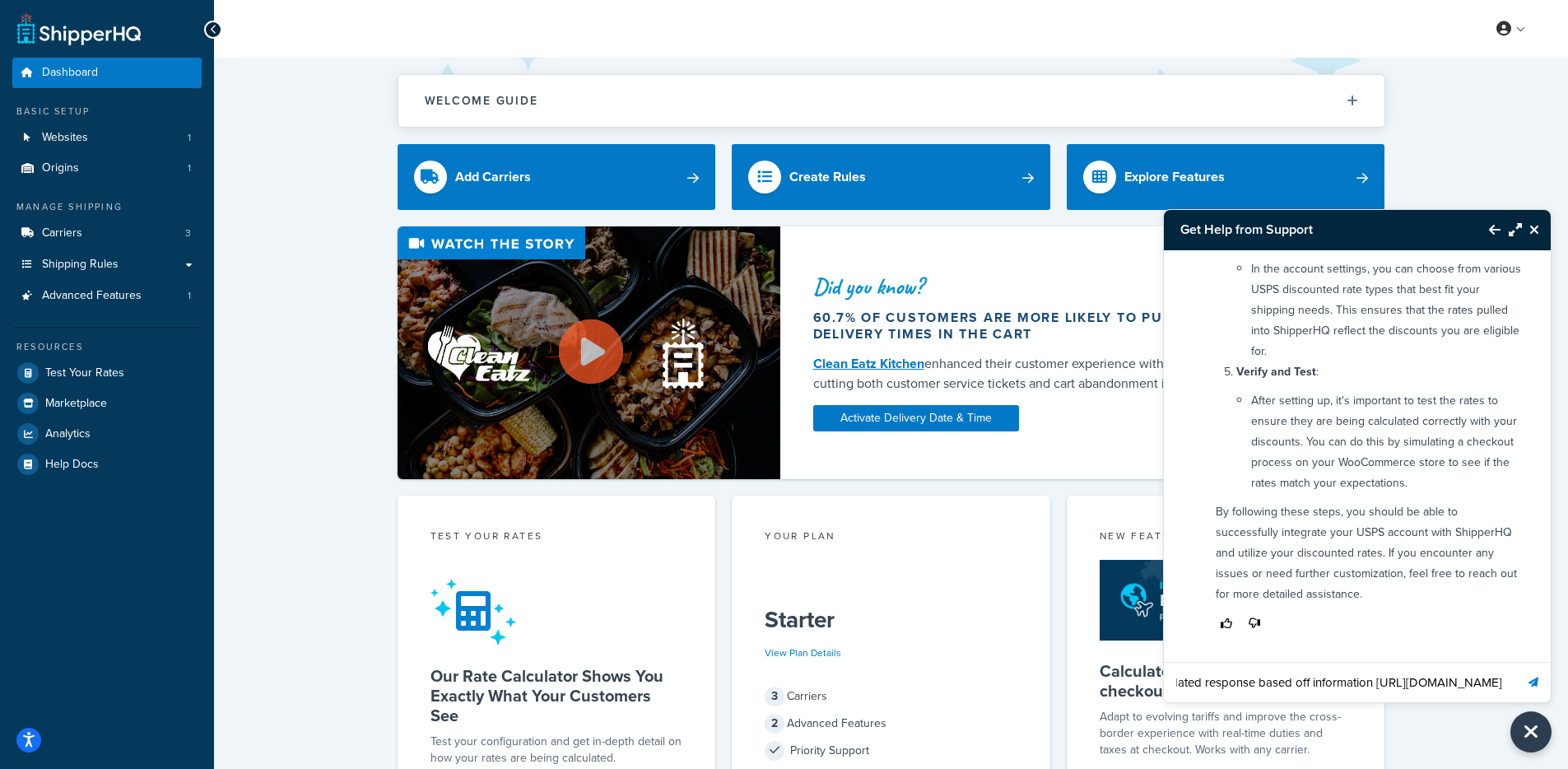
type input "please review doc and provide updated response based off information https://do…"
click at [1516, 662] on button "Send message" at bounding box center [1533, 682] width 34 height 40
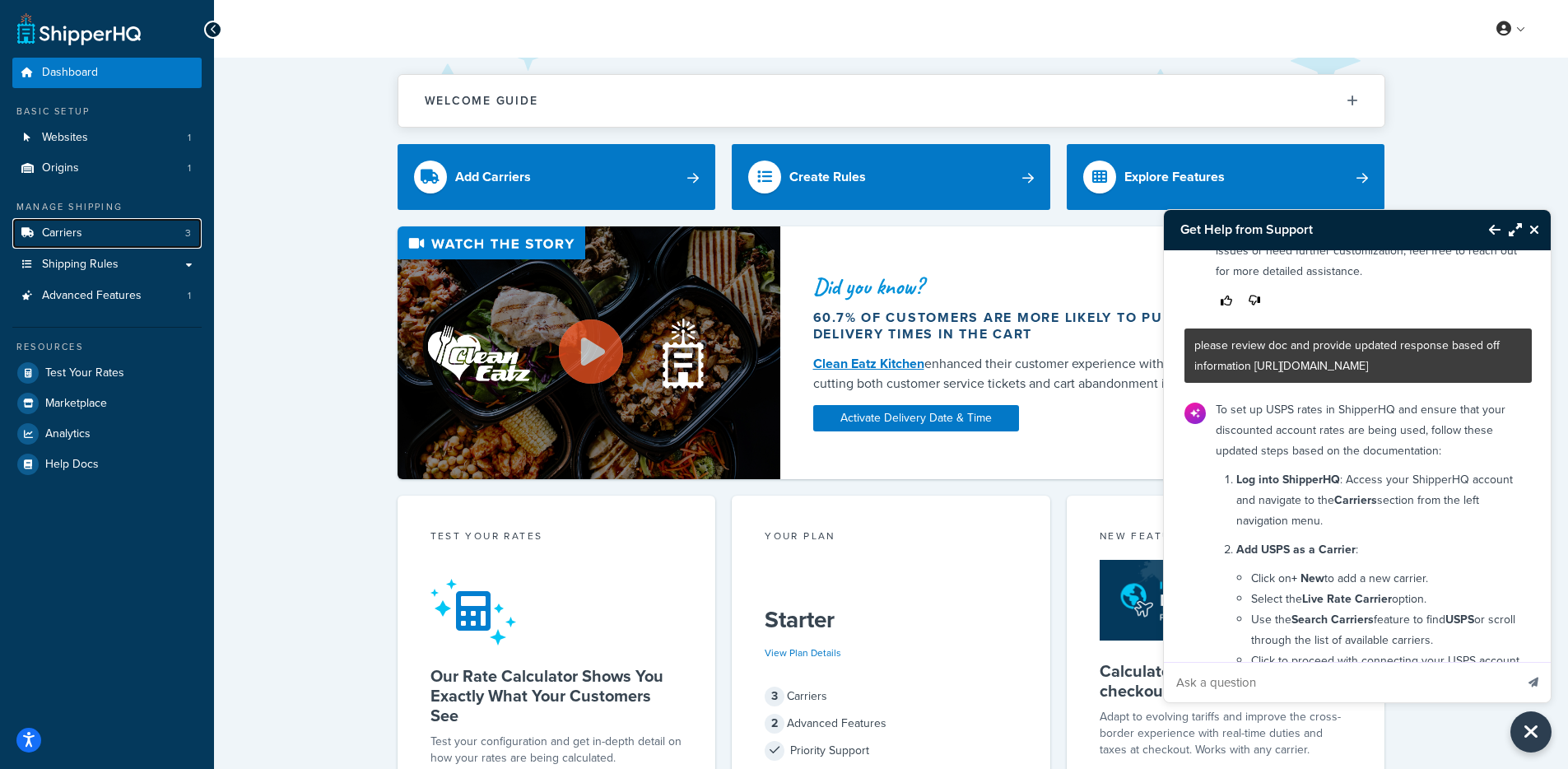
scroll to position [934, 0]
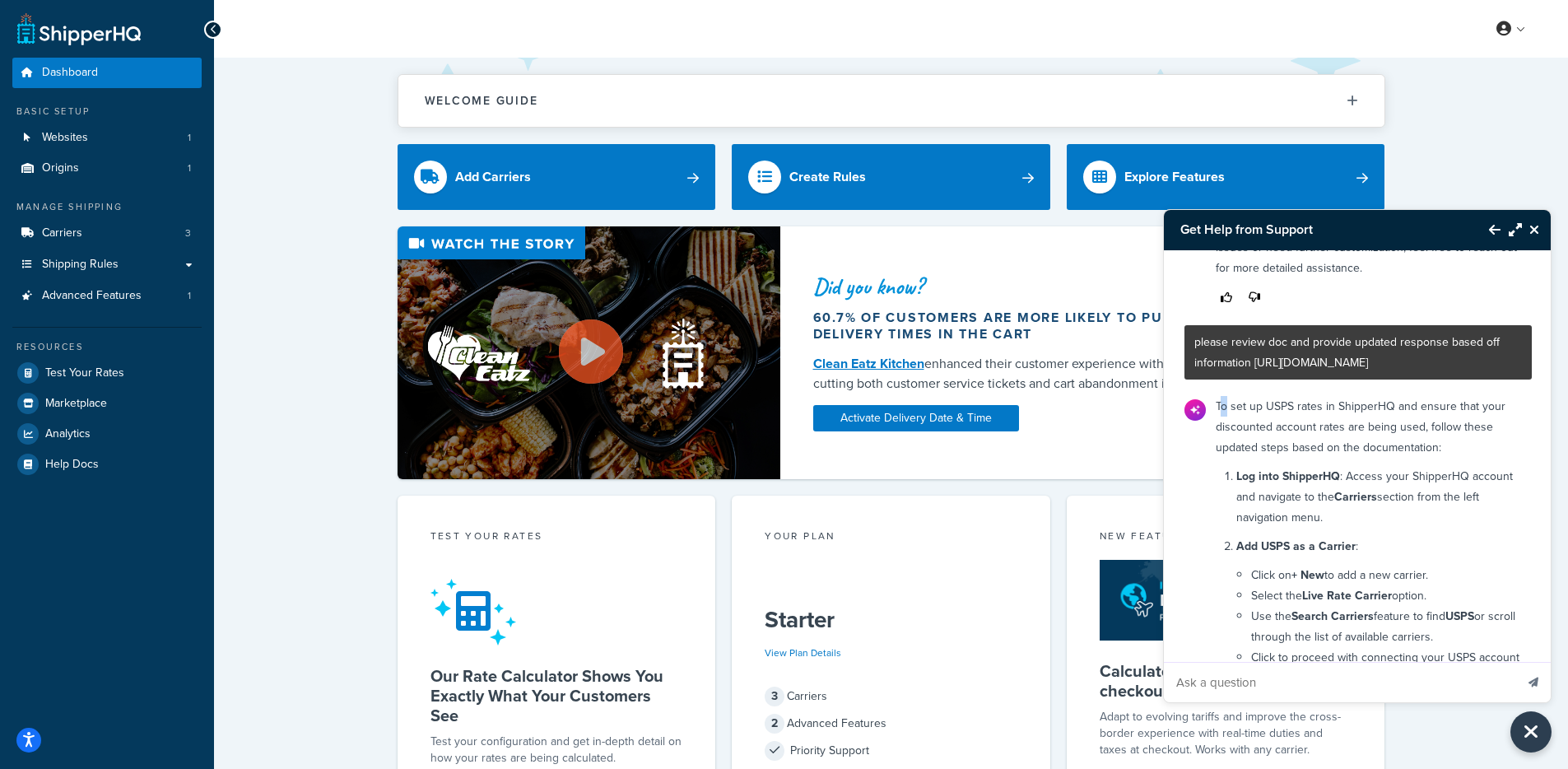
click at [1226, 415] on p "To set up USPS rates in ShipperHQ and ensure that your discounted account rates…" at bounding box center [1369, 427] width 307 height 62
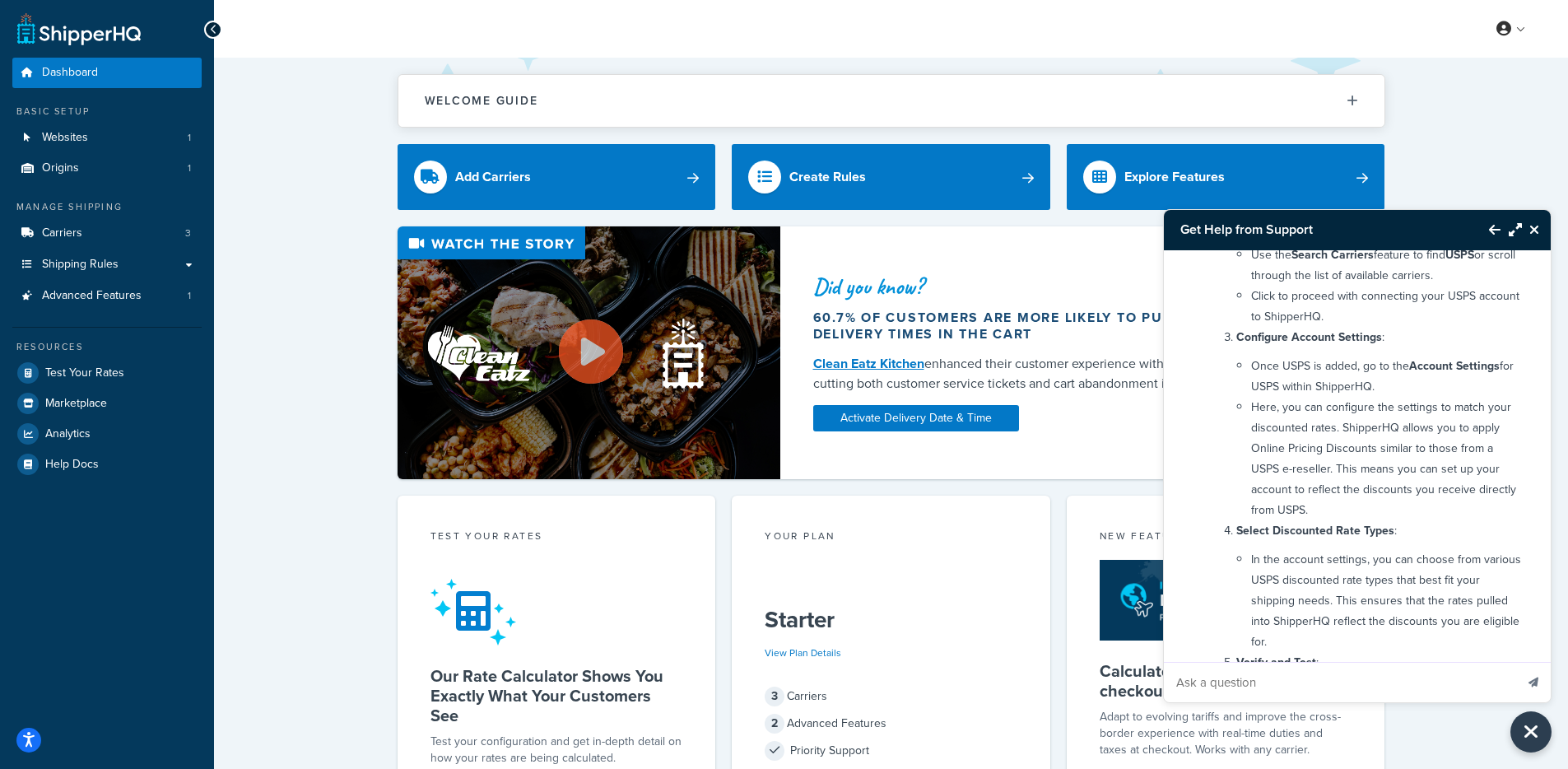
scroll to position [1298, 0]
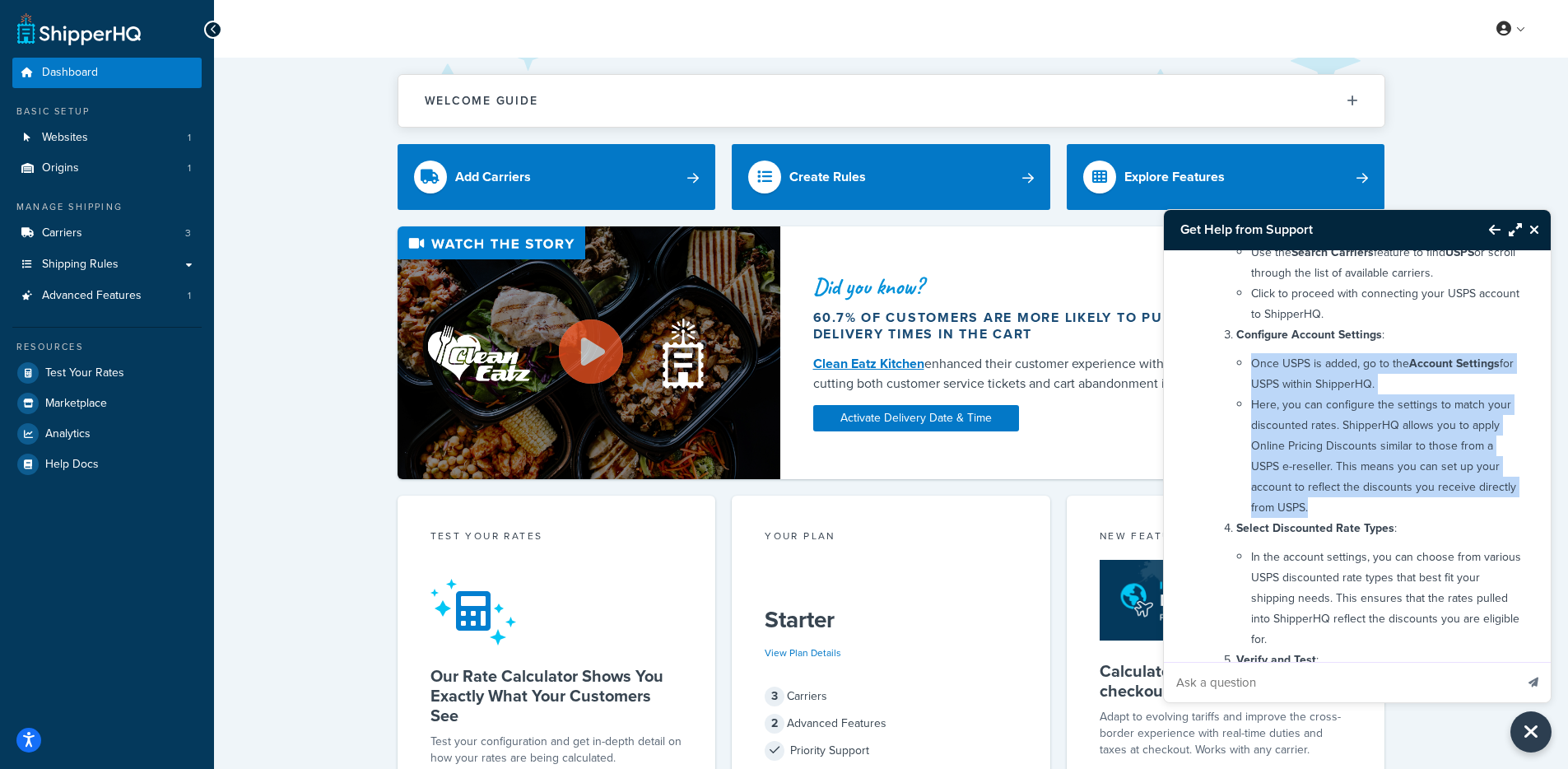
drag, startPoint x: 1253, startPoint y: 367, endPoint x: 1393, endPoint y: 508, distance: 198.7
click at [1393, 508] on ul "Once USPS is added, go to the Account Settings for USPS within ShipperHQ. Here,…" at bounding box center [1386, 436] width 270 height 165
copy ul "Once USPS is added, go to the Account Settings for USPS within ShipperHQ. Here,…"
click at [141, 70] on link "Dashboard" at bounding box center [106, 72] width 189 height 30
click at [90, 82] on link "Dashboard" at bounding box center [106, 72] width 189 height 30
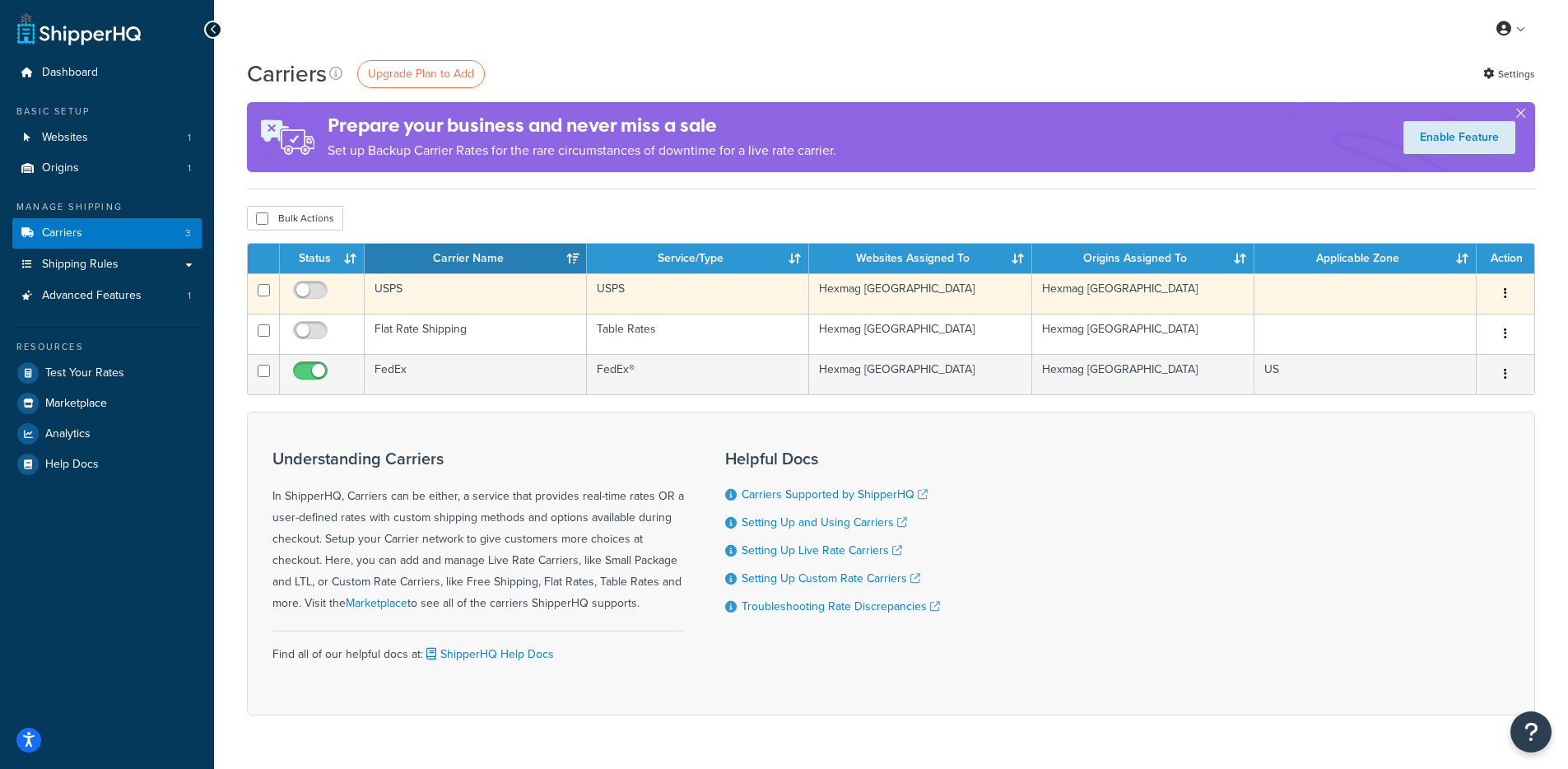
click at [392, 296] on td "USPS" at bounding box center [476, 293] width 222 height 40
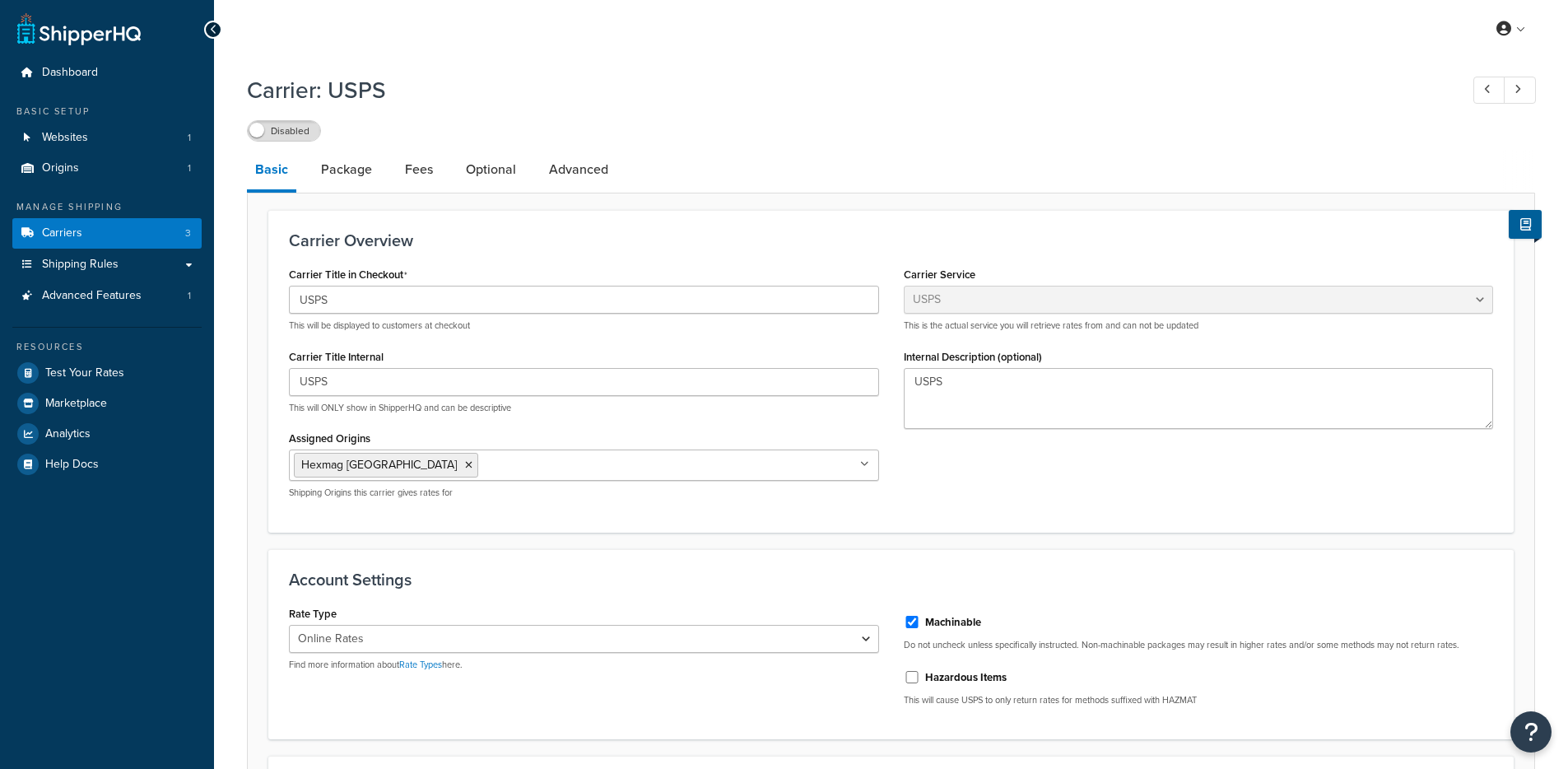
select select "usps"
select select "ONLINE"
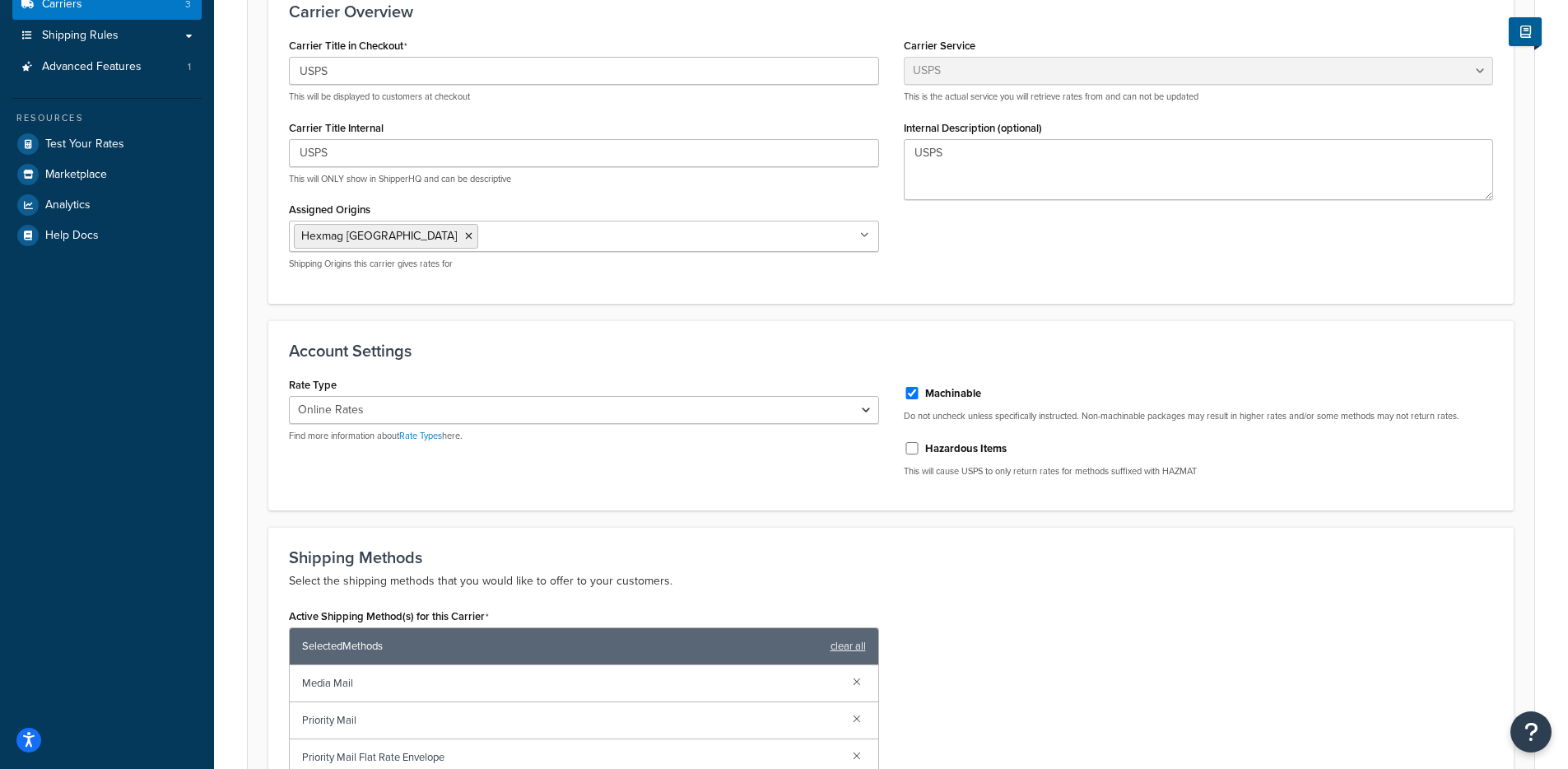
scroll to position [224, 0]
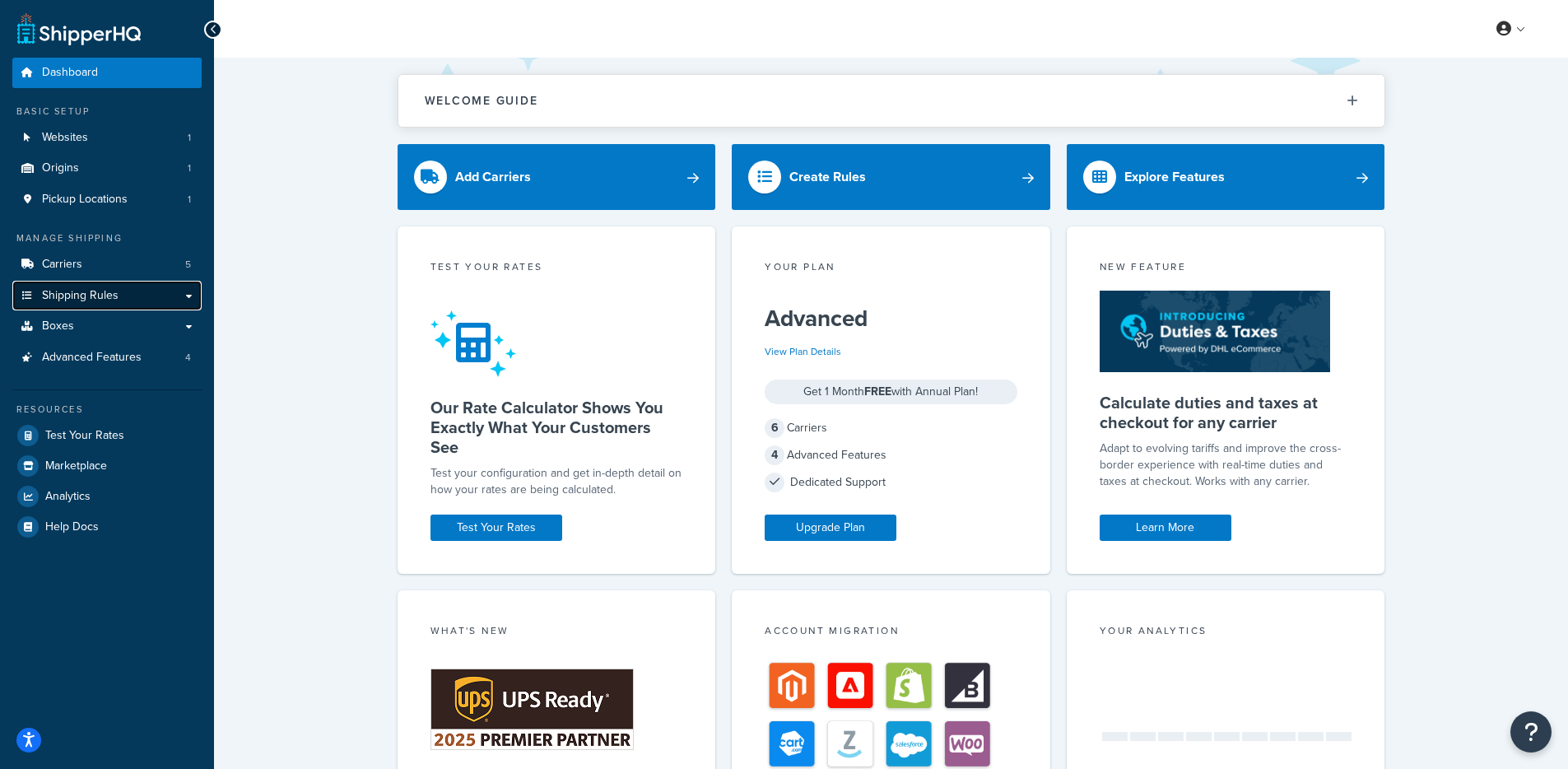
click at [109, 296] on span "Shipping Rules" at bounding box center [80, 296] width 76 height 14
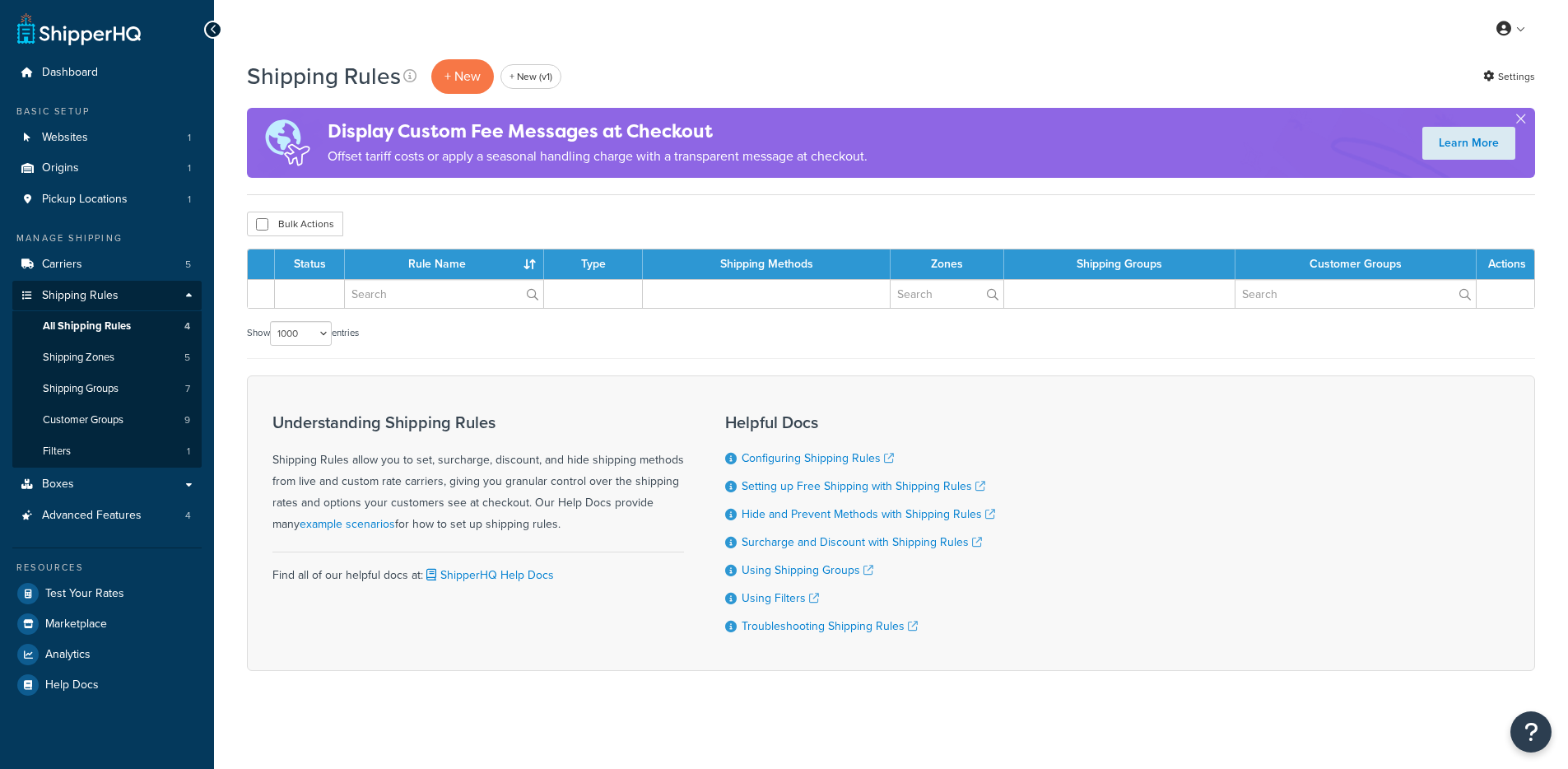
select select "1000"
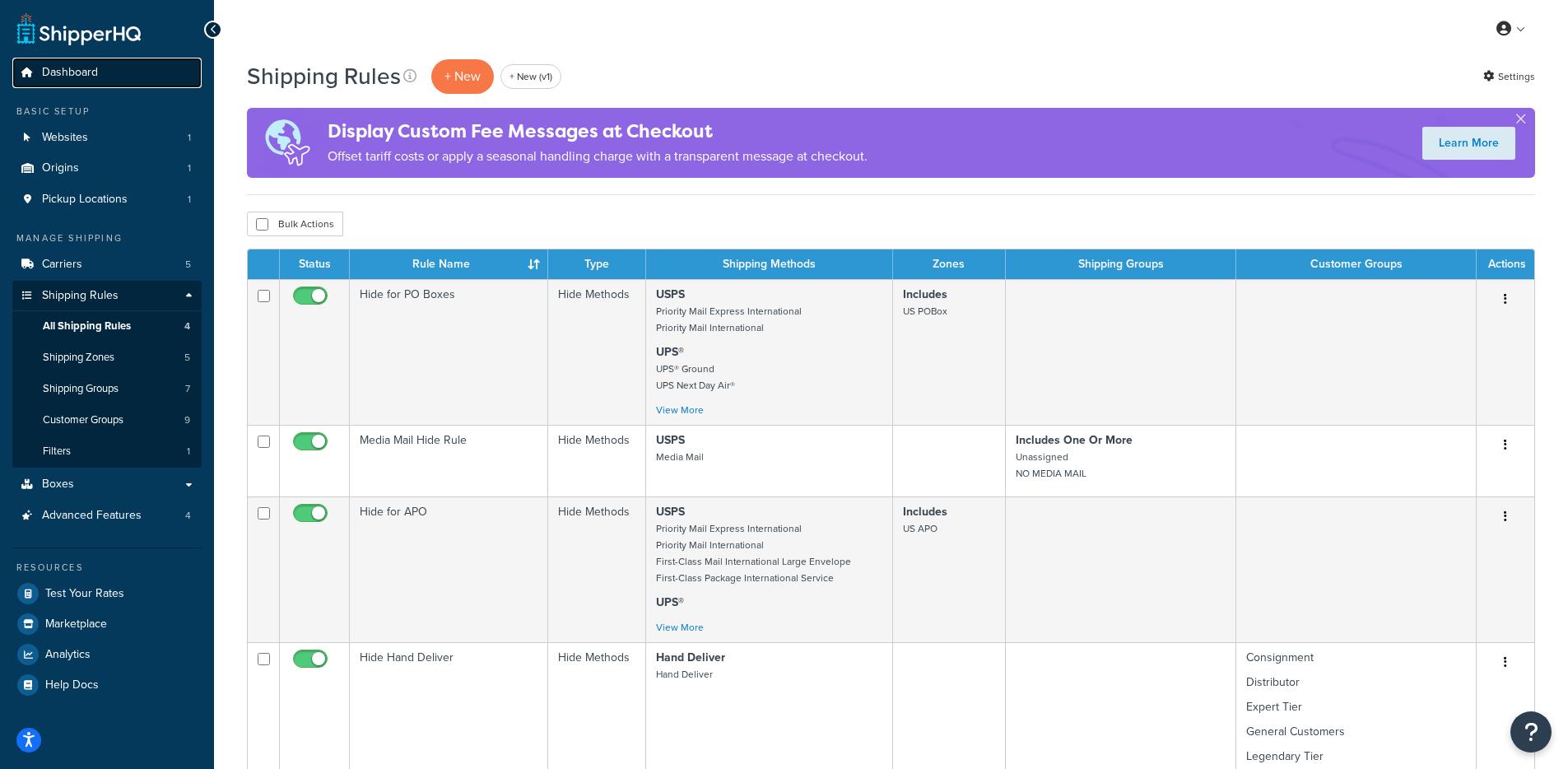
click at [118, 77] on link "Dashboard" at bounding box center [106, 72] width 189 height 30
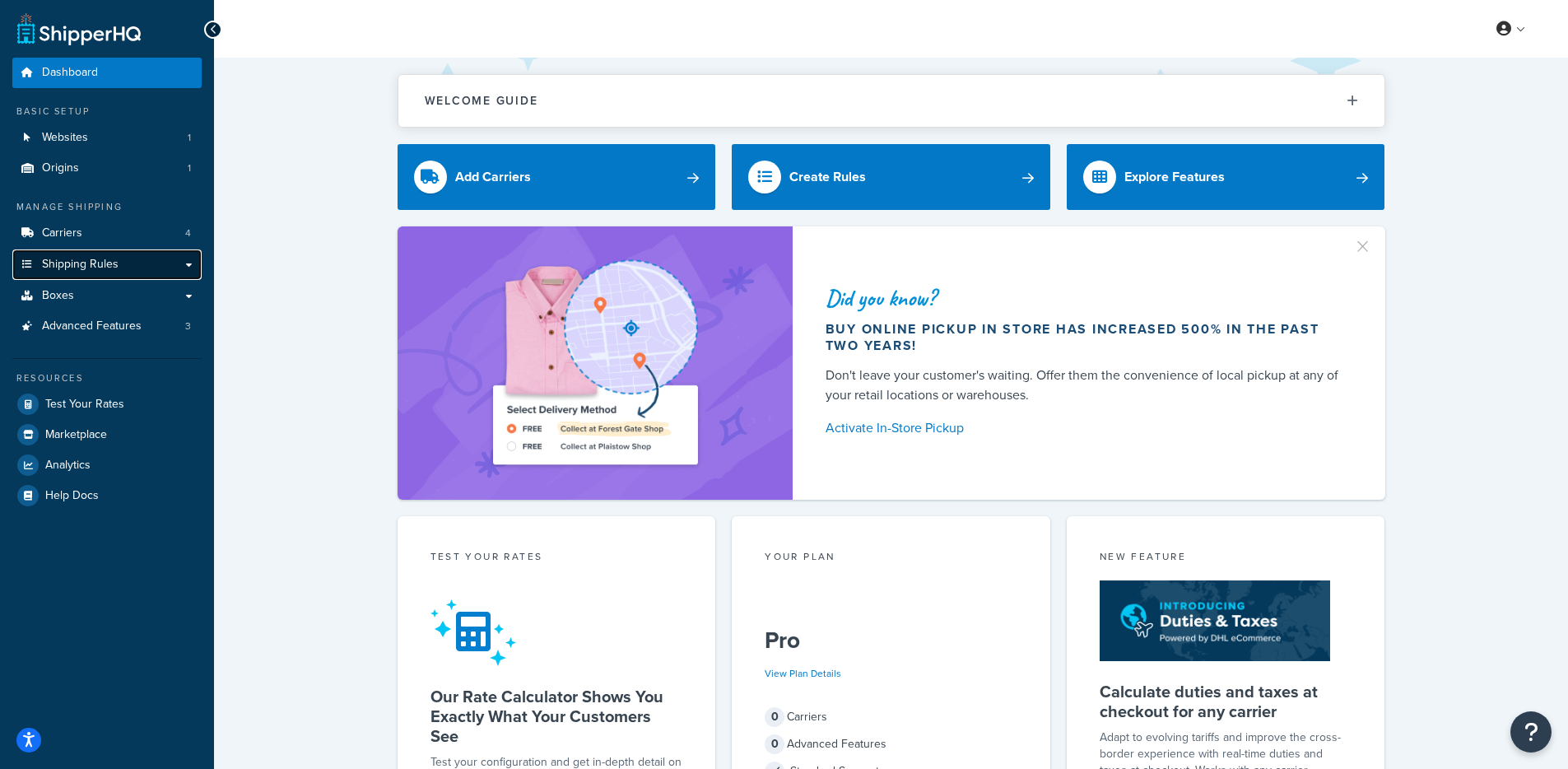
click at [68, 269] on span "Shipping Rules" at bounding box center [80, 265] width 76 height 14
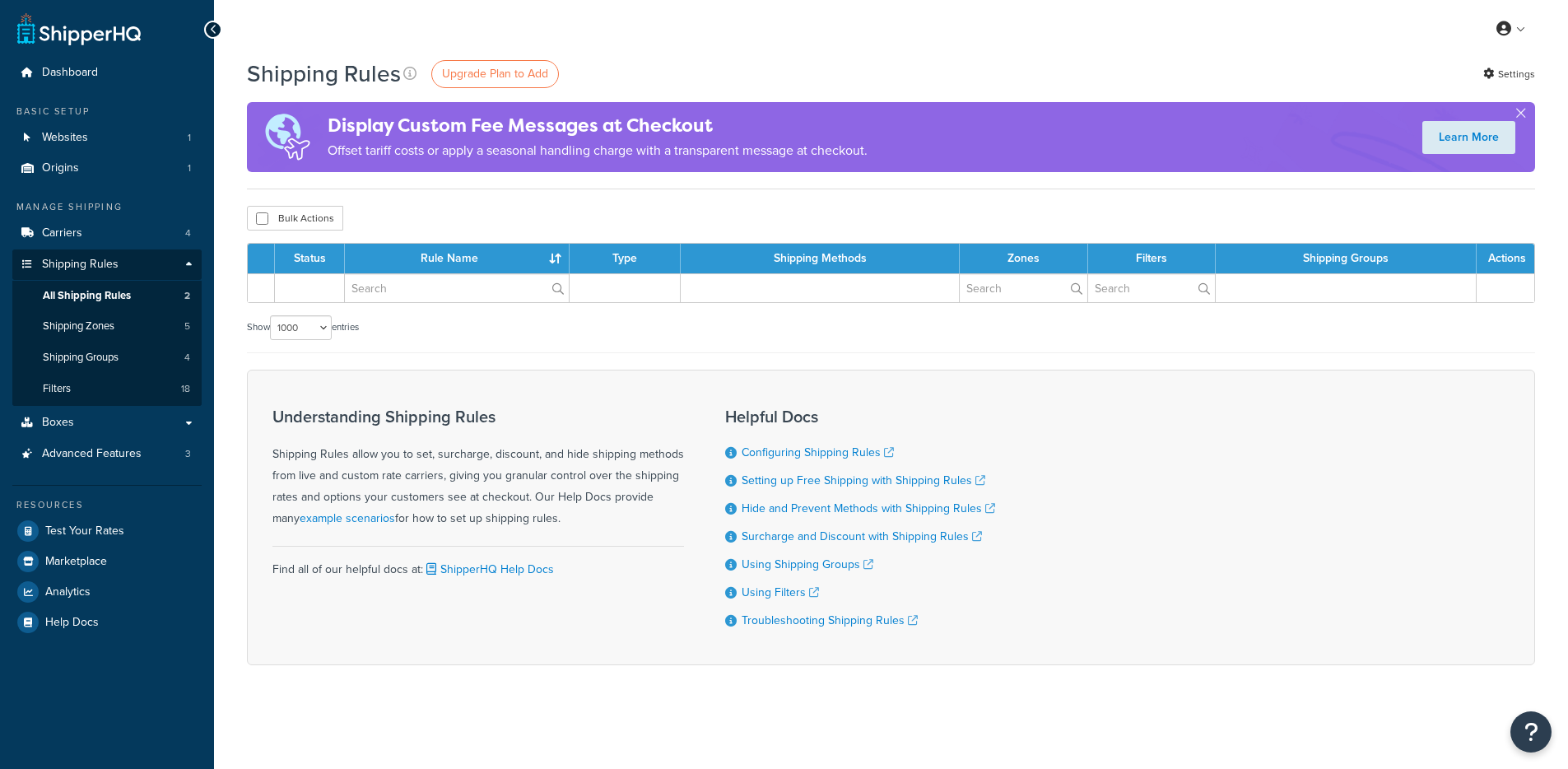
select select "1000"
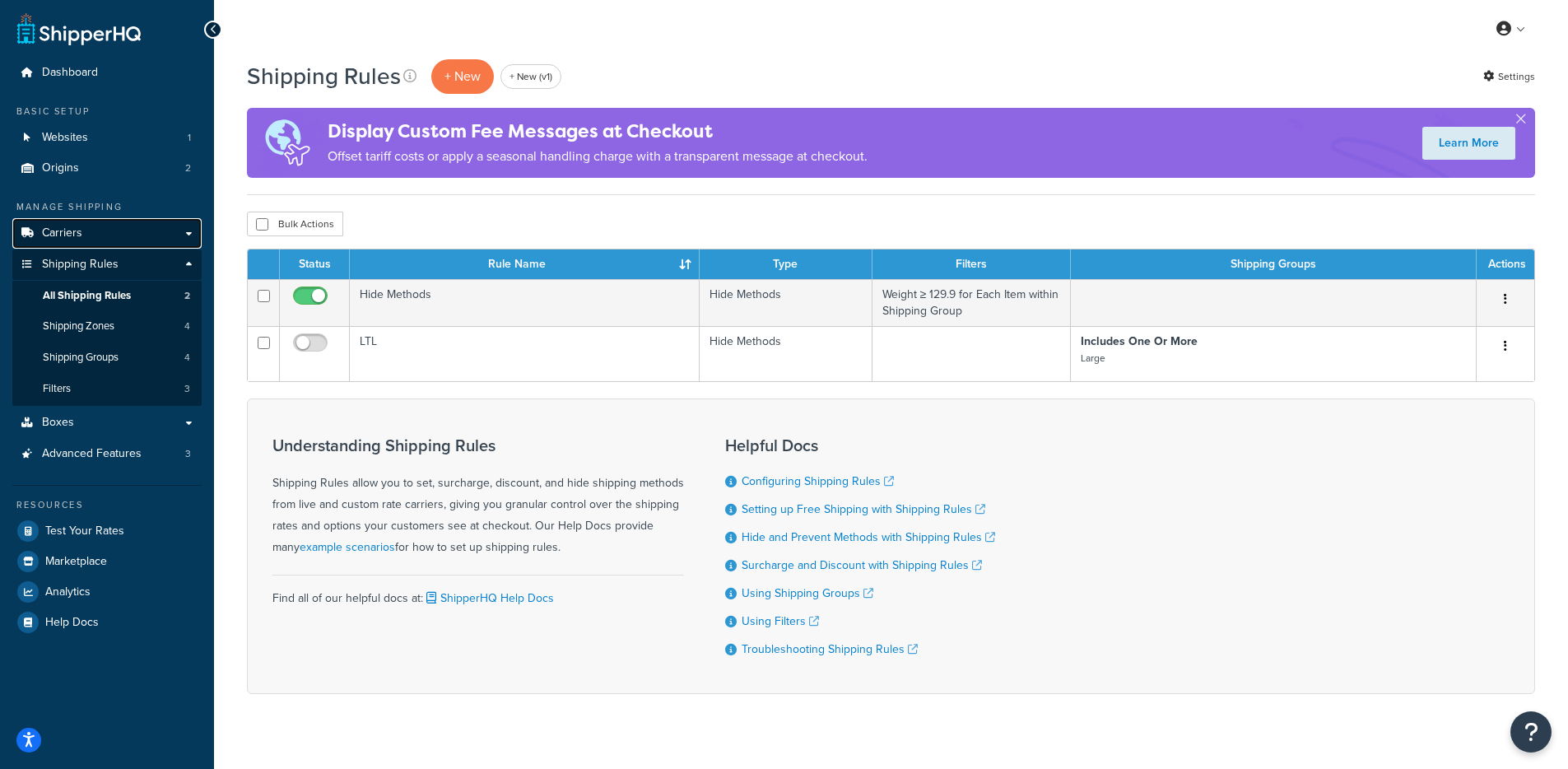
click at [87, 234] on link "Carriers" at bounding box center [106, 233] width 189 height 30
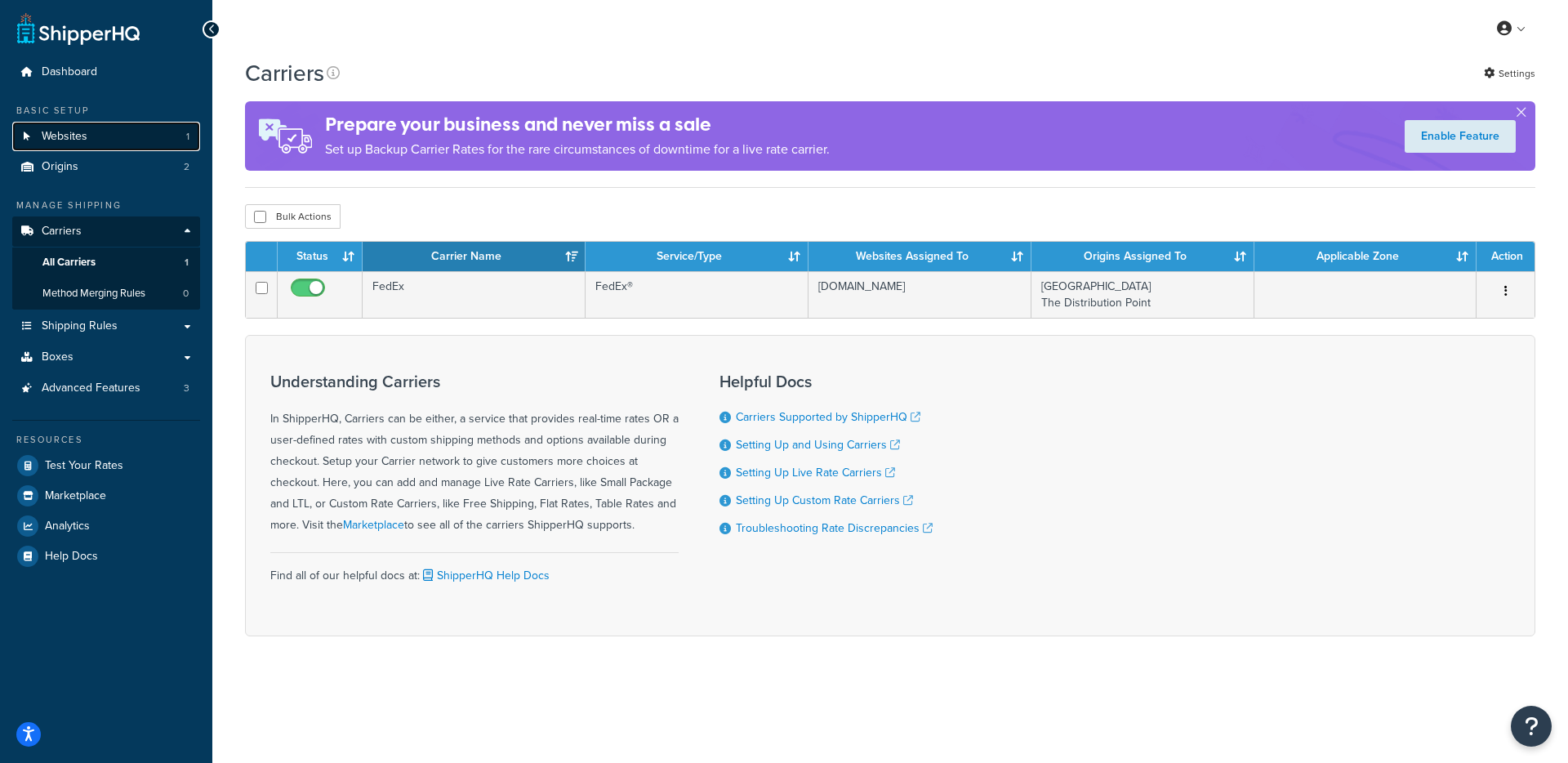
click at [140, 136] on link "Websites 1" at bounding box center [106, 136] width 187 height 30
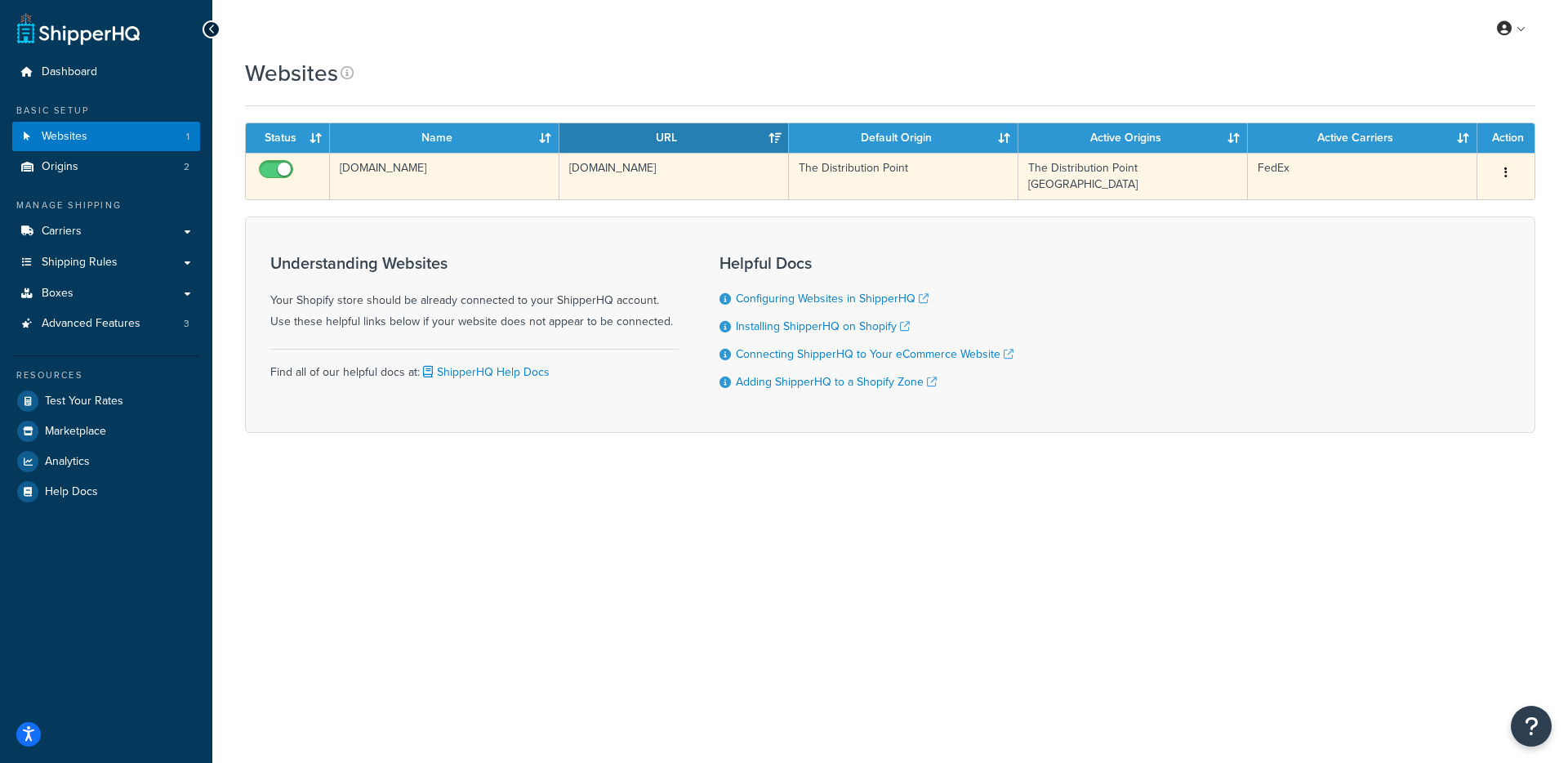
click at [412, 173] on td "[DOMAIN_NAME]" at bounding box center [444, 176] width 229 height 47
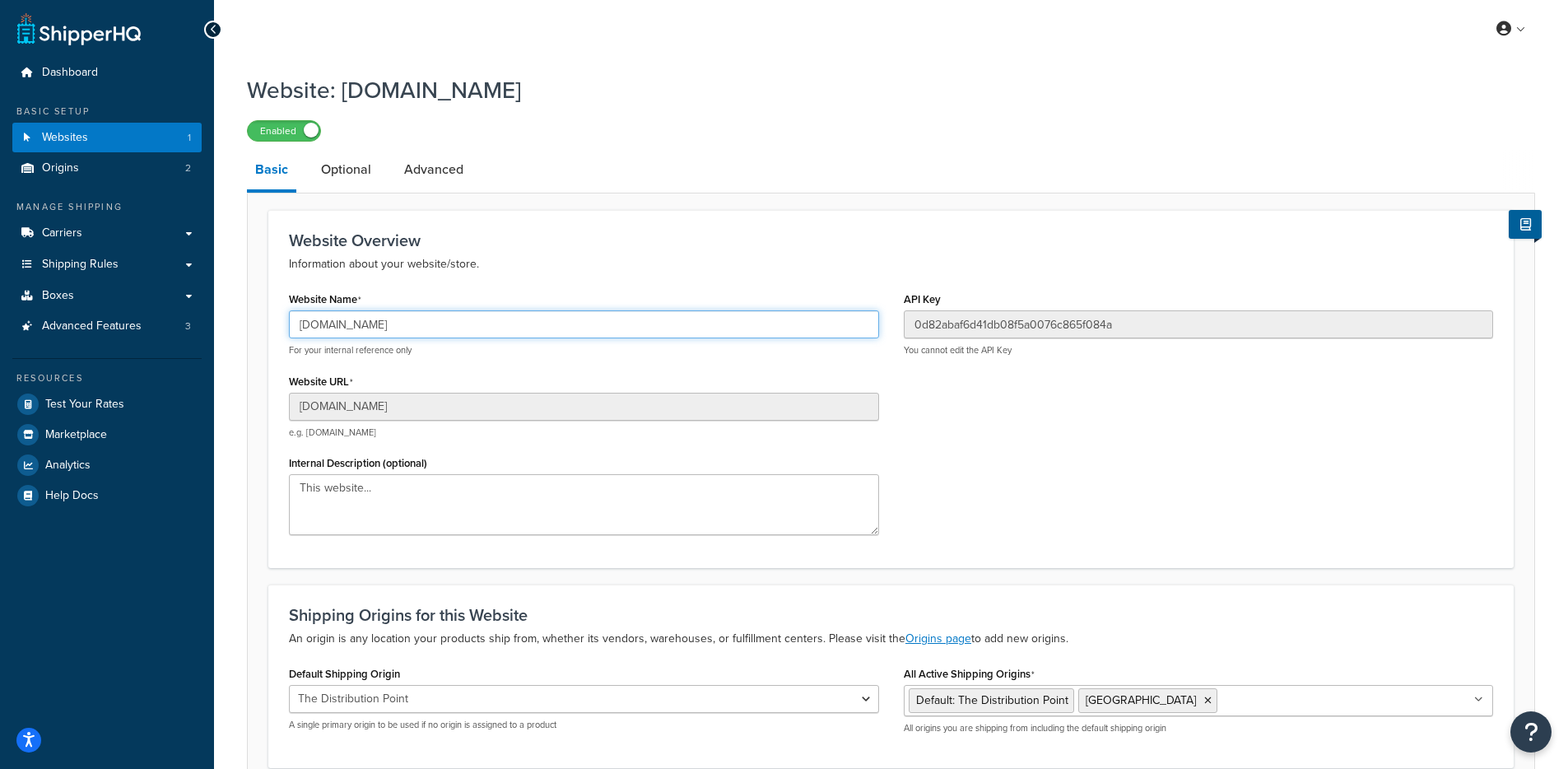
click at [376, 339] on input "[DOMAIN_NAME]" at bounding box center [583, 324] width 590 height 28
click at [376, 339] on input "cj9aj3-p0.myshopify.com" at bounding box center [583, 324] width 590 height 28
click at [96, 302] on link "Boxes" at bounding box center [106, 296] width 189 height 30
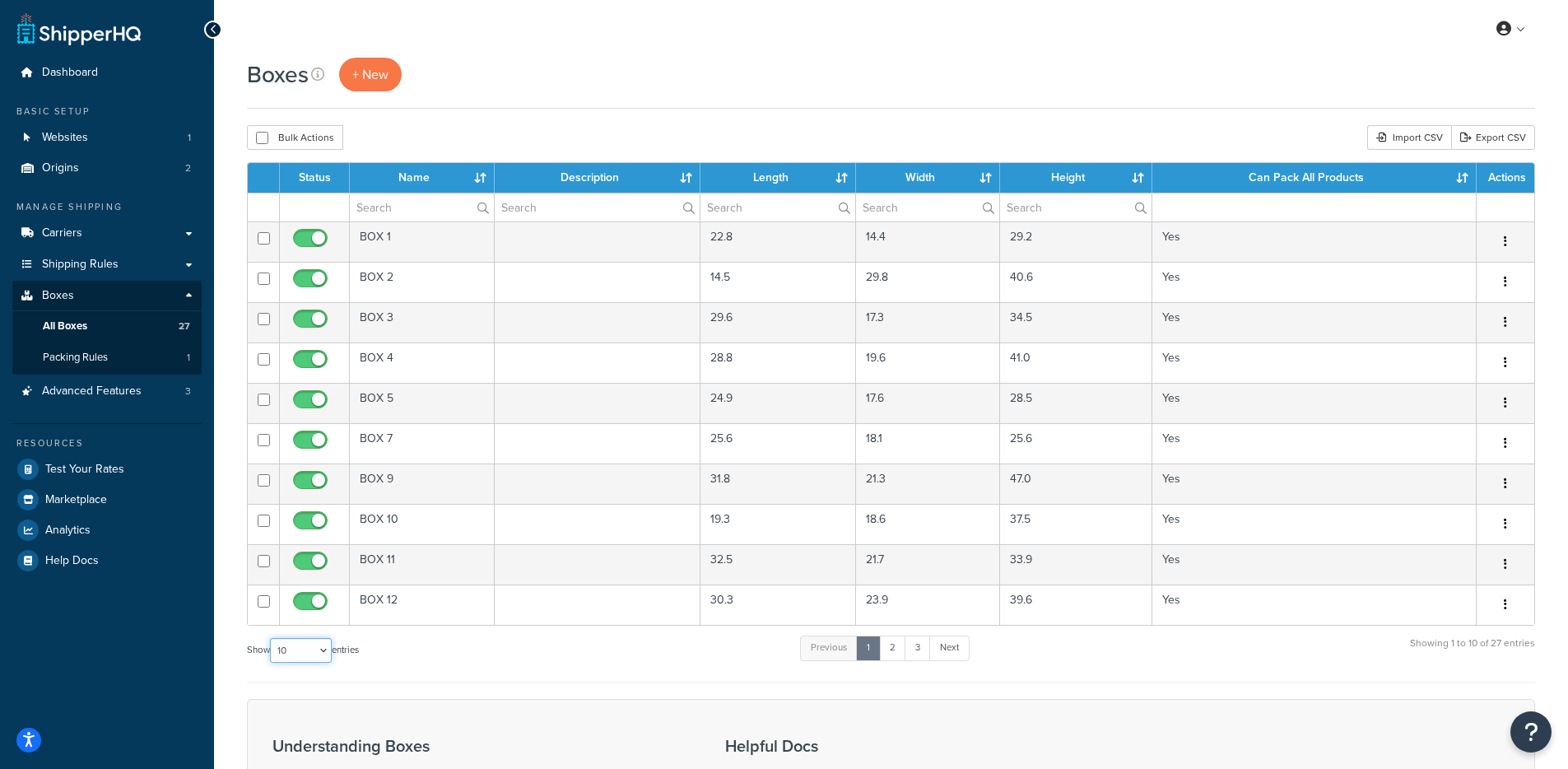
click at [290, 655] on select "10 15 25 50 100 1000" at bounding box center [301, 650] width 62 height 25
select select "1000"
click at [271, 639] on select "10 15 25 50 100 1000" at bounding box center [301, 650] width 62 height 25
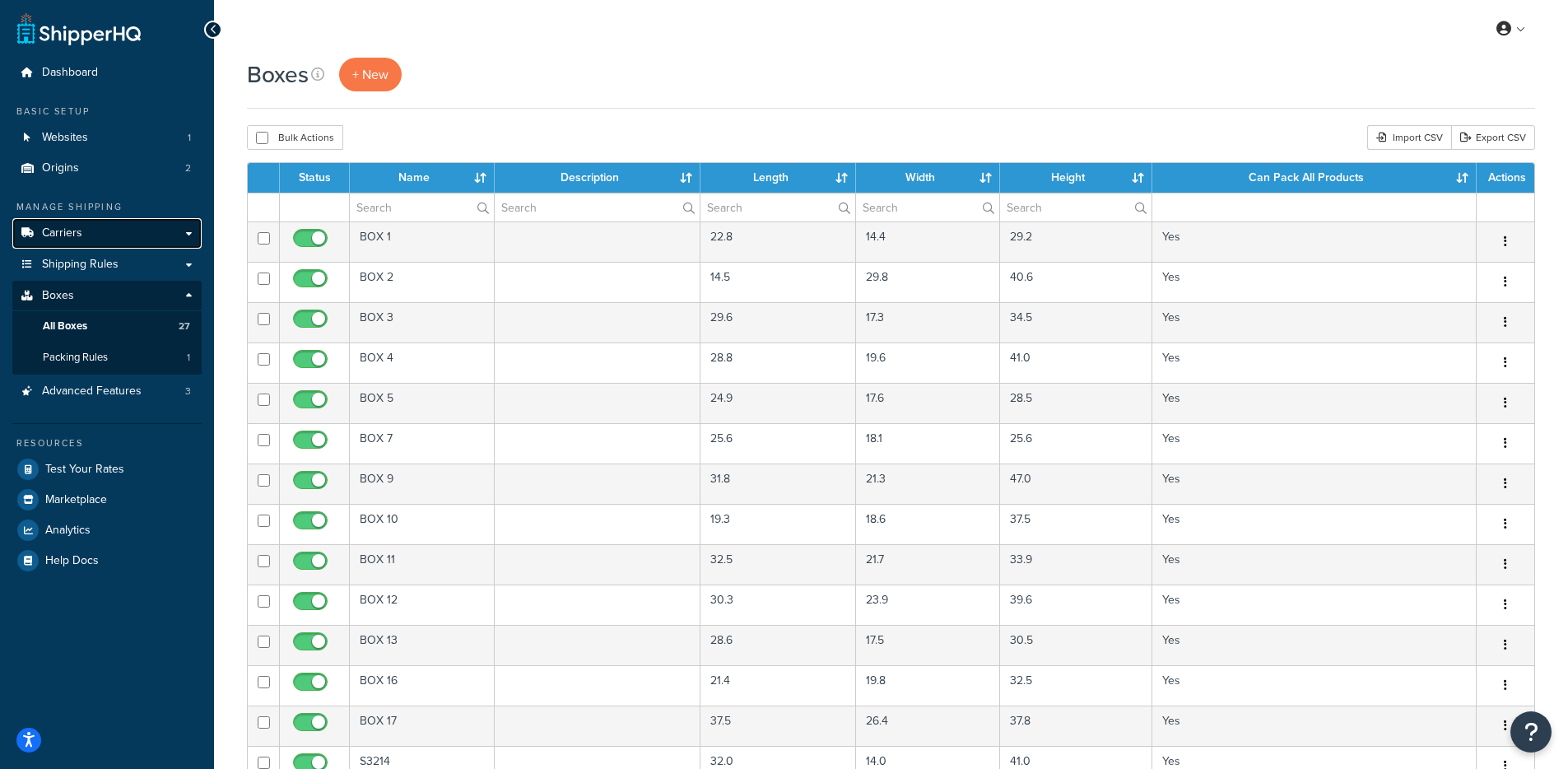
click at [127, 234] on link "Carriers" at bounding box center [106, 233] width 189 height 30
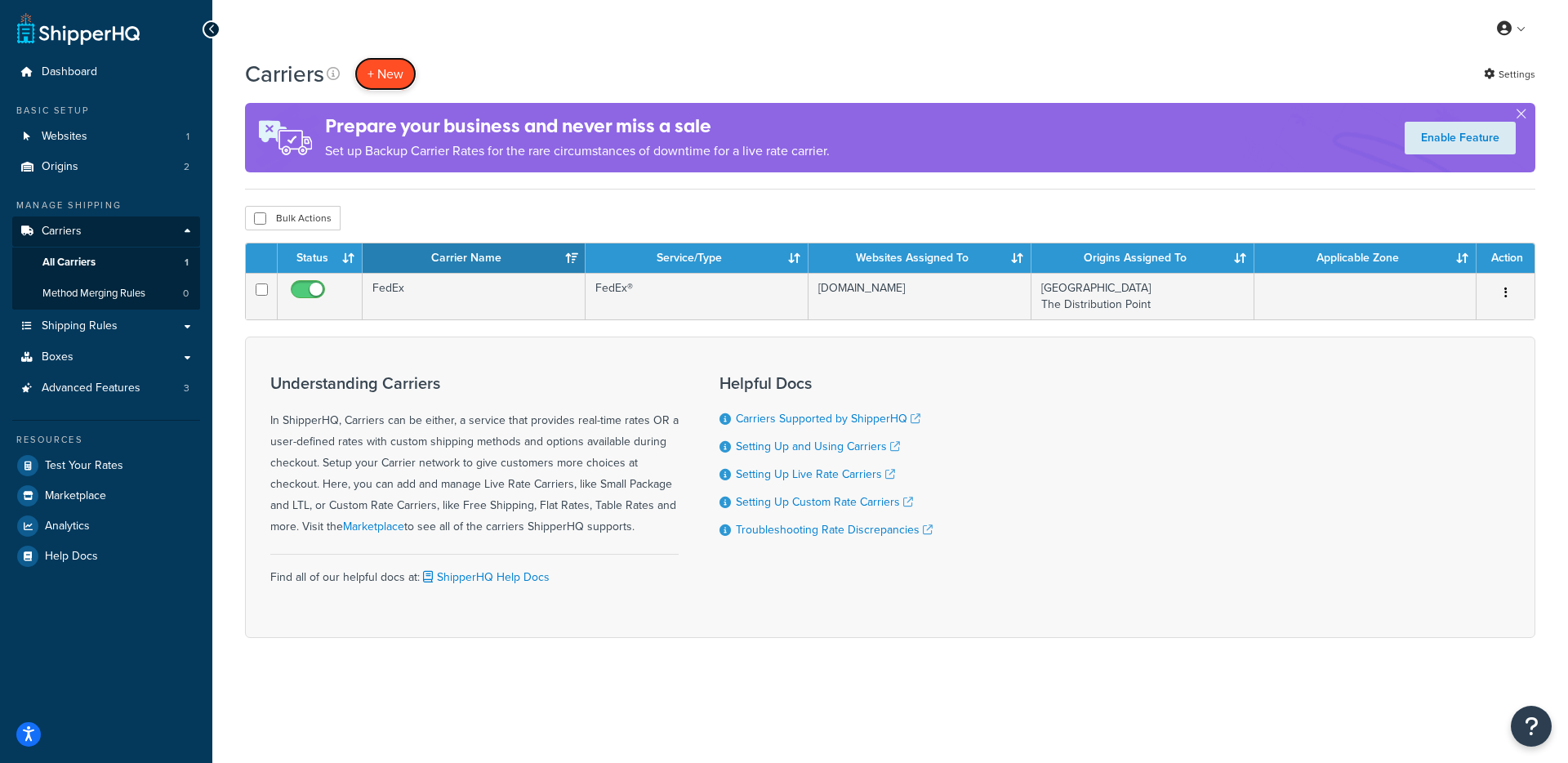
click at [364, 72] on button "+ New" at bounding box center [385, 73] width 62 height 33
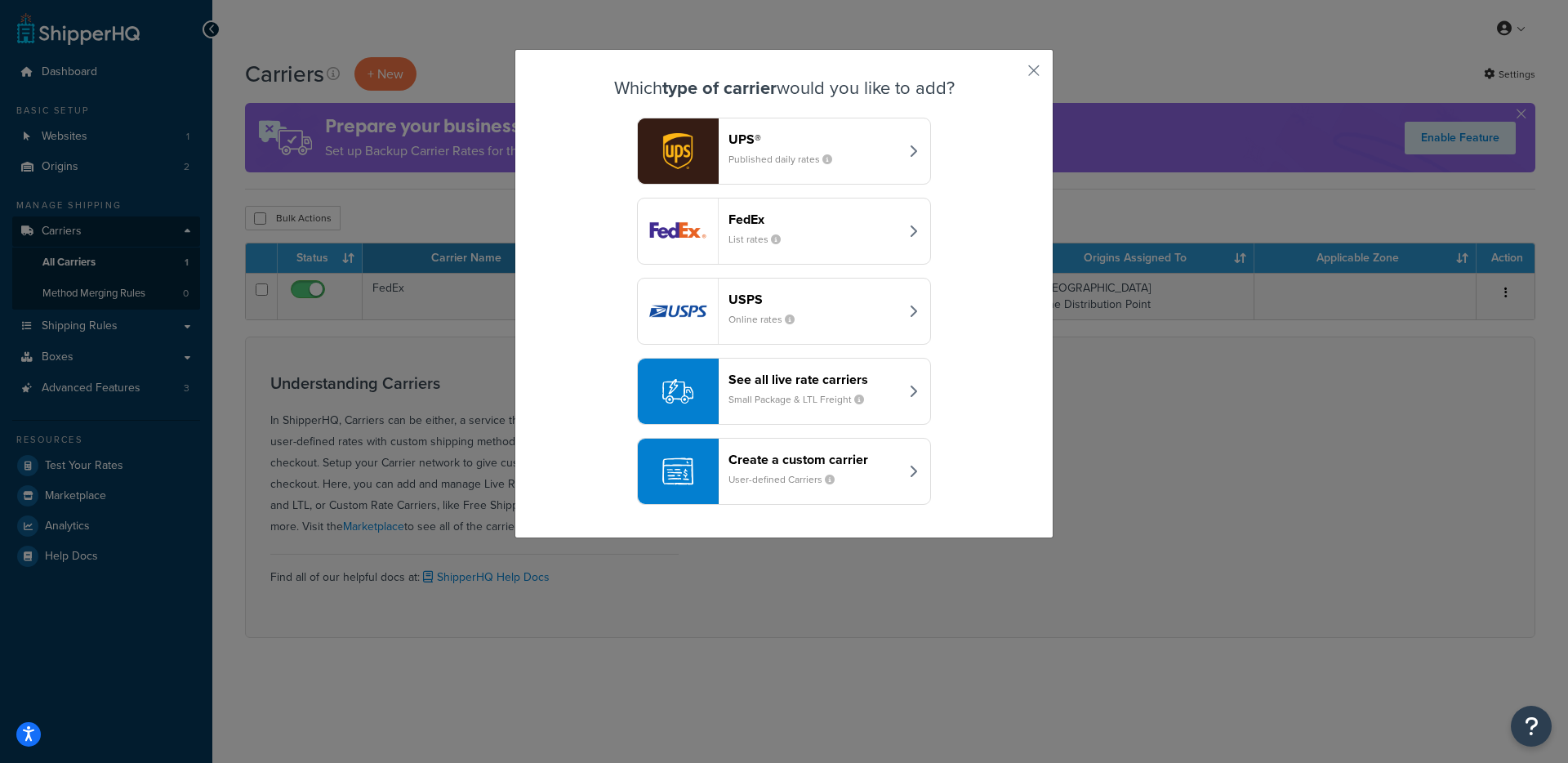
click at [789, 398] on small "Small Package & LTL Freight" at bounding box center [803, 399] width 148 height 14
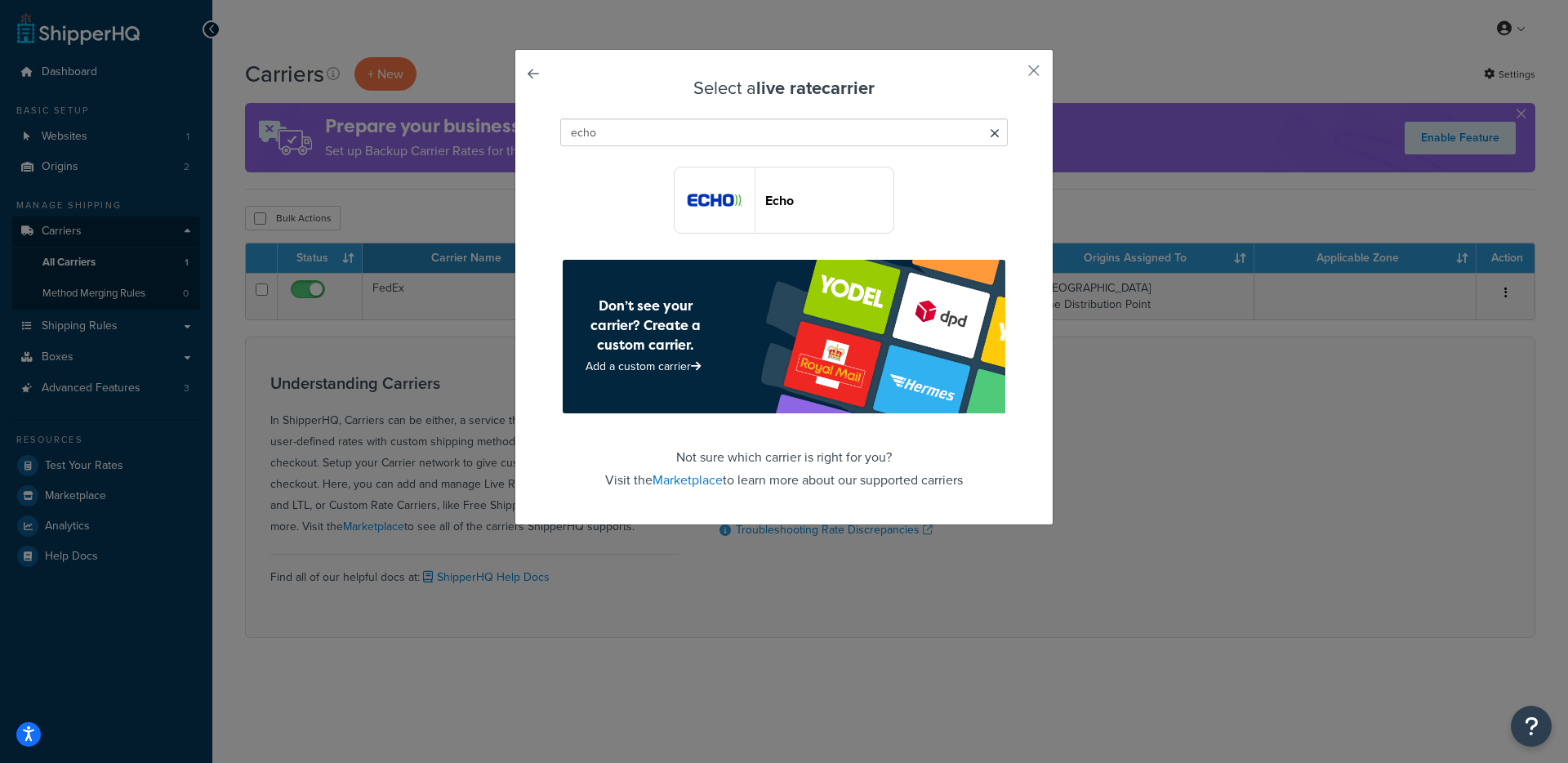
type input "echo"
click at [1045, 60] on div "Select a live rate carrier echo Echo Don’t see your carrier? Create a custom ca…" at bounding box center [784, 287] width 539 height 477
click at [1012, 74] on button "button" at bounding box center [1010, 76] width 4 height 4
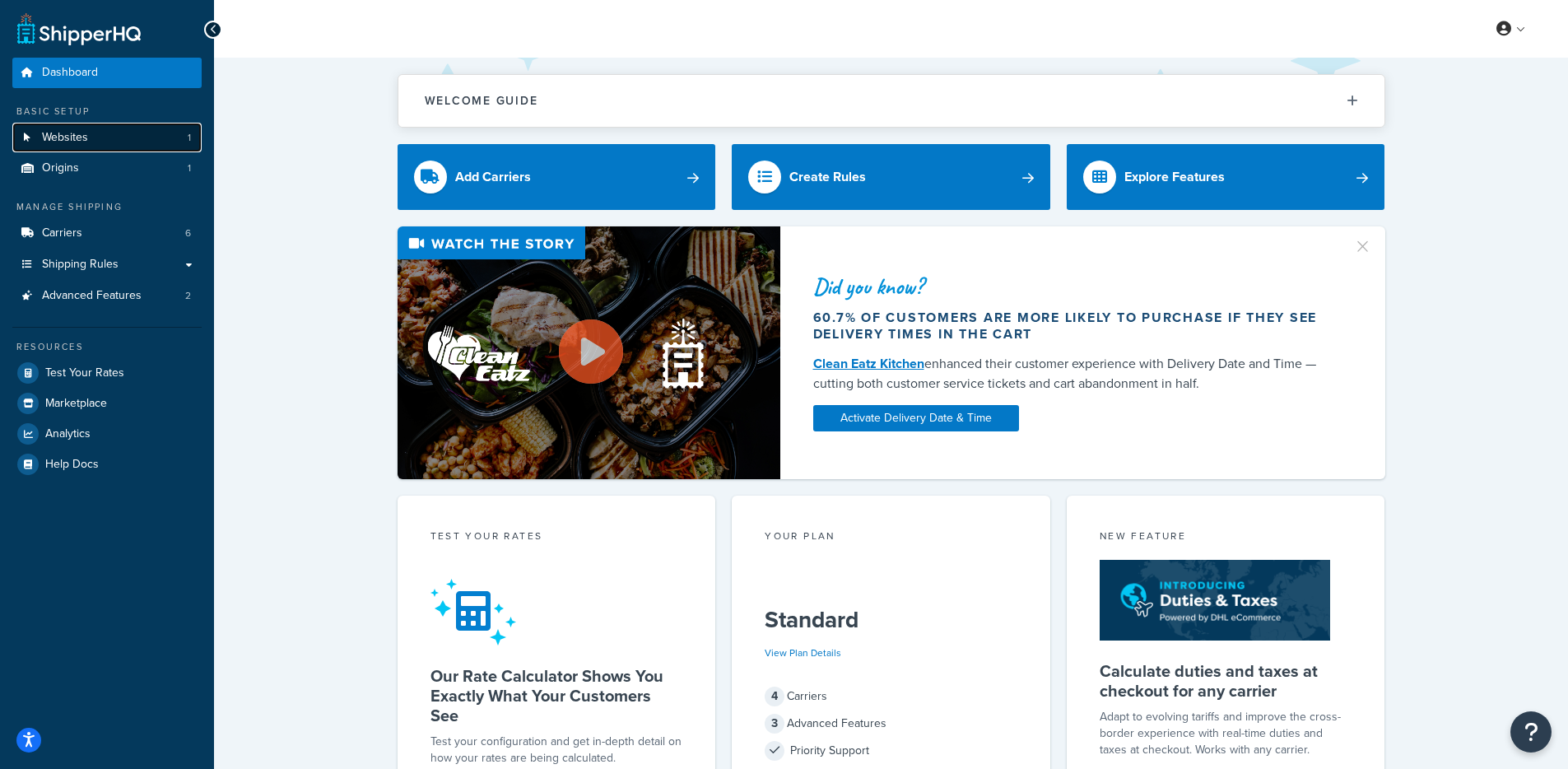
click at [137, 142] on link "Websites 1" at bounding box center [106, 137] width 189 height 30
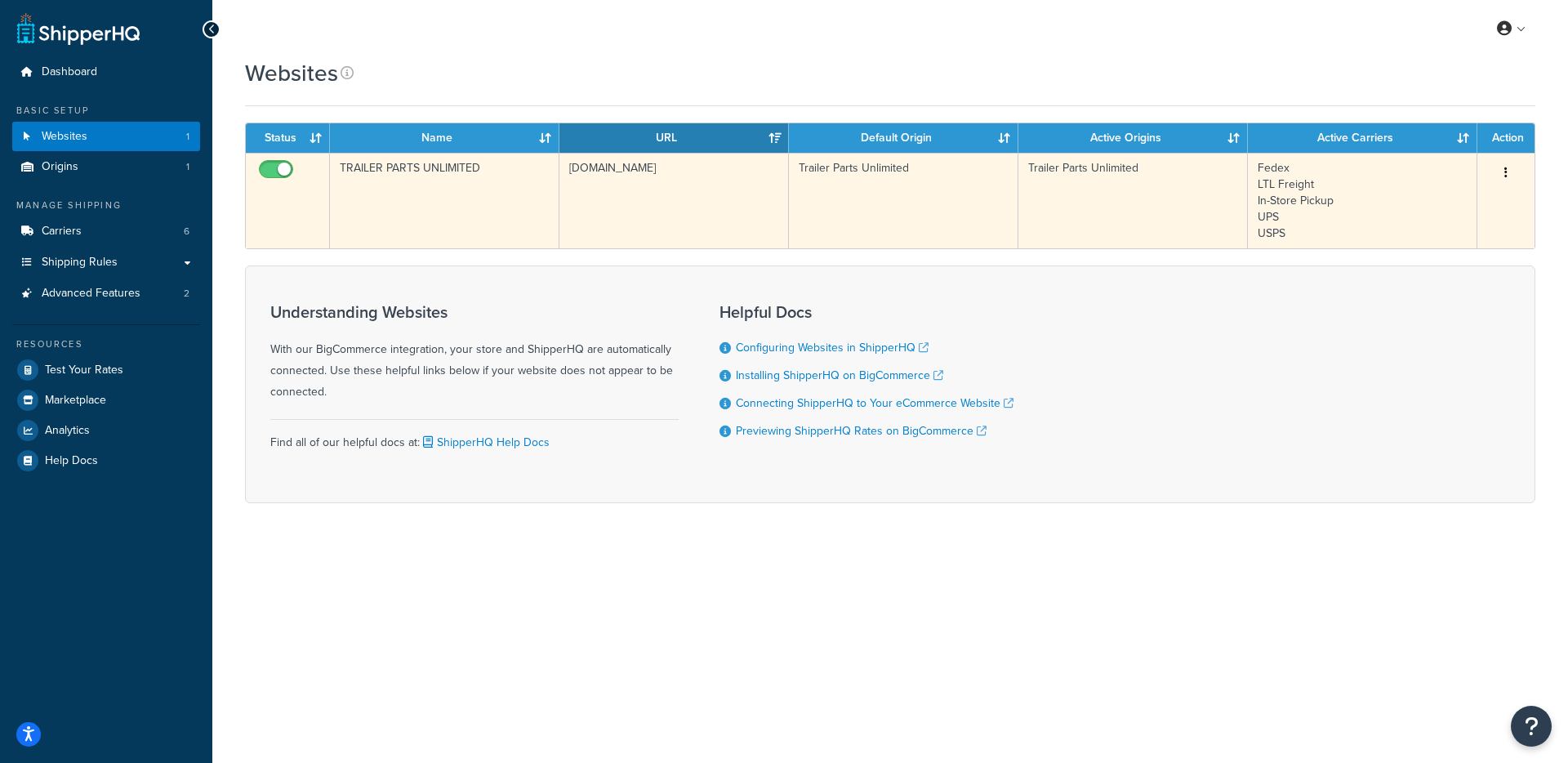
click at [417, 211] on td "TRAILER PARTS UNLIMITED" at bounding box center [444, 200] width 229 height 95
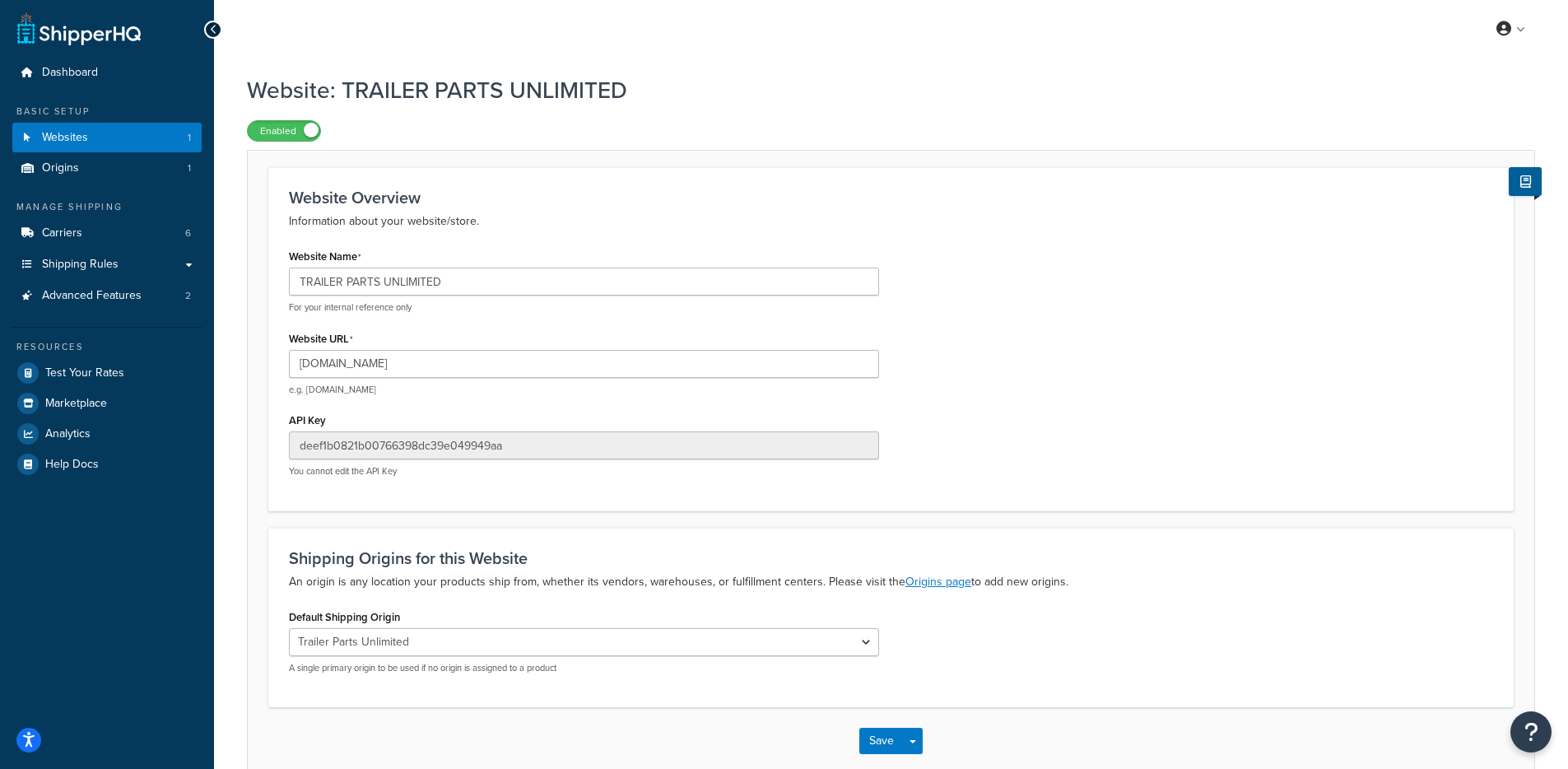
click at [427, 266] on div "Website Name TRAILER PARTS UNLIMITED For your internal reference only" at bounding box center [583, 279] width 590 height 70
click at [421, 364] on input "[DOMAIN_NAME]" at bounding box center [583, 363] width 590 height 28
click at [82, 388] on link "Marketplace" at bounding box center [106, 403] width 189 height 30
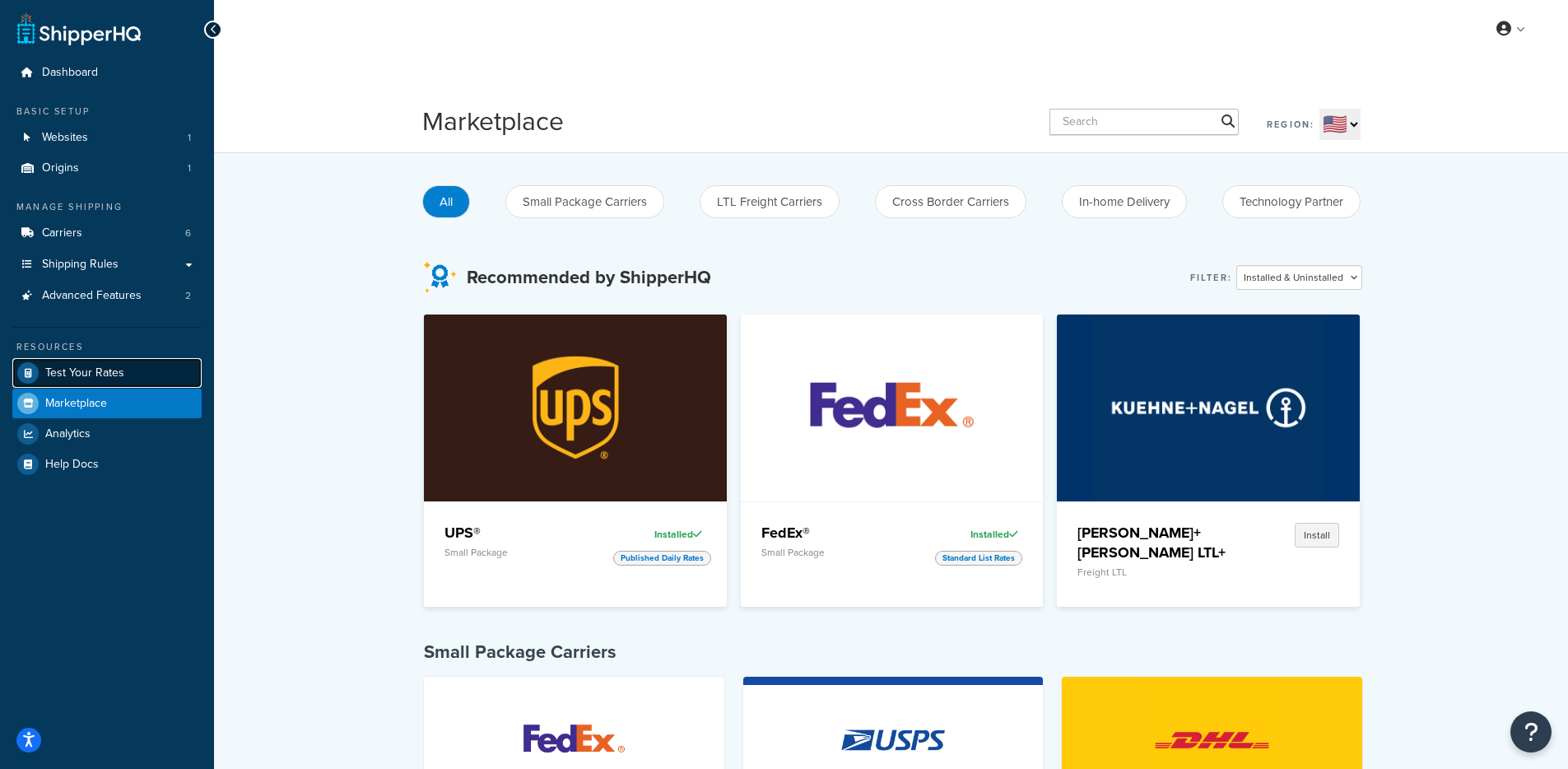
click at [85, 382] on link "Test Your Rates" at bounding box center [106, 373] width 189 height 30
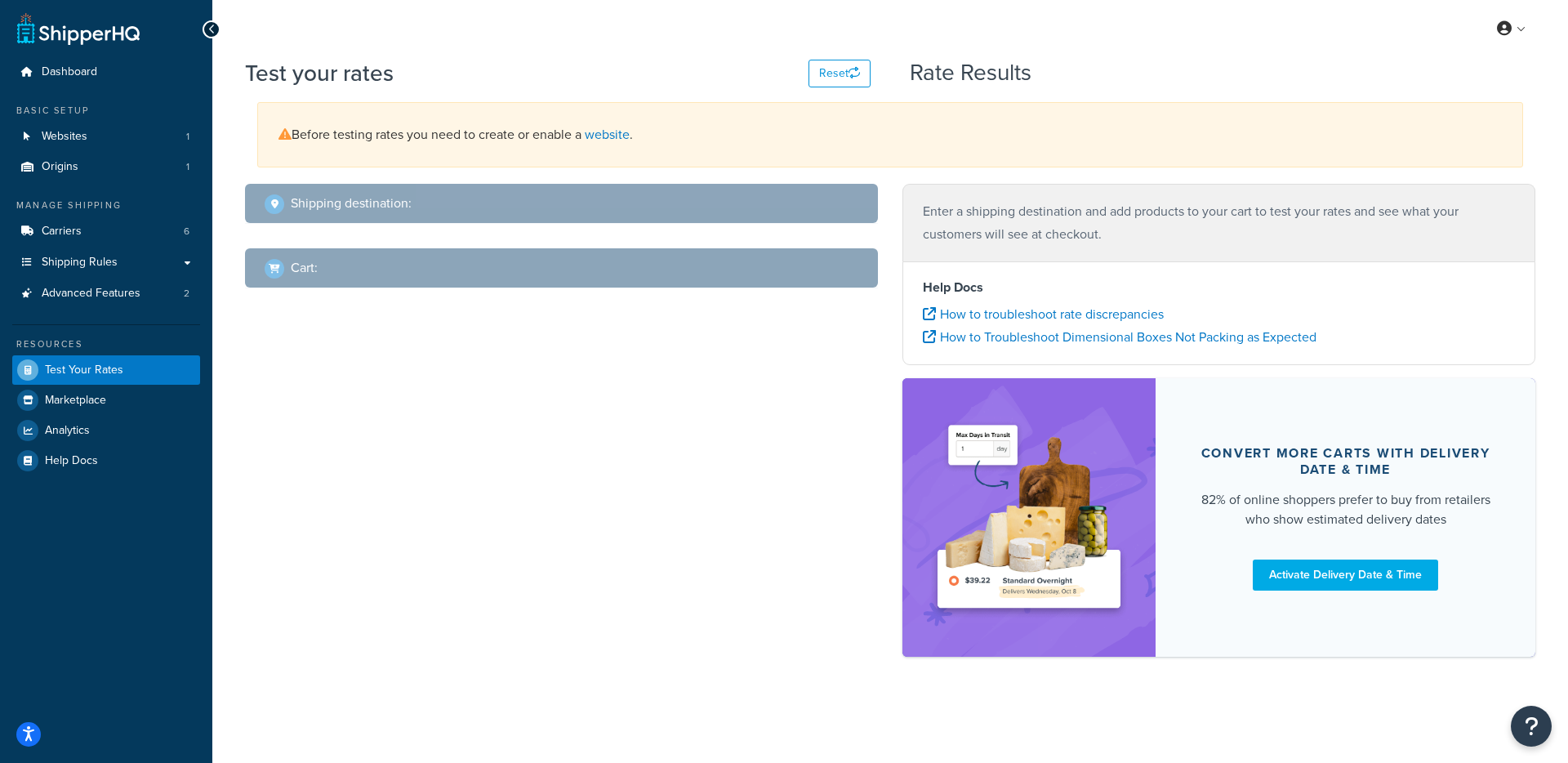
select select "[GEOGRAPHIC_DATA]"
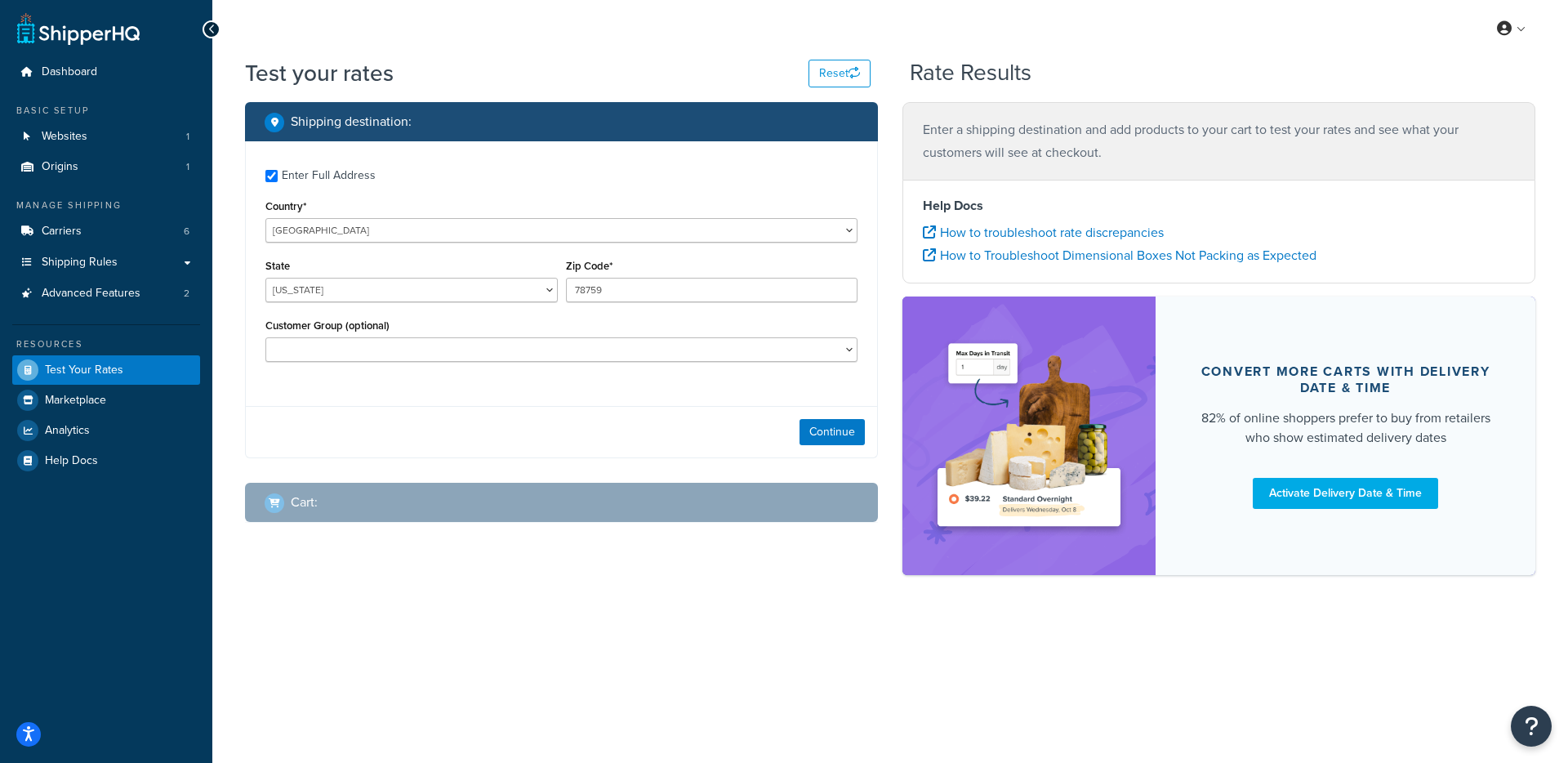
checkbox input "true"
type input "35622-7223"
select select "AL"
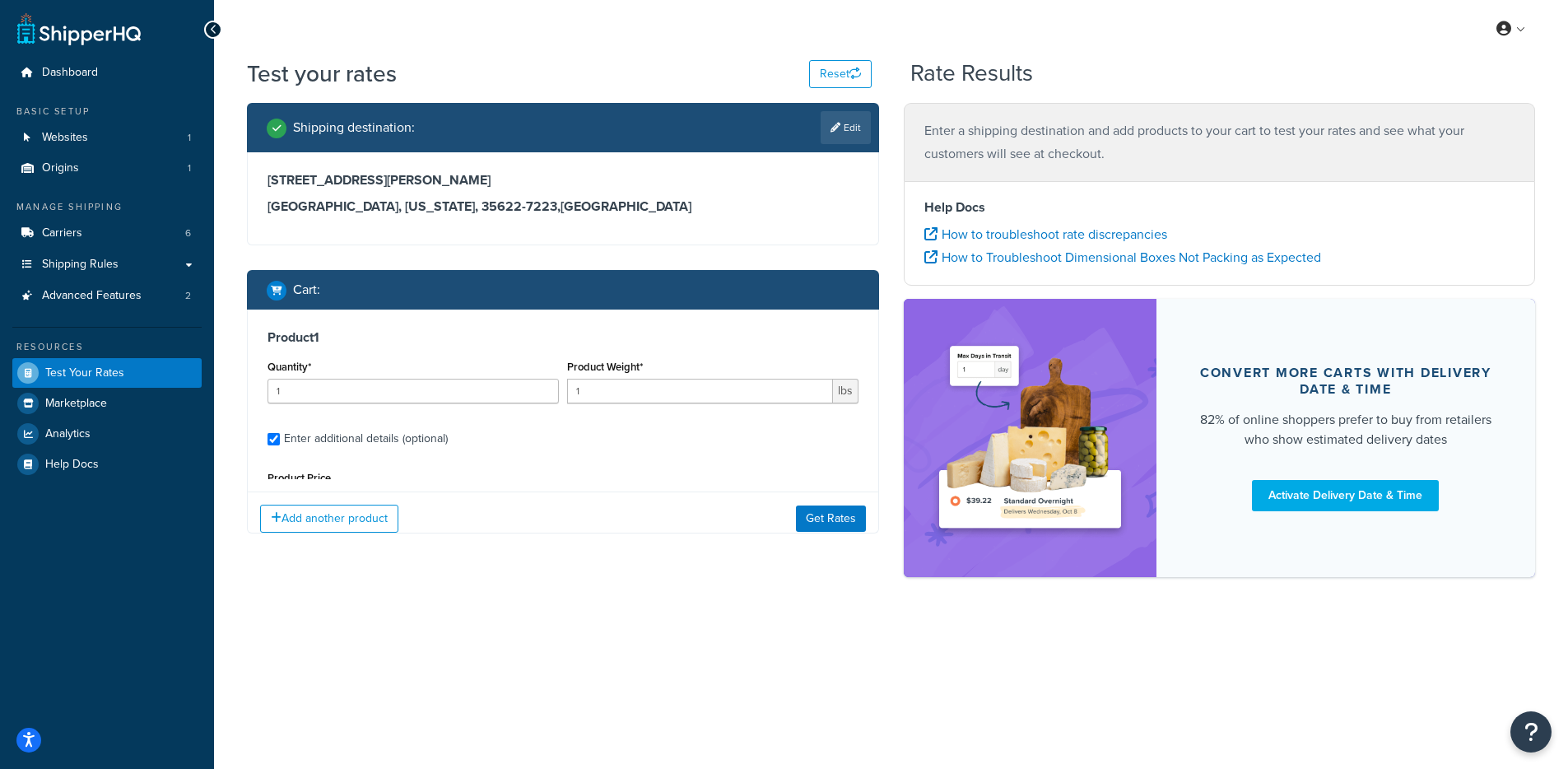
type input "4"
type input "65"
type input "110.39"
type input "19.0000"
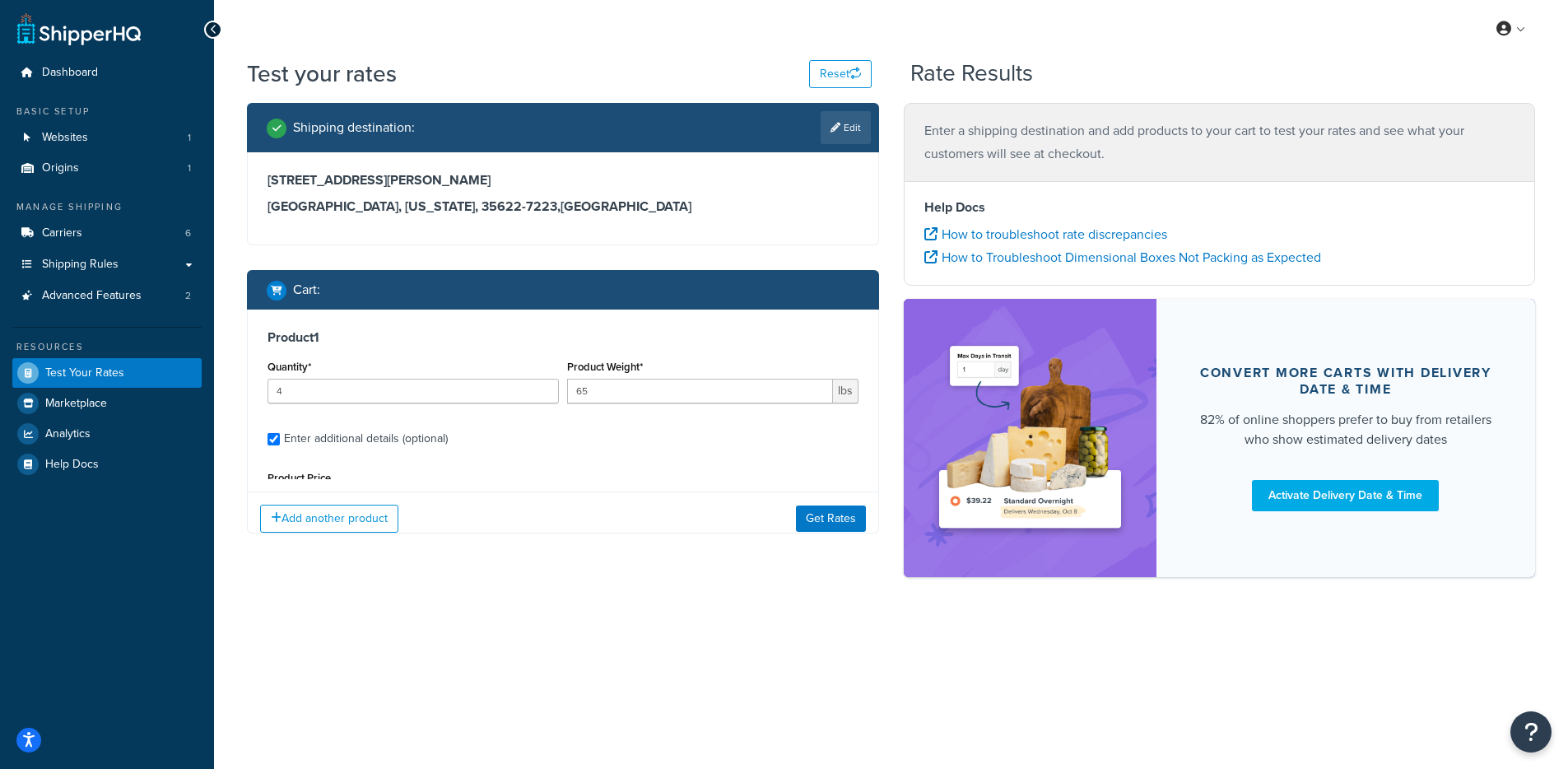
type input "12.0000"
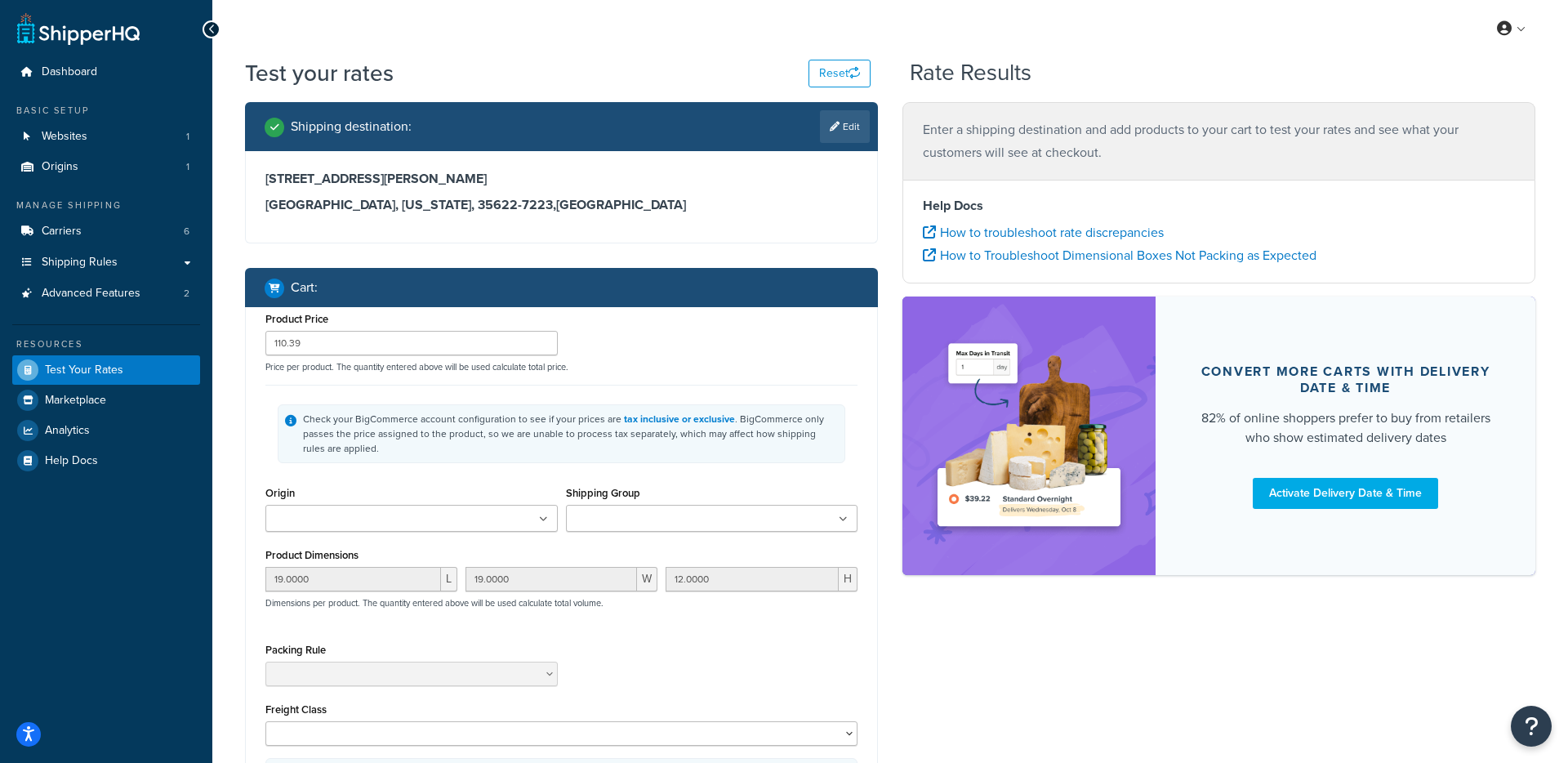
scroll to position [336, 0]
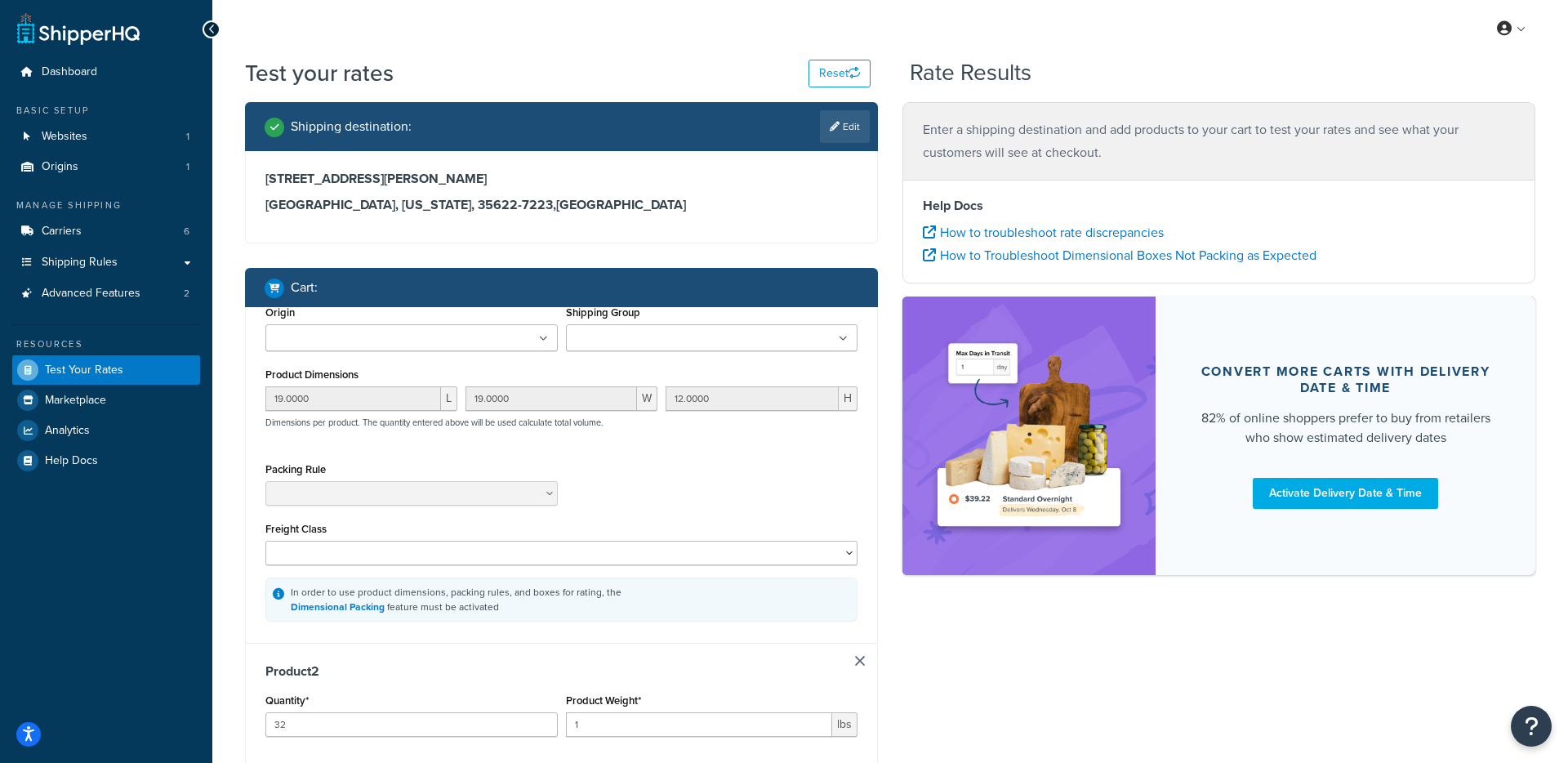
type input "4"
type input "80"
type input "213.7"
type input "15.0000"
type input "20.0000"
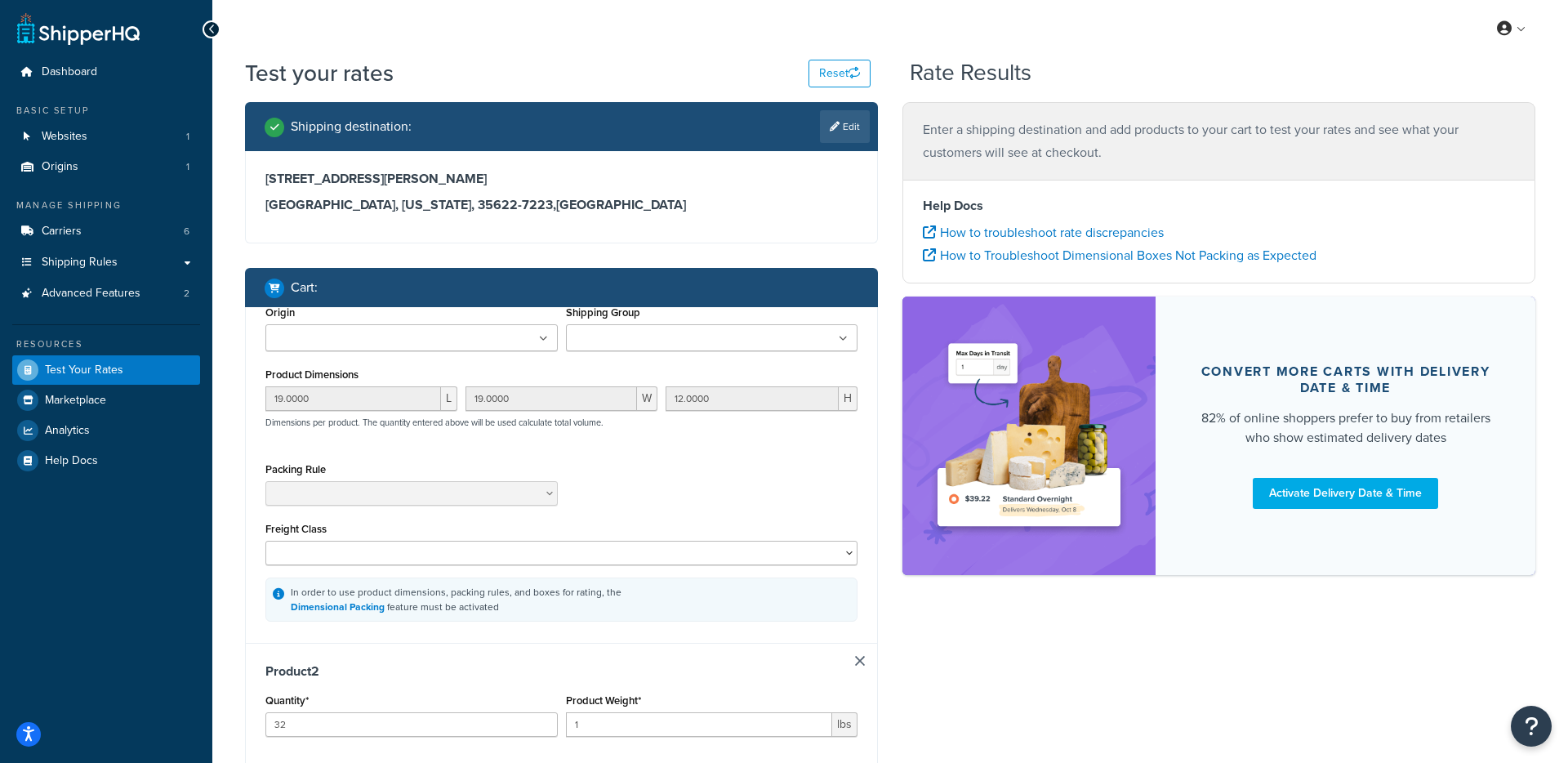
type input "20.0000"
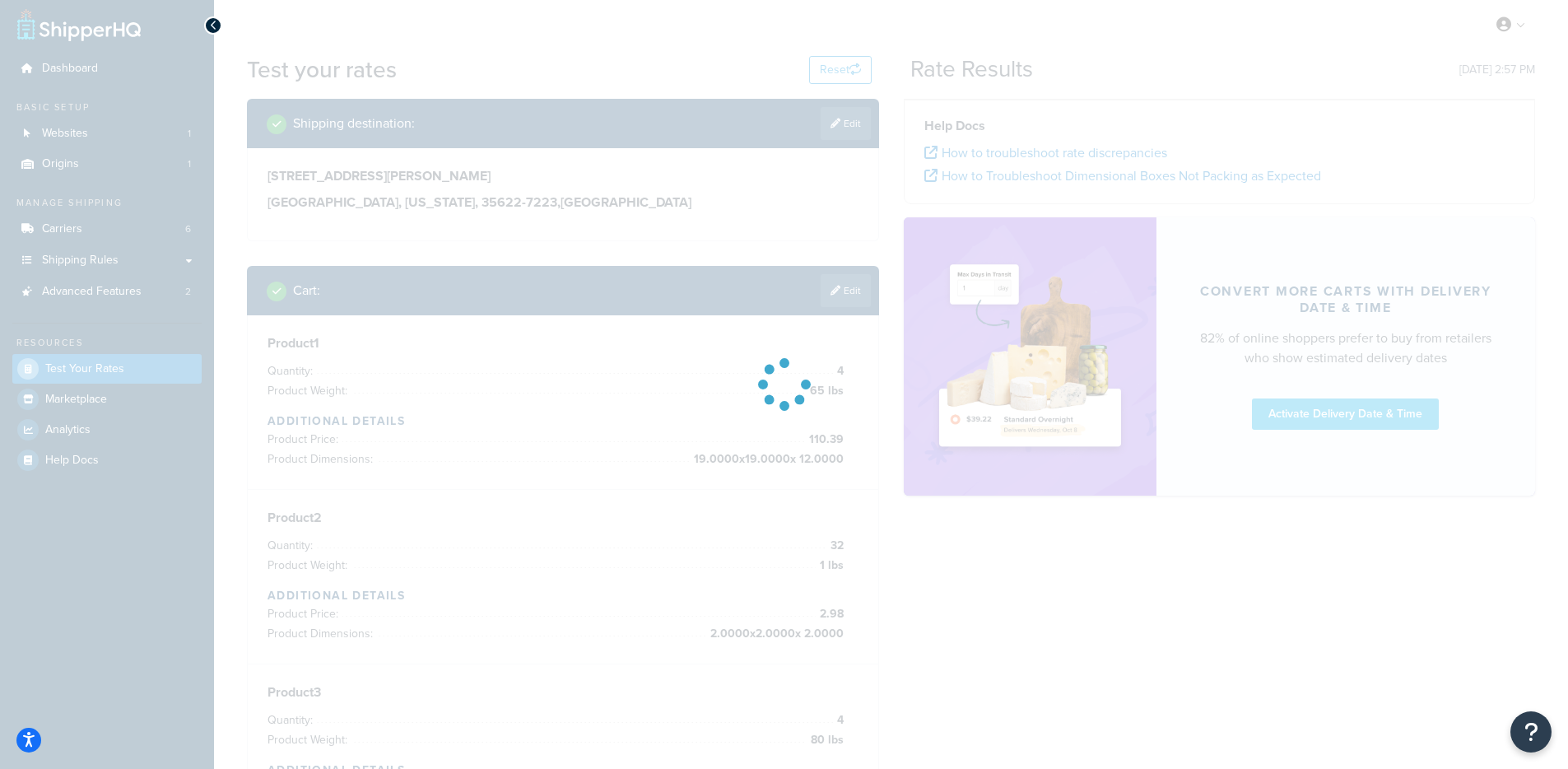
scroll to position [0, 0]
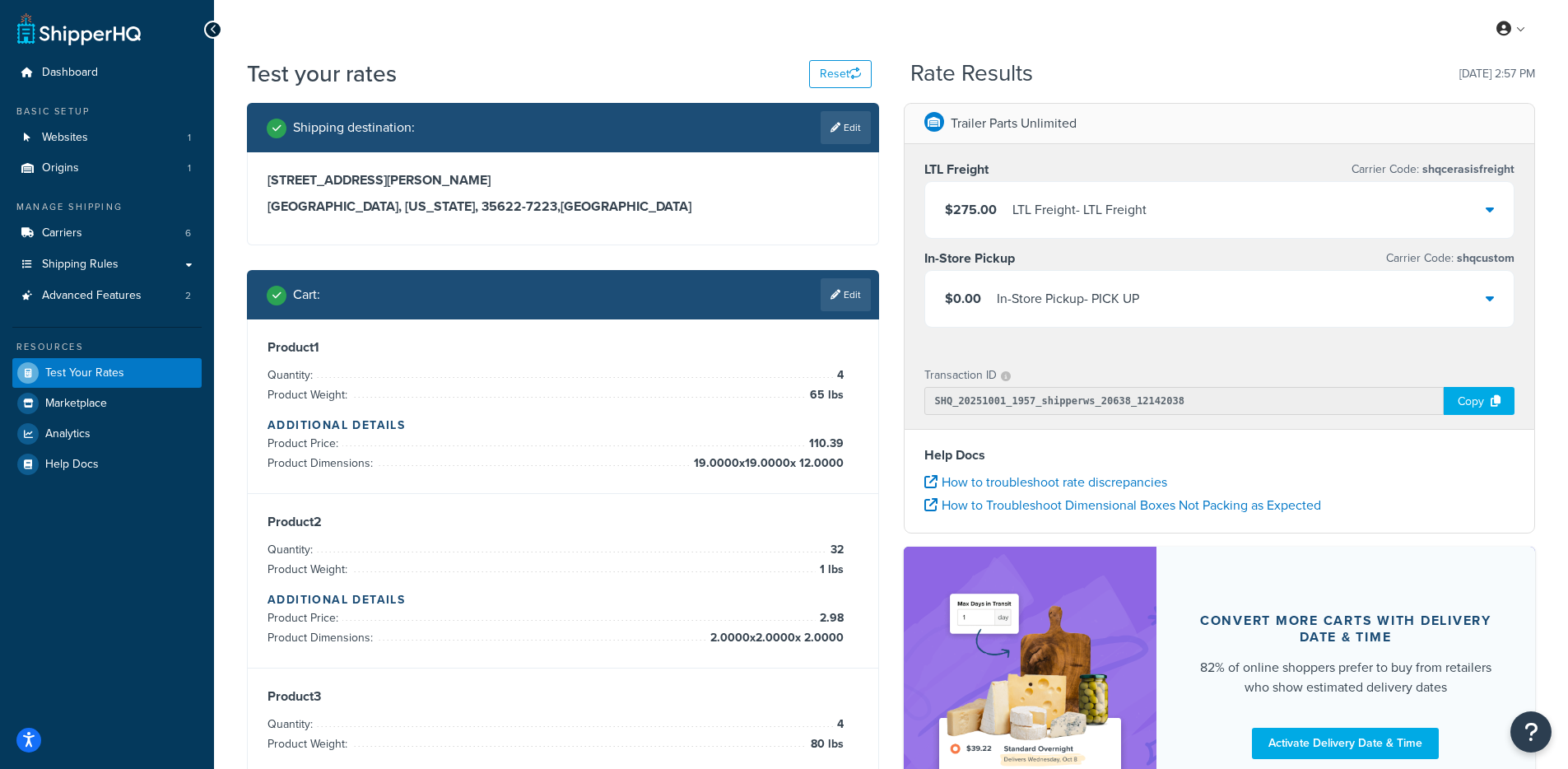
click at [1217, 214] on div "$275.00 LTL Freight - LTL Freight" at bounding box center [1219, 210] width 589 height 56
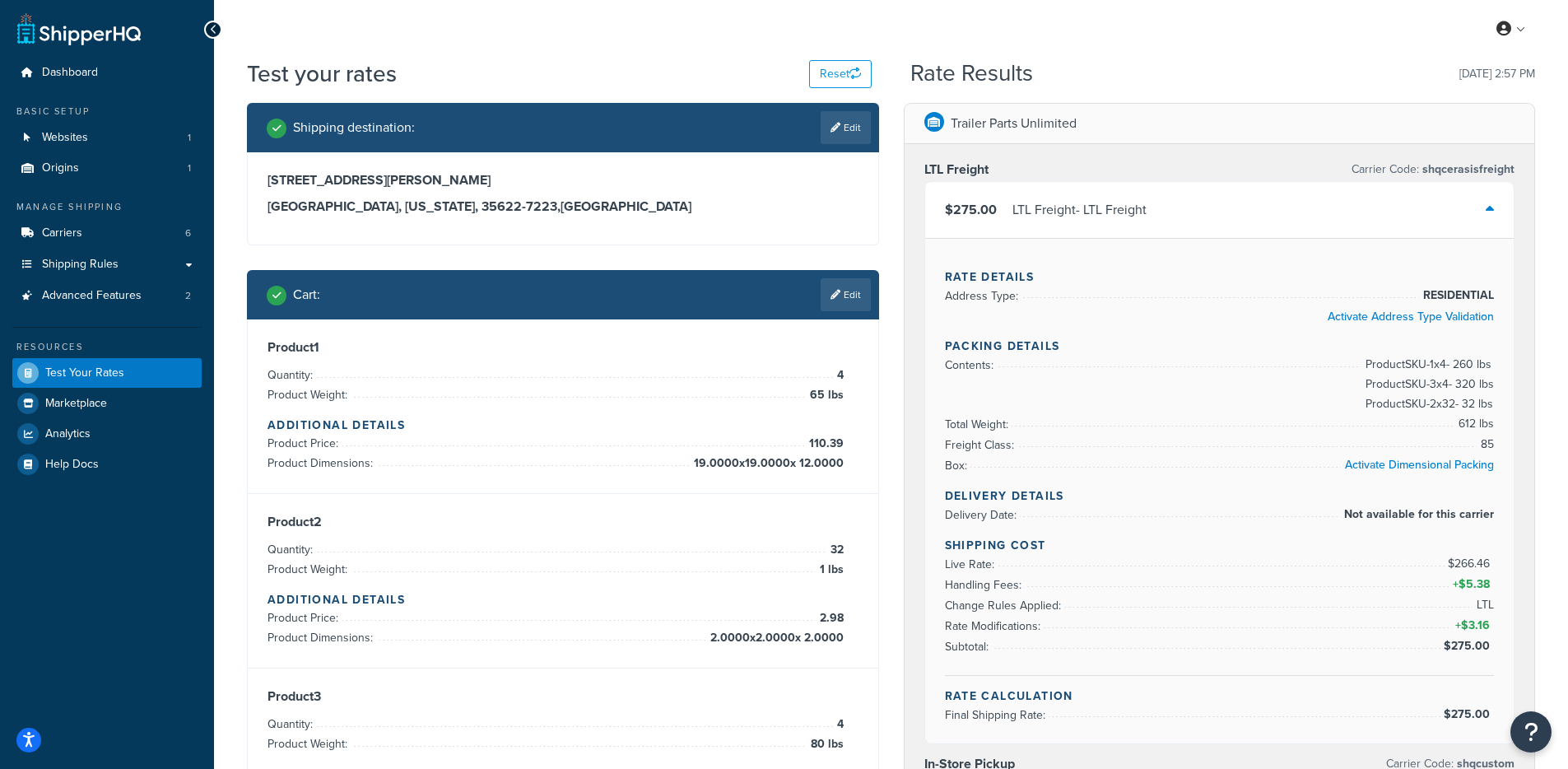
click at [1218, 215] on div "$275.00 LTL Freight - LTL Freight" at bounding box center [1219, 210] width 589 height 56
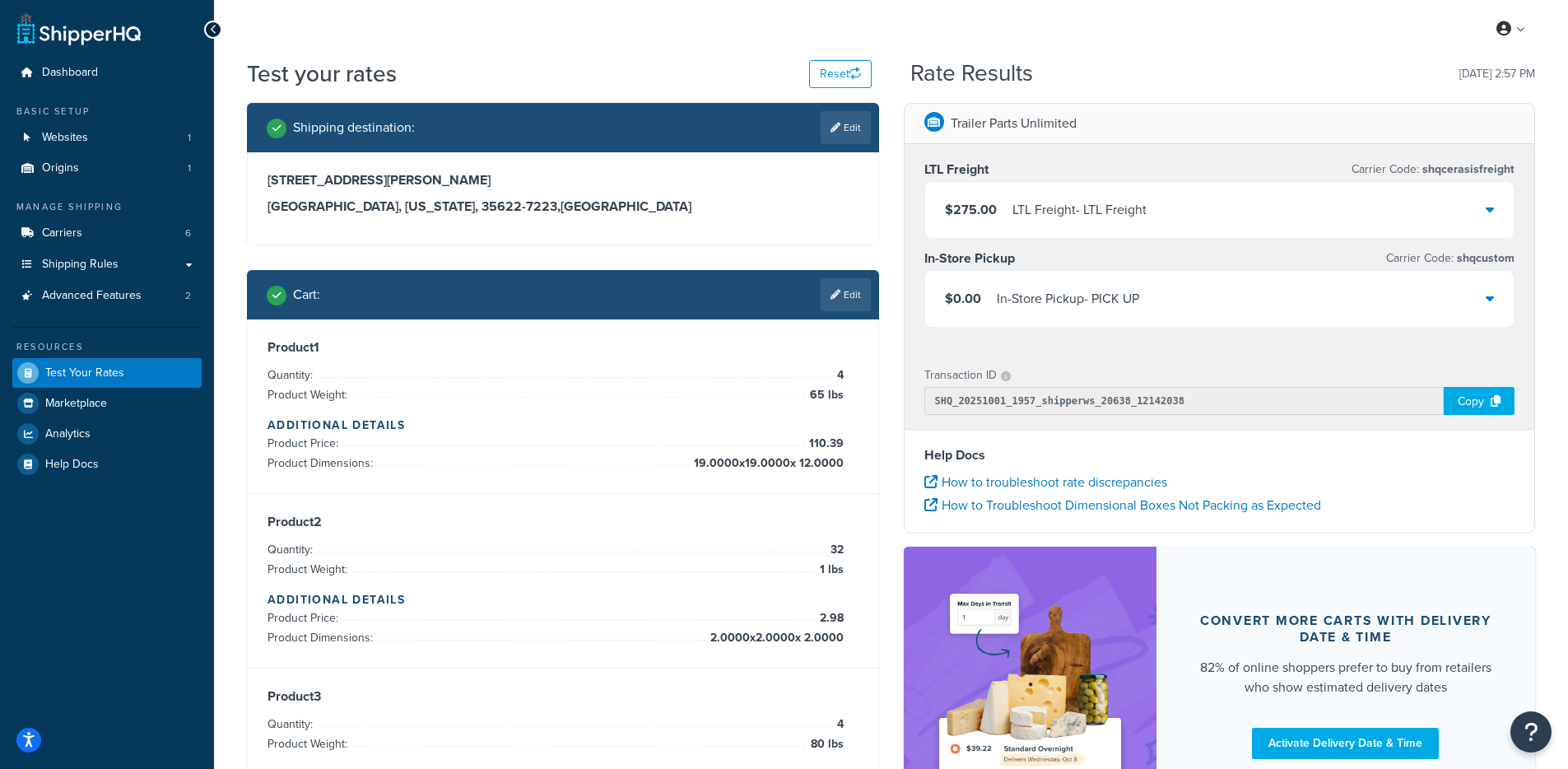
click at [1062, 220] on div "LTL Freight - LTL Freight" at bounding box center [1079, 210] width 134 height 23
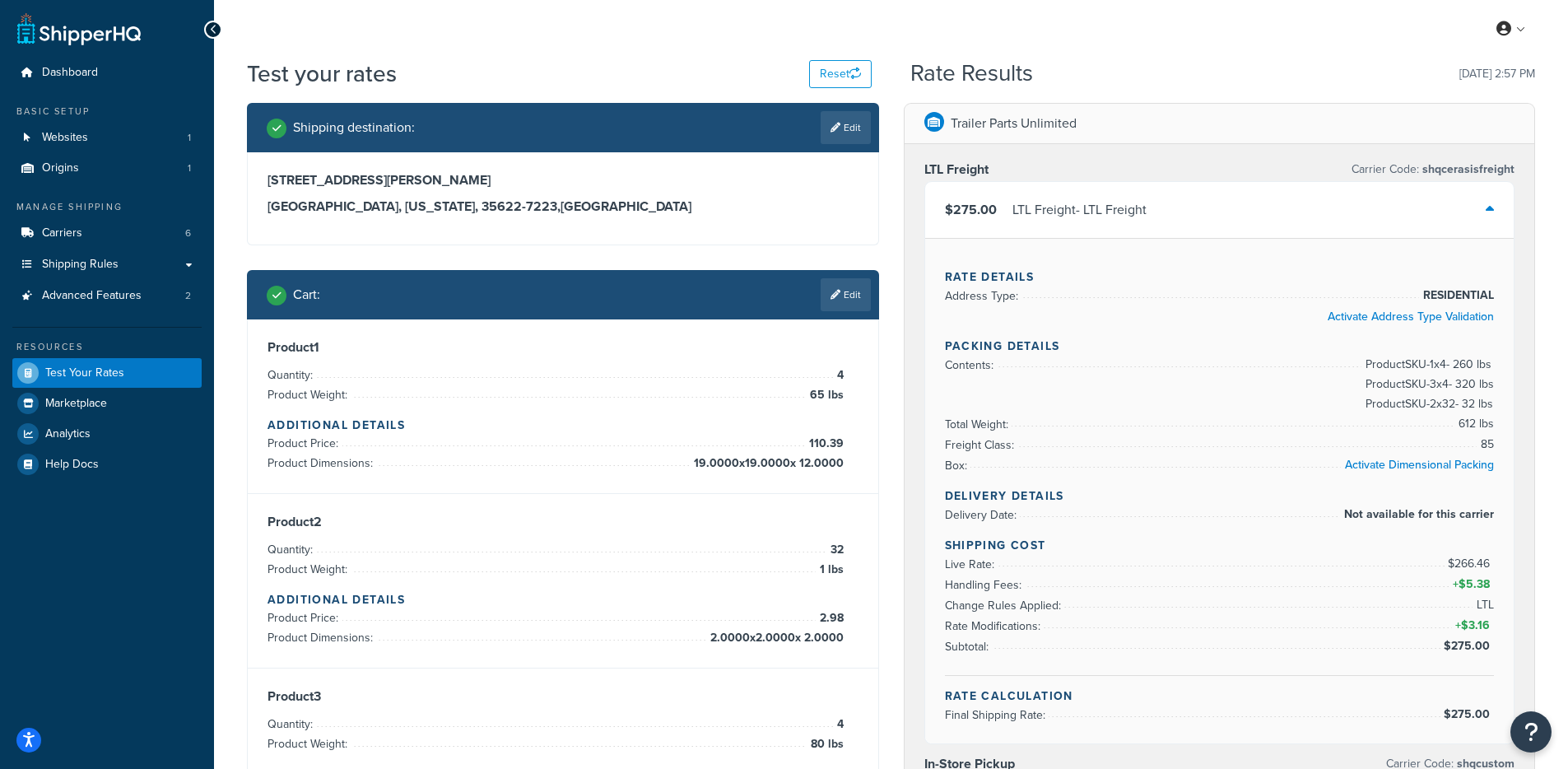
click at [1062, 221] on div "LTL Freight - LTL Freight" at bounding box center [1079, 210] width 134 height 23
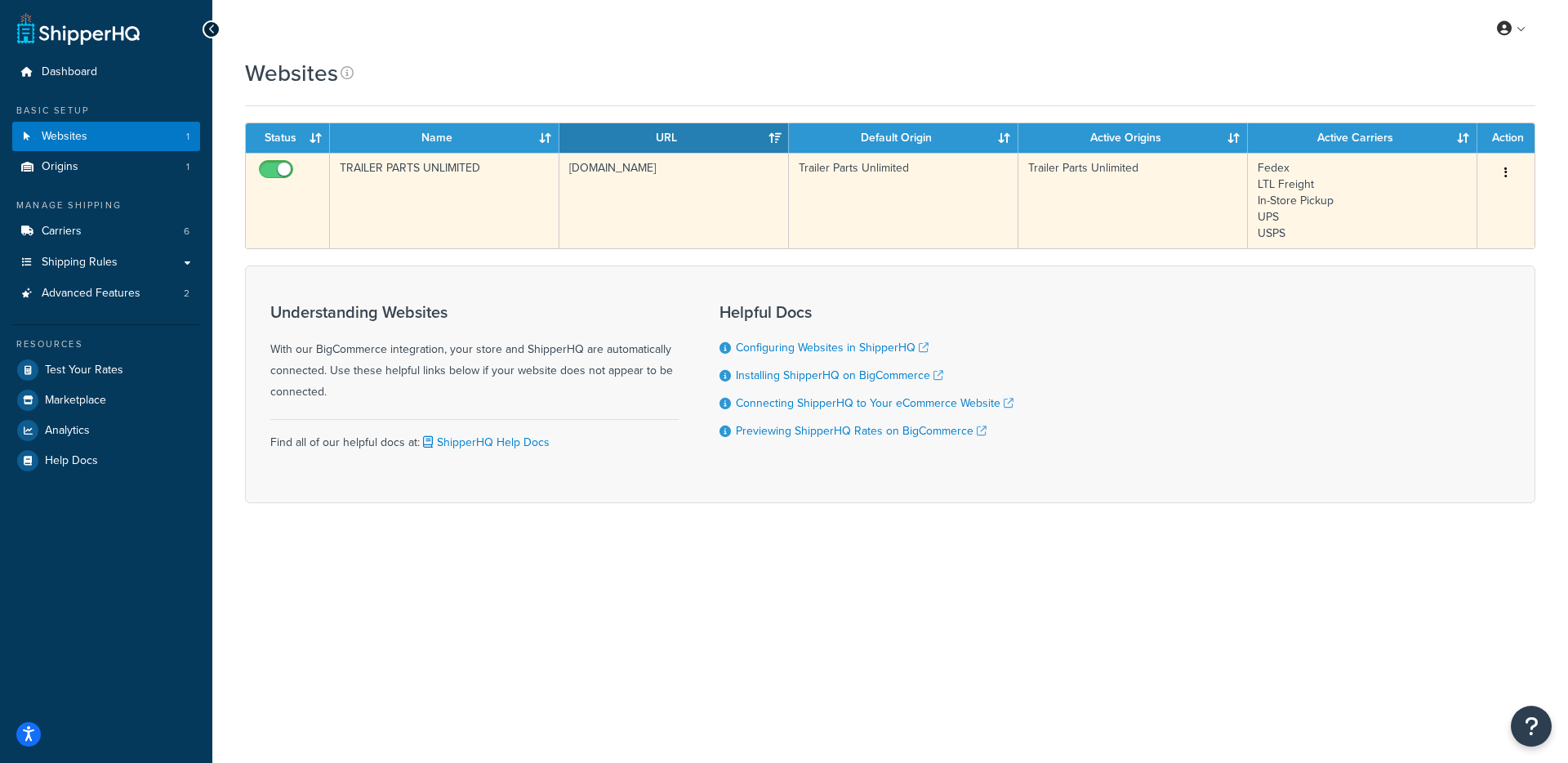
click at [472, 221] on td "TRAILER PARTS UNLIMITED" at bounding box center [444, 200] width 229 height 95
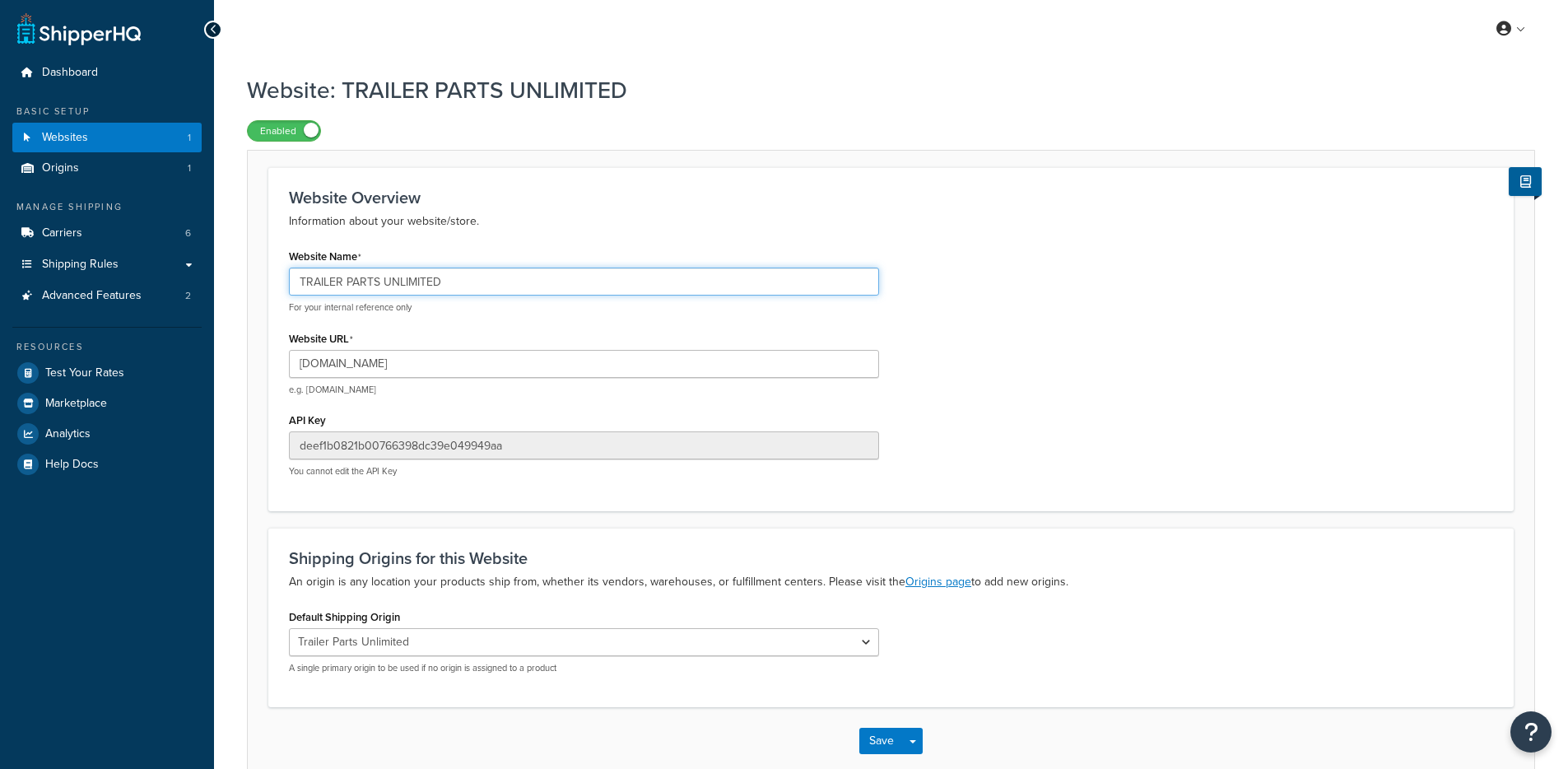
click at [400, 278] on input "TRAILER PARTS UNLIMITED" at bounding box center [583, 282] width 590 height 28
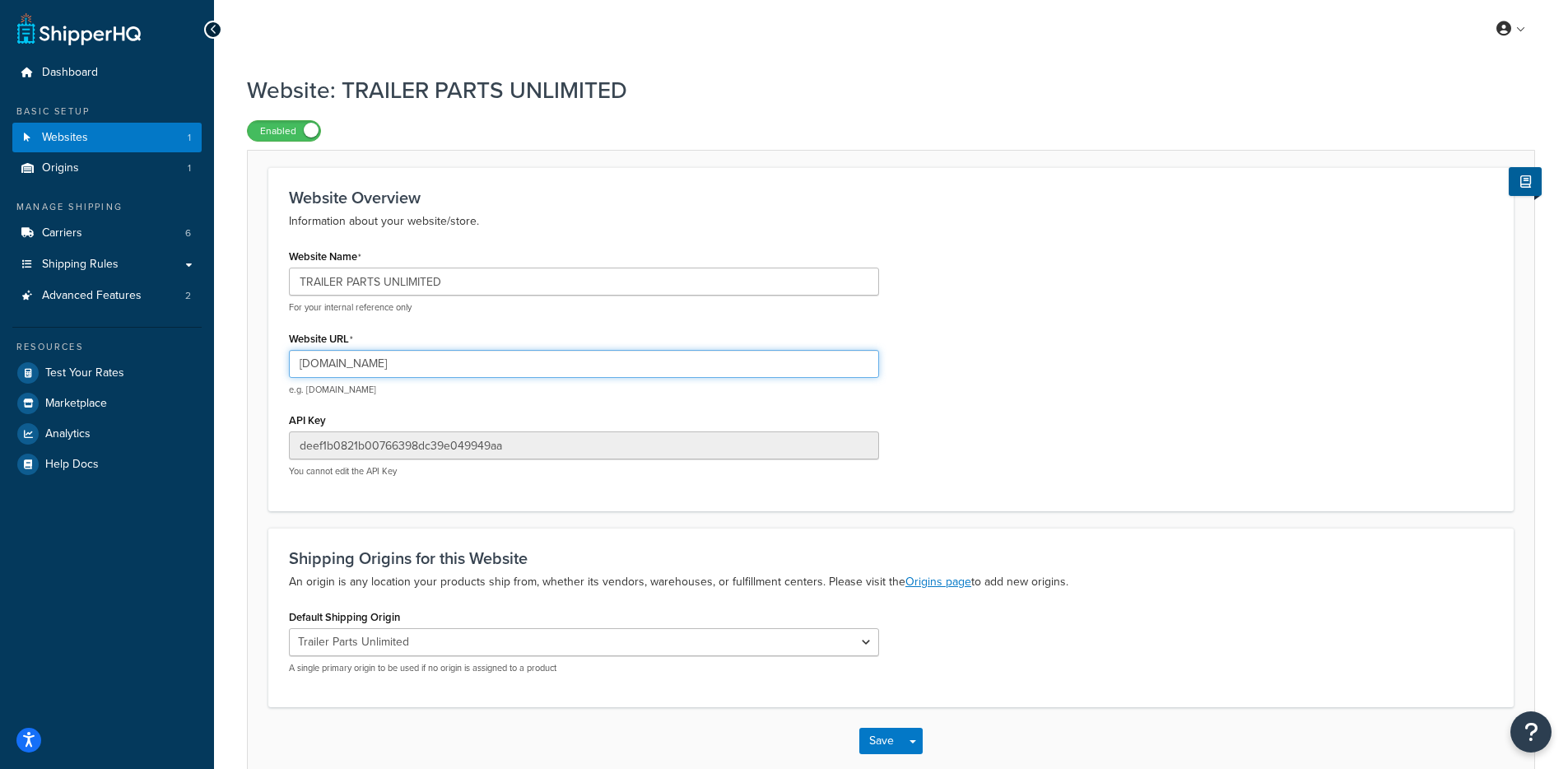
click at [382, 367] on input "[DOMAIN_NAME]" at bounding box center [583, 363] width 590 height 28
click at [108, 378] on span "Test Your Rates" at bounding box center [85, 374] width 79 height 14
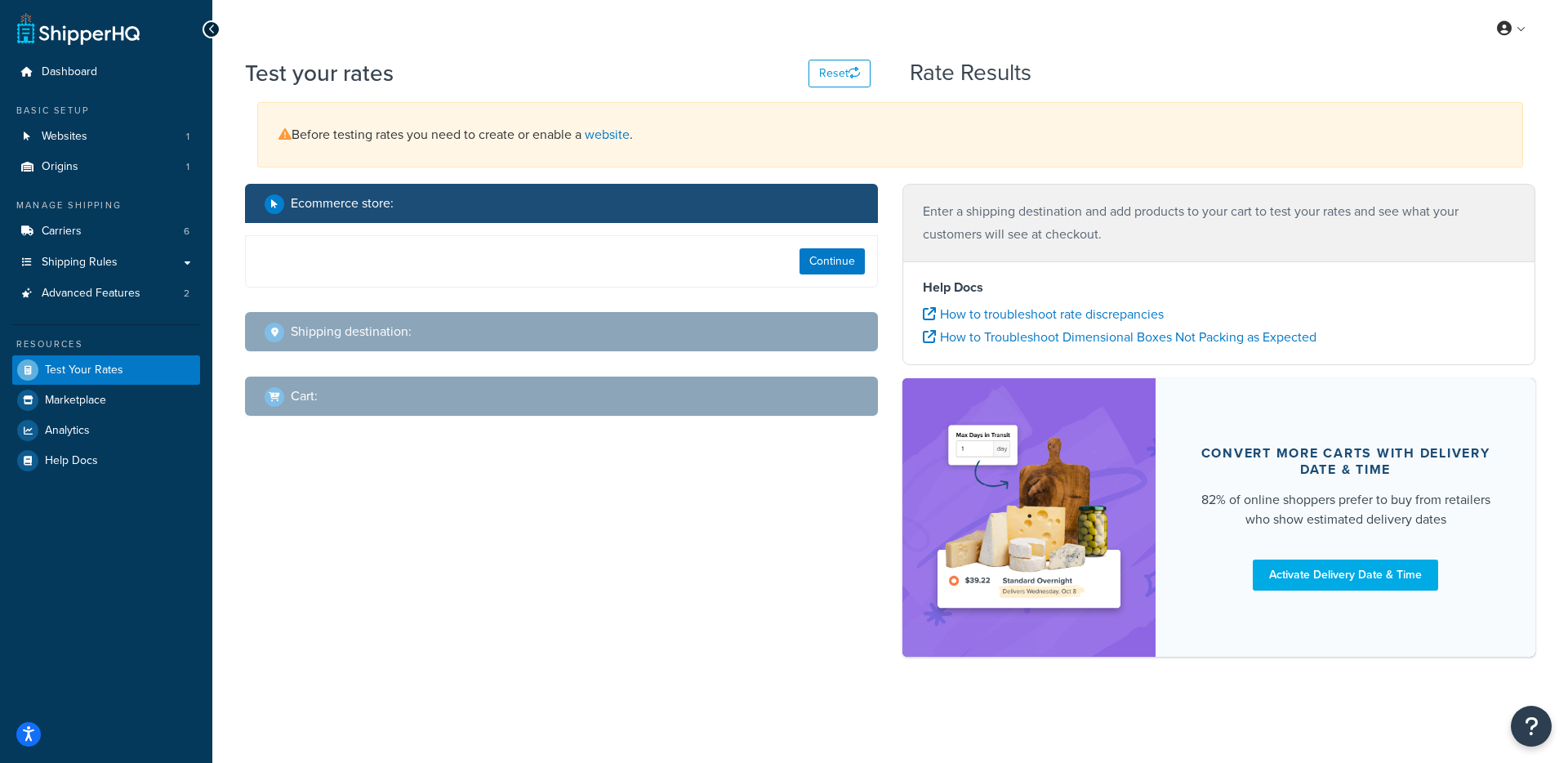
select select "[GEOGRAPHIC_DATA]"
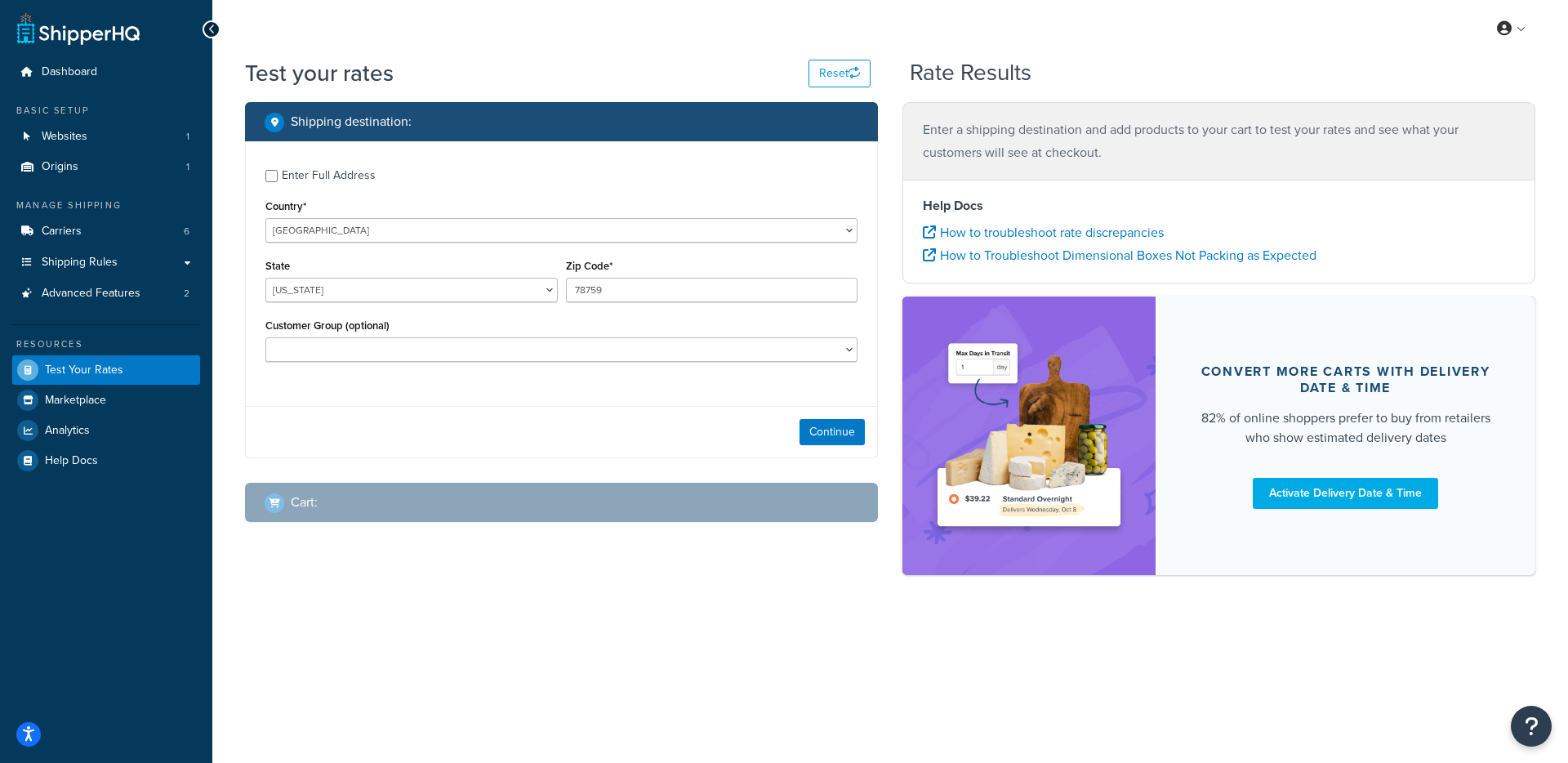
click at [838, 419] on div "Continue" at bounding box center [561, 431] width 631 height 51
click at [836, 430] on button "Continue" at bounding box center [832, 432] width 66 height 26
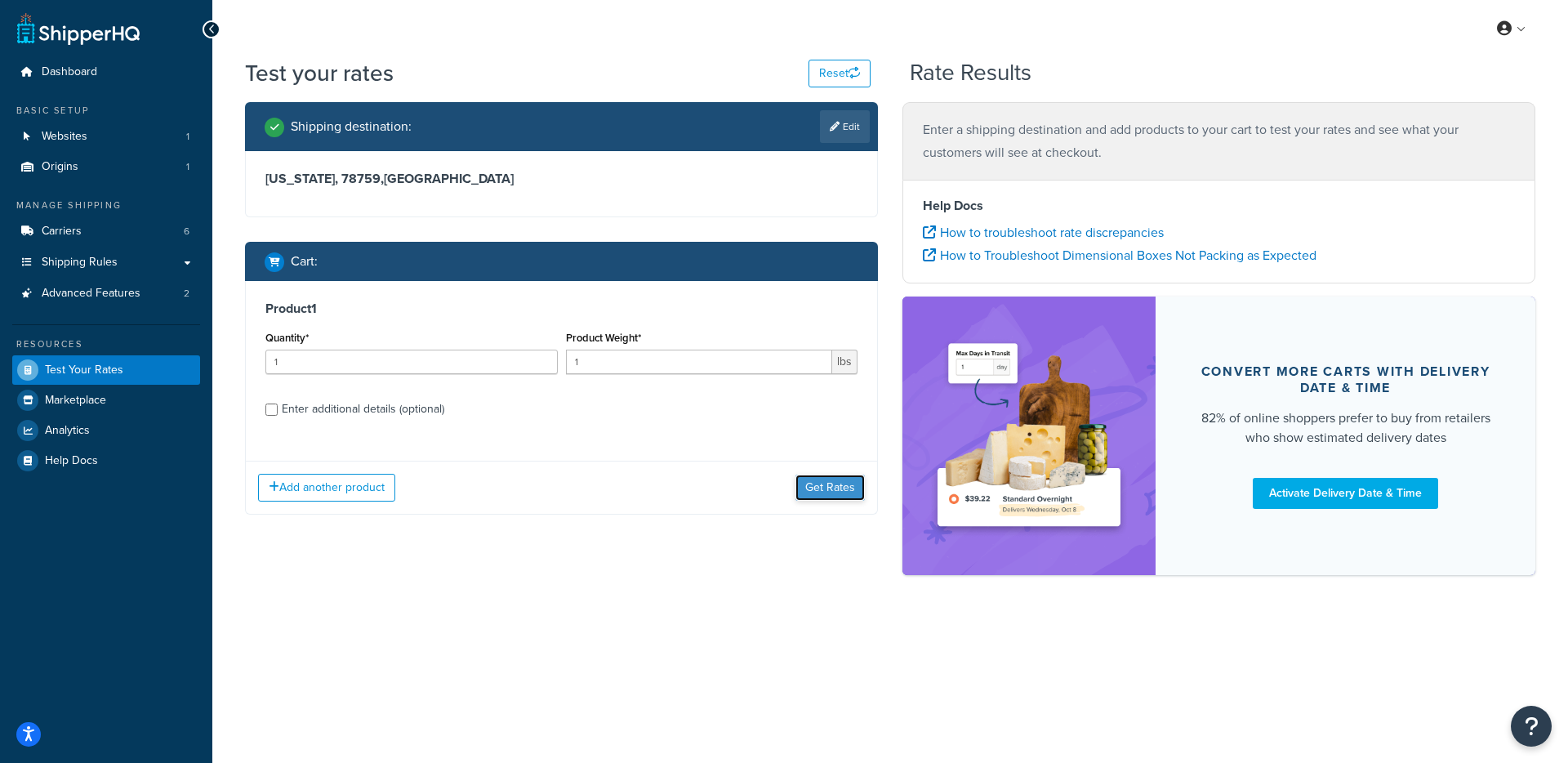
click at [818, 496] on button "Get Rates" at bounding box center [830, 488] width 69 height 26
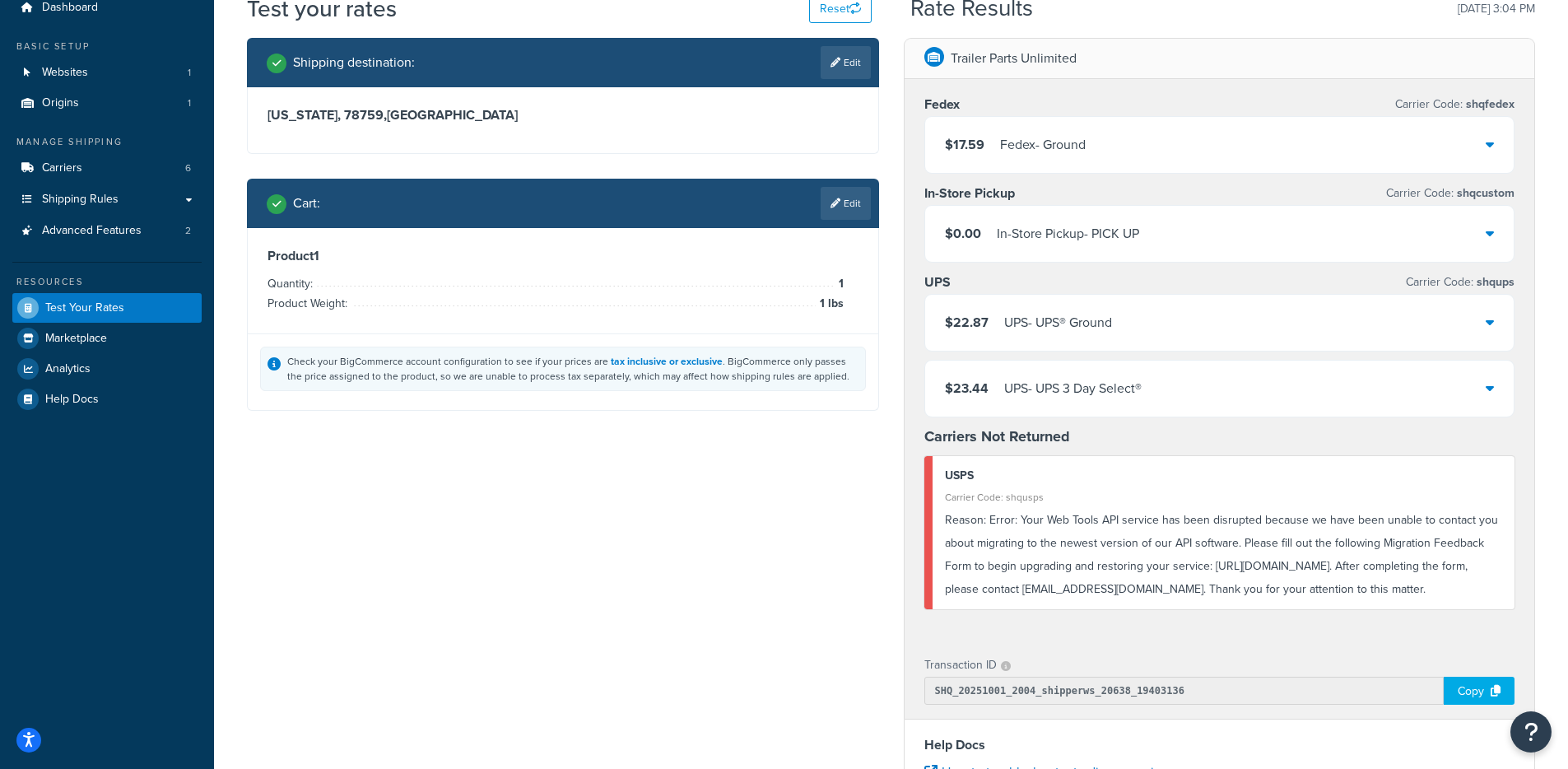
scroll to position [138, 0]
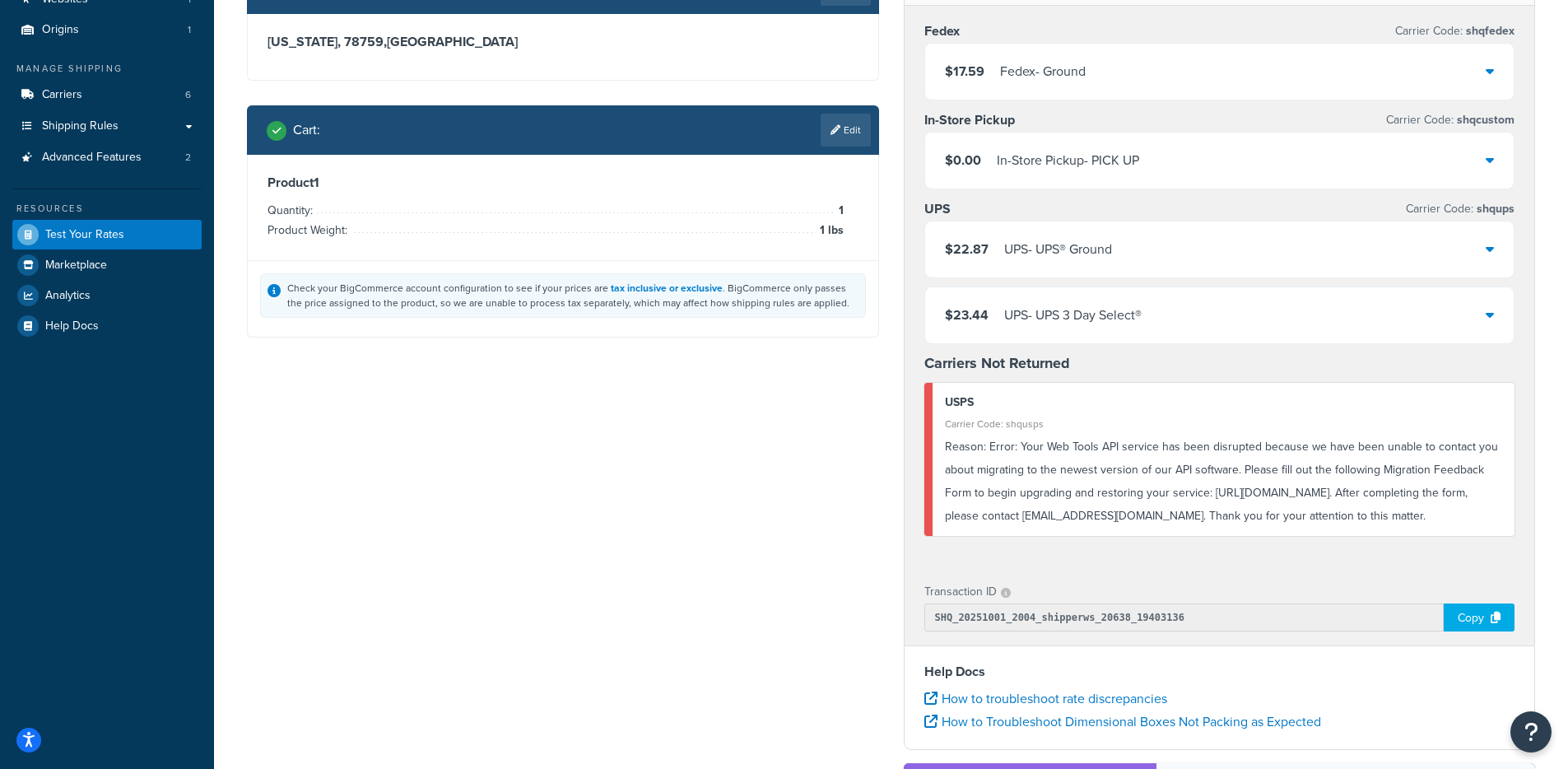
drag, startPoint x: 1019, startPoint y: 449, endPoint x: 1453, endPoint y: 517, distance: 439.3
click at [1453, 517] on div "Reason: Error: Your Web Tools API service has been disrupted because we have be…" at bounding box center [1224, 481] width 558 height 92
click at [921, 491] on div "Fedex Carrier Code: shqfedex $17.59 Fedex - Ground In-Store Pickup Carrier Code…" at bounding box center [1219, 286] width 630 height 561
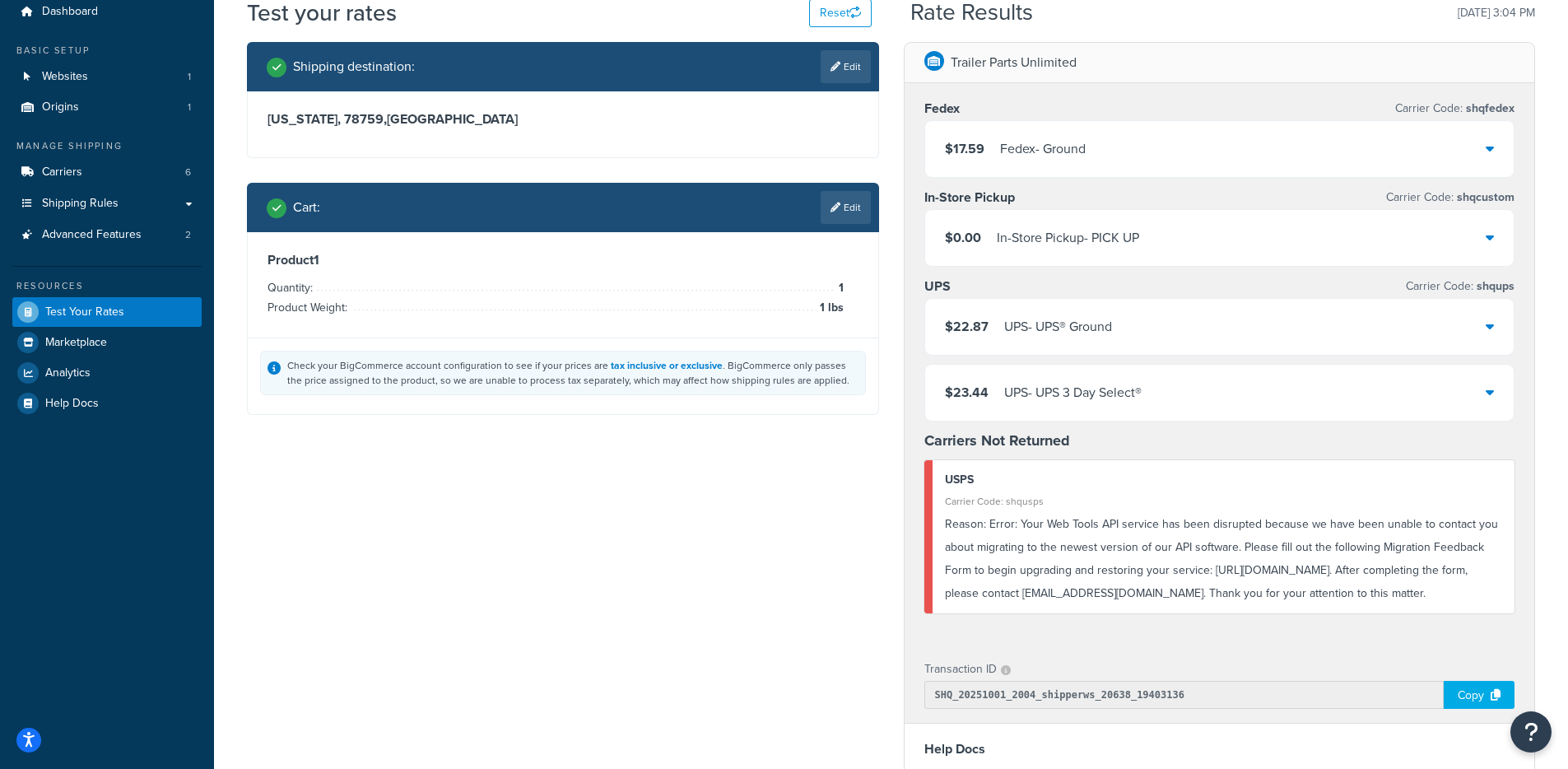
scroll to position [74, 0]
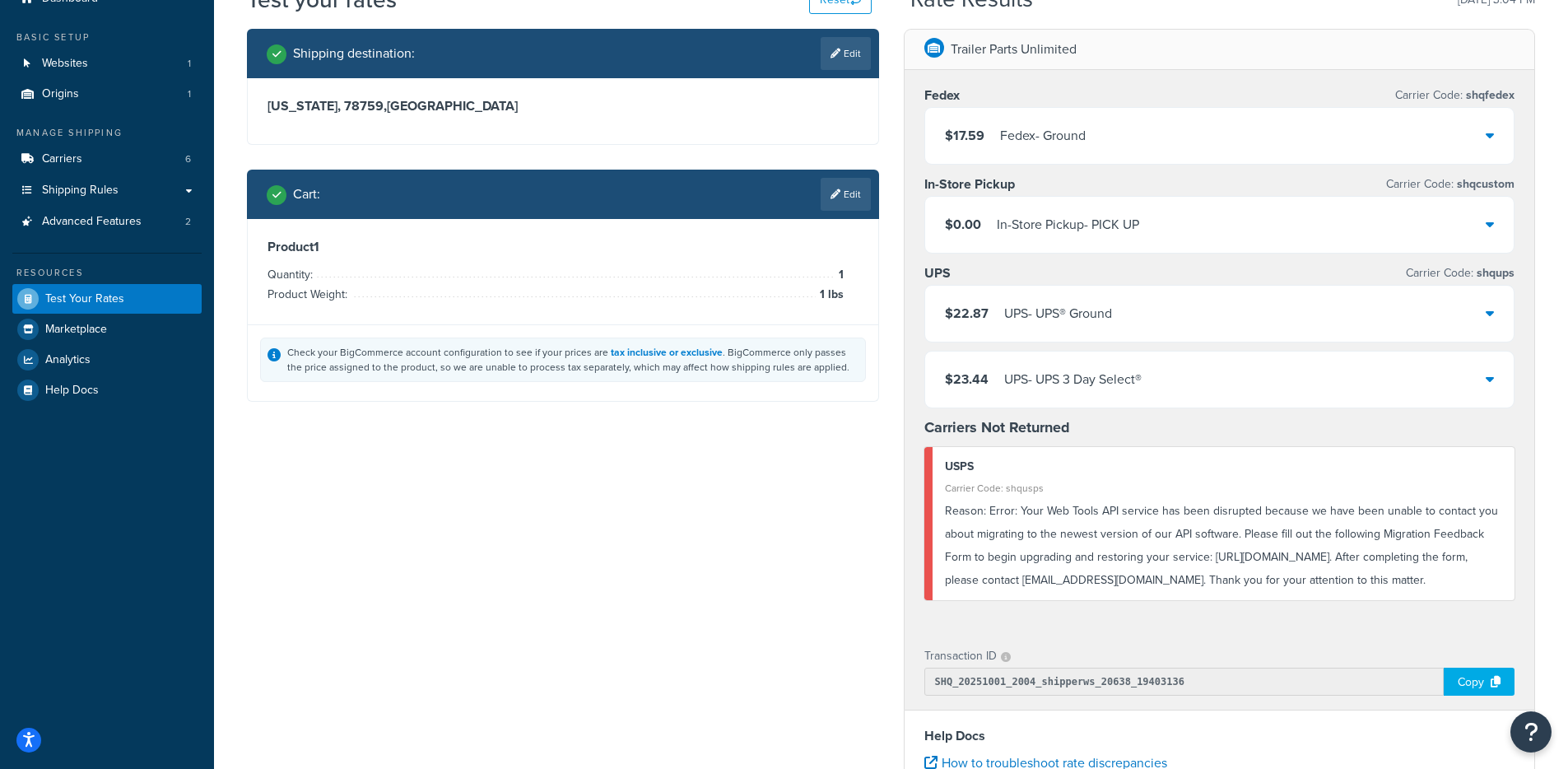
drag, startPoint x: 1020, startPoint y: 513, endPoint x: 1149, endPoint y: 544, distance: 132.7
click at [1149, 544] on div "Reason: Error: Your Web Tools API service has been disrupted because we have be…" at bounding box center [1224, 546] width 558 height 92
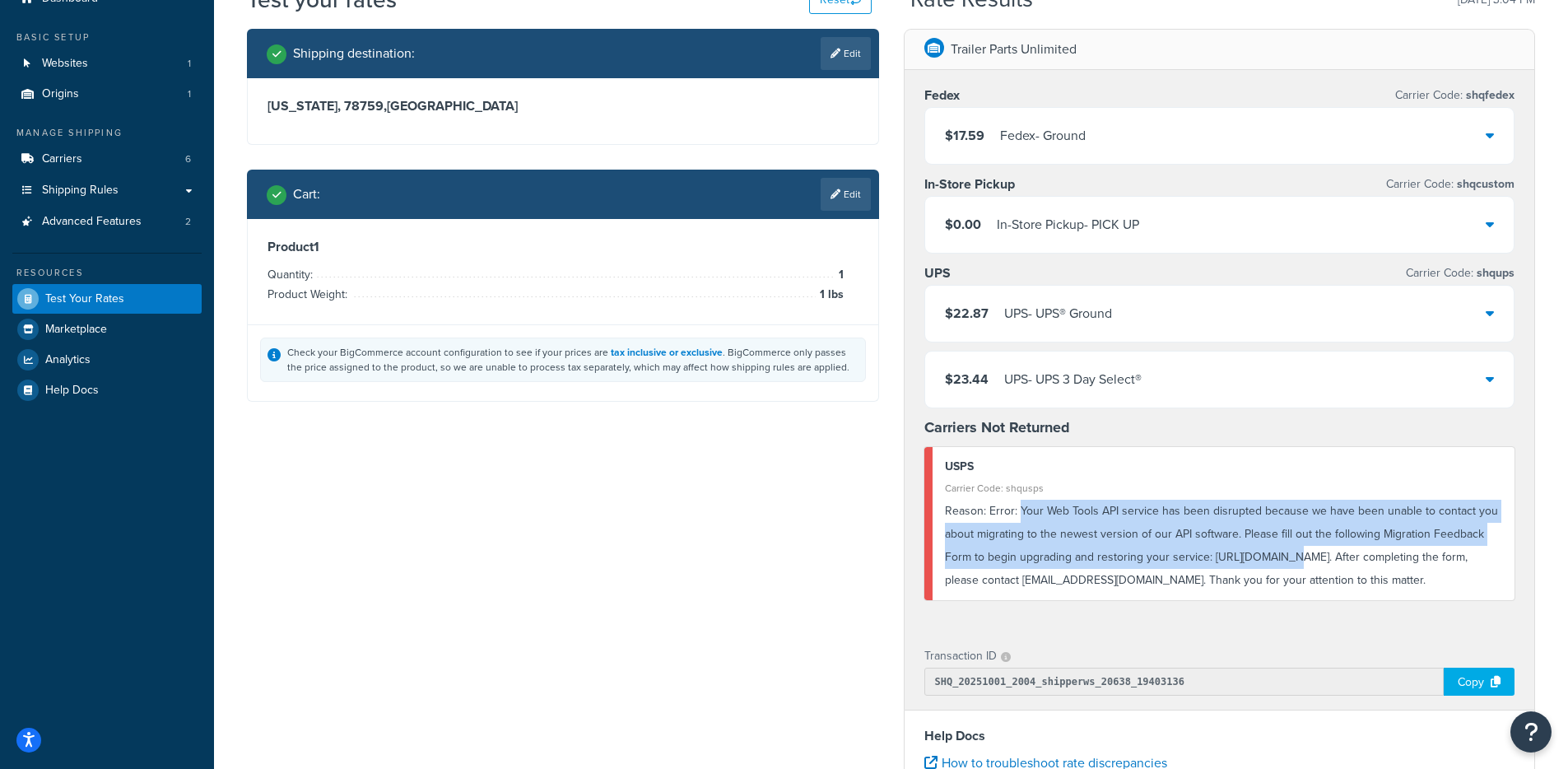
drag, startPoint x: 1017, startPoint y: 513, endPoint x: 1276, endPoint y: 566, distance: 264.4
click at [1276, 566] on div "Reason: Error: Your Web Tools API service has been disrupted because we have be…" at bounding box center [1224, 546] width 558 height 92
click at [1258, 563] on div "Reason: Error: Your Web Tools API service has been disrupted because we have be…" at bounding box center [1224, 546] width 558 height 92
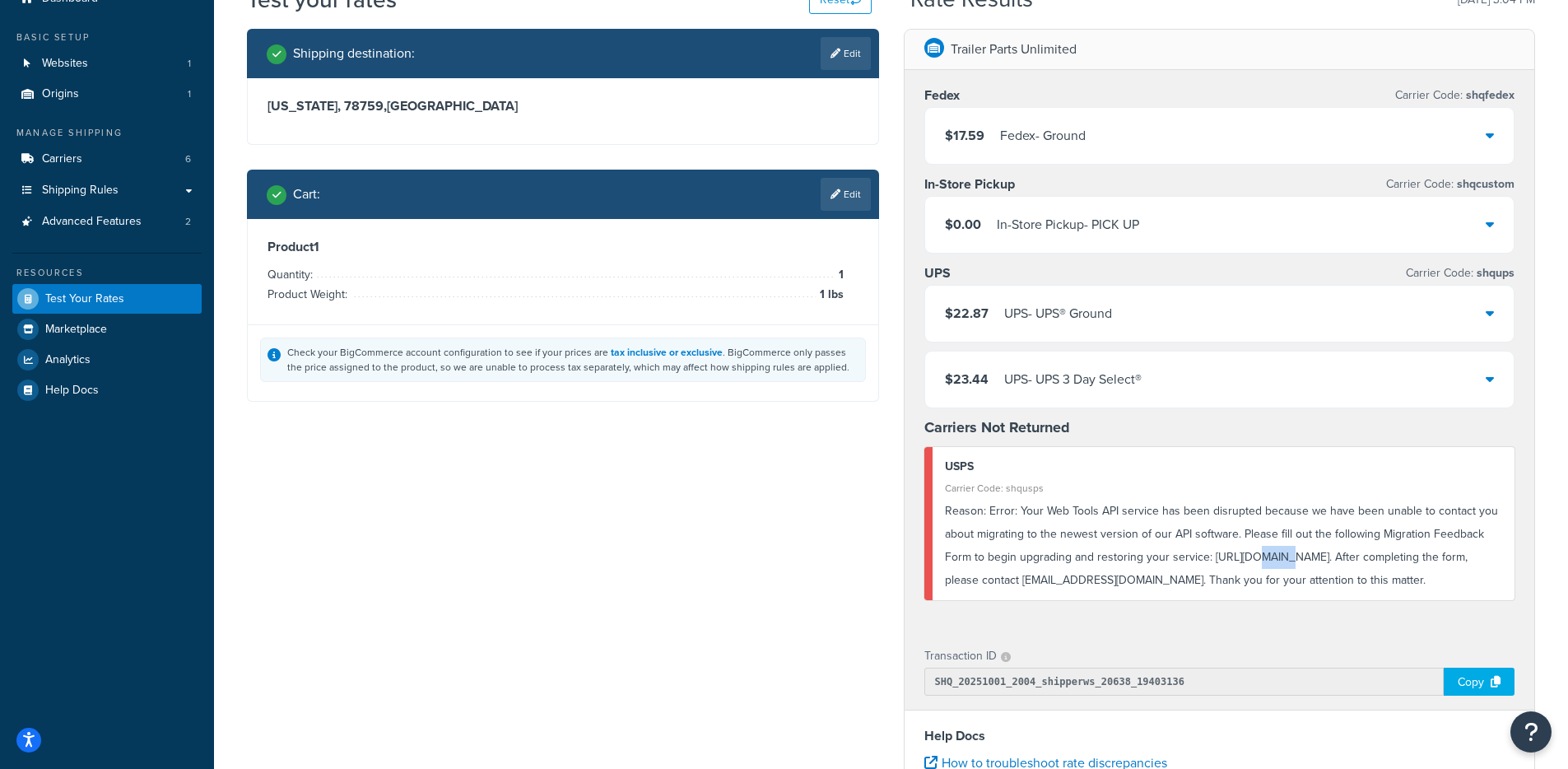
click at [1258, 562] on div "Reason: Error: Your Web Tools API service has been disrupted because we have be…" at bounding box center [1224, 546] width 558 height 92
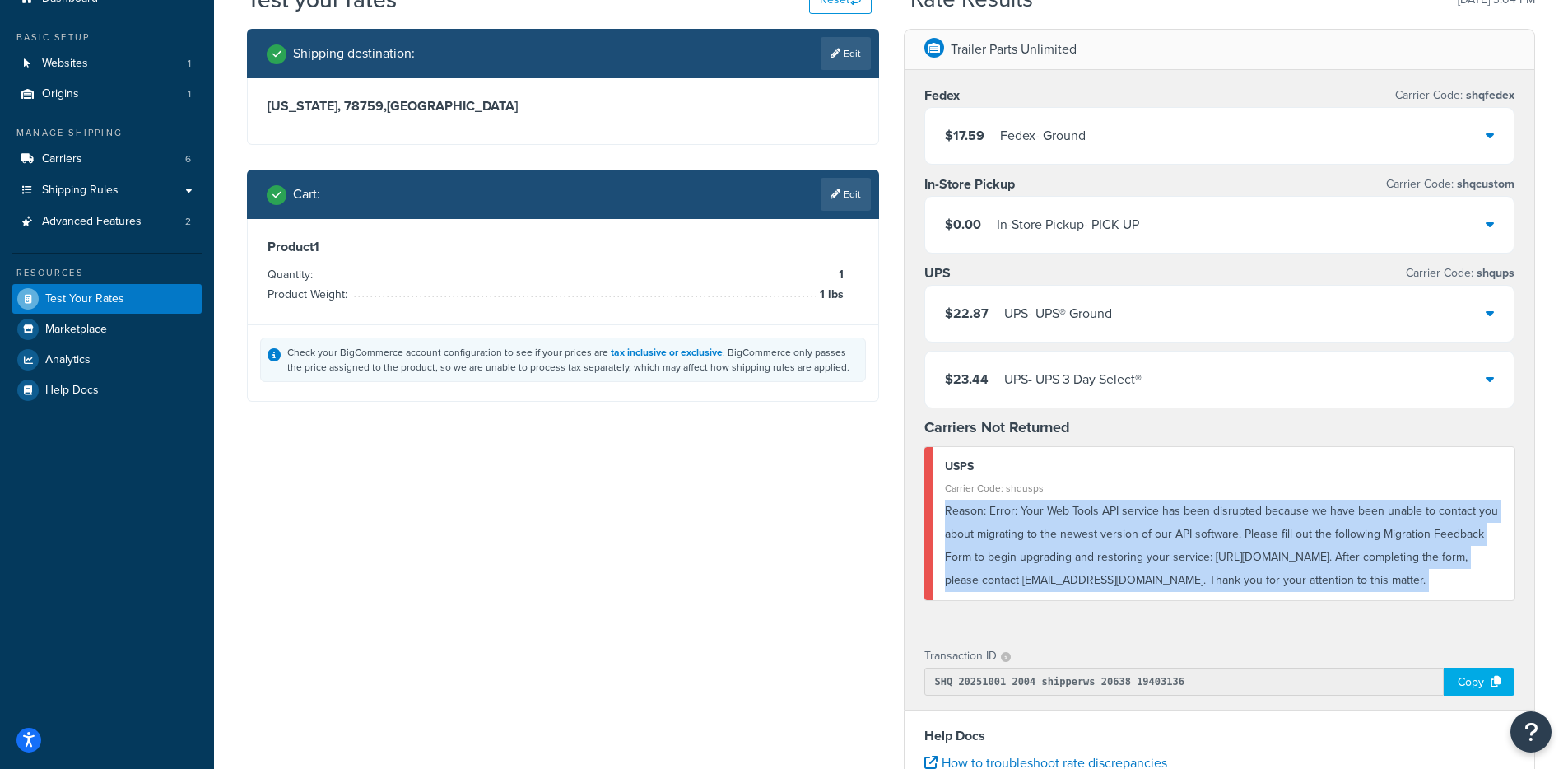
click at [1258, 562] on div "Reason: Error: Your Web Tools API service has been disrupted because we have be…" at bounding box center [1224, 546] width 558 height 92
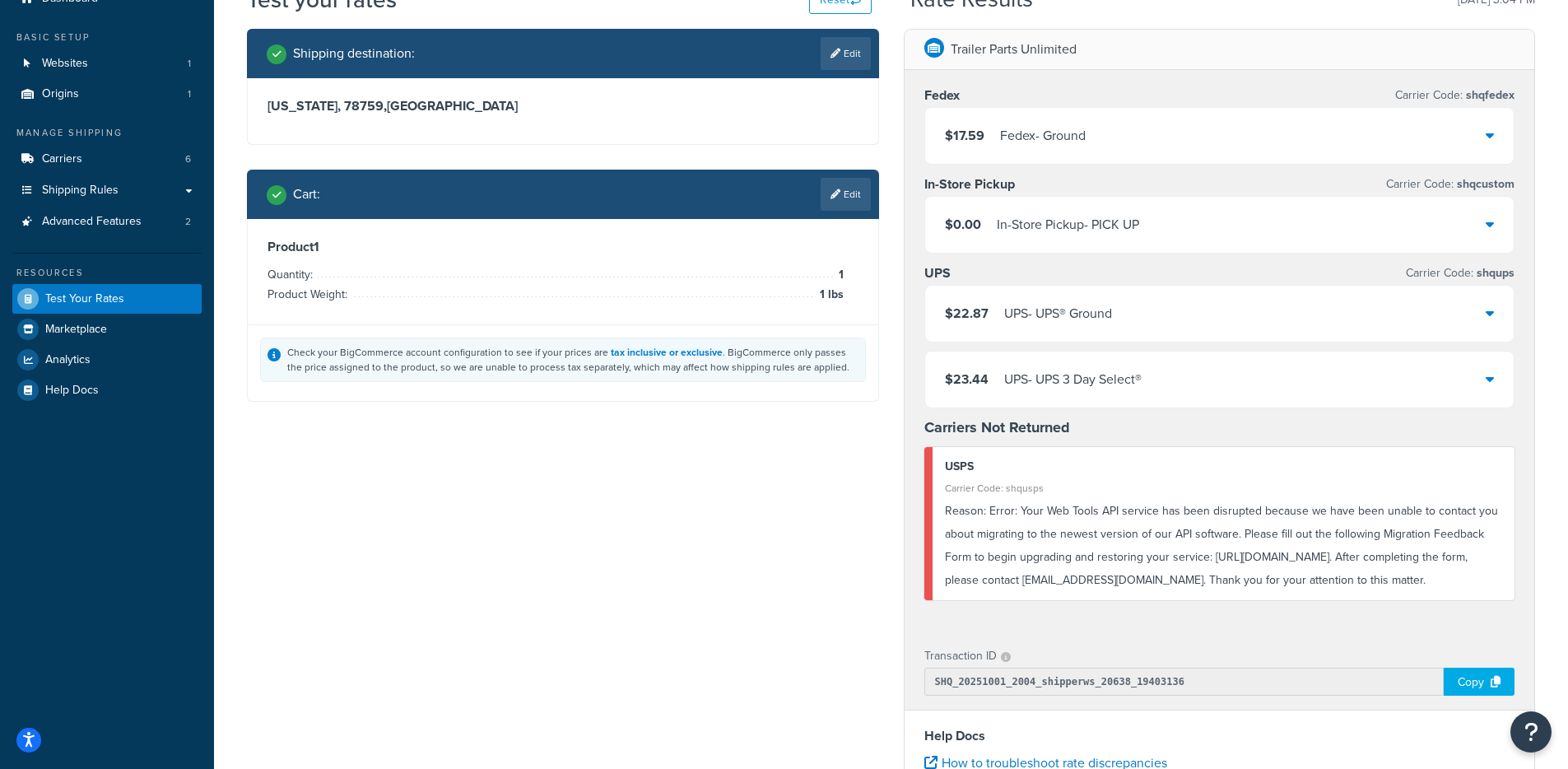
click at [1111, 538] on div "Reason: Error: Your Web Tools API service has been disrupted because we have be…" at bounding box center [1224, 546] width 558 height 92
click at [1023, 514] on div "Reason: Error: Your Web Tools API service has been disrupted because we have be…" at bounding box center [1224, 546] width 558 height 92
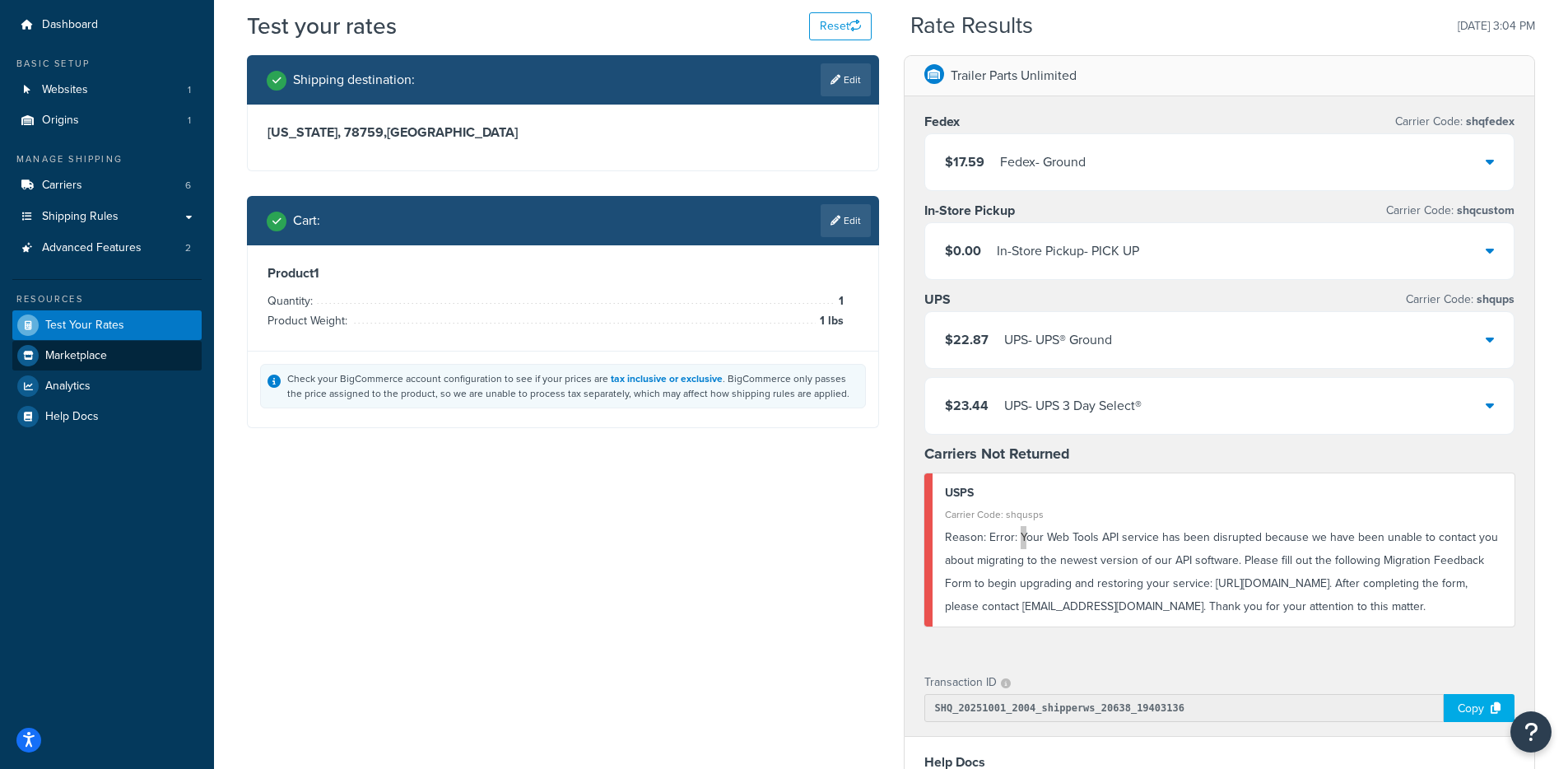
scroll to position [0, 0]
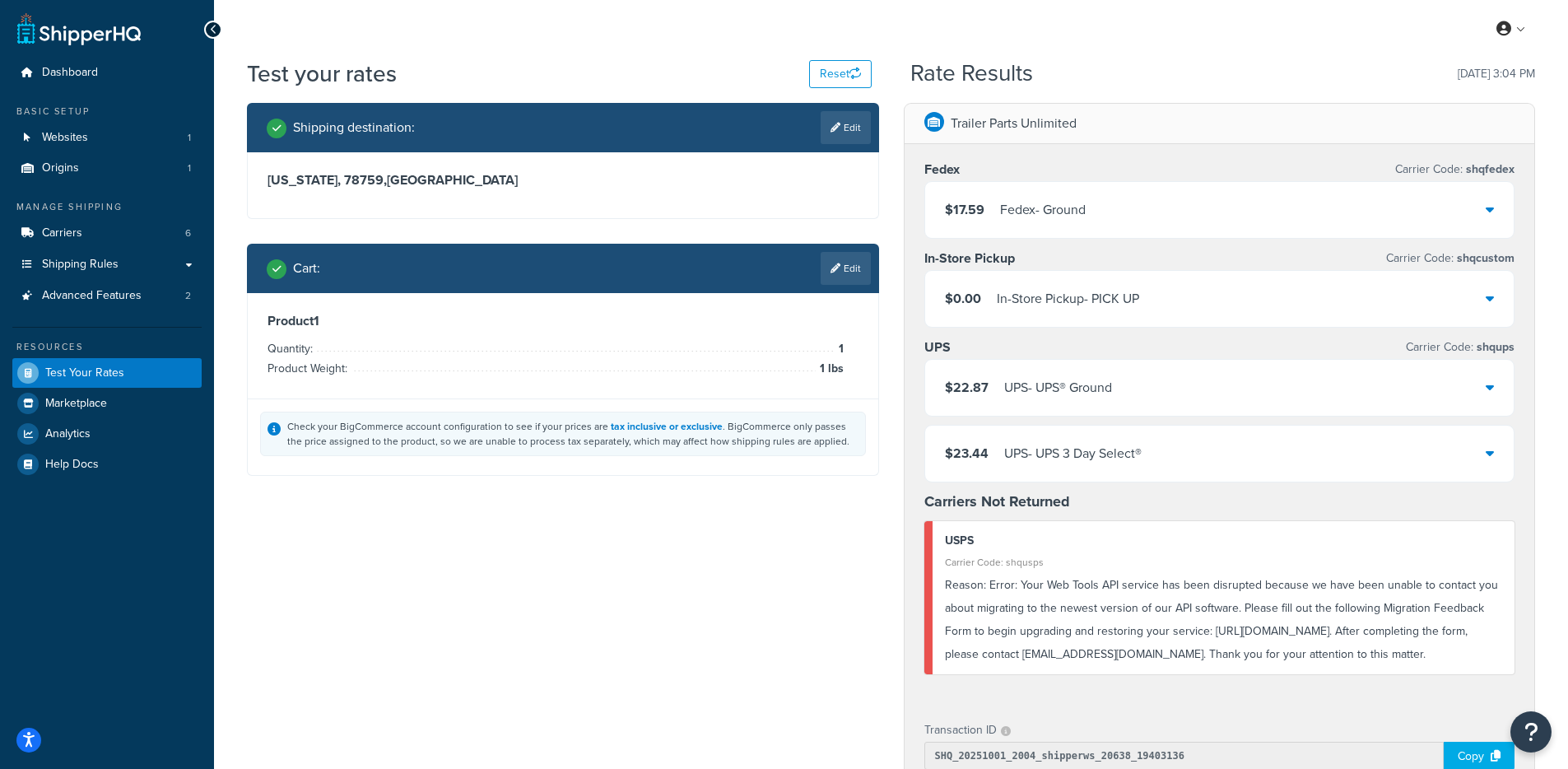
click at [974, 581] on span "Reason:" at bounding box center [965, 585] width 41 height 17
drag, startPoint x: 946, startPoint y: 585, endPoint x: 1462, endPoint y: 658, distance: 521.1
click at [1462, 658] on div "Reason: Error: Your Web Tools API service has been disrupted because we have be…" at bounding box center [1224, 619] width 558 height 92
copy div "Reason: Error: Your Web Tools API service has been disrupted because we have be…"
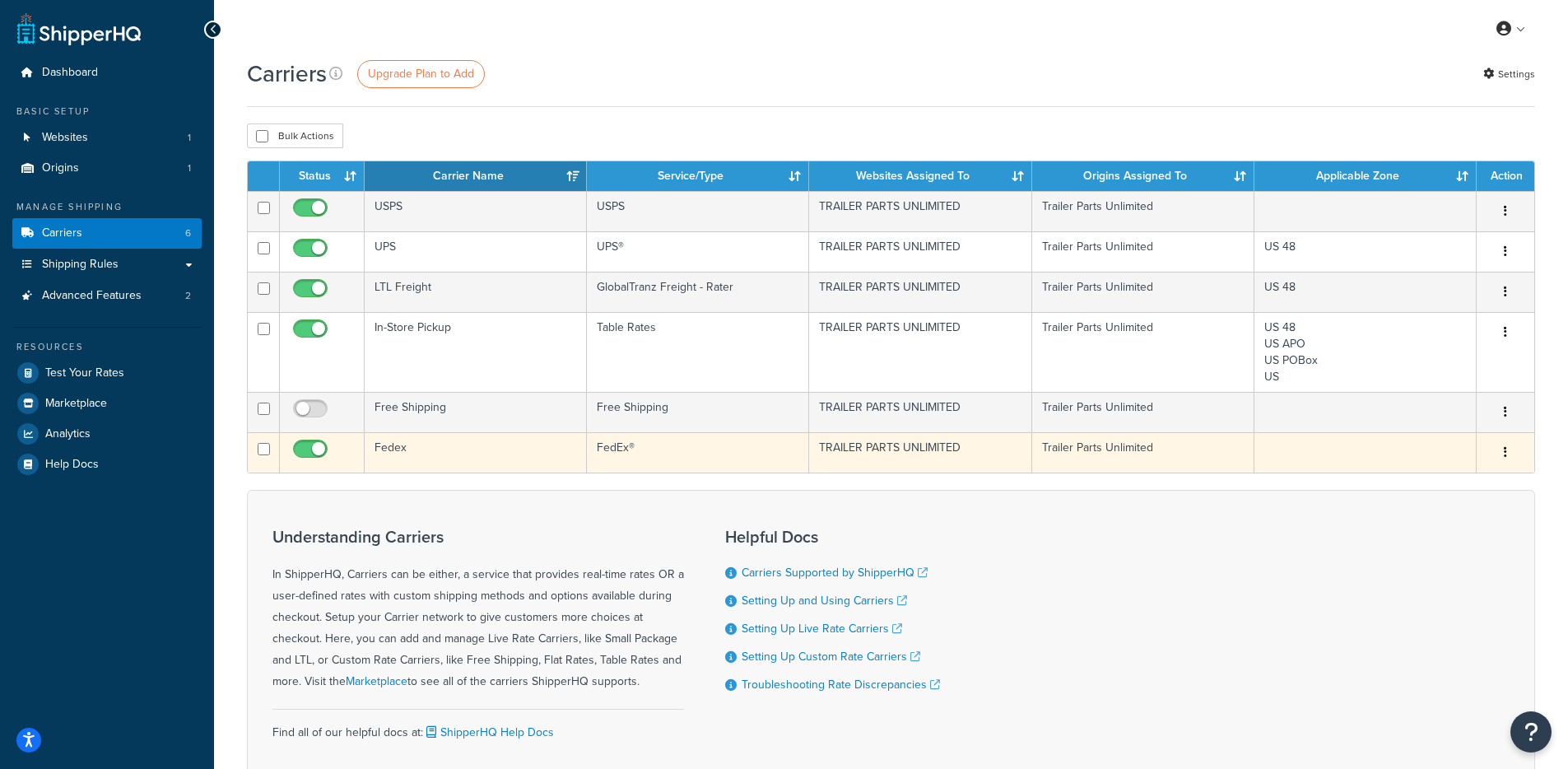
click at [435, 458] on td "Fedex" at bounding box center [476, 452] width 222 height 40
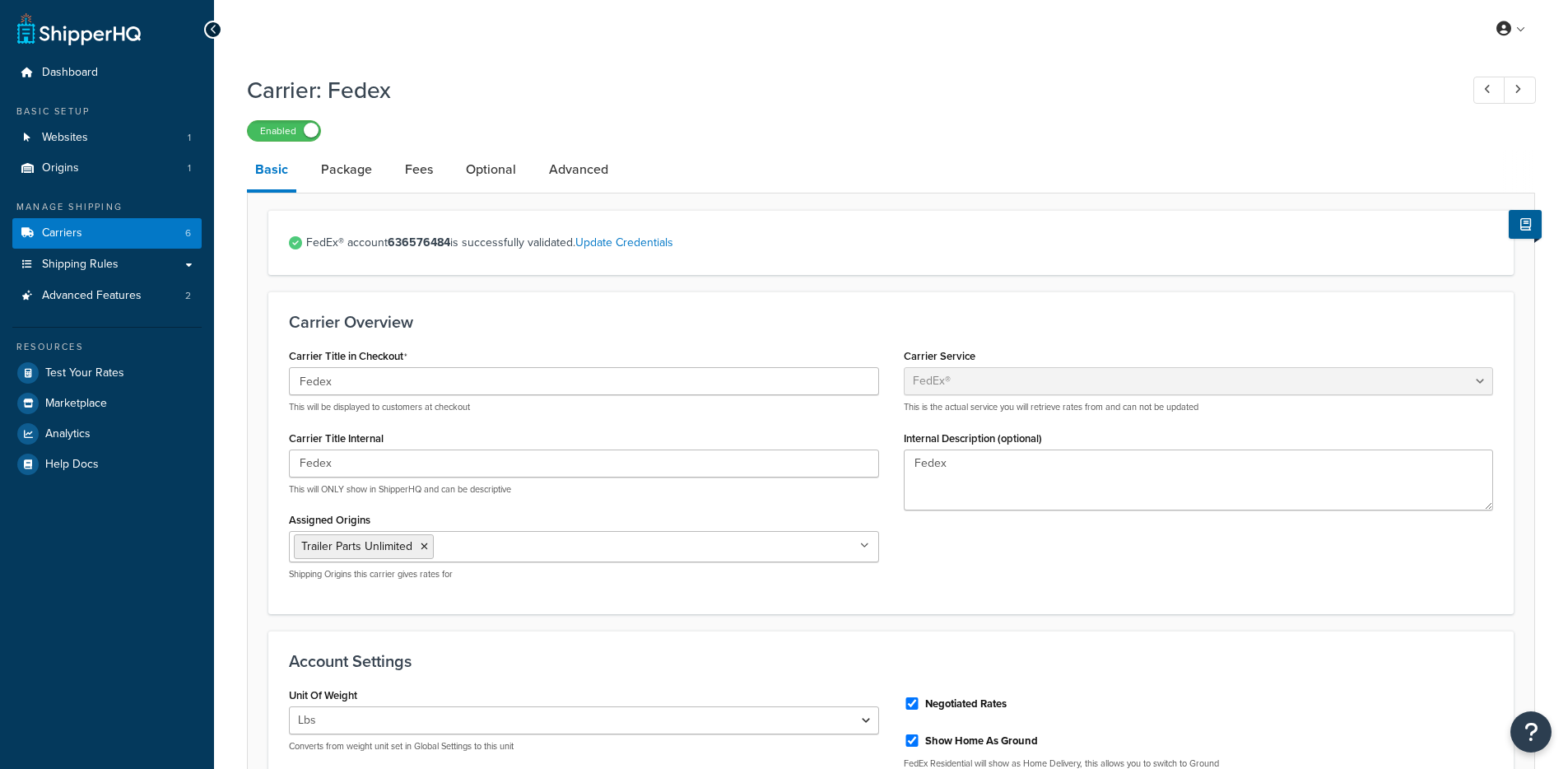
select select "fedEx"
select select "REGULAR_PICKUP"
select select "YOUR_PACKAGING"
click at [366, 168] on link "Package" at bounding box center [346, 169] width 68 height 40
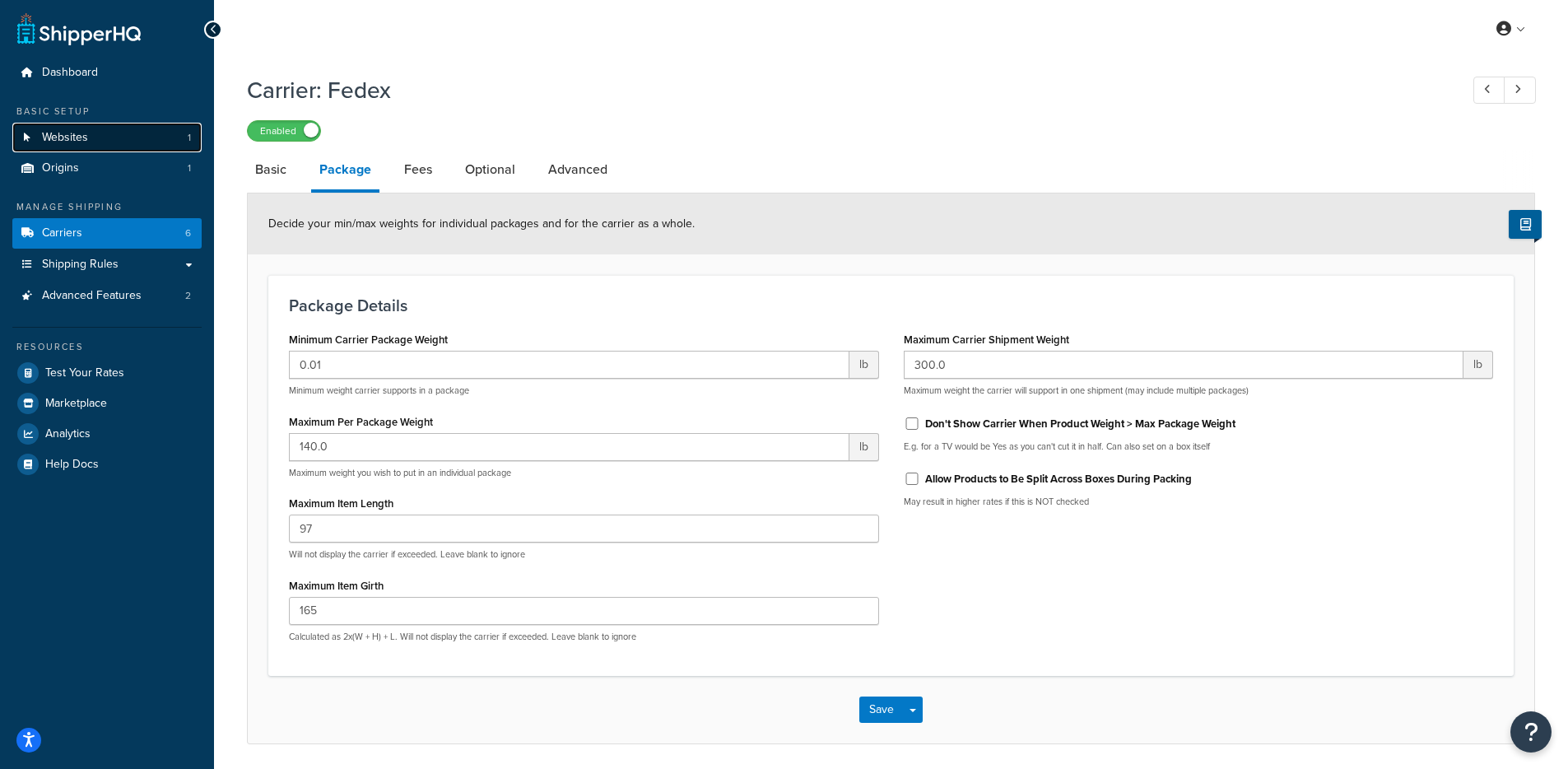
click at [148, 136] on link "Websites 1" at bounding box center [106, 137] width 189 height 30
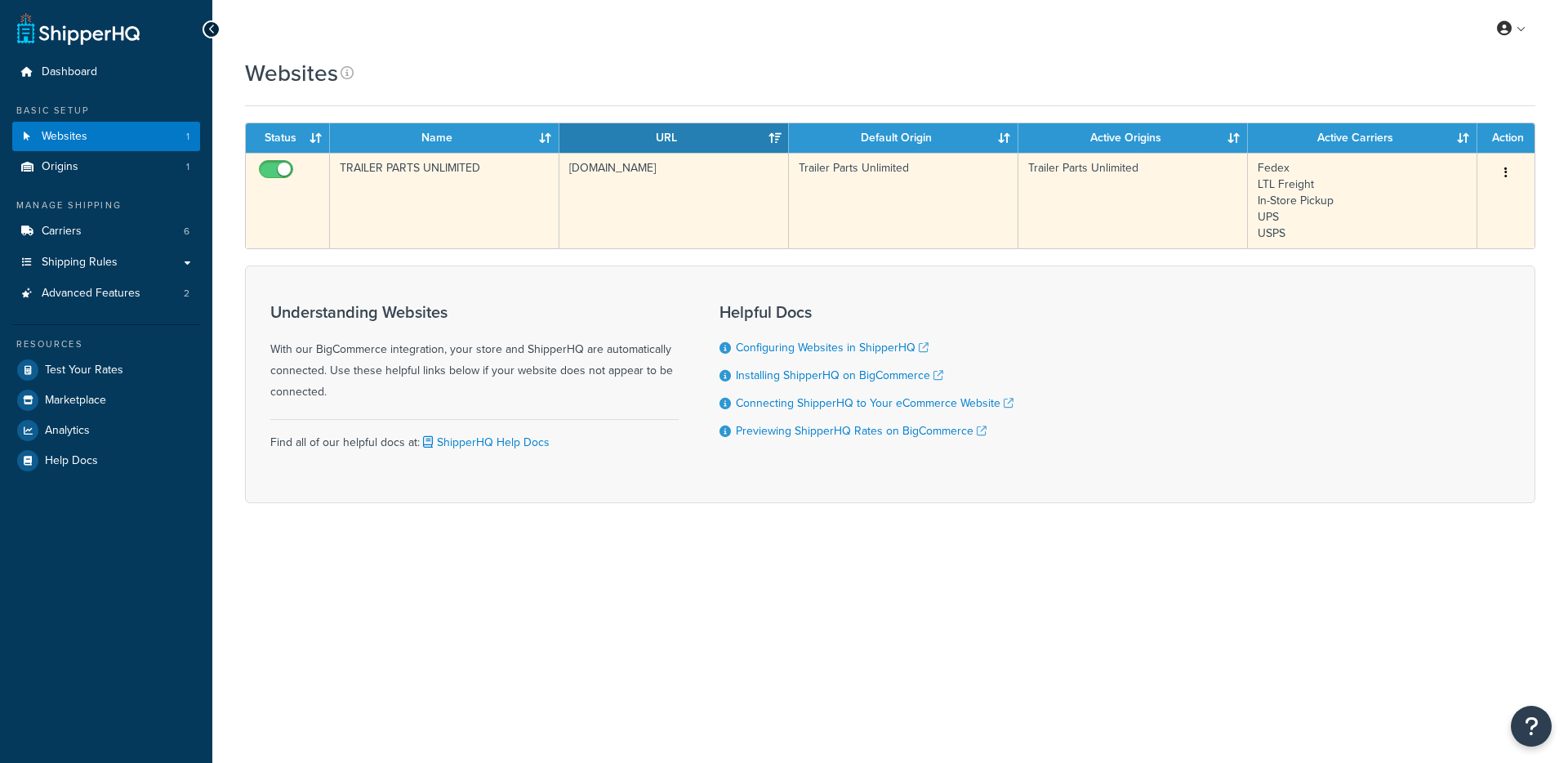
click at [436, 199] on td "TRAILER PARTS UNLIMITED" at bounding box center [444, 200] width 229 height 95
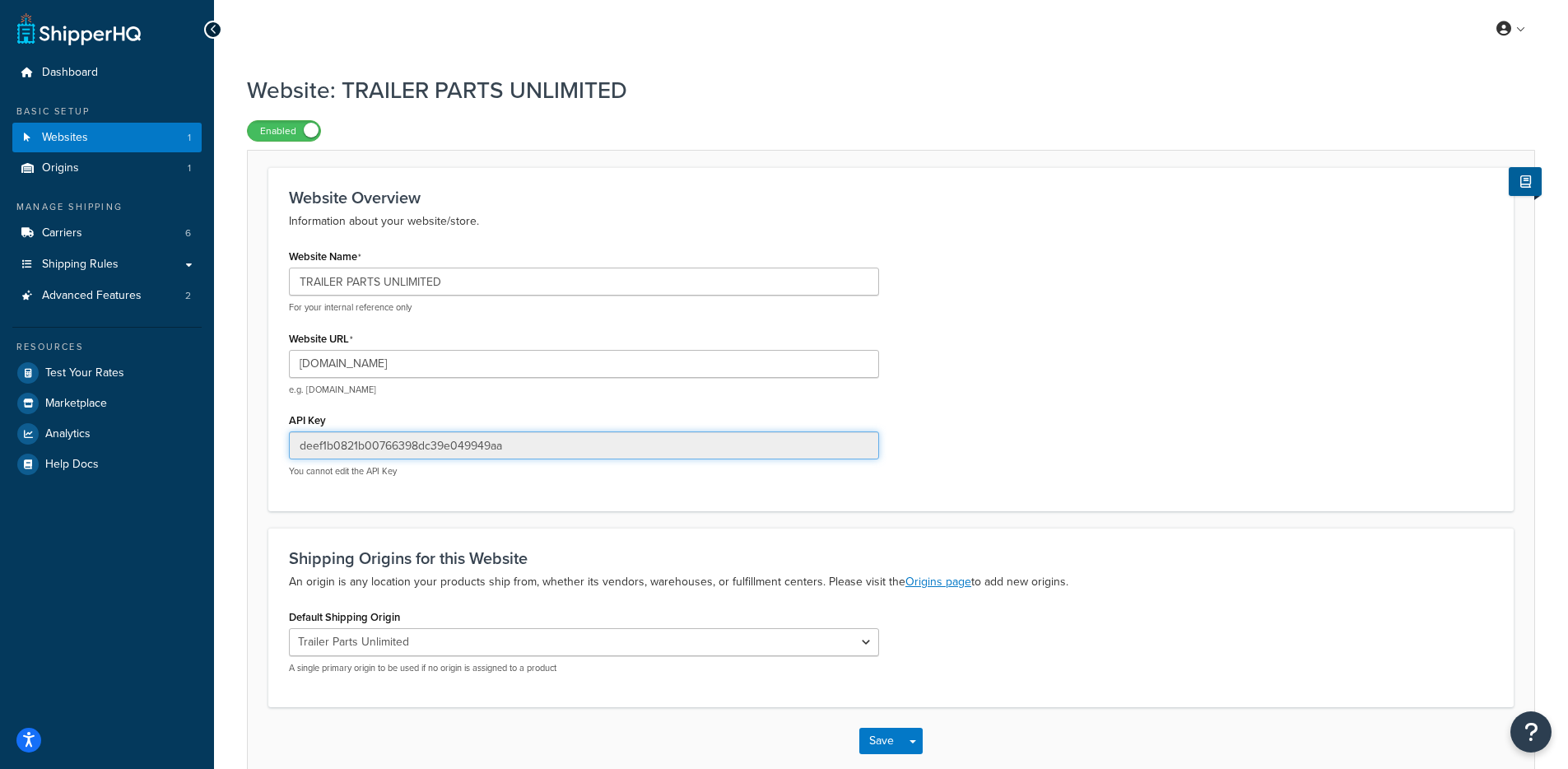
click at [521, 443] on input "deef1b0821b00766398dc39e049949aa" at bounding box center [583, 445] width 590 height 28
drag, startPoint x: 512, startPoint y: 446, endPoint x: 213, endPoint y: 446, distance: 299.0
click at [214, 446] on div "Website: TRAILER PARTS UNLIMITED Enabled Website Overview Information about you…" at bounding box center [890, 442] width 1354 height 751
click at [89, 372] on span "Test Your Rates" at bounding box center [85, 374] width 79 height 14
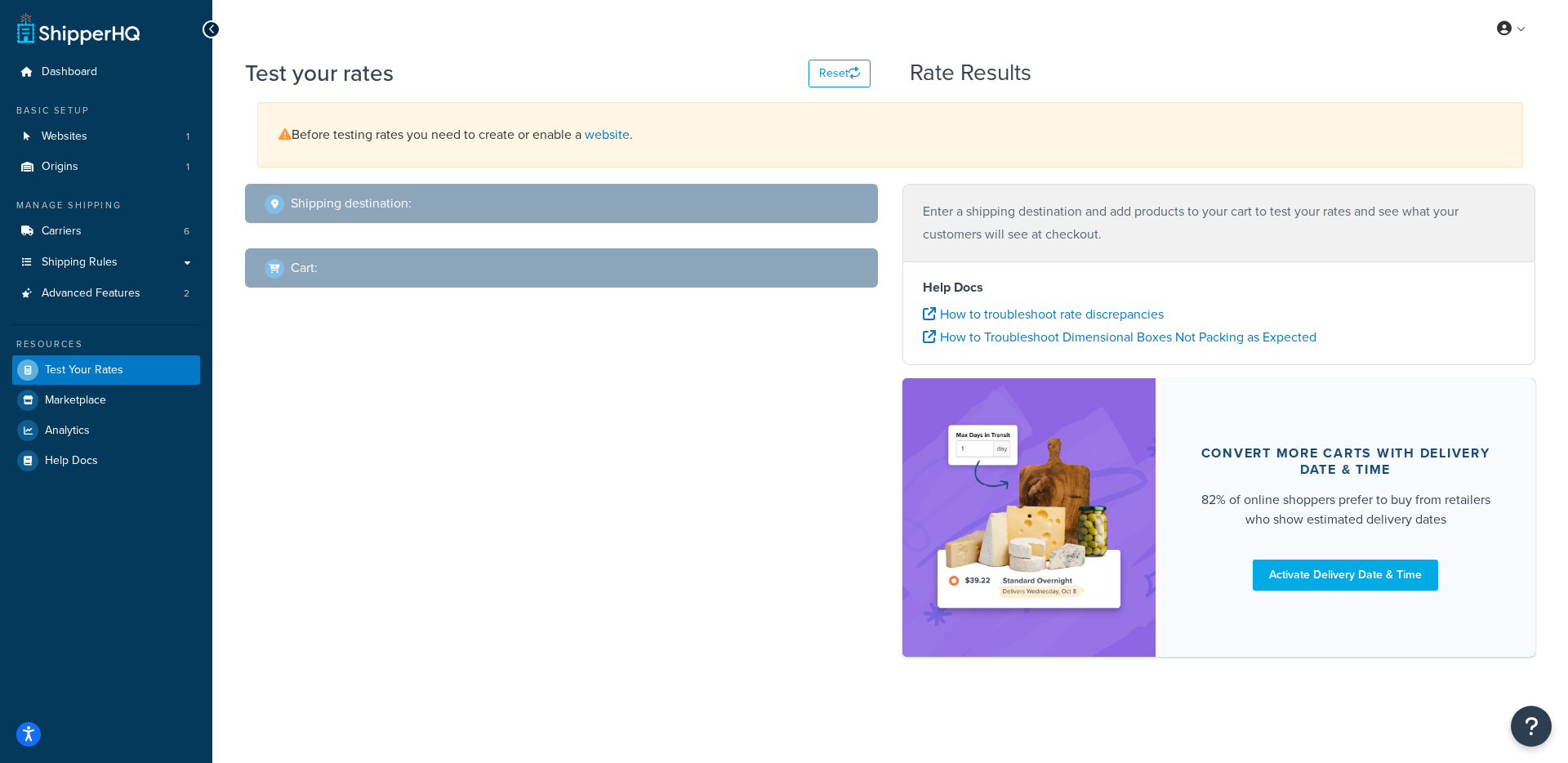
select select "[GEOGRAPHIC_DATA]"
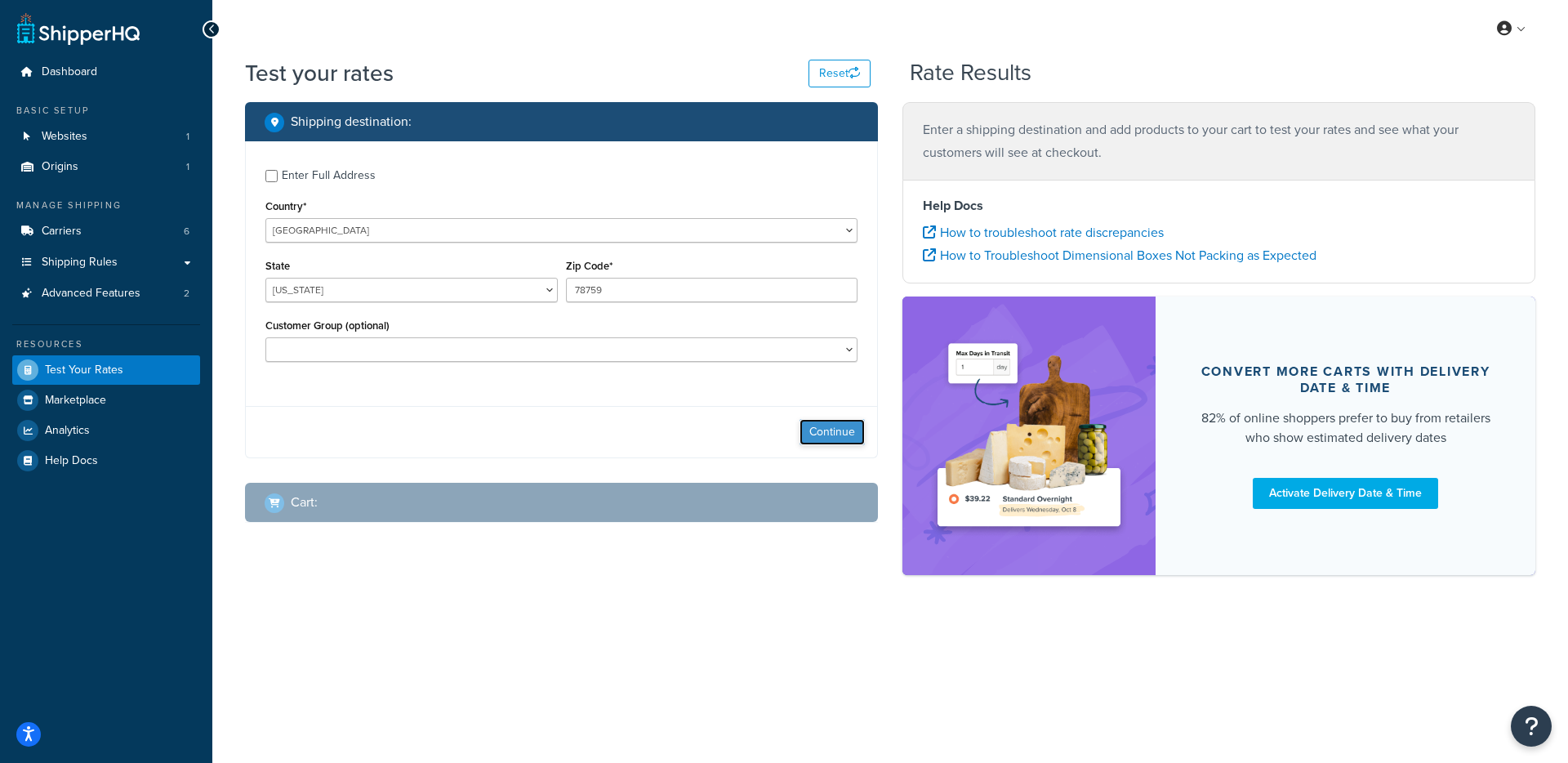
click at [819, 427] on button "Continue" at bounding box center [832, 432] width 66 height 26
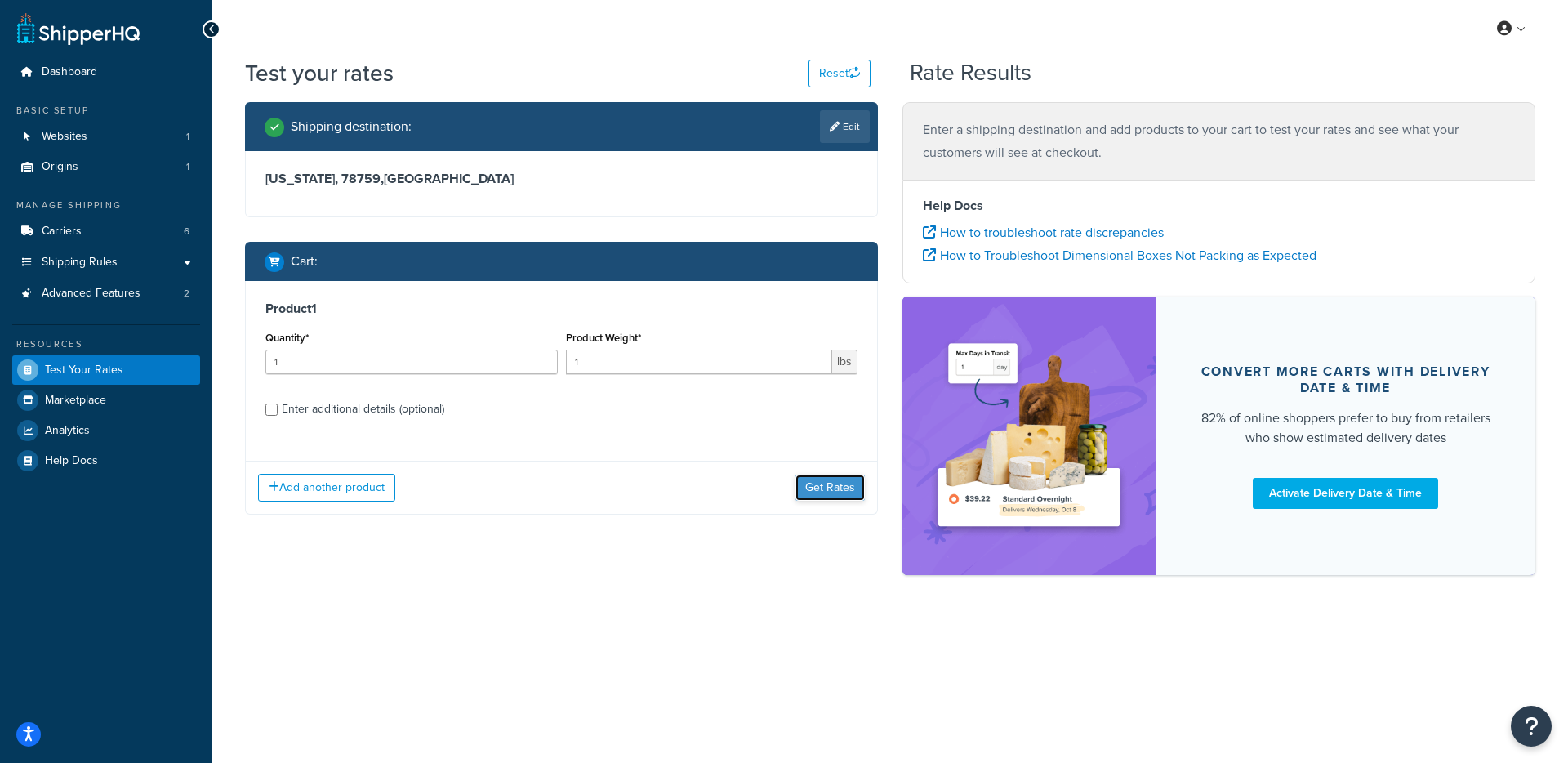
click at [836, 491] on button "Get Rates" at bounding box center [830, 488] width 69 height 26
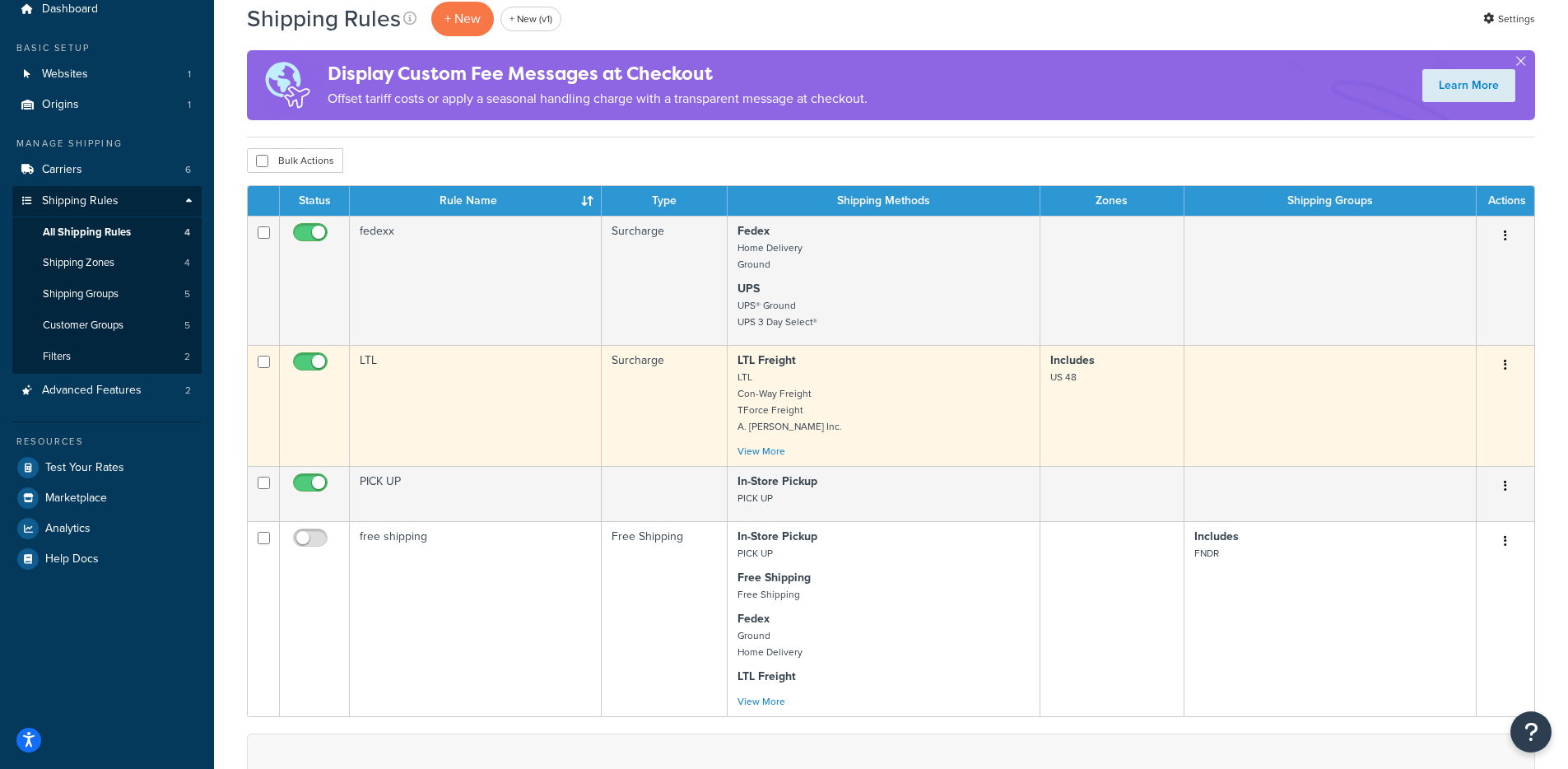
scroll to position [67, 0]
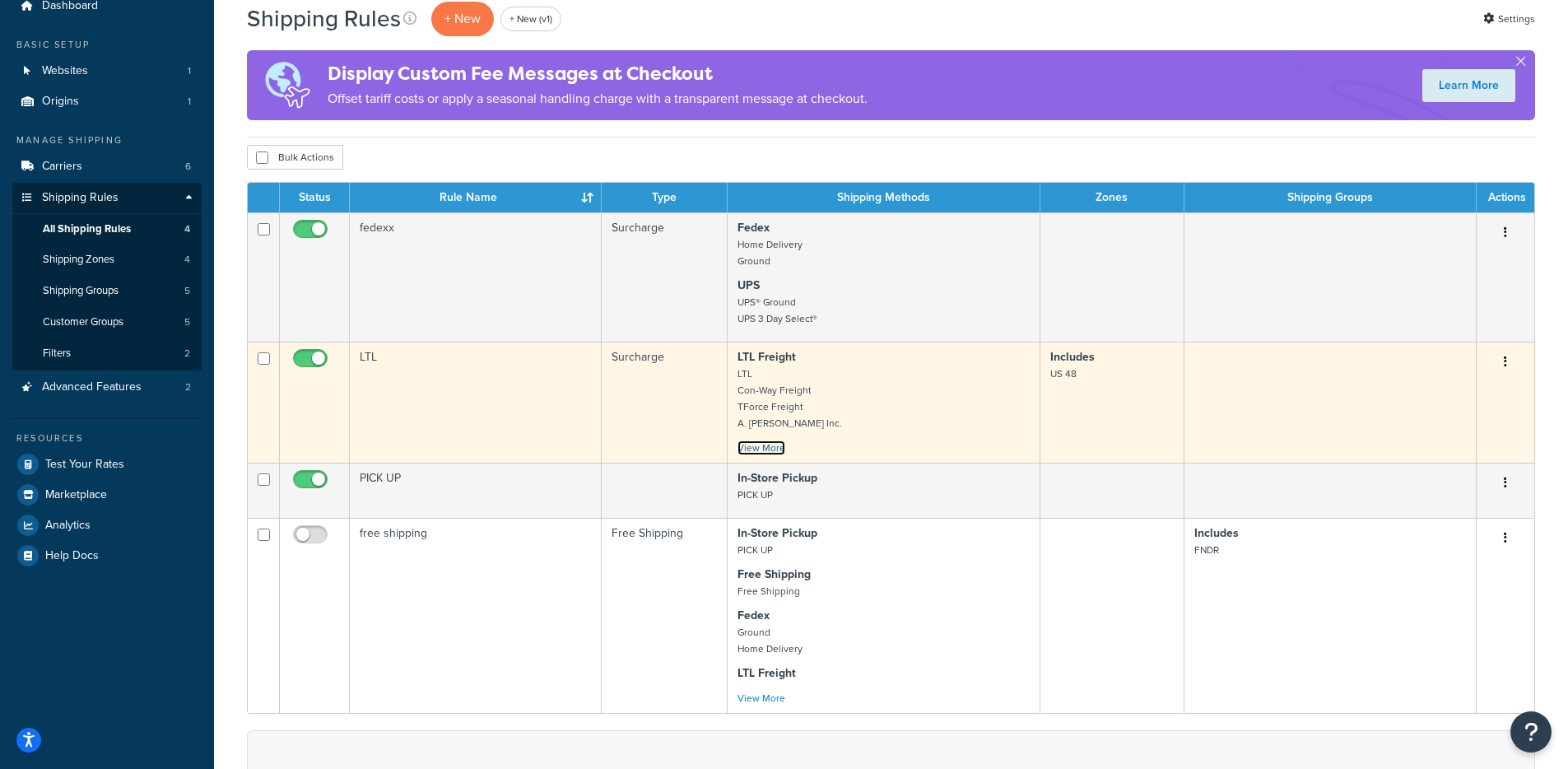
click at [756, 452] on link "View More" at bounding box center [762, 448] width 48 height 15
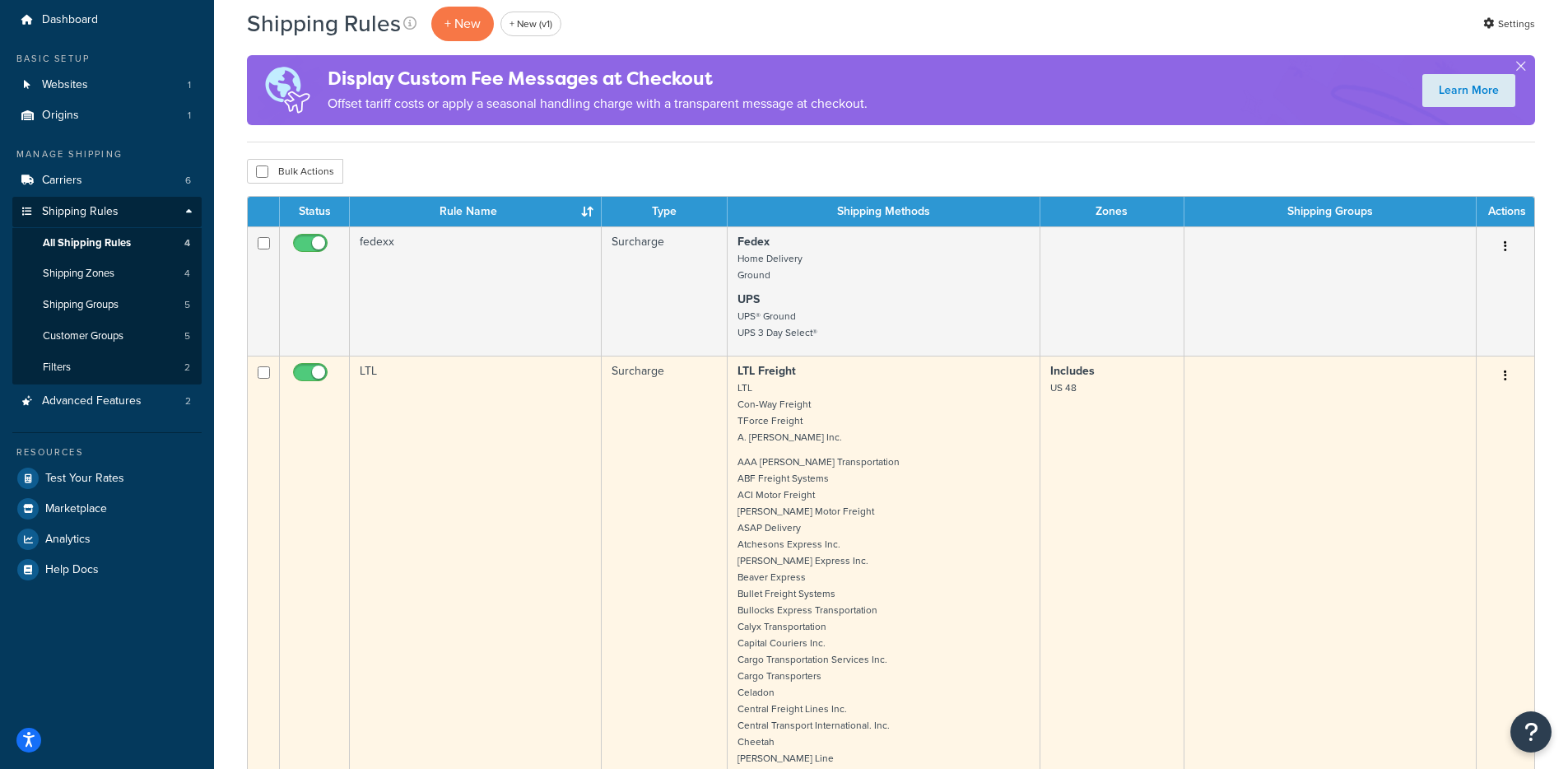
scroll to position [0, 0]
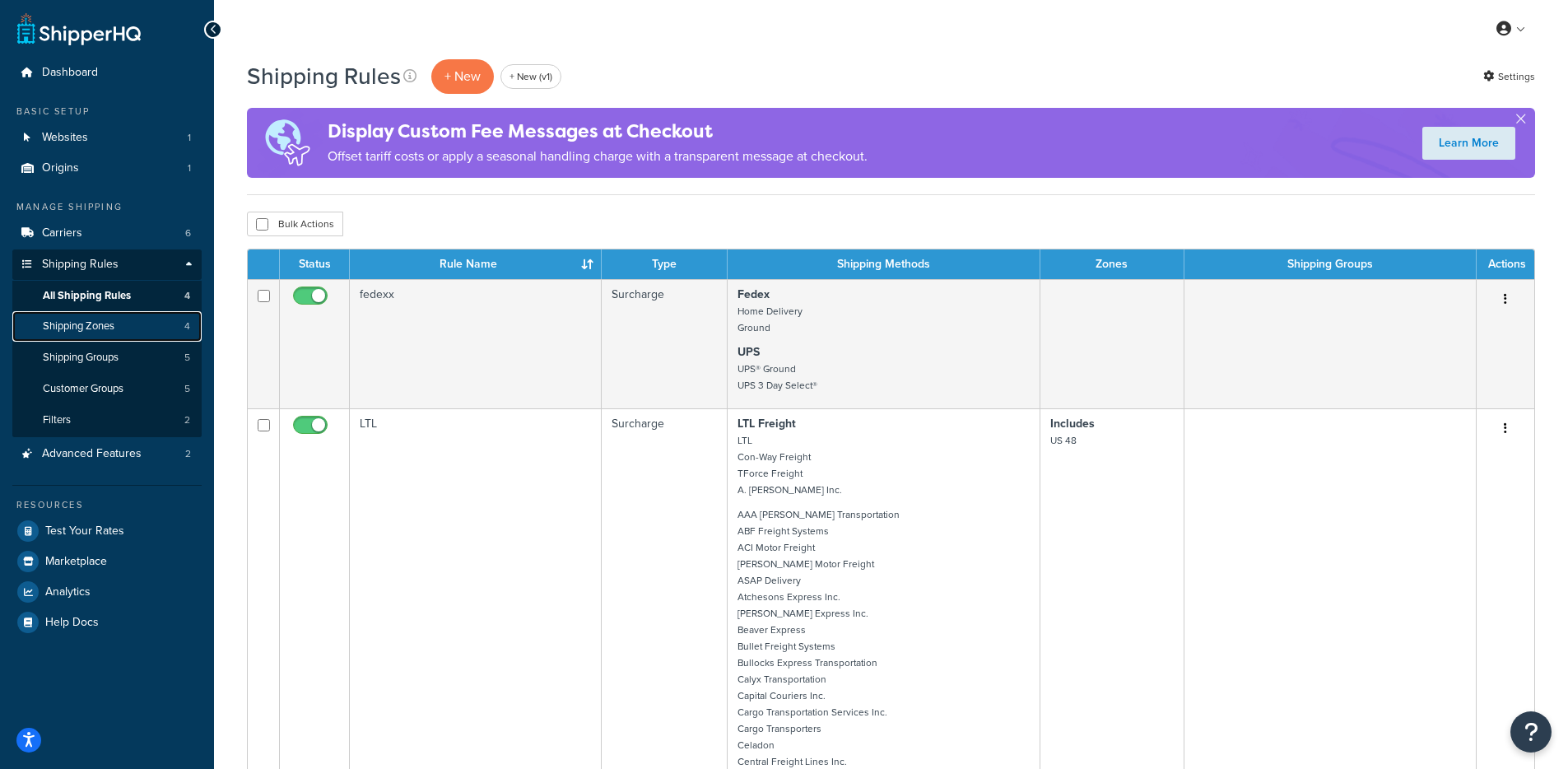
click at [126, 326] on link "Shipping Zones 4" at bounding box center [106, 326] width 189 height 30
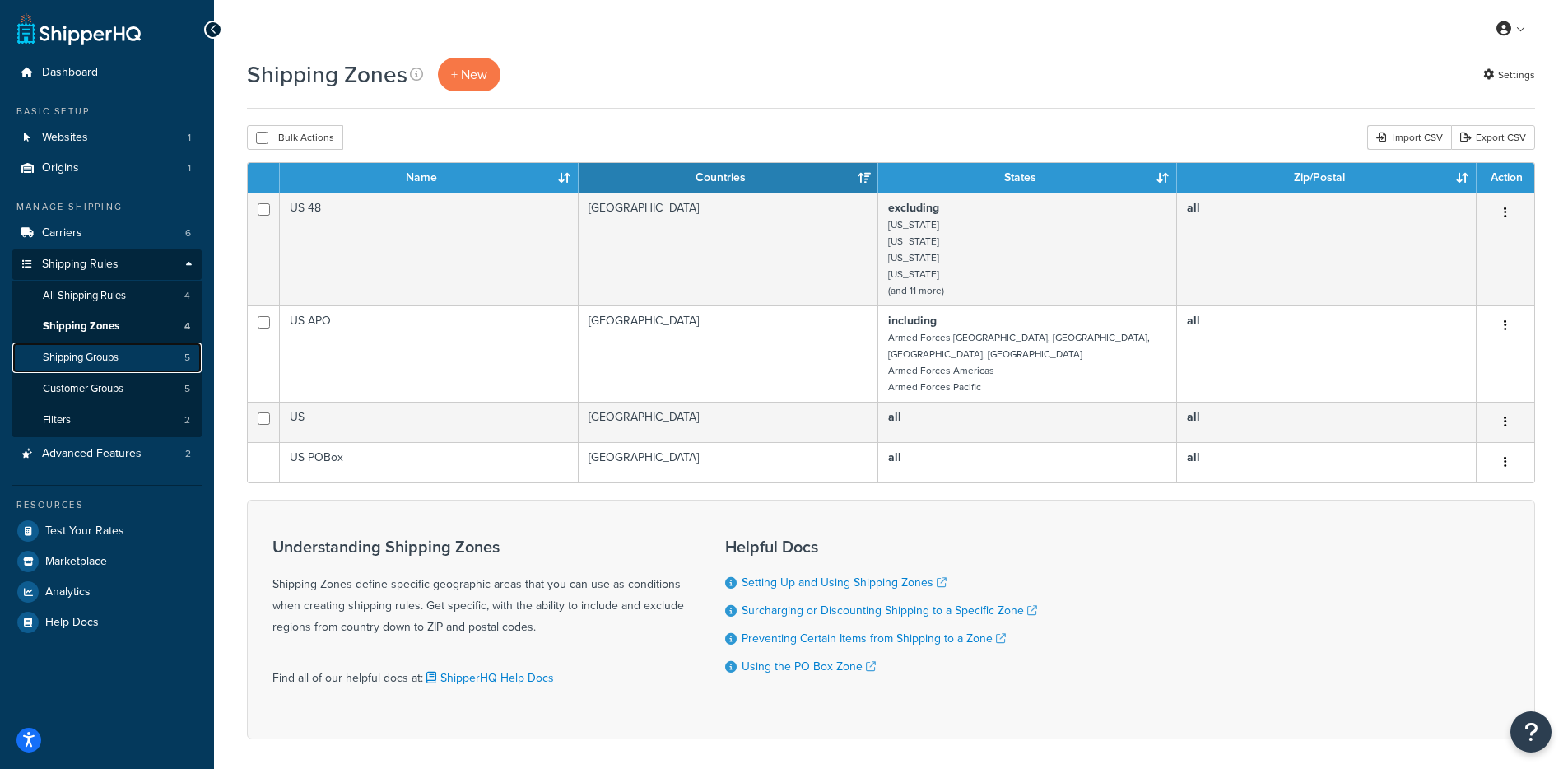
click at [135, 355] on link "Shipping Groups 5" at bounding box center [106, 357] width 189 height 30
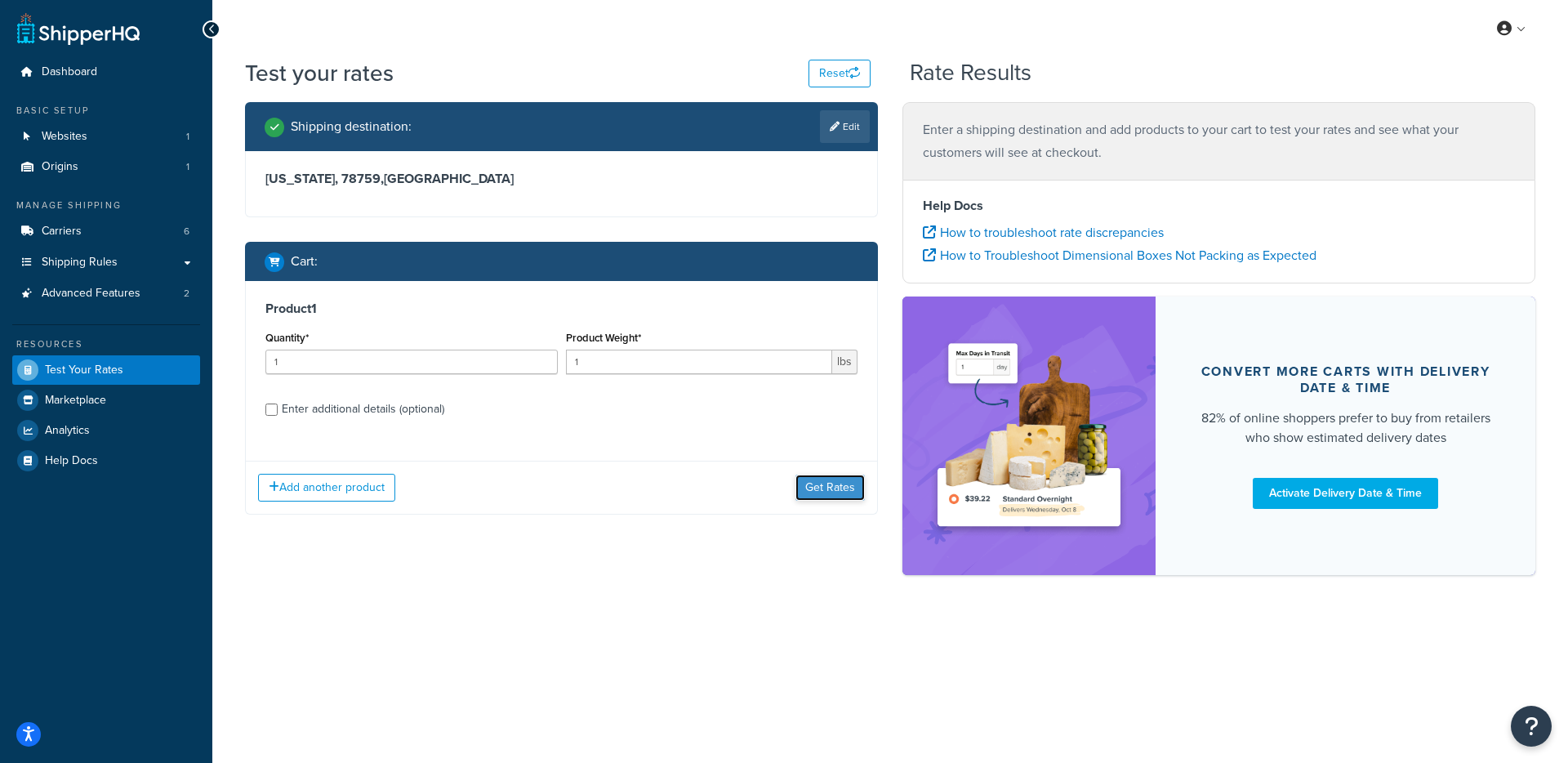
click at [823, 497] on button "Get Rates" at bounding box center [830, 488] width 69 height 26
